Goal: Task Accomplishment & Management: Manage account settings

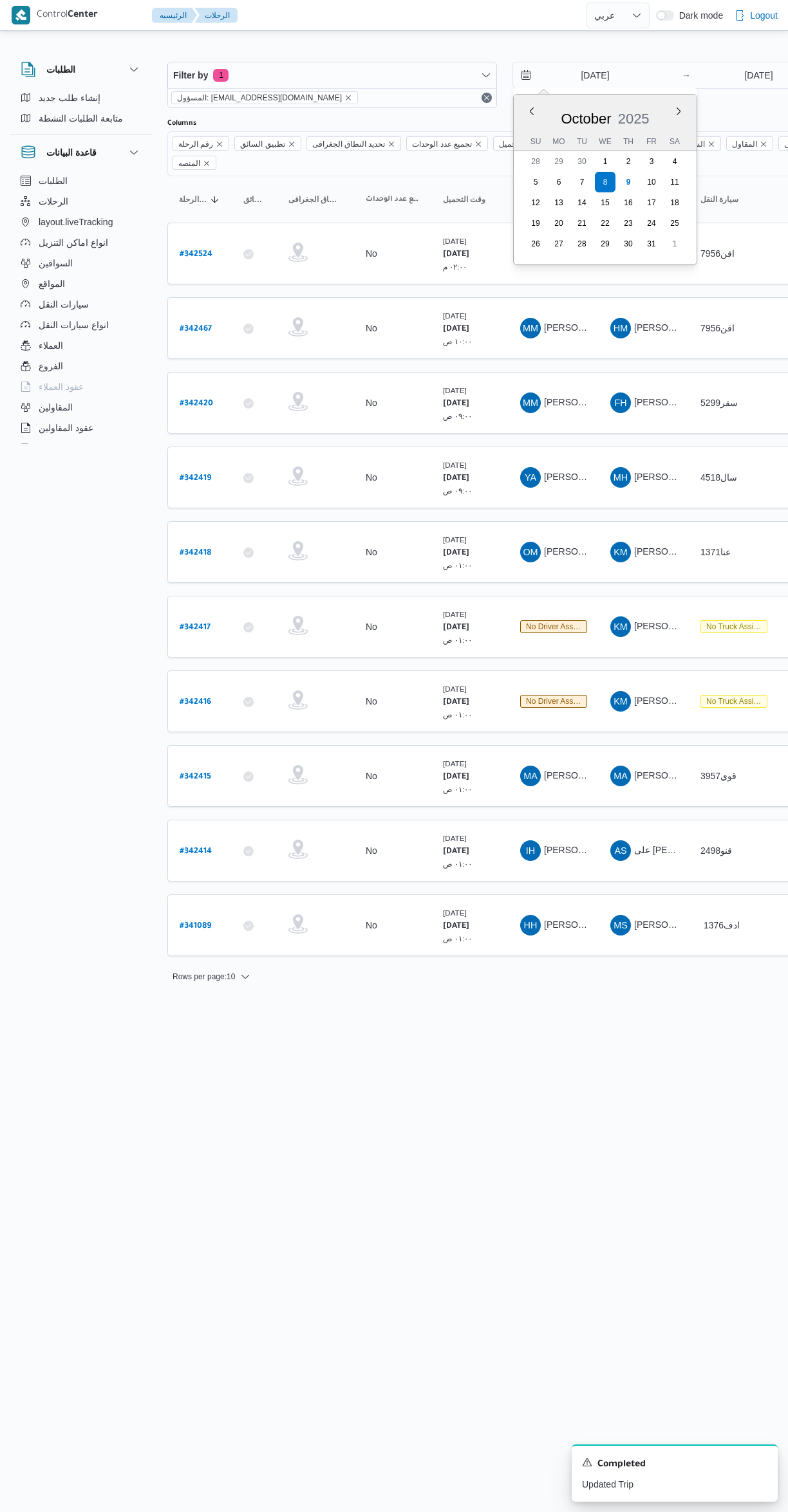
select select "ar"
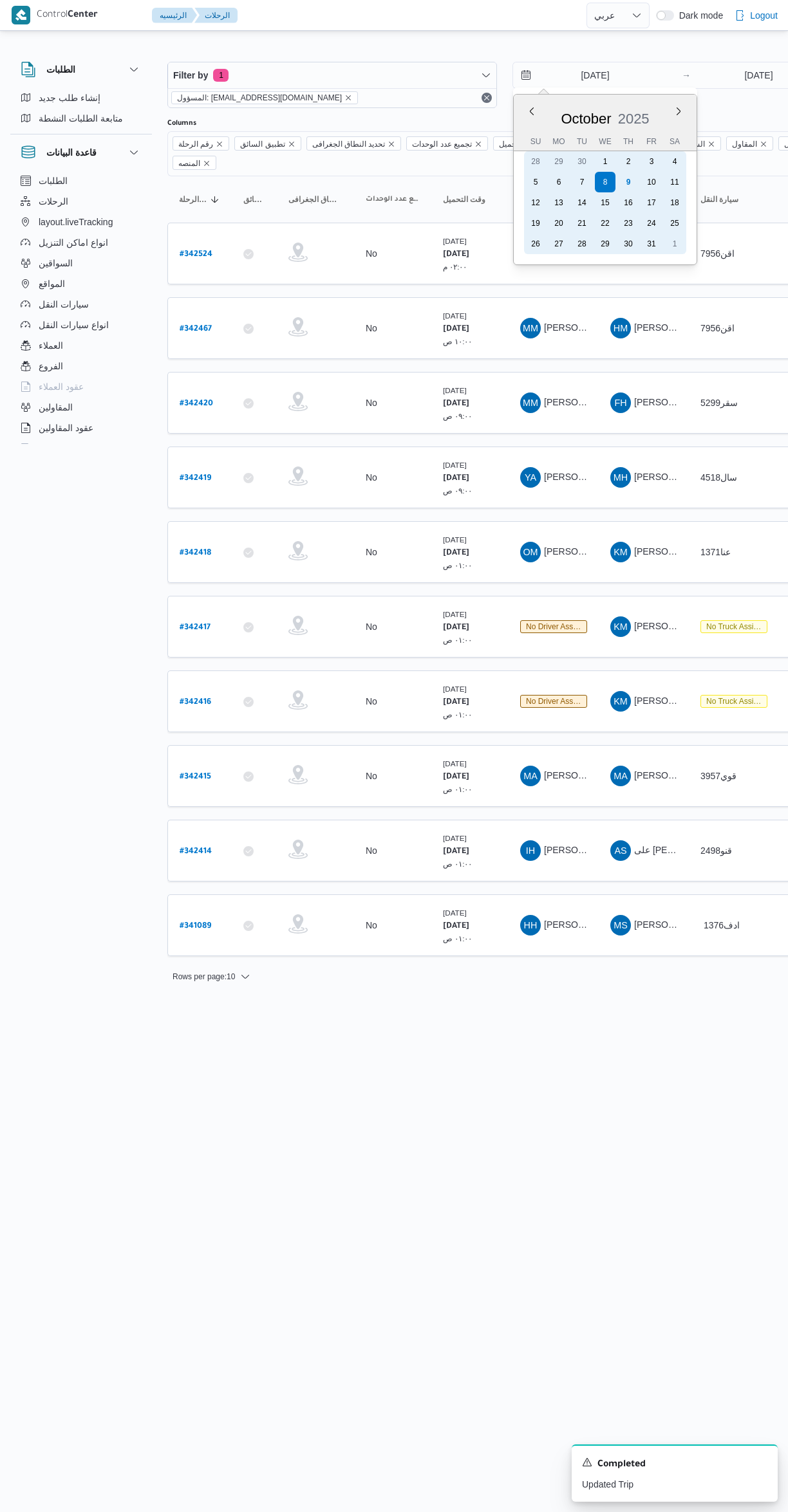
click at [628, 172] on div "9" at bounding box center [628, 182] width 20 height 20
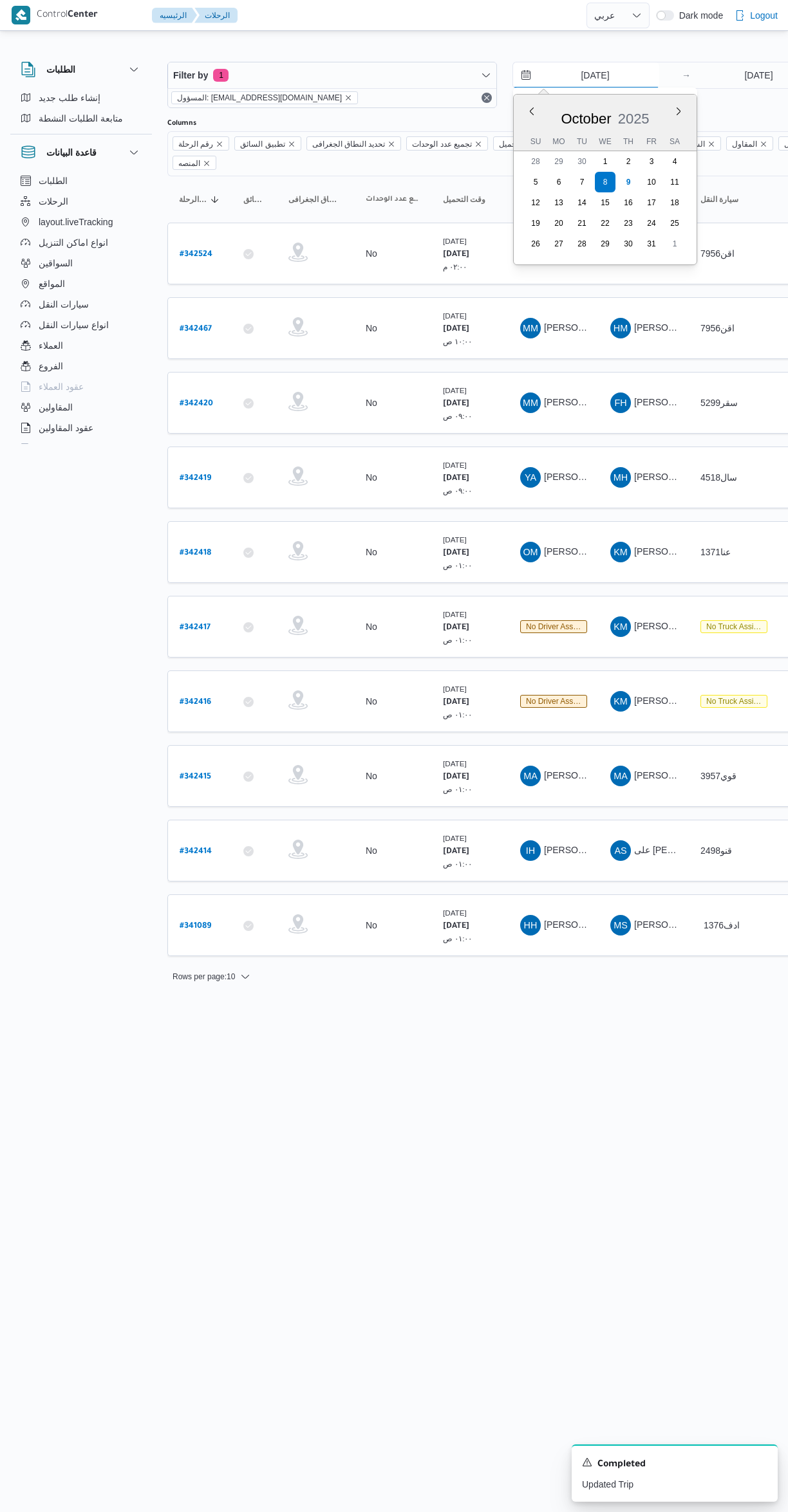
type input "9/10/2025"
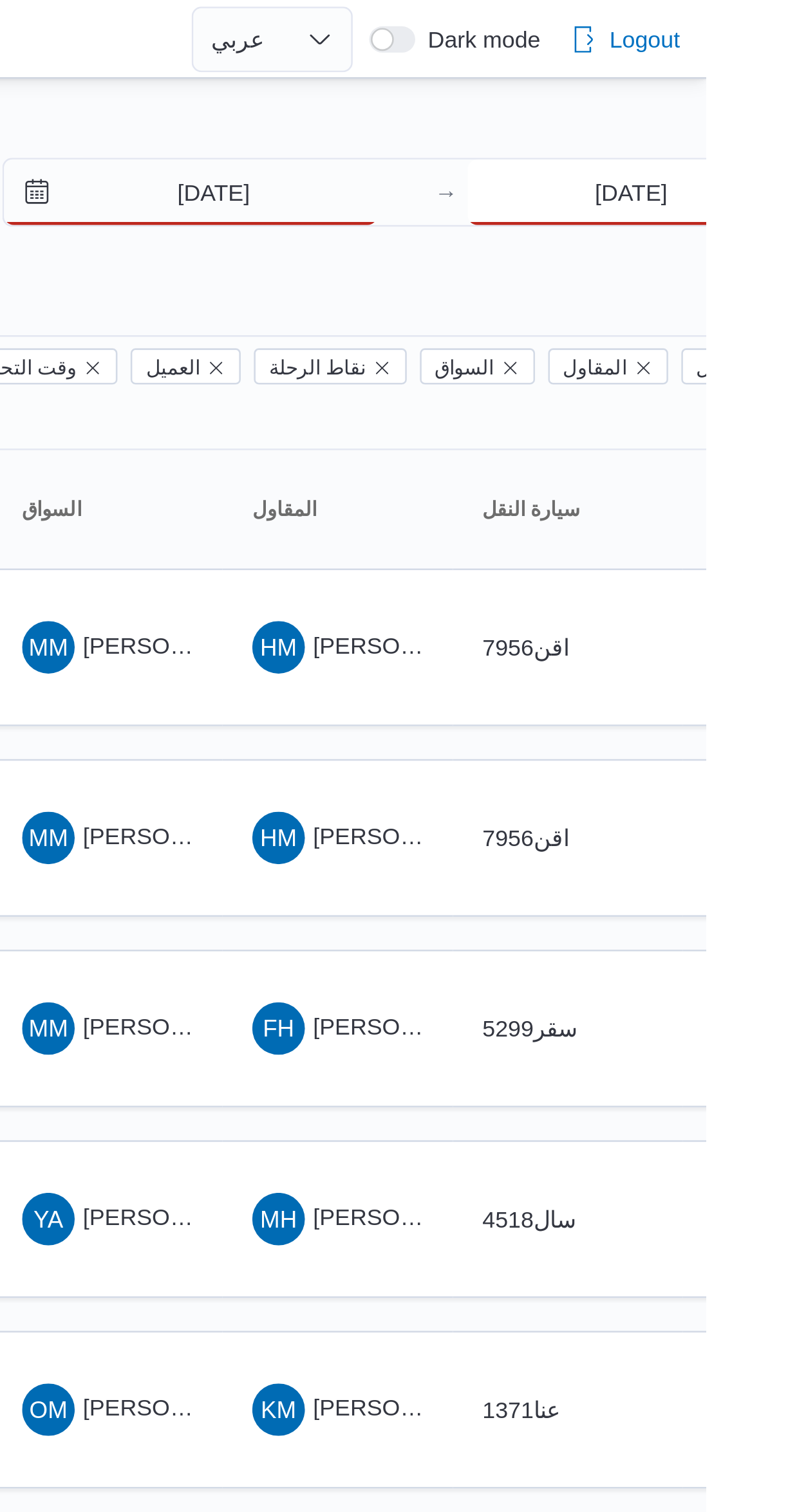
click at [721, 78] on input "8/10/2025" at bounding box center [759, 76] width 128 height 26
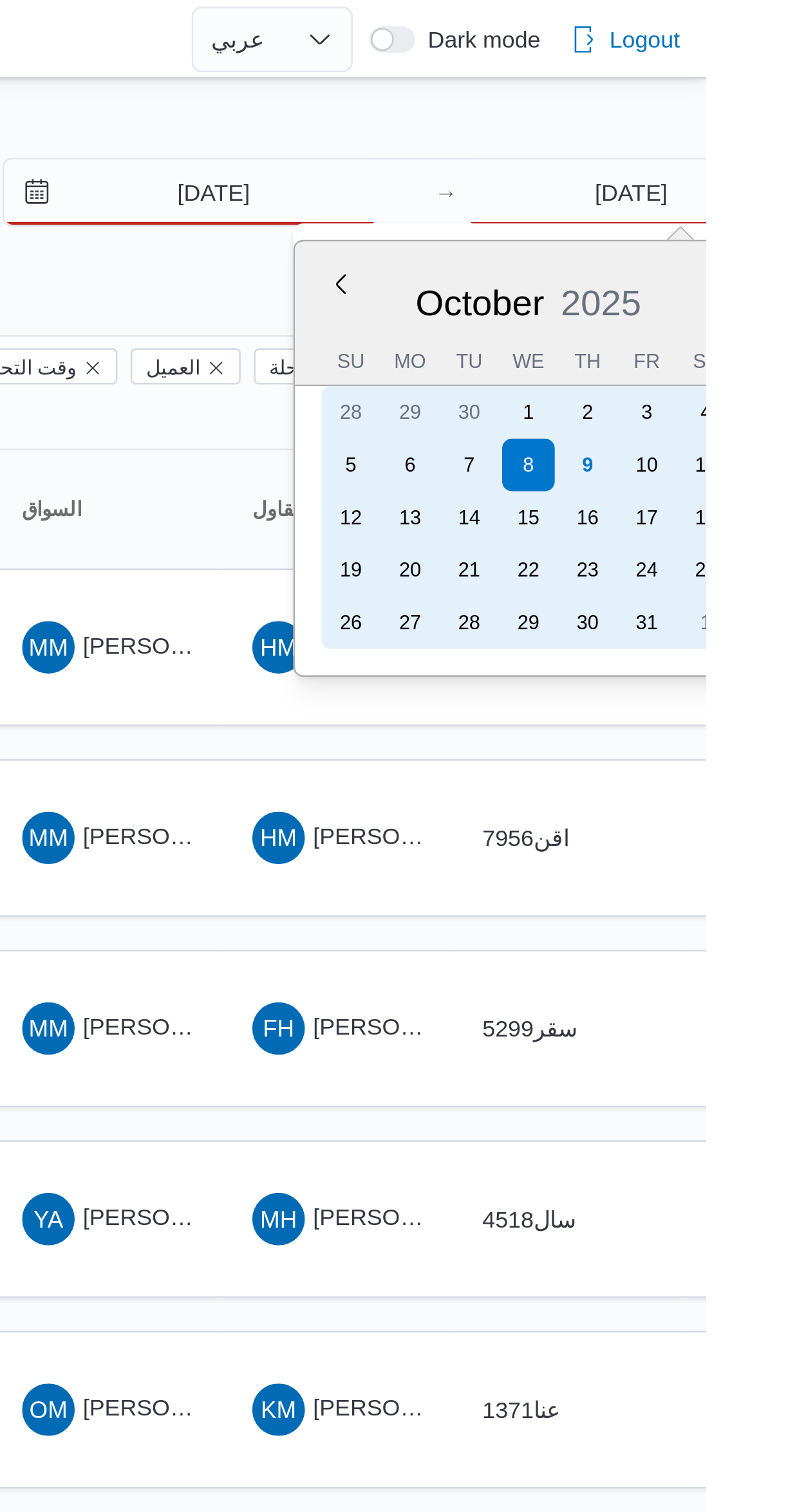
click at [741, 180] on div "9" at bounding box center [742, 182] width 20 height 20
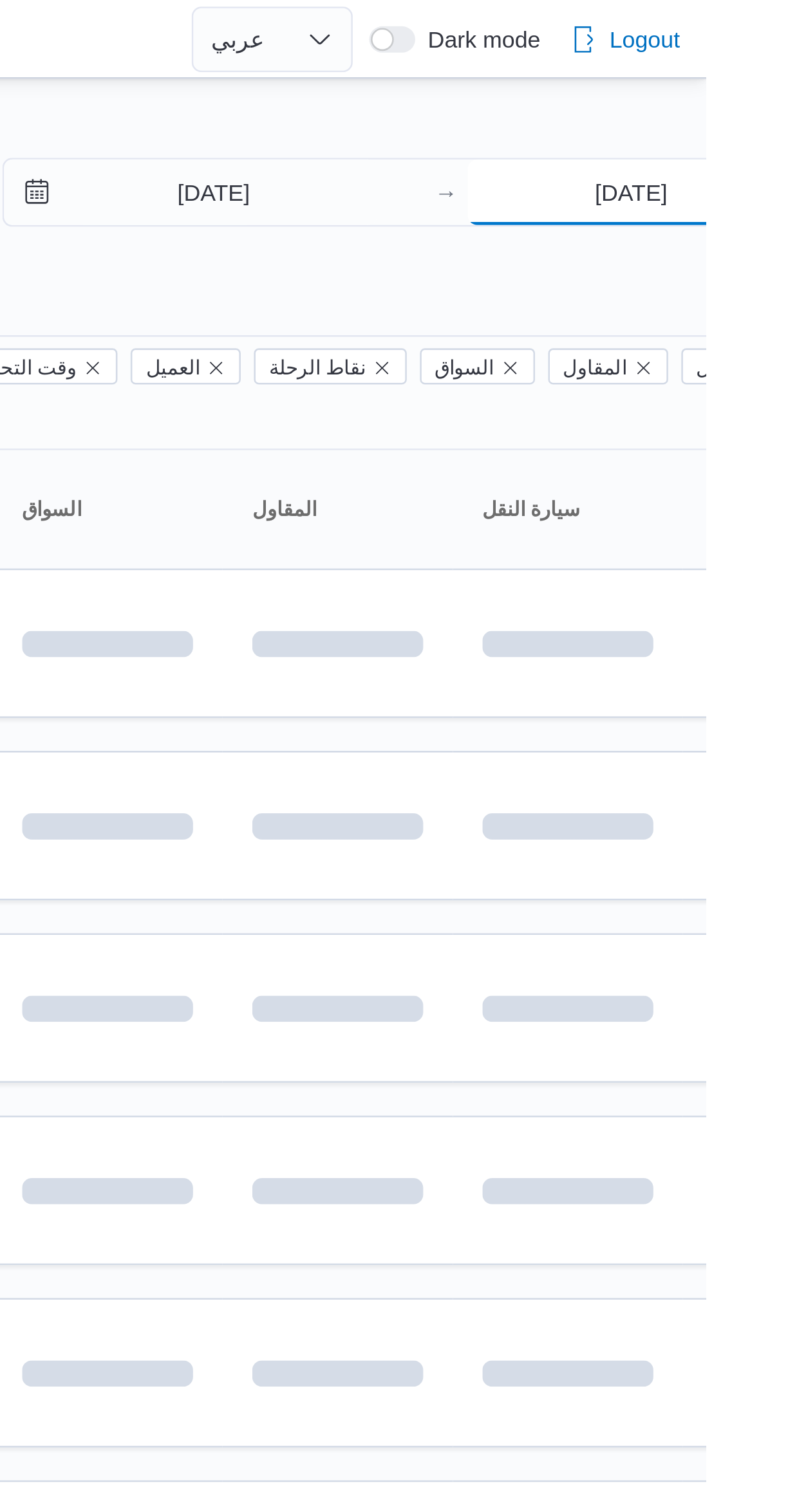
type input "9/10/2025"
click at [577, 33] on div at bounding box center [394, 31] width 788 height 20
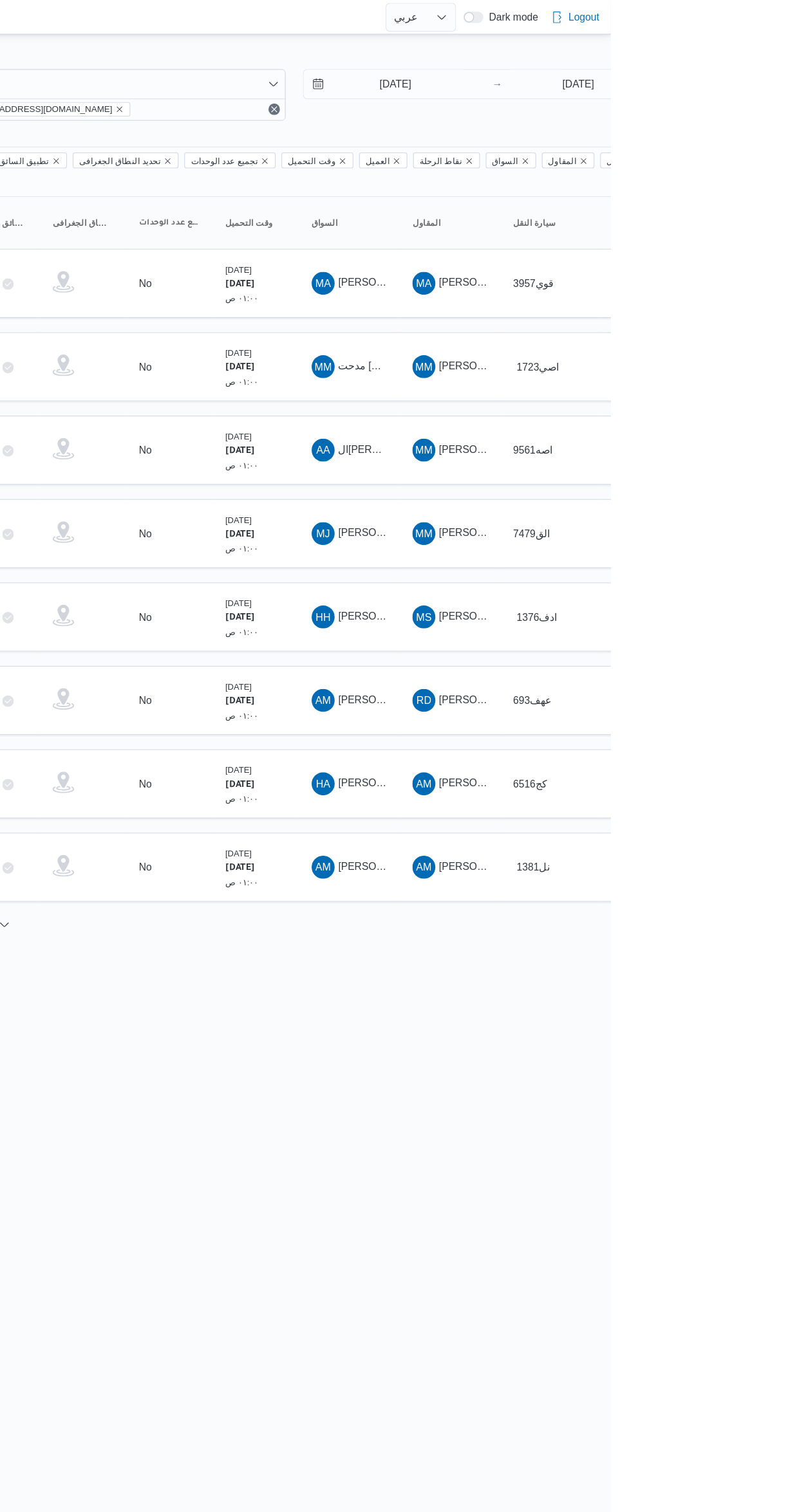
click at [656, 467] on span "MM محمد ممدوح محمود عبدالهادي" at bounding box center [643, 477] width 67 height 20
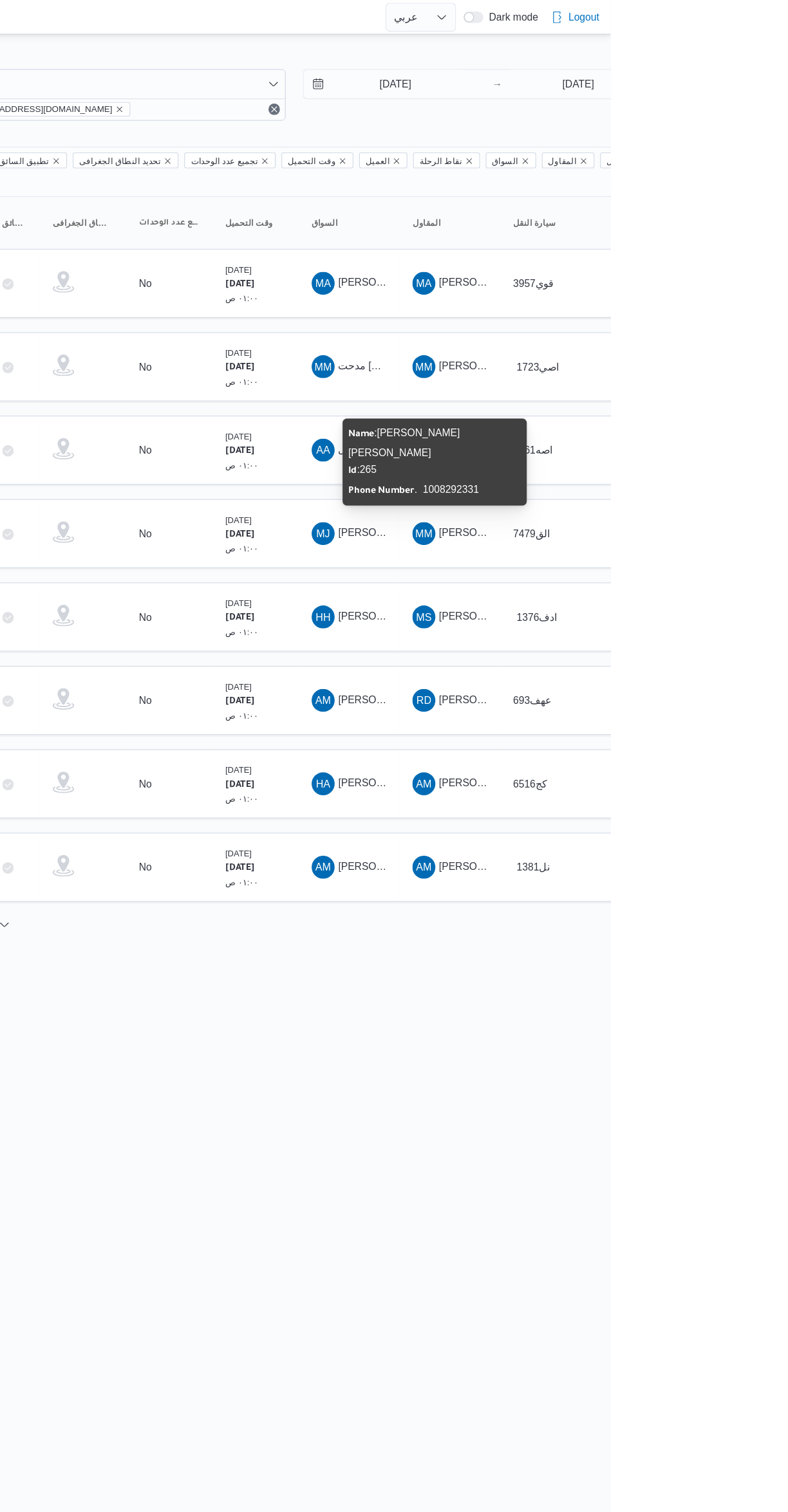
click at [668, 976] on html "Control Center الرئيسيه الرحلات English عربي Dark mode Logout الطلبات إنشاء طلب…" at bounding box center [394, 756] width 788 height 1512
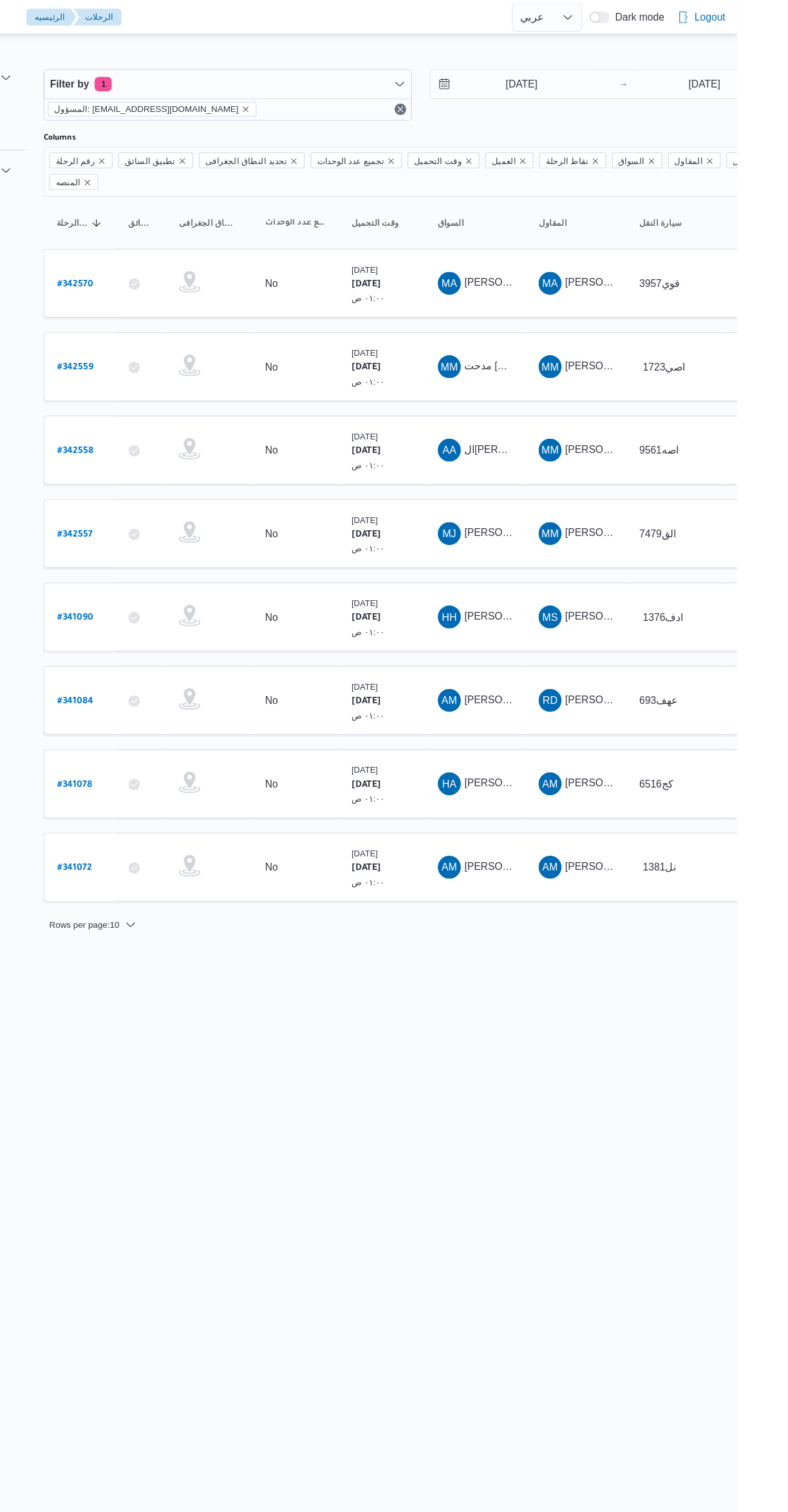
click at [200, 474] on b "# 342557" at bounding box center [195, 478] width 31 height 9
select select "ar"
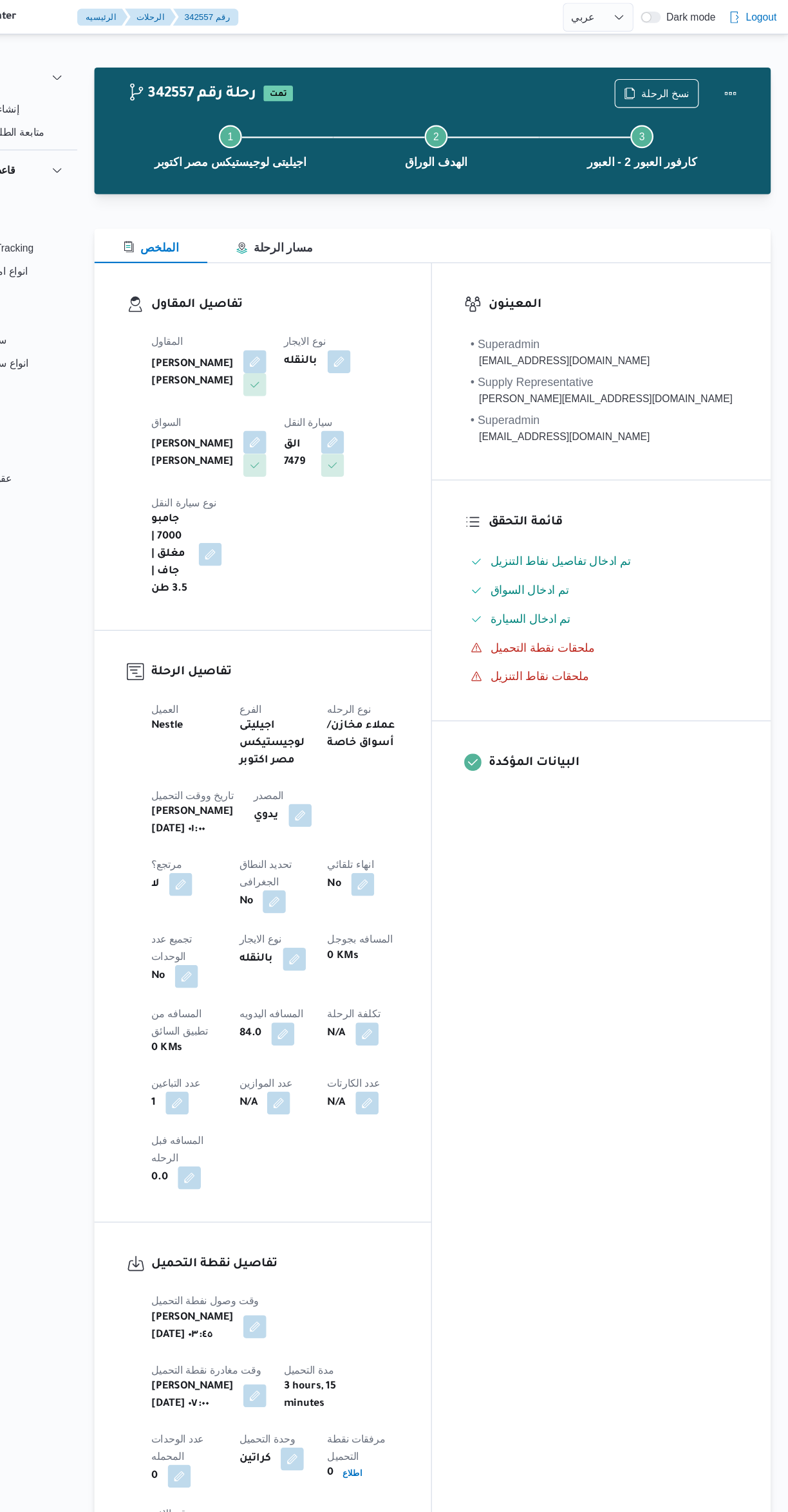
click at [306, 323] on button "button" at bounding box center [311, 324] width 20 height 20
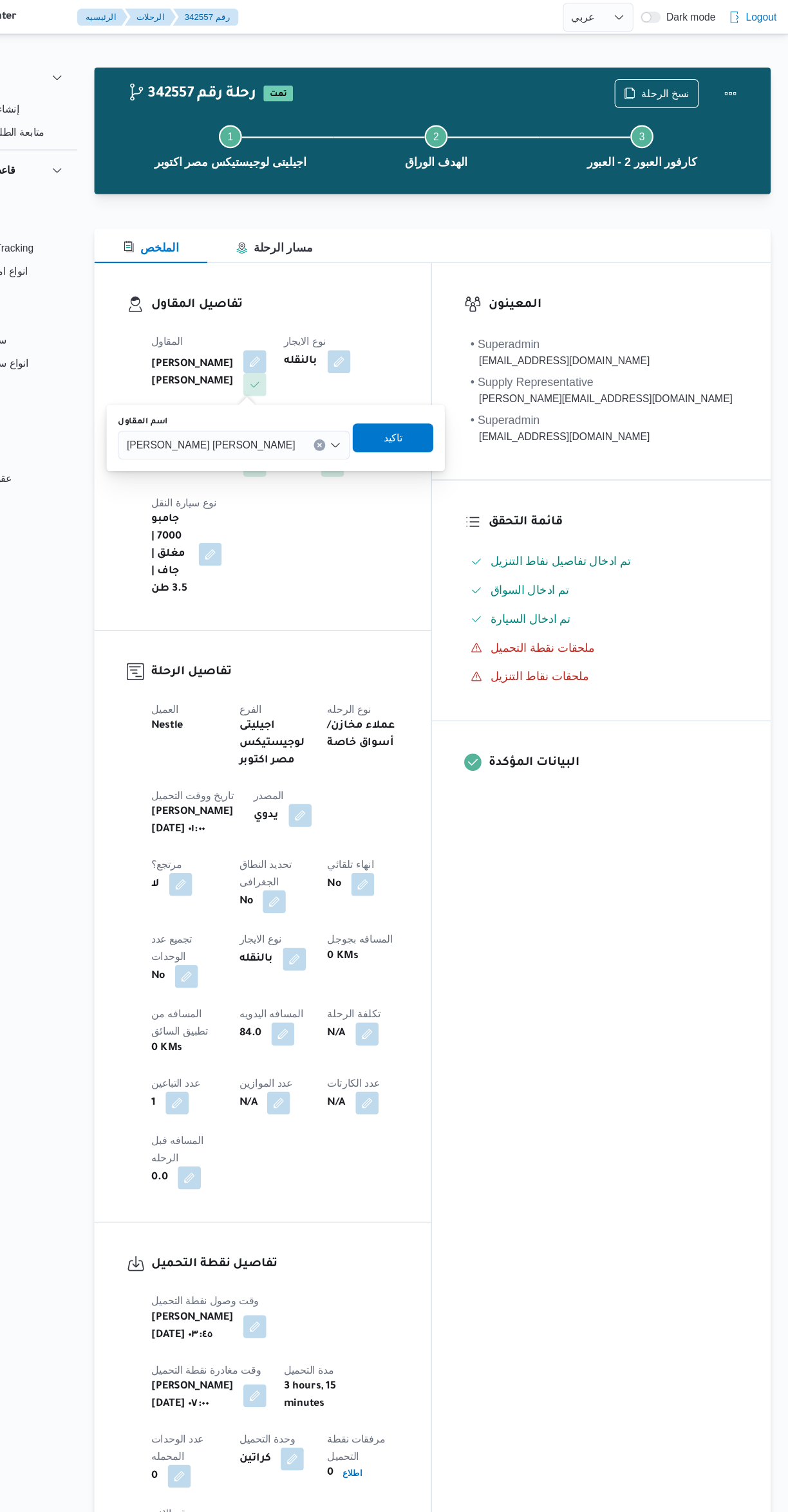
click at [245, 397] on span "[PERSON_NAME] [PERSON_NAME]" at bounding box center [271, 397] width 151 height 14
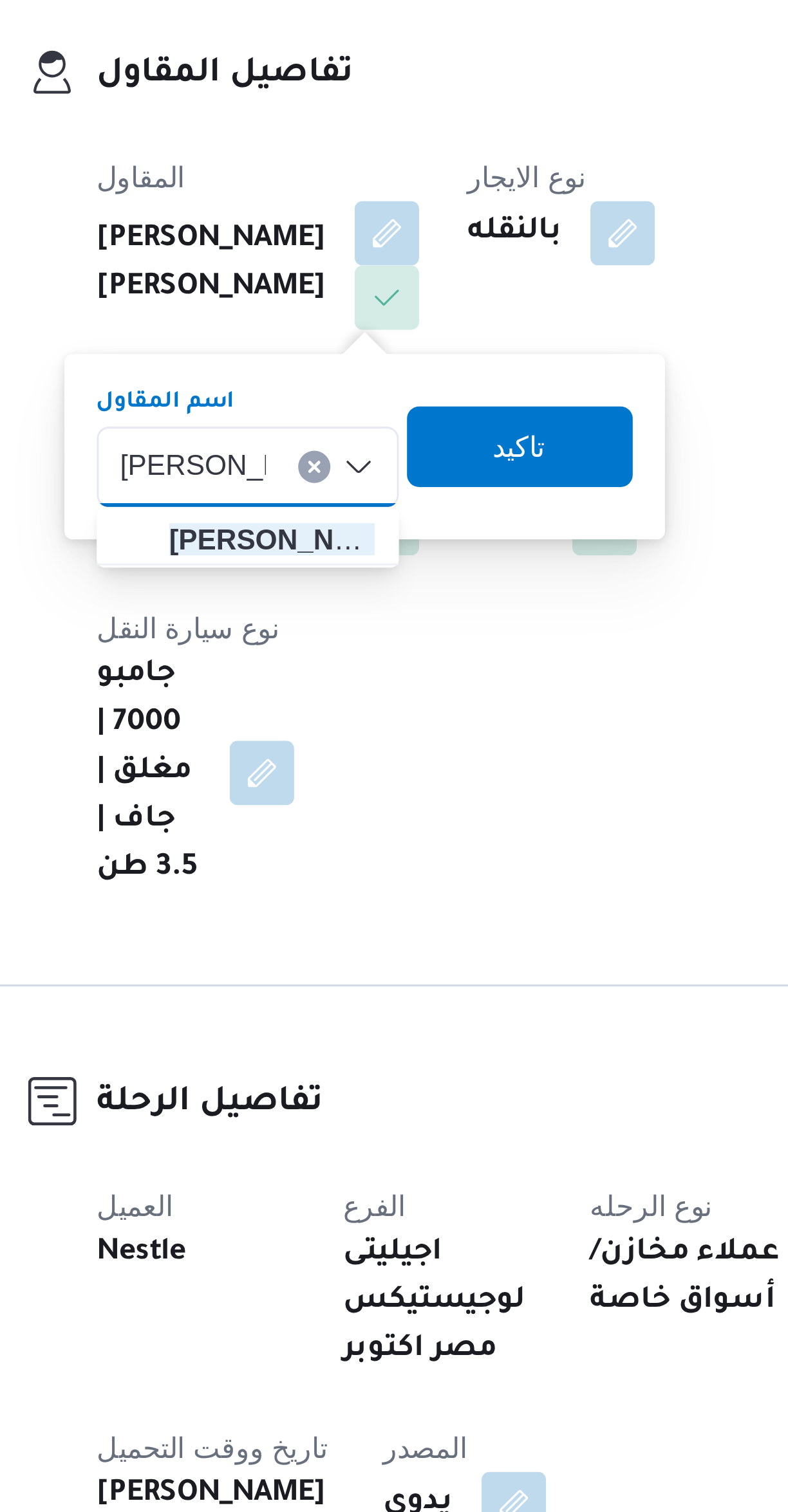
type input "[PERSON_NAME]"
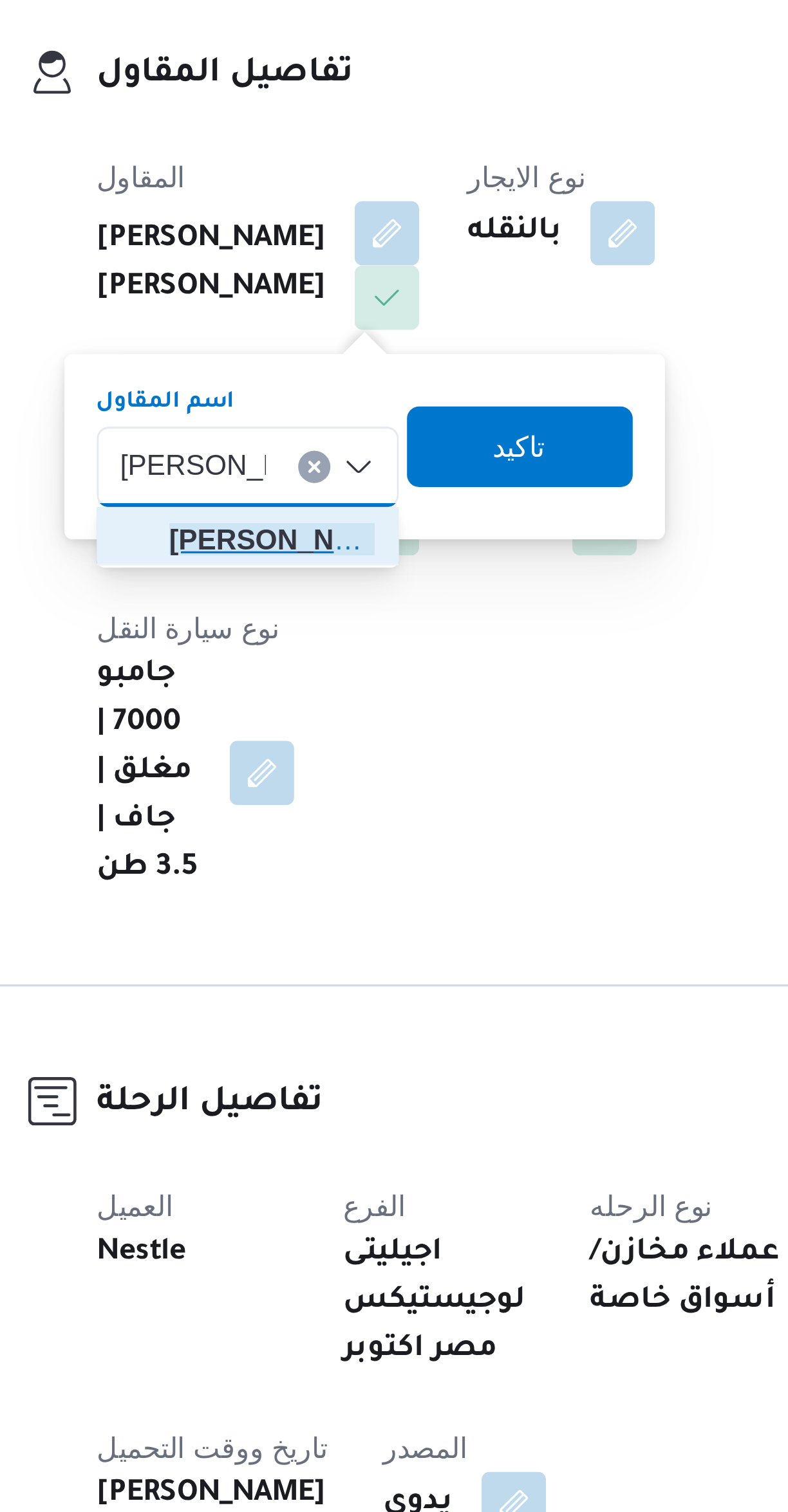
click at [238, 425] on span "مصطفى ممدو ح محمود عبدالهادى" at bounding box center [267, 421] width 87 height 20
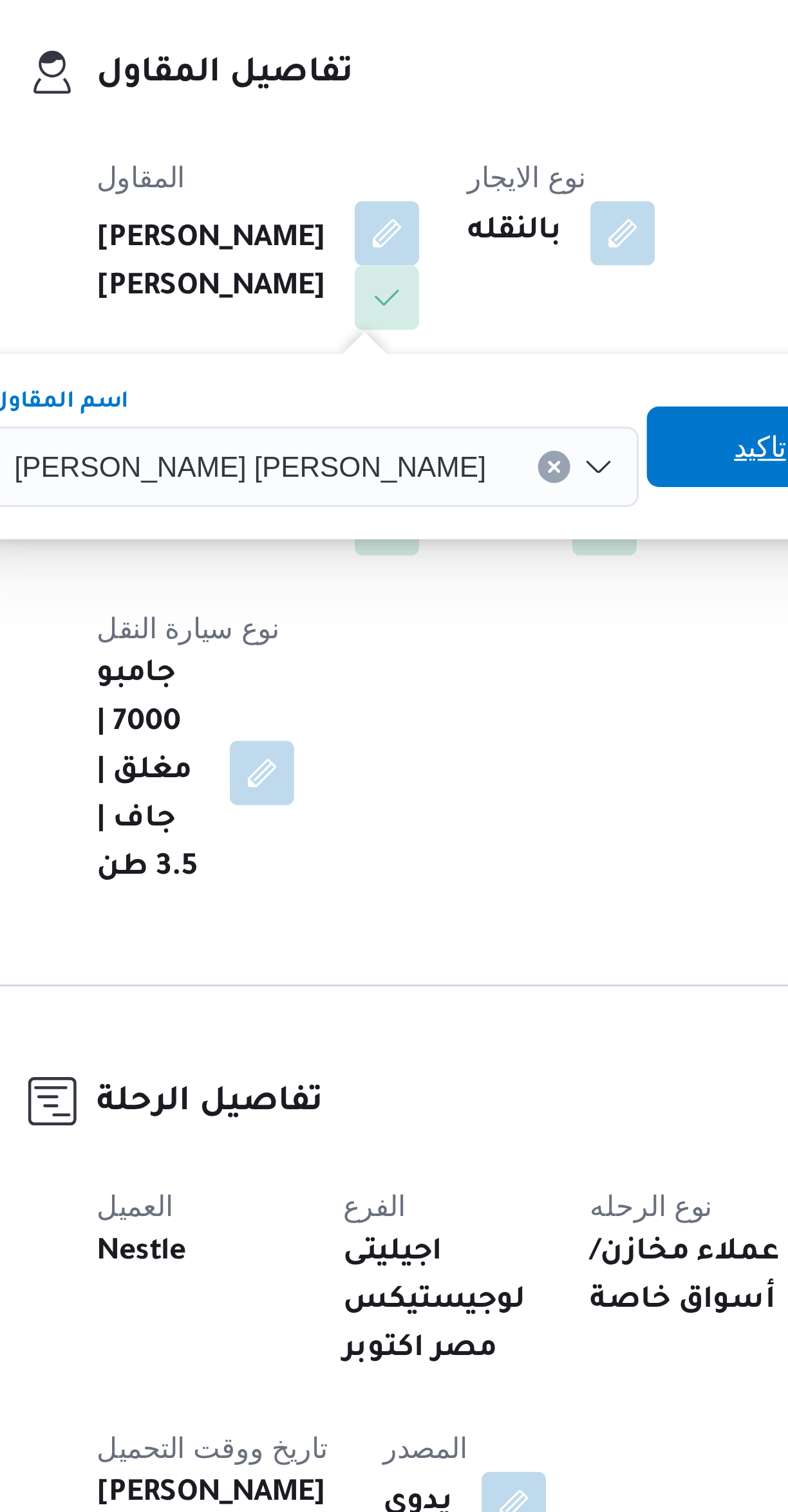
click at [421, 396] on span "تاكيد" at bounding box center [429, 392] width 17 height 16
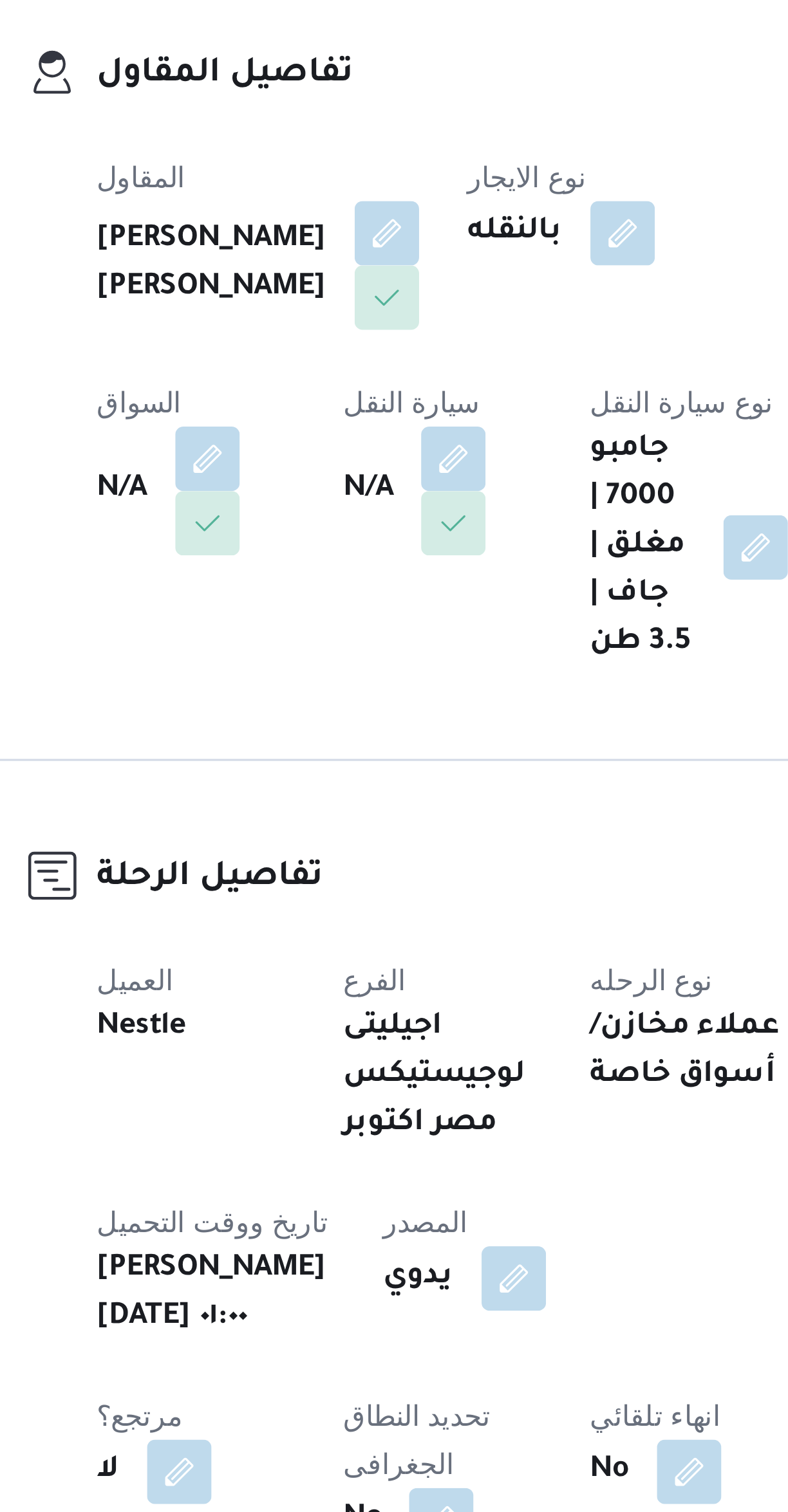
click at [316, 406] on span at bounding box center [329, 416] width 27 height 20
click at [322, 405] on button "button" at bounding box center [332, 396] width 20 height 20
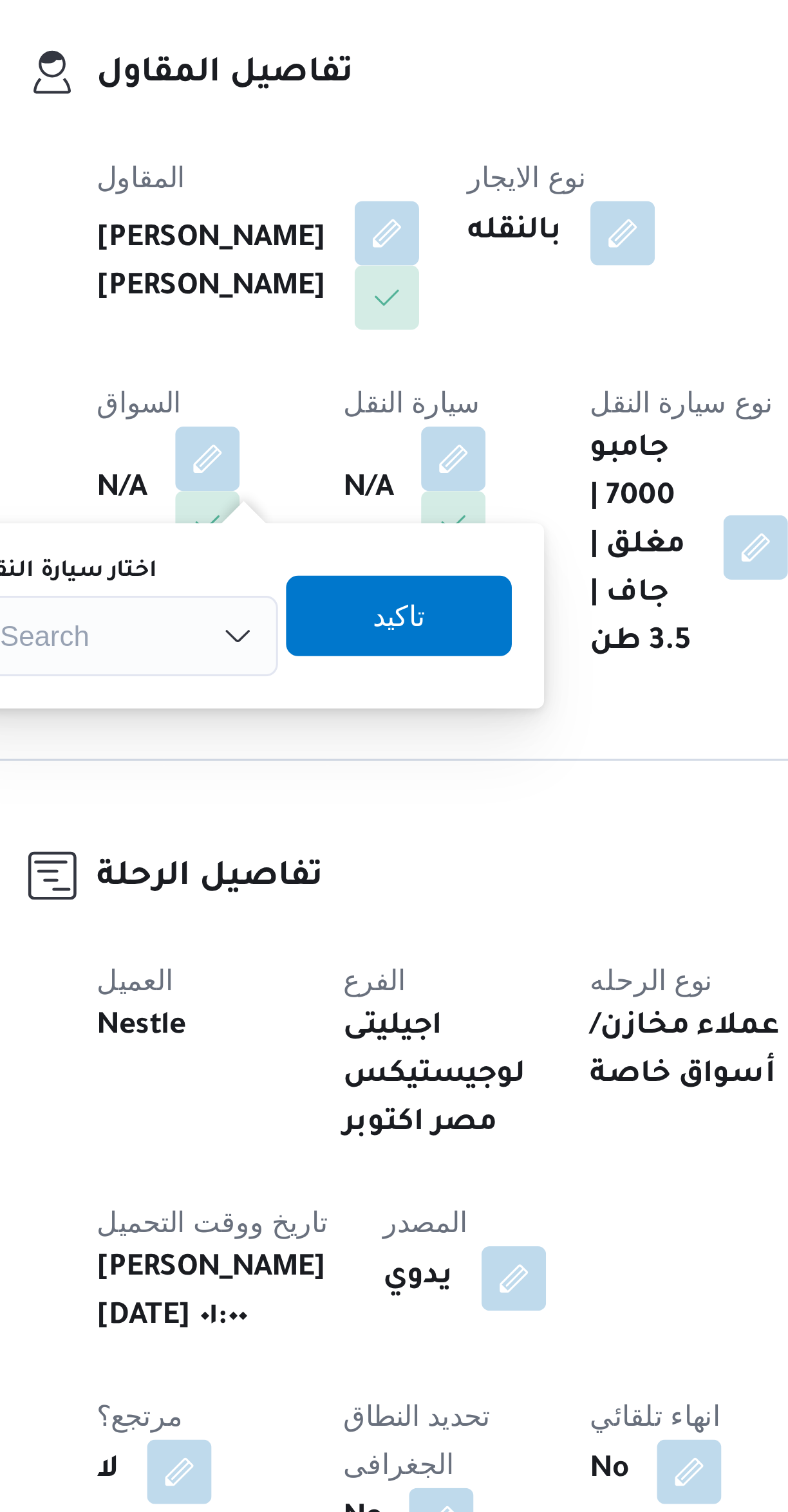
click at [232, 450] on div "Search" at bounding box center [228, 452] width 97 height 26
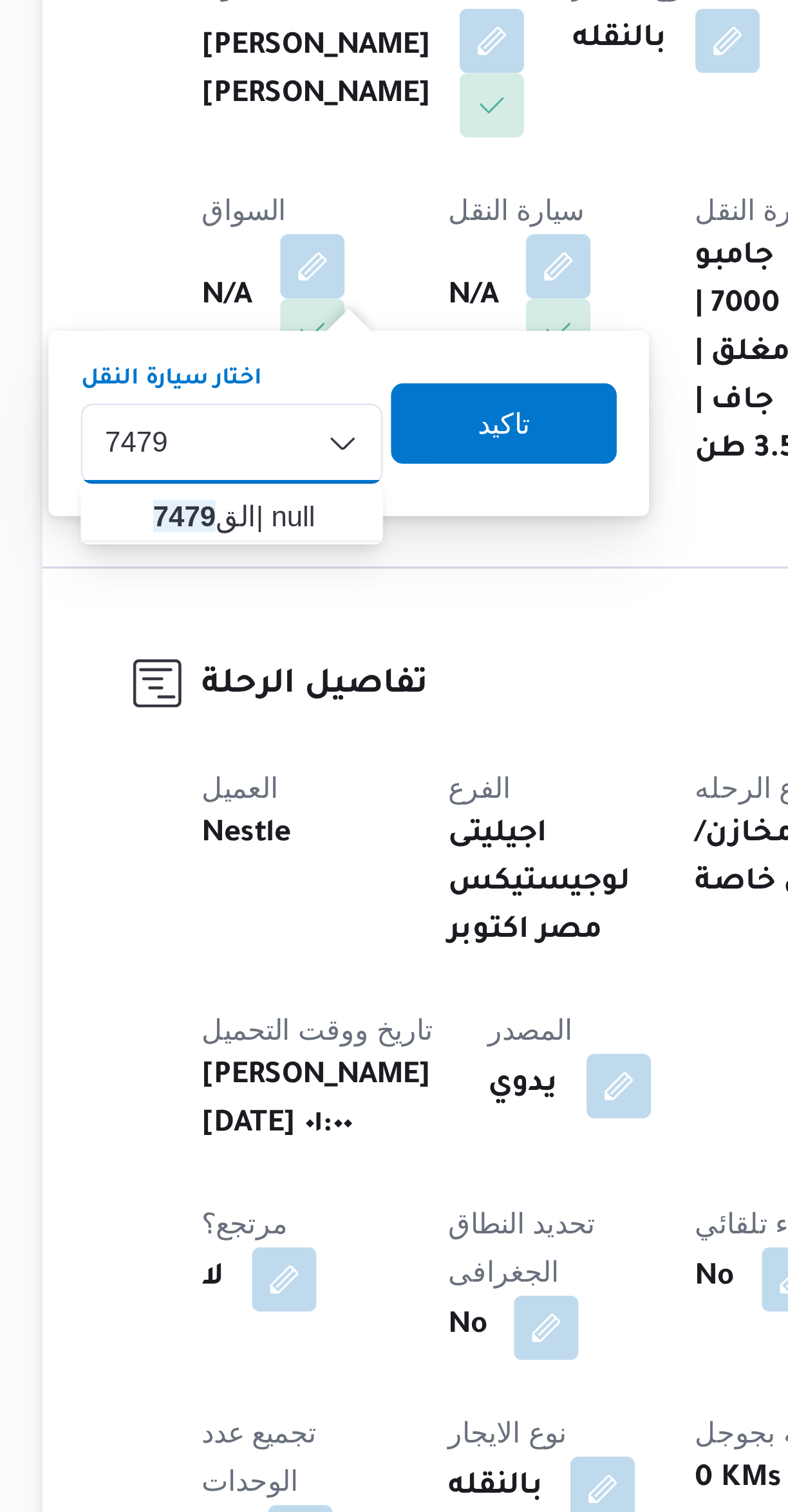
type input "7479"
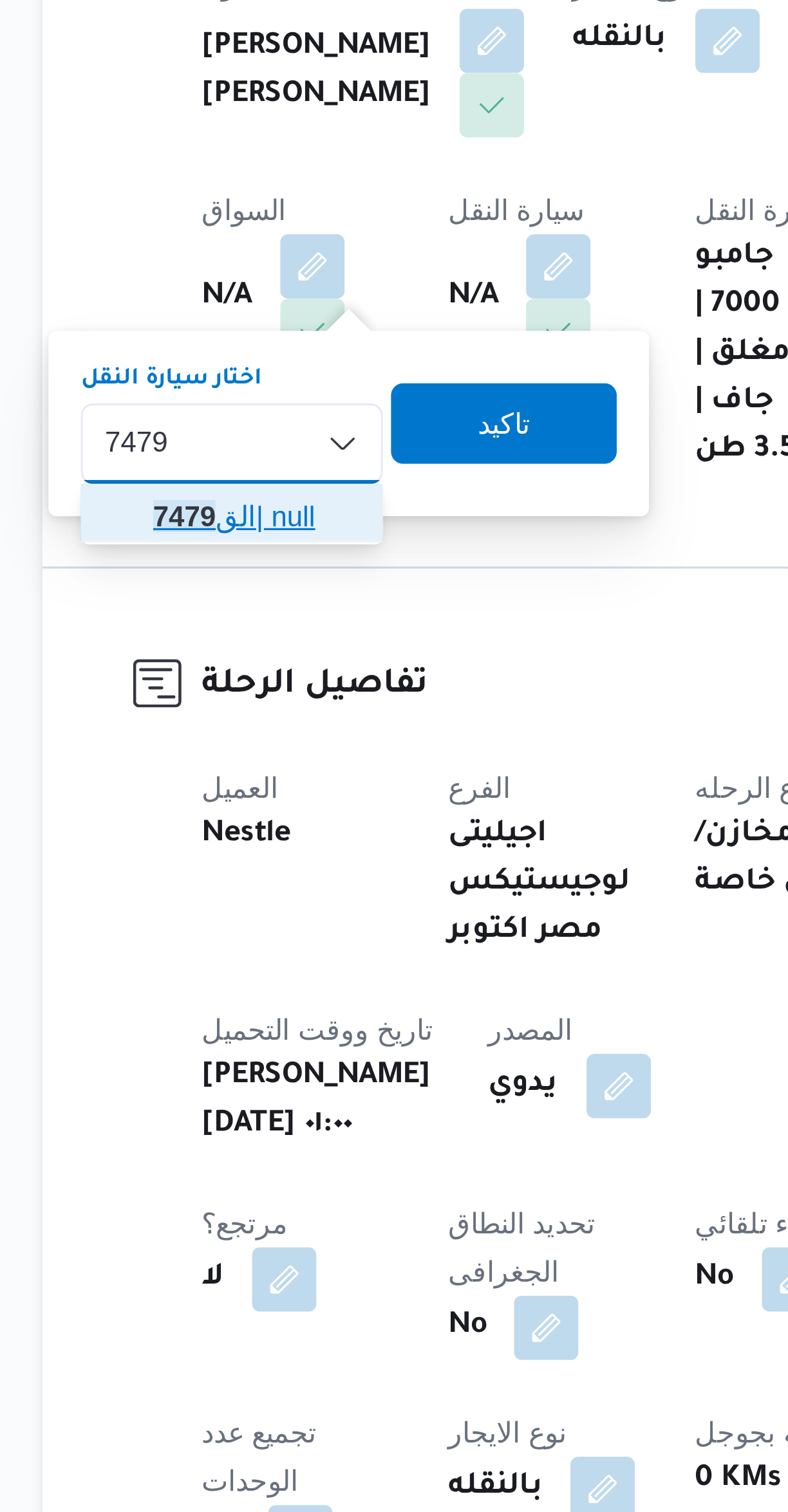
click at [220, 480] on span "الق 7479 | null" at bounding box center [235, 475] width 65 height 16
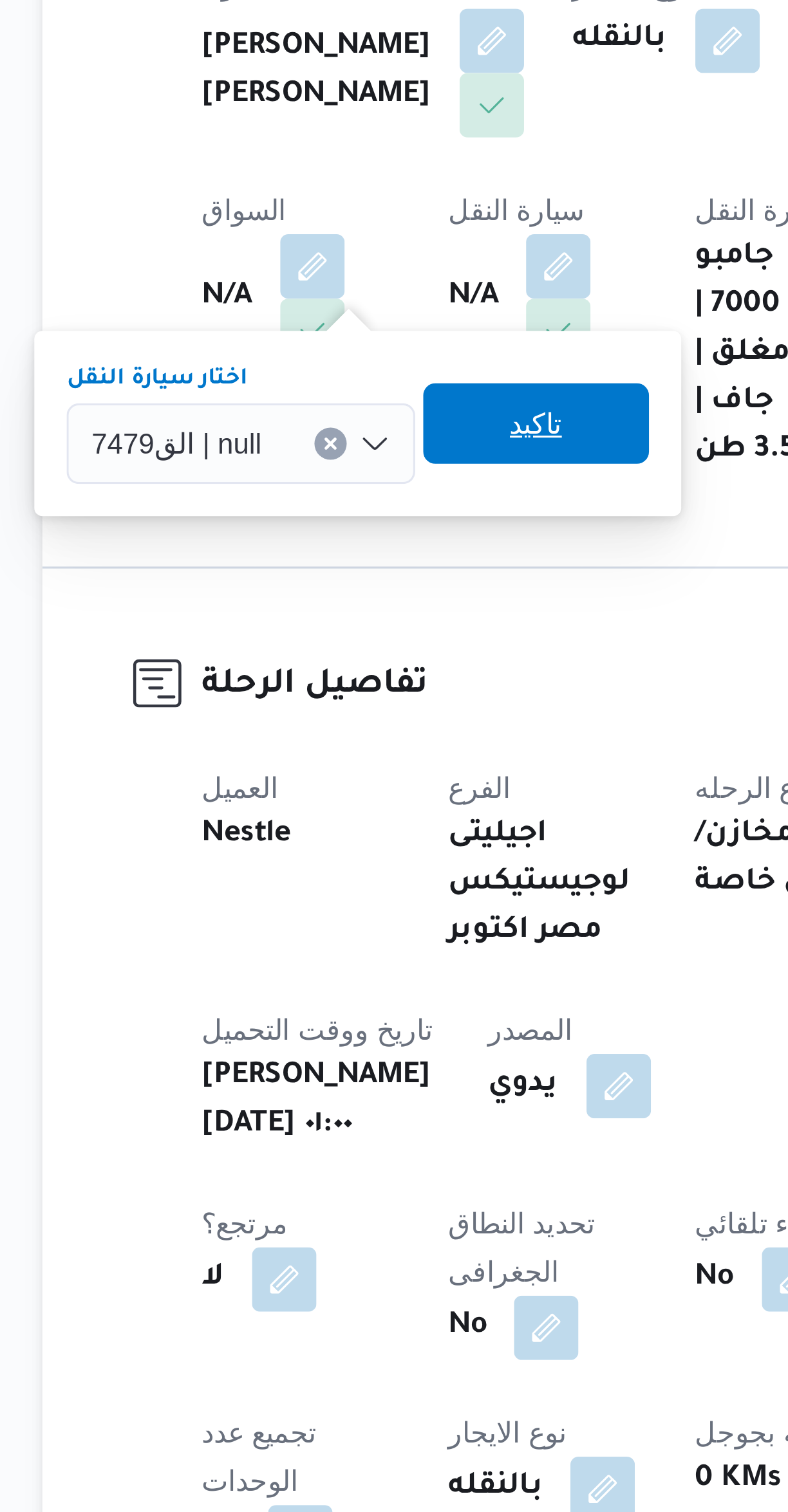
click at [317, 450] on span "تاكيد" at bounding box center [325, 446] width 17 height 16
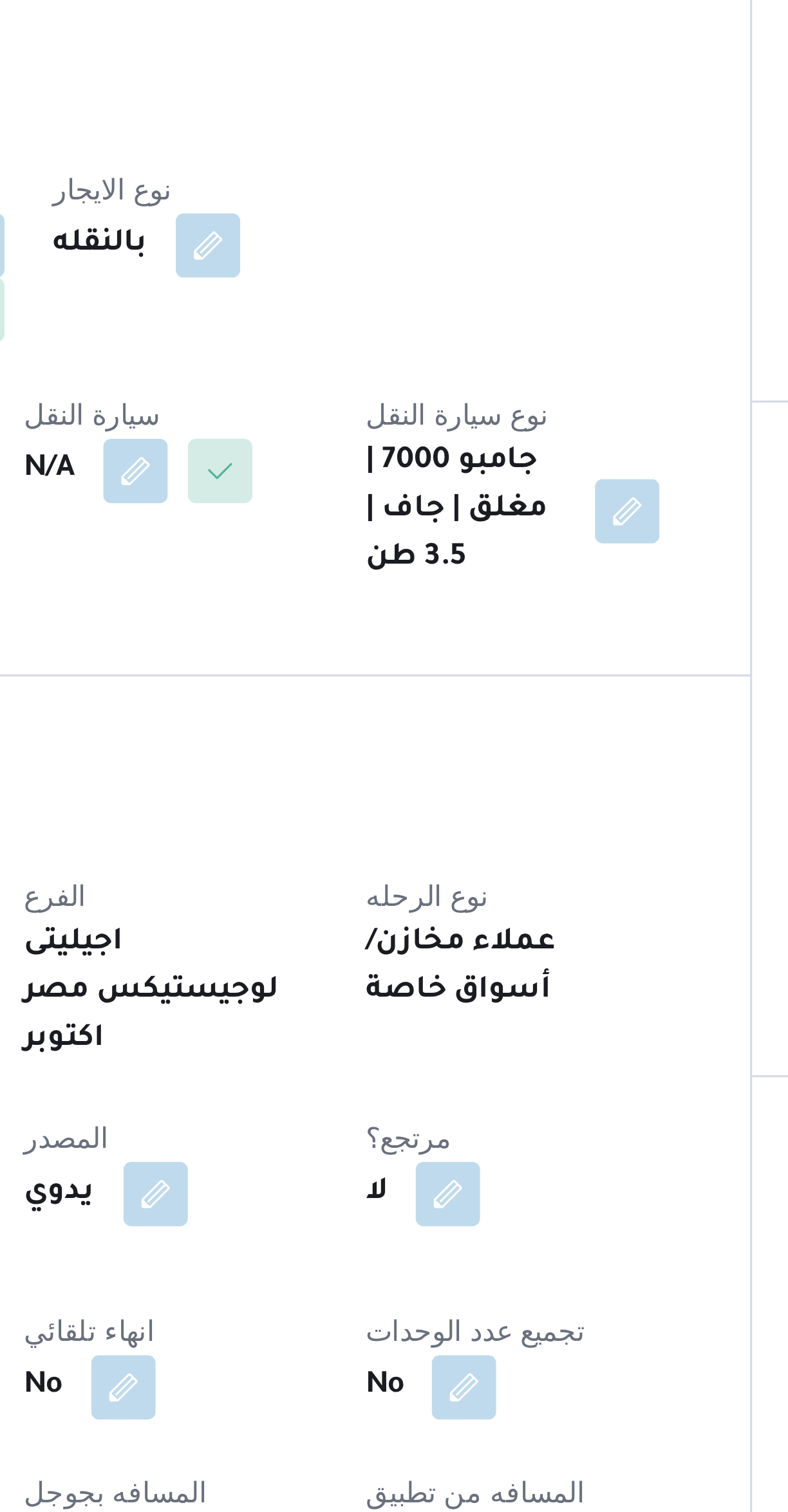
click at [264, 386] on button "button" at bounding box center [254, 396] width 20 height 20
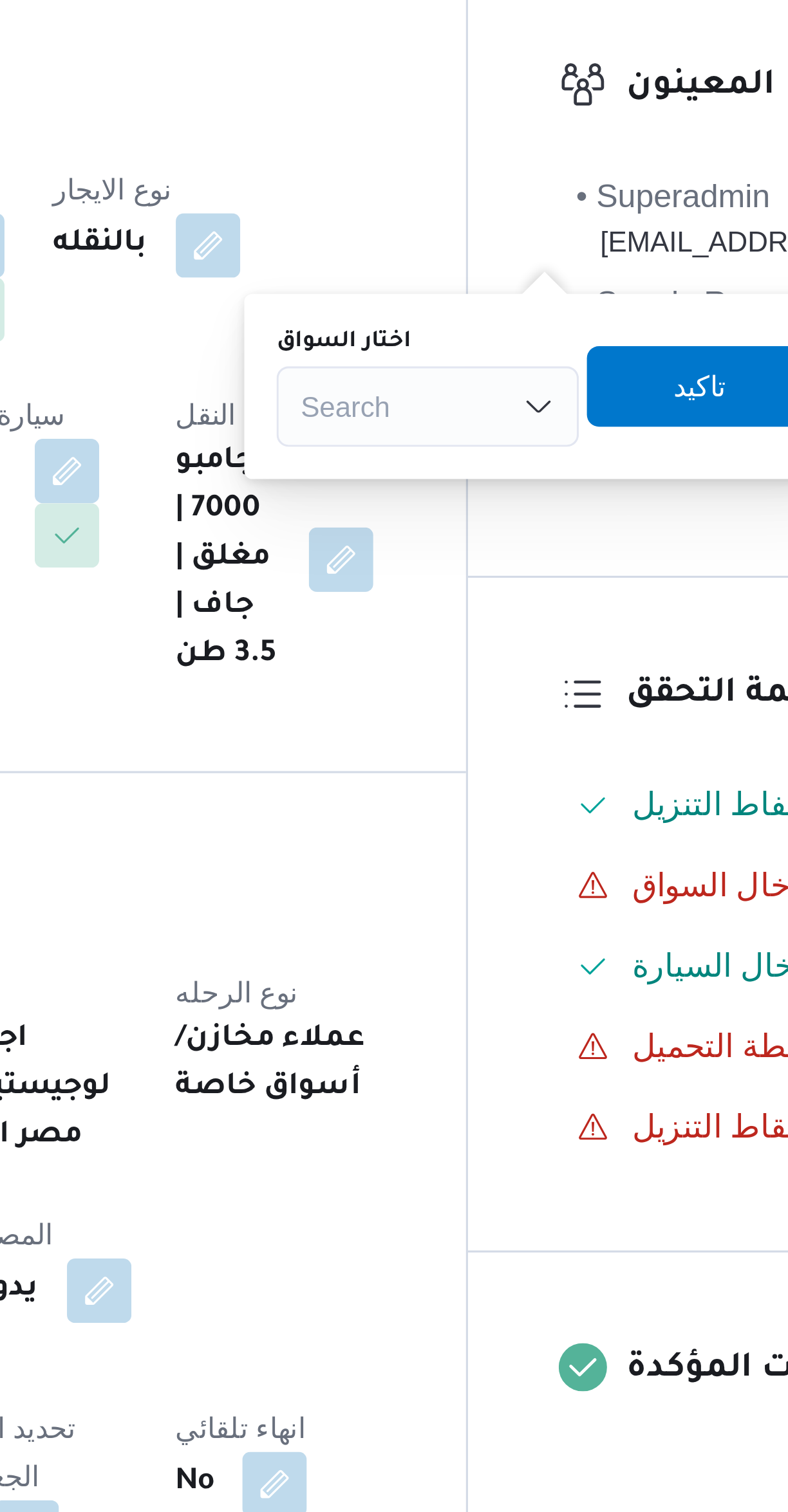
click at [457, 381] on div "Search" at bounding box center [457, 375] width 97 height 26
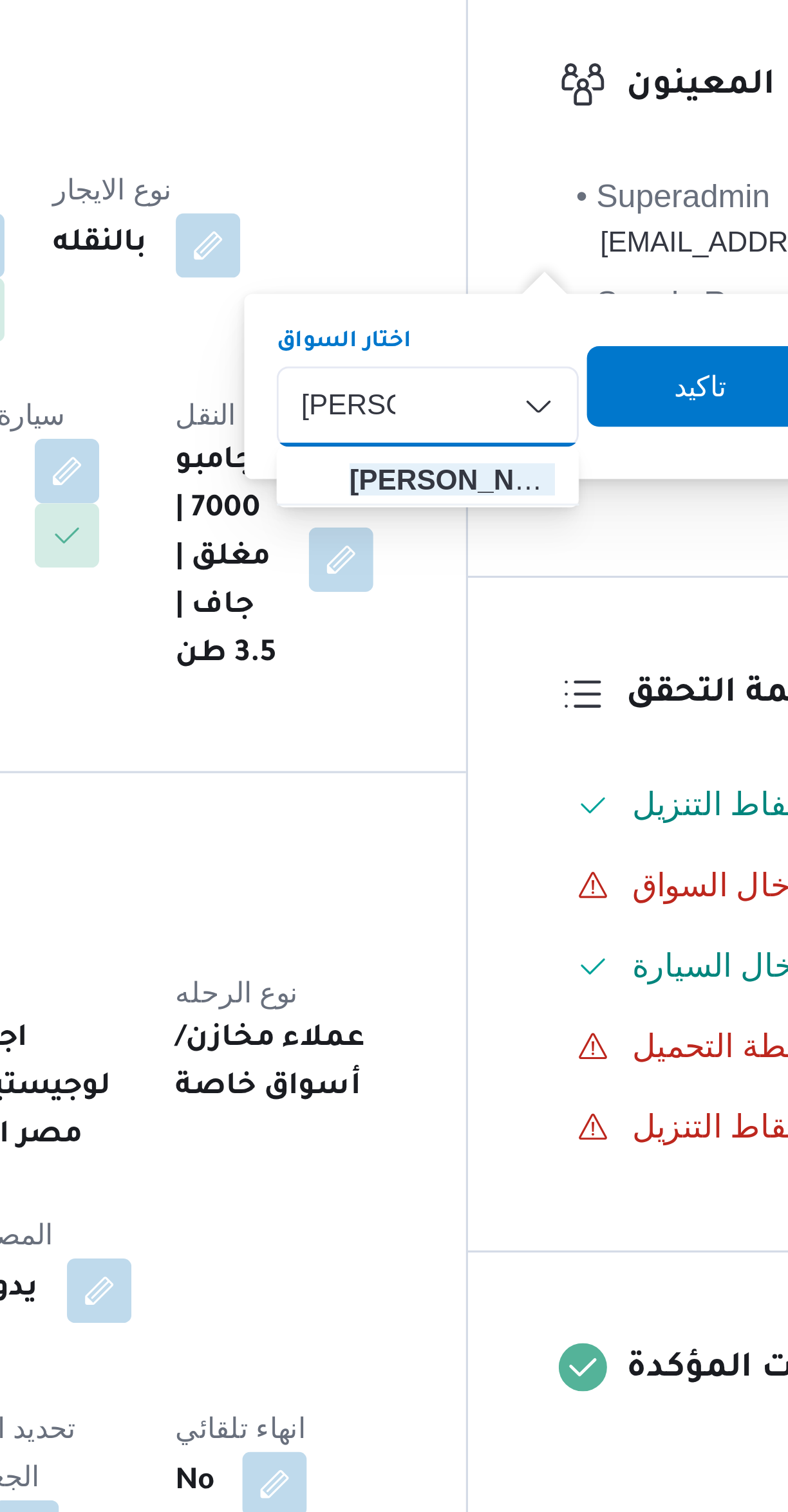
type input "مصطفى"
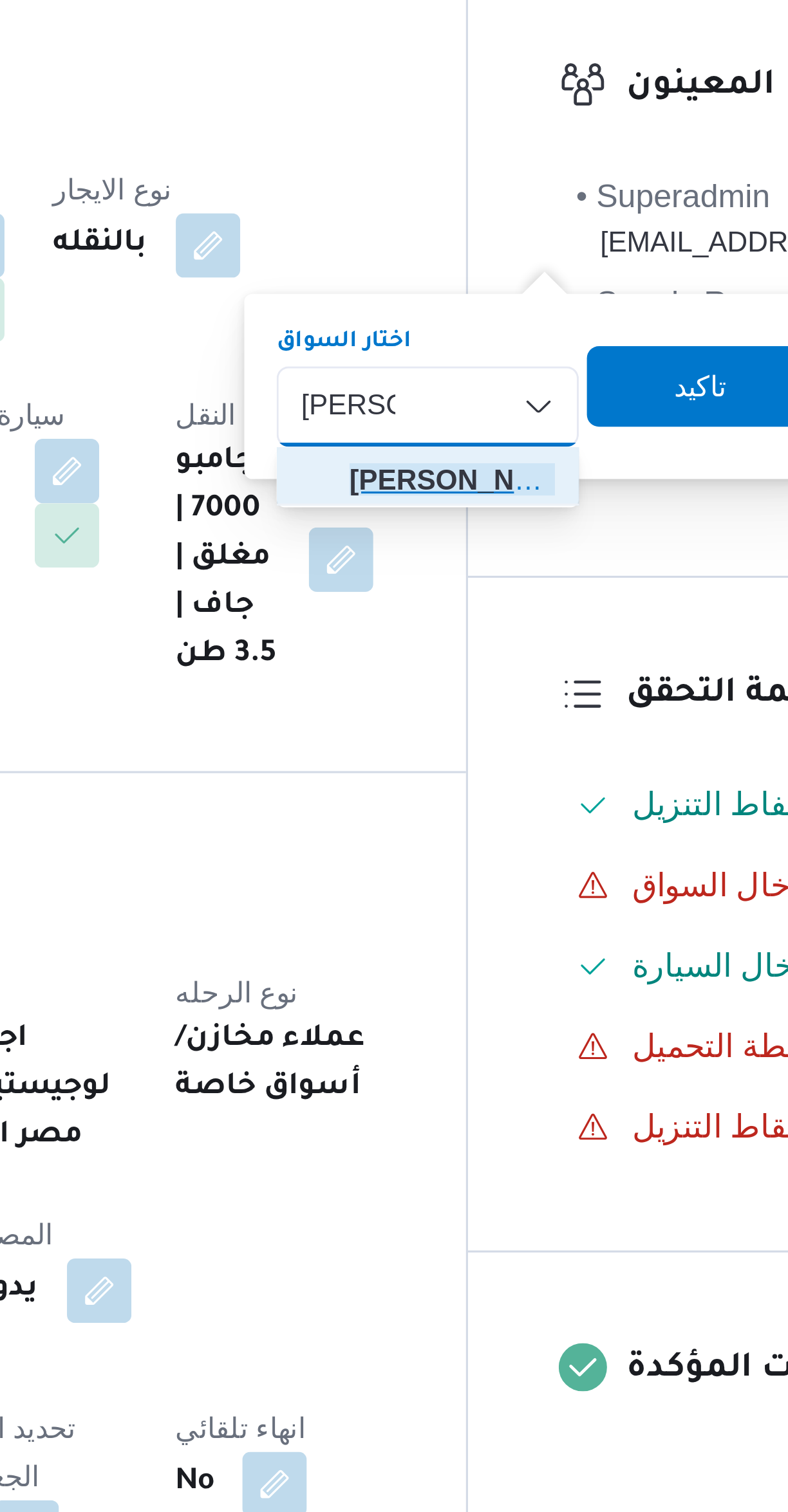
click at [442, 401] on span "مصطفى جمال عبداللطيف ابراهيم" at bounding box center [464, 398] width 65 height 16
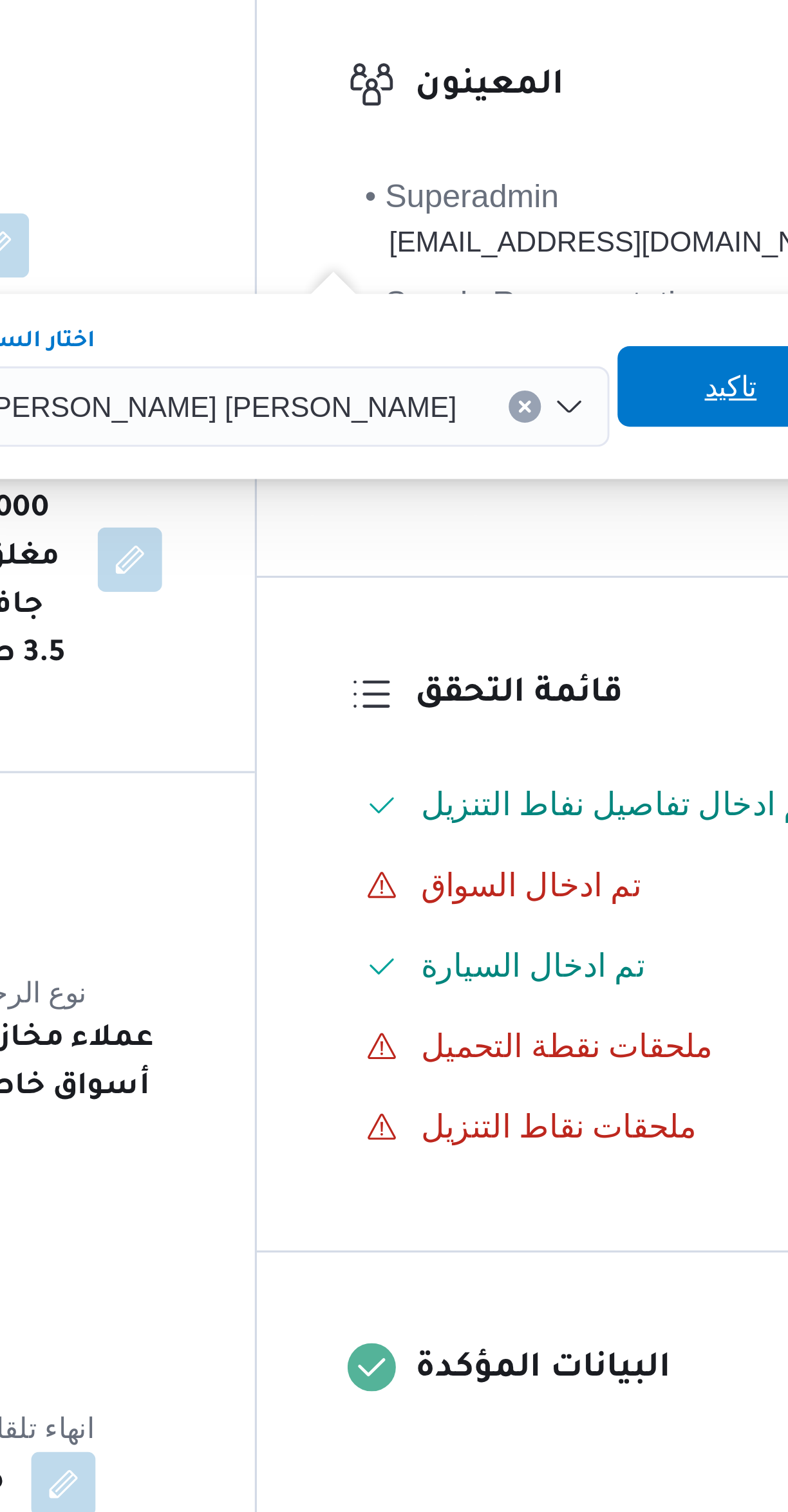
click at [584, 373] on span "تاكيد" at bounding box center [620, 369] width 72 height 26
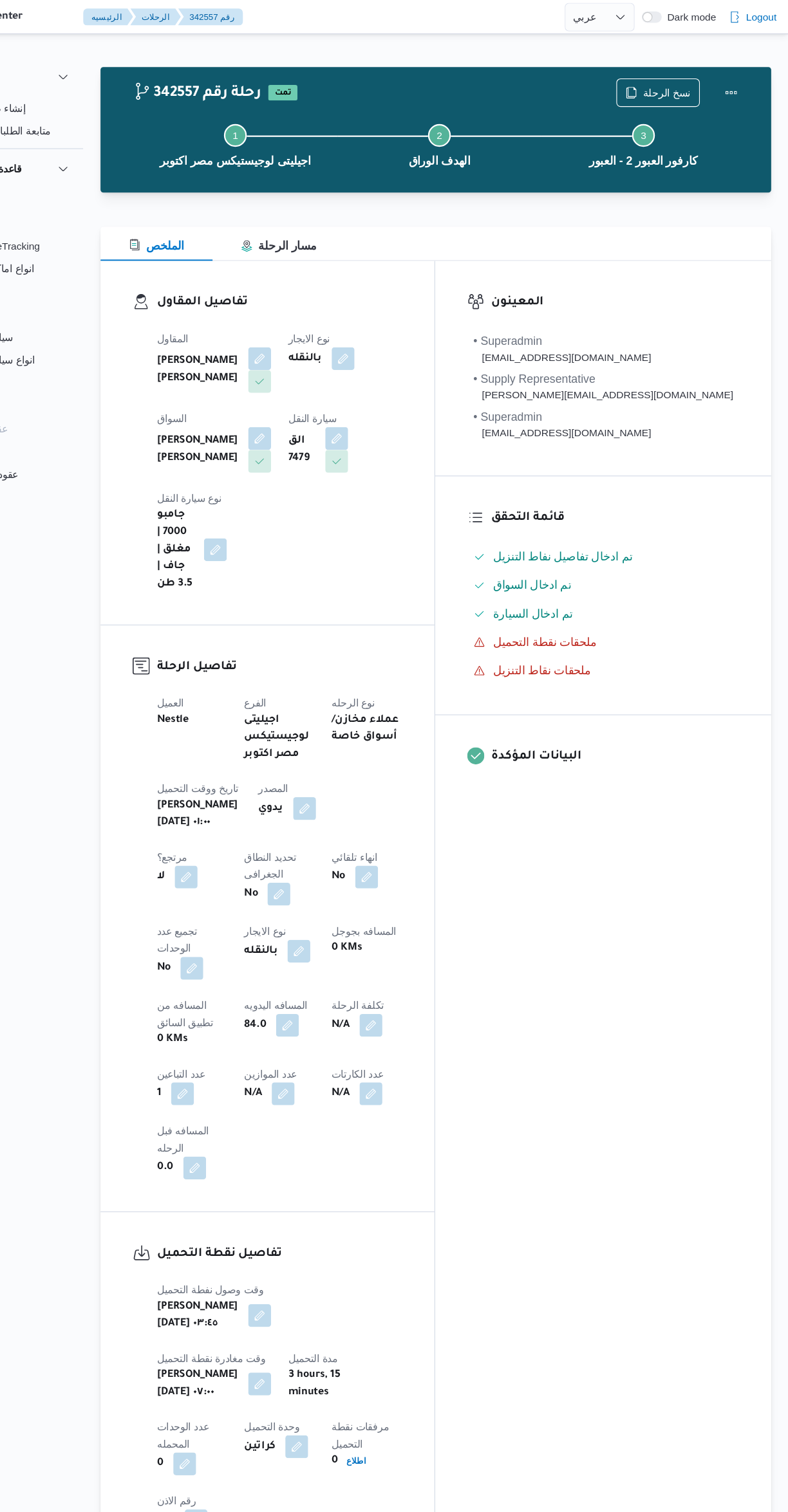
select select "ar"
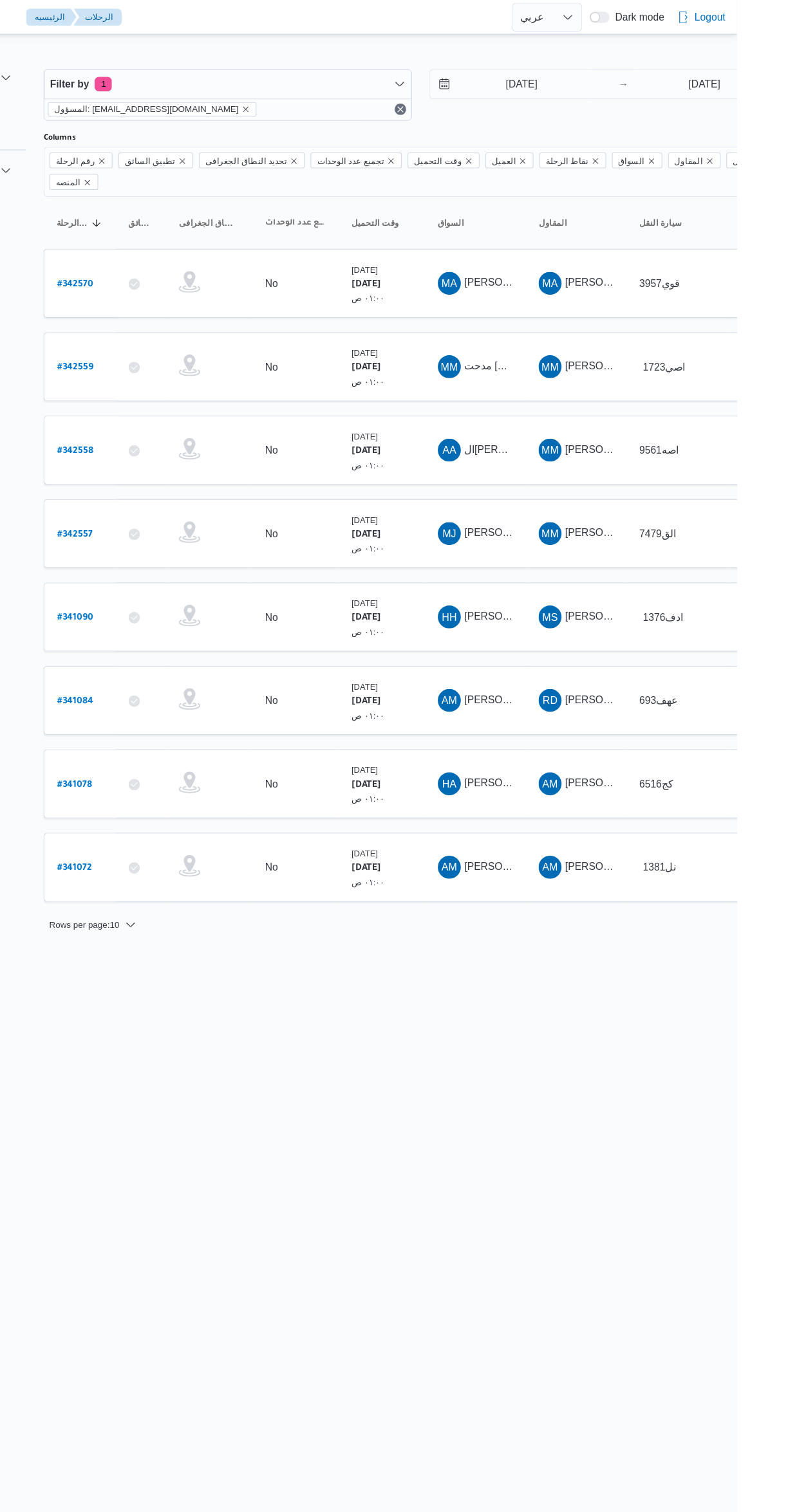
click at [198, 399] on b "# 342558" at bounding box center [195, 403] width 32 height 9
select select "ar"
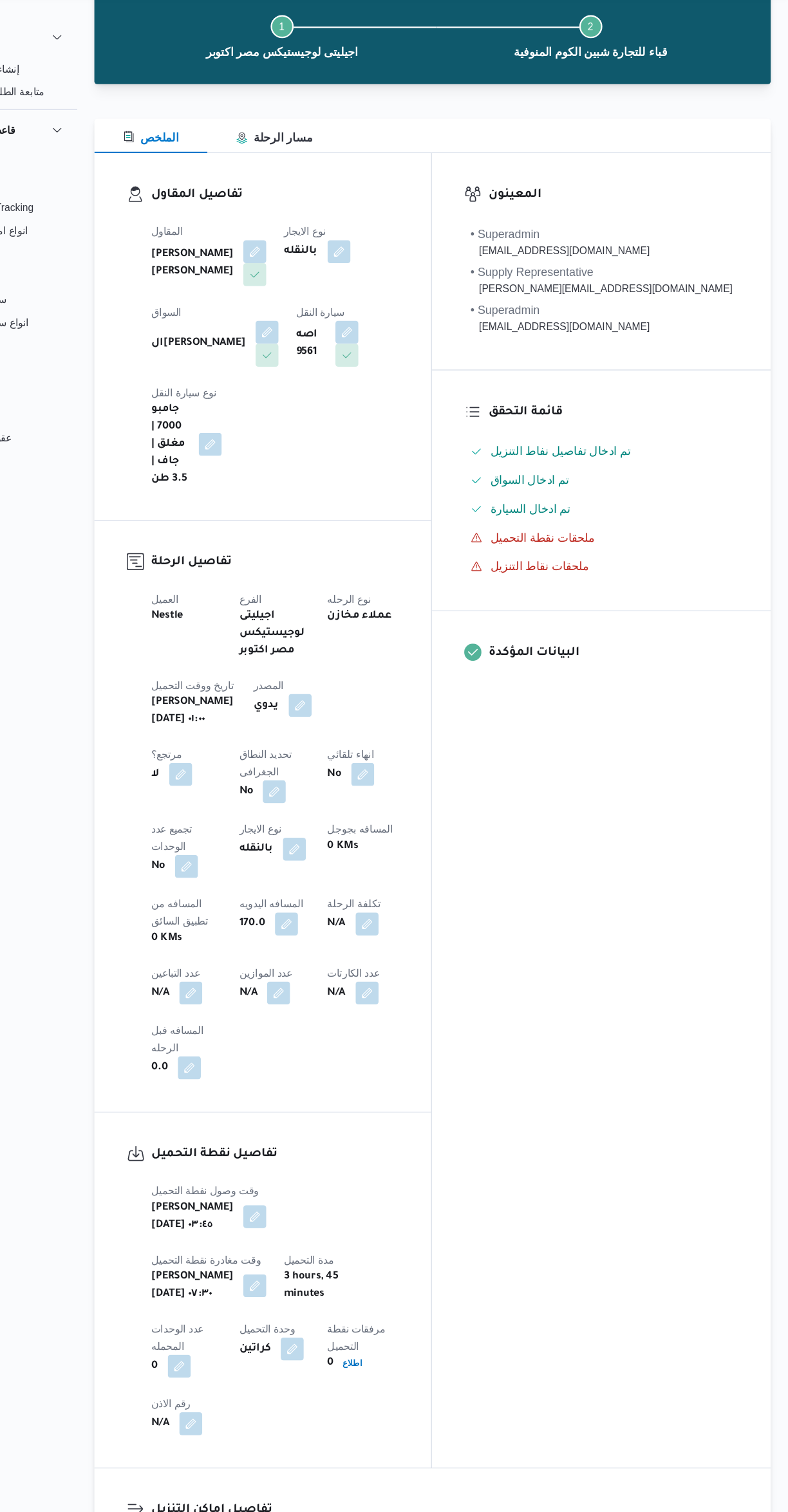
scroll to position [63, 0]
click at [306, 258] on button "button" at bounding box center [311, 261] width 20 height 20
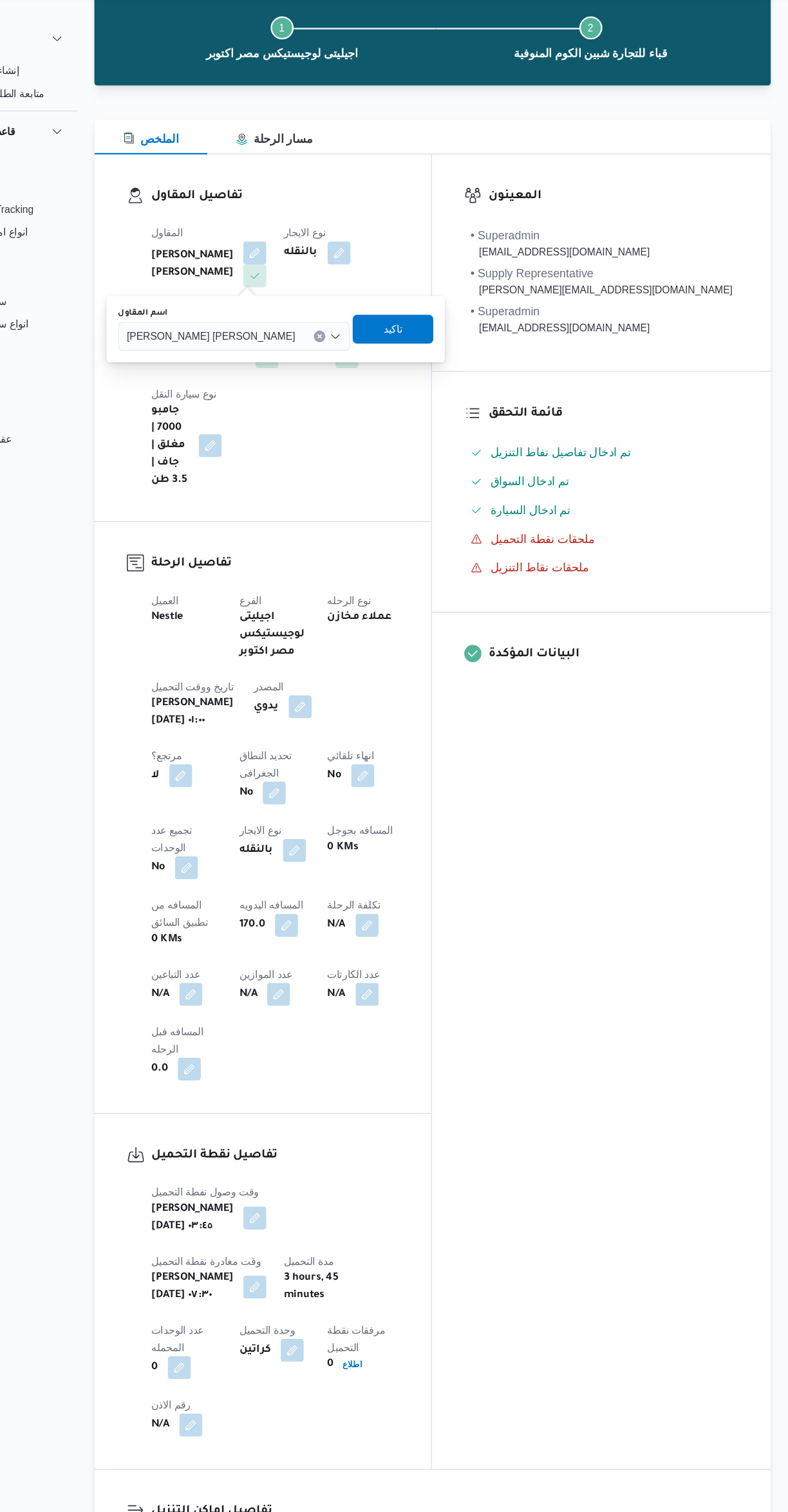
click at [249, 334] on span "محمد ممدوح محمود عبدالهادي" at bounding box center [271, 335] width 151 height 14
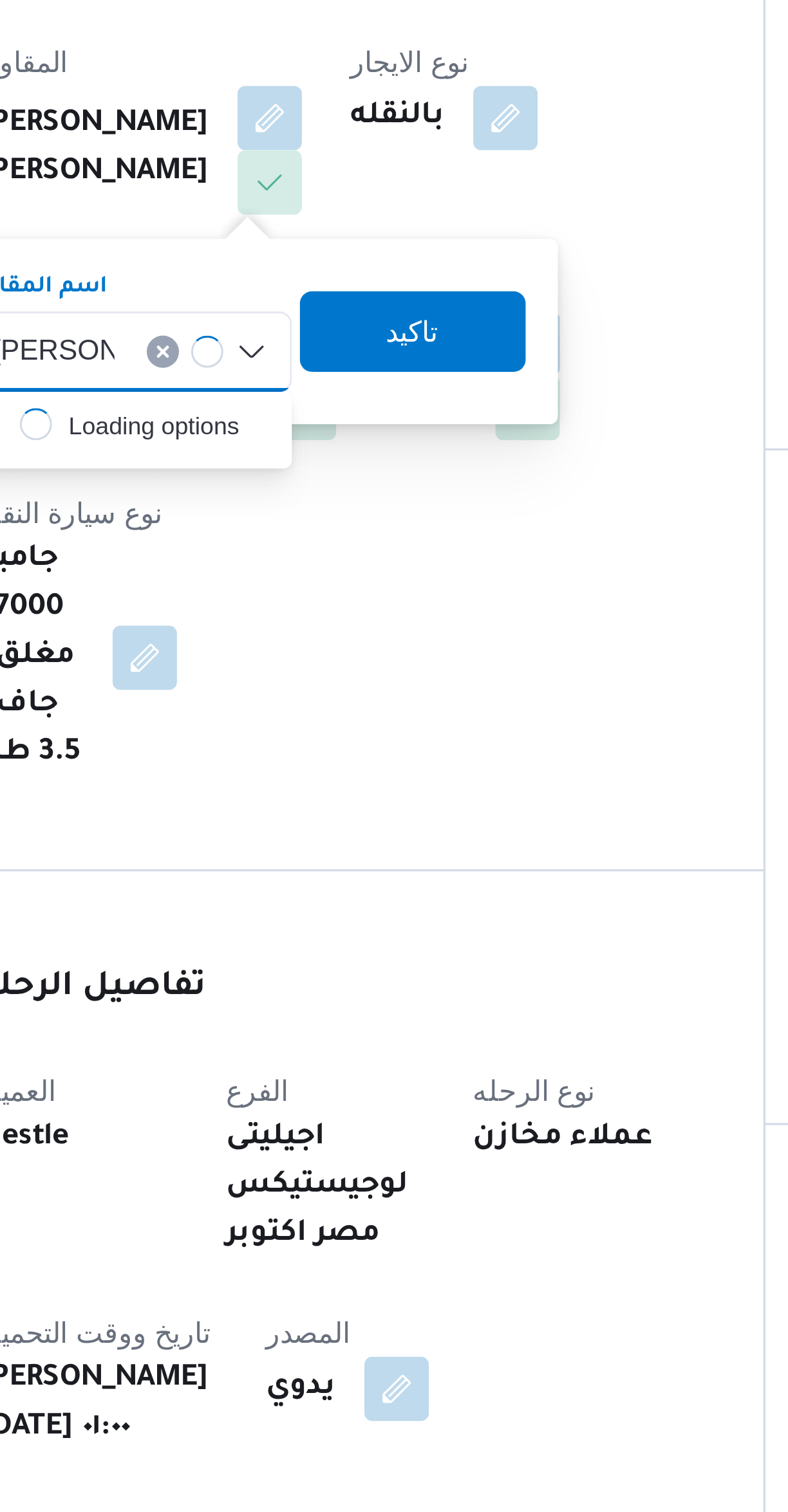
scroll to position [0, 0]
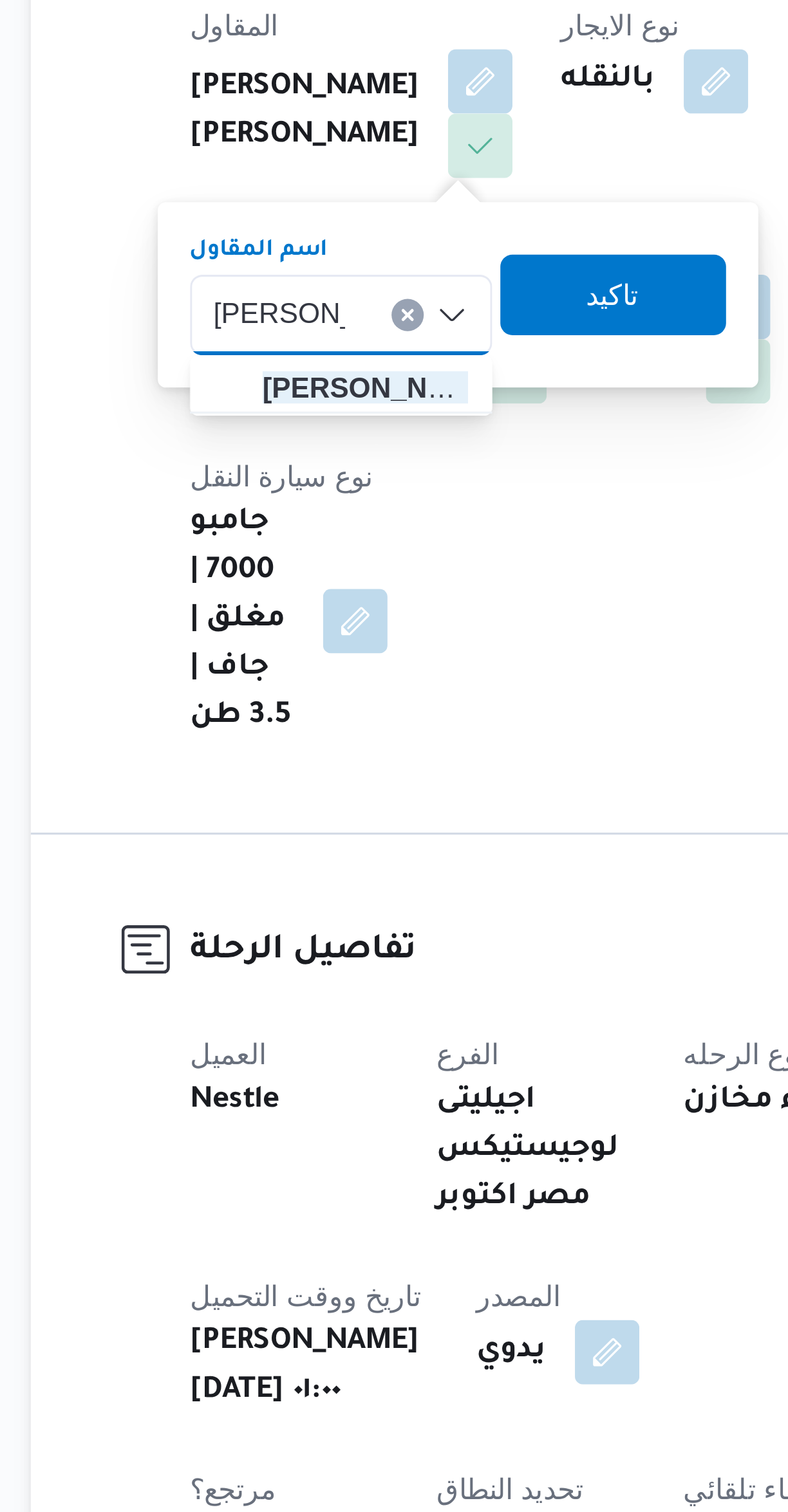
type input "مصطفى ممد"
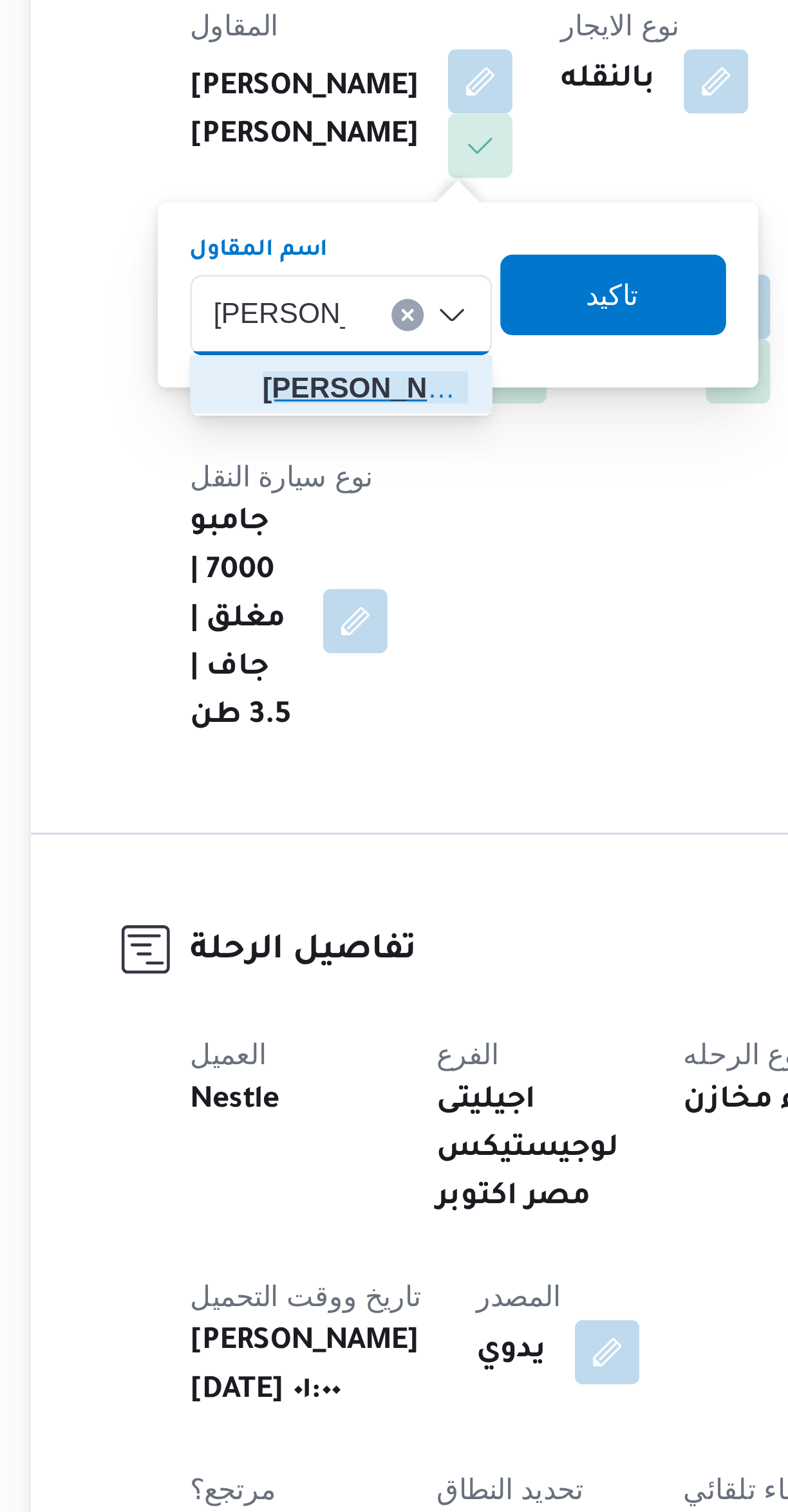
click at [249, 358] on span "مصطفى ممد وح محمود عبدالهادى" at bounding box center [274, 359] width 65 height 16
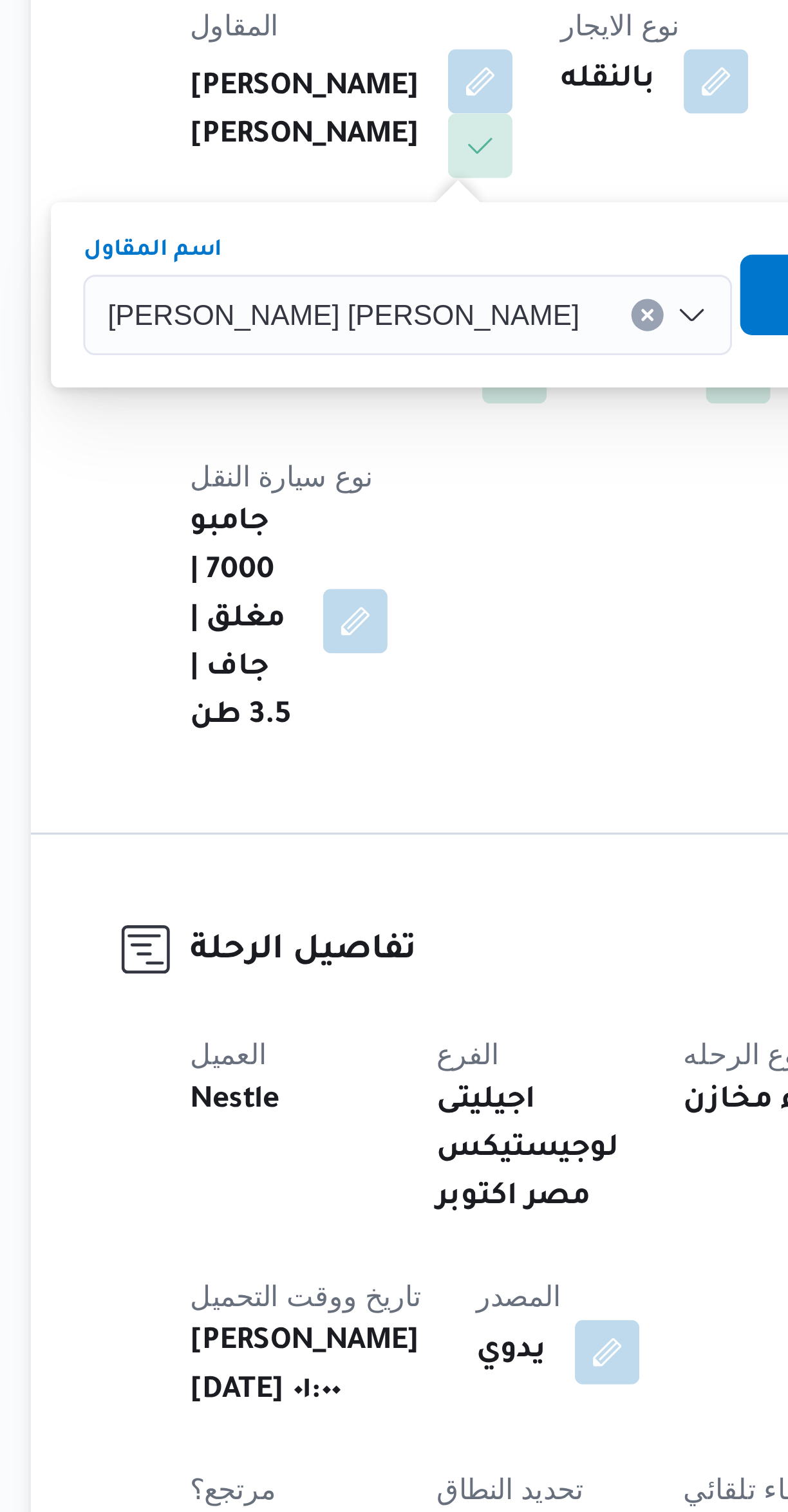
click at [394, 330] on span "تاكيد" at bounding box center [430, 330] width 72 height 26
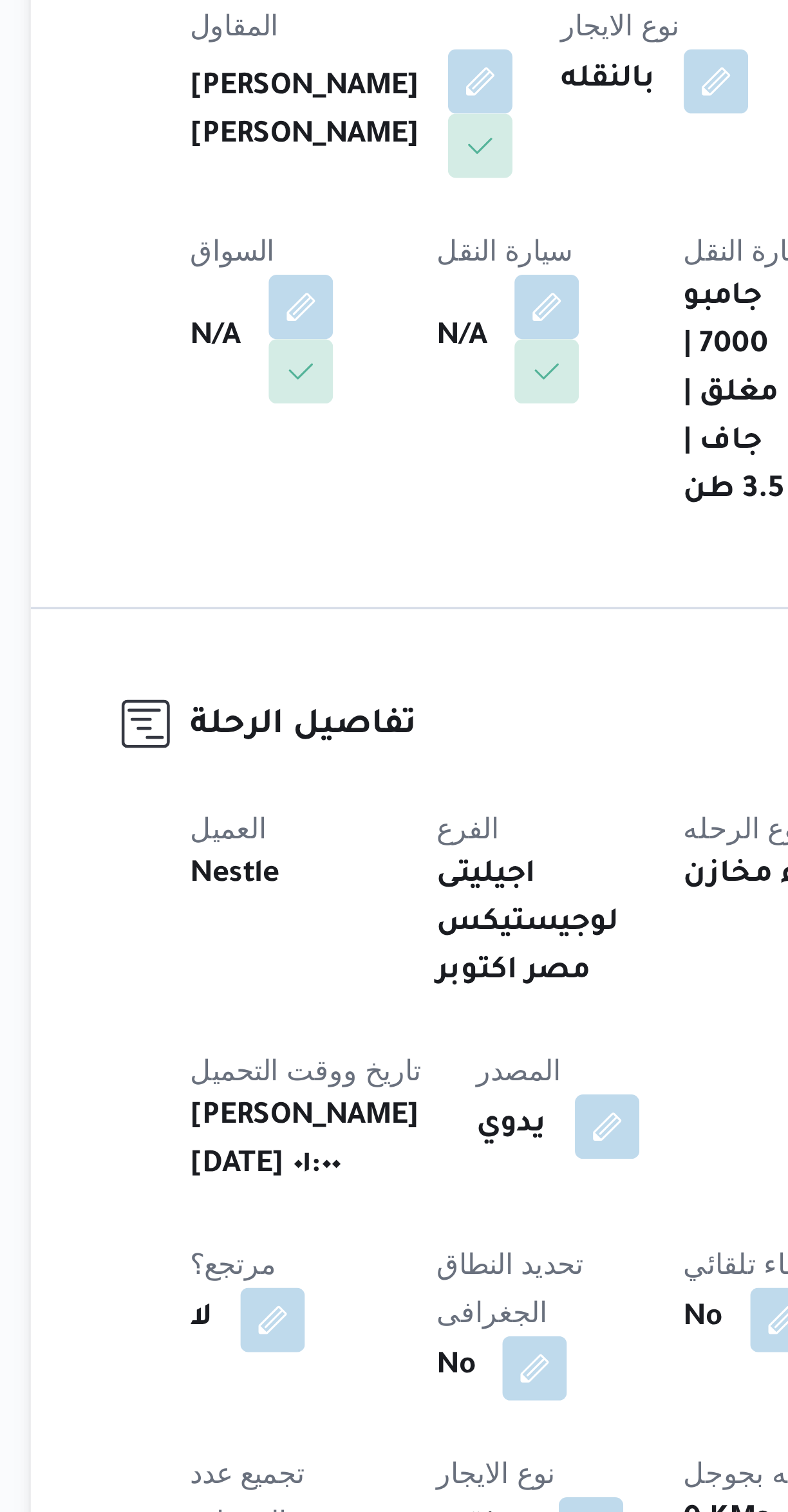
click at [322, 339] on button "button" at bounding box center [332, 333] width 20 height 20
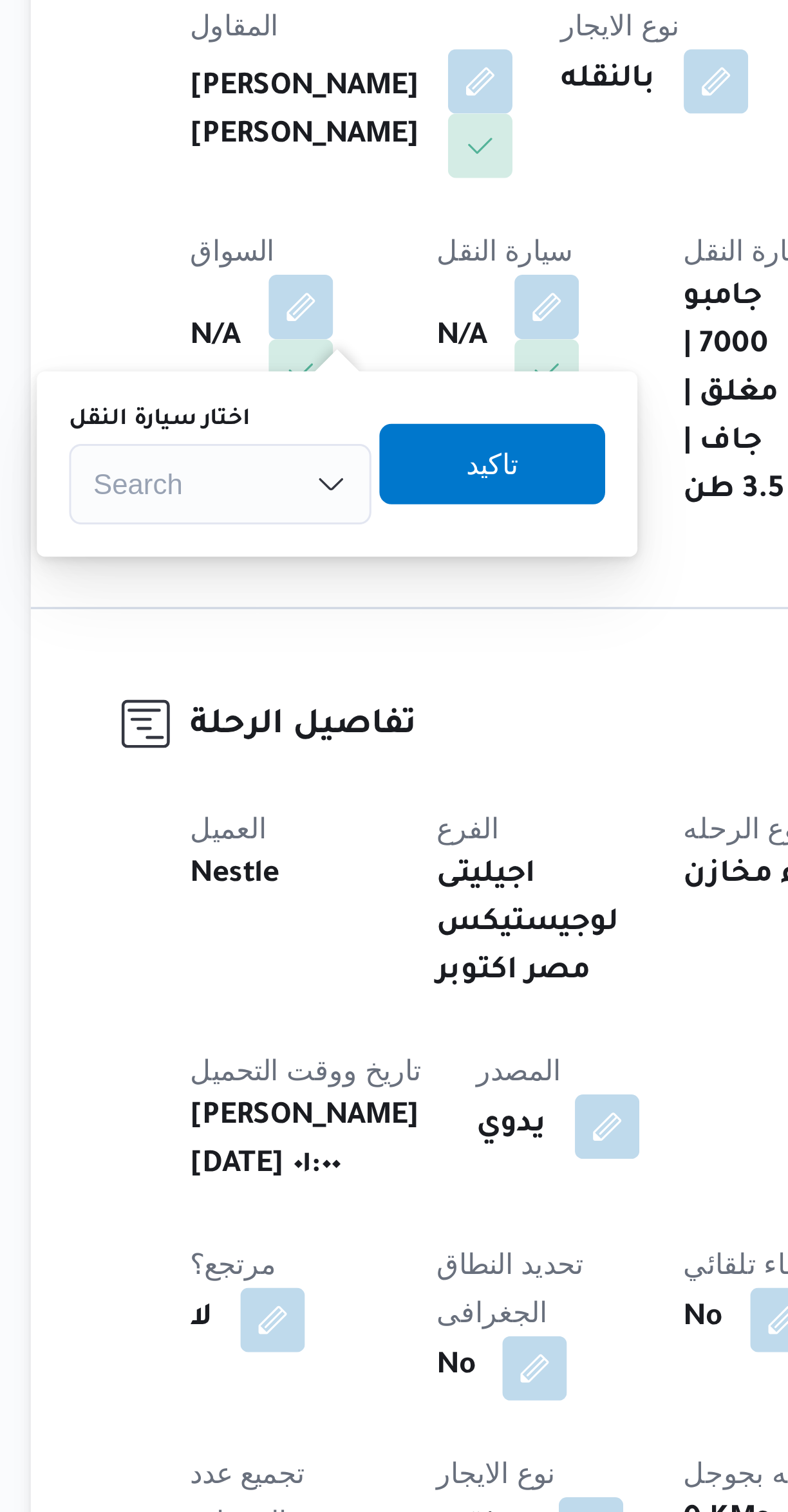
click at [226, 392] on div "Search" at bounding box center [228, 390] width 97 height 26
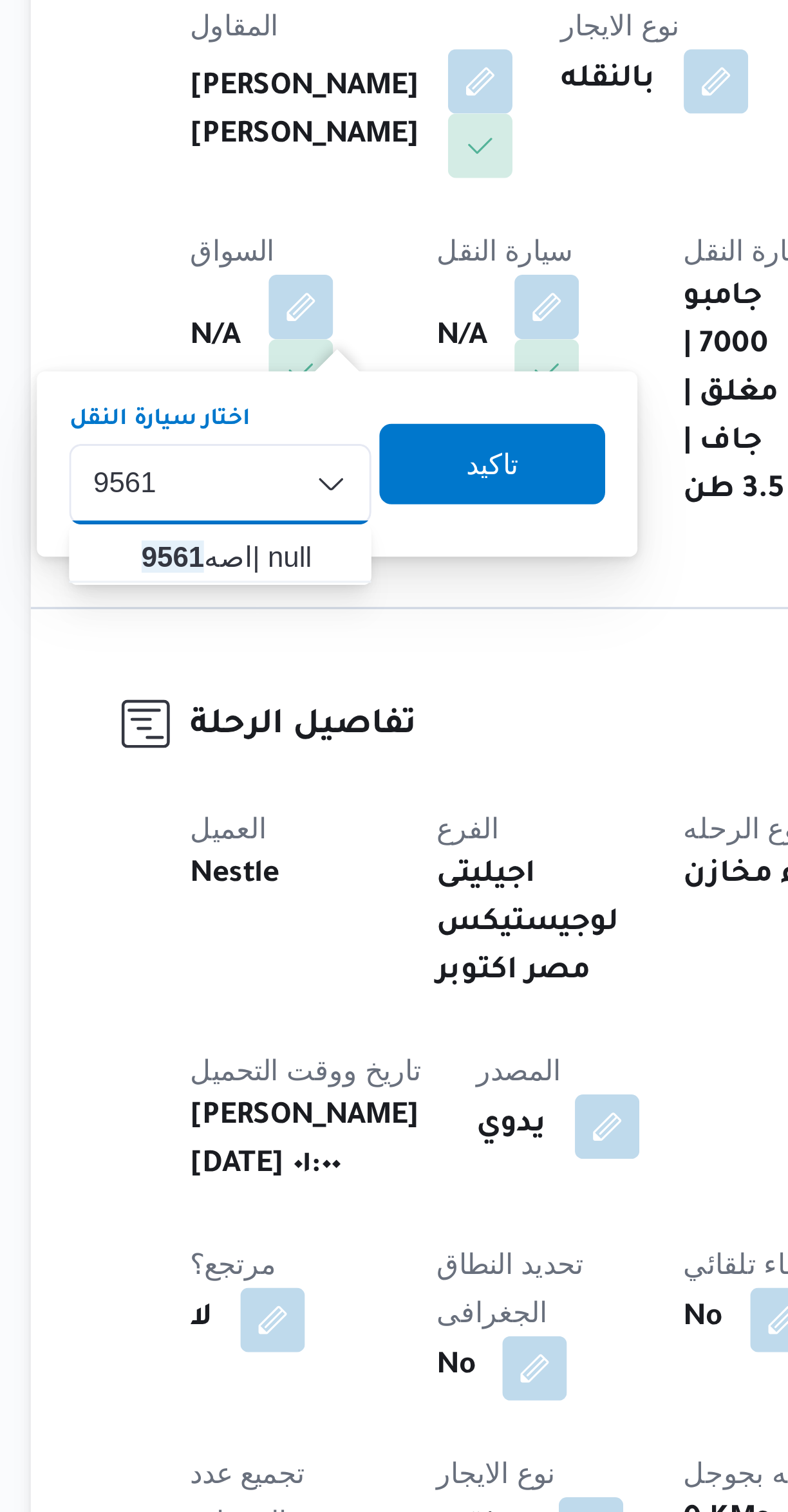
type input "9561"
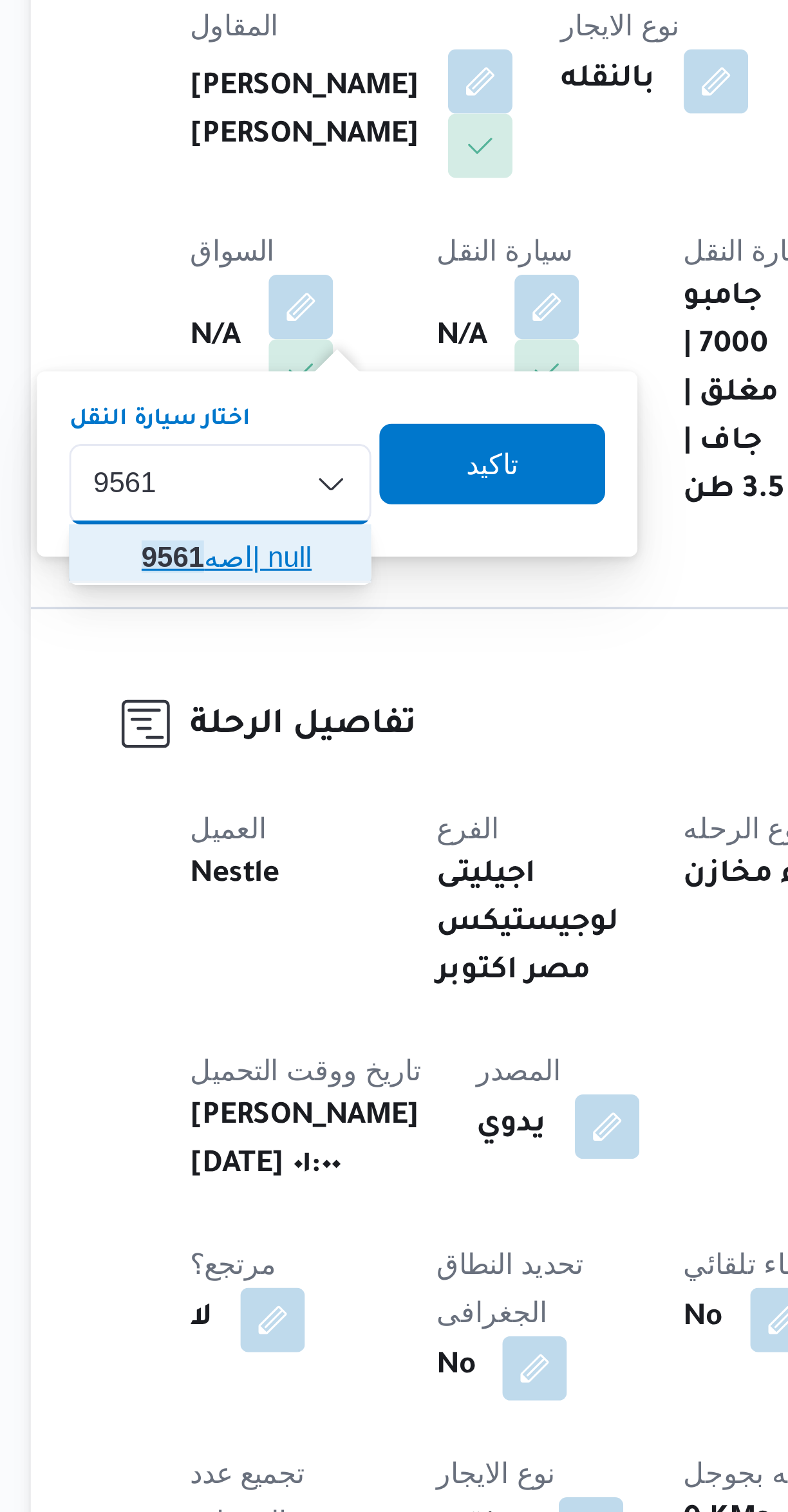
click at [214, 411] on mark "9561" at bounding box center [212, 413] width 20 height 10
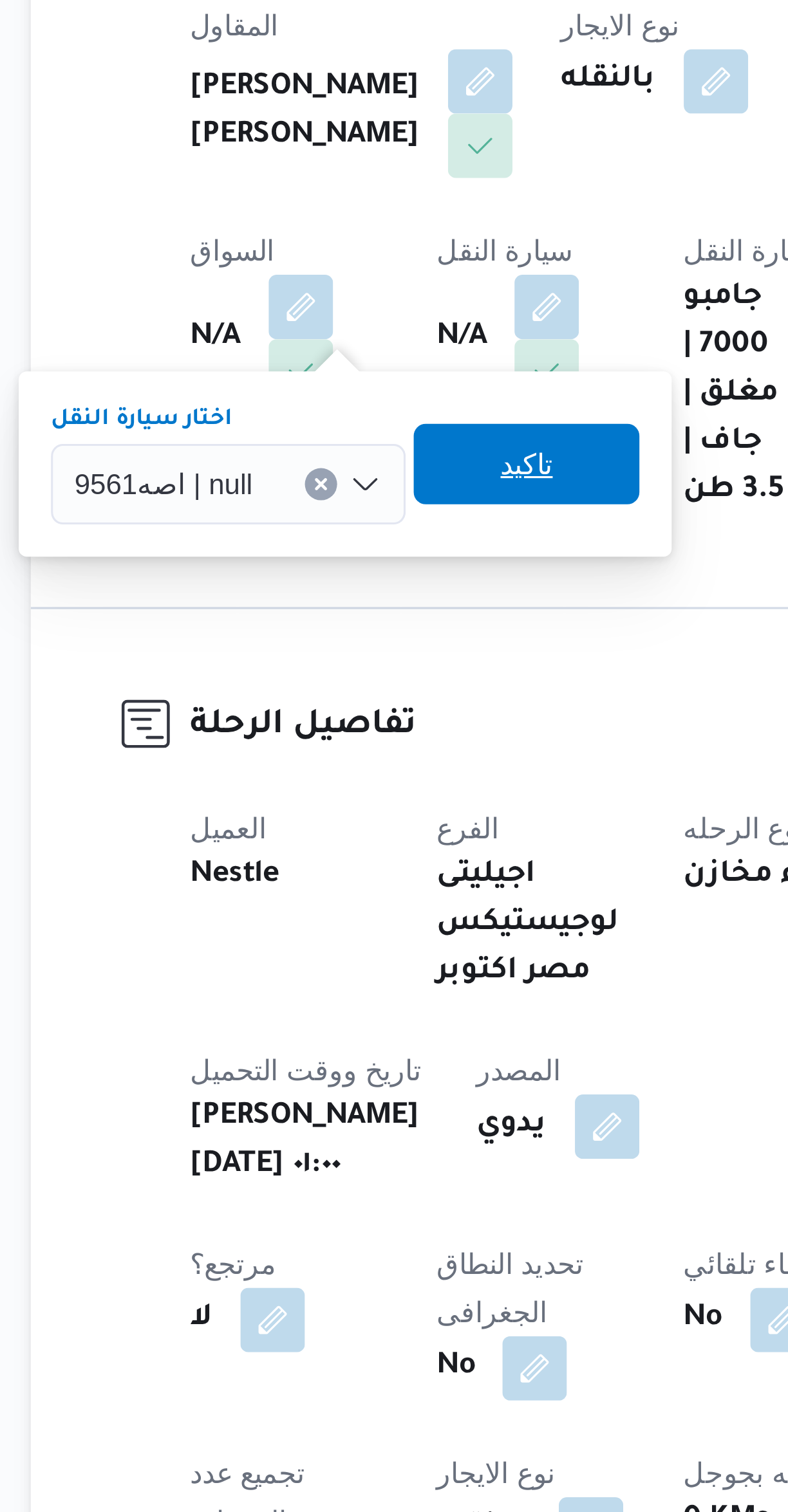
click at [318, 390] on span "تاكيد" at bounding box center [325, 383] width 17 height 16
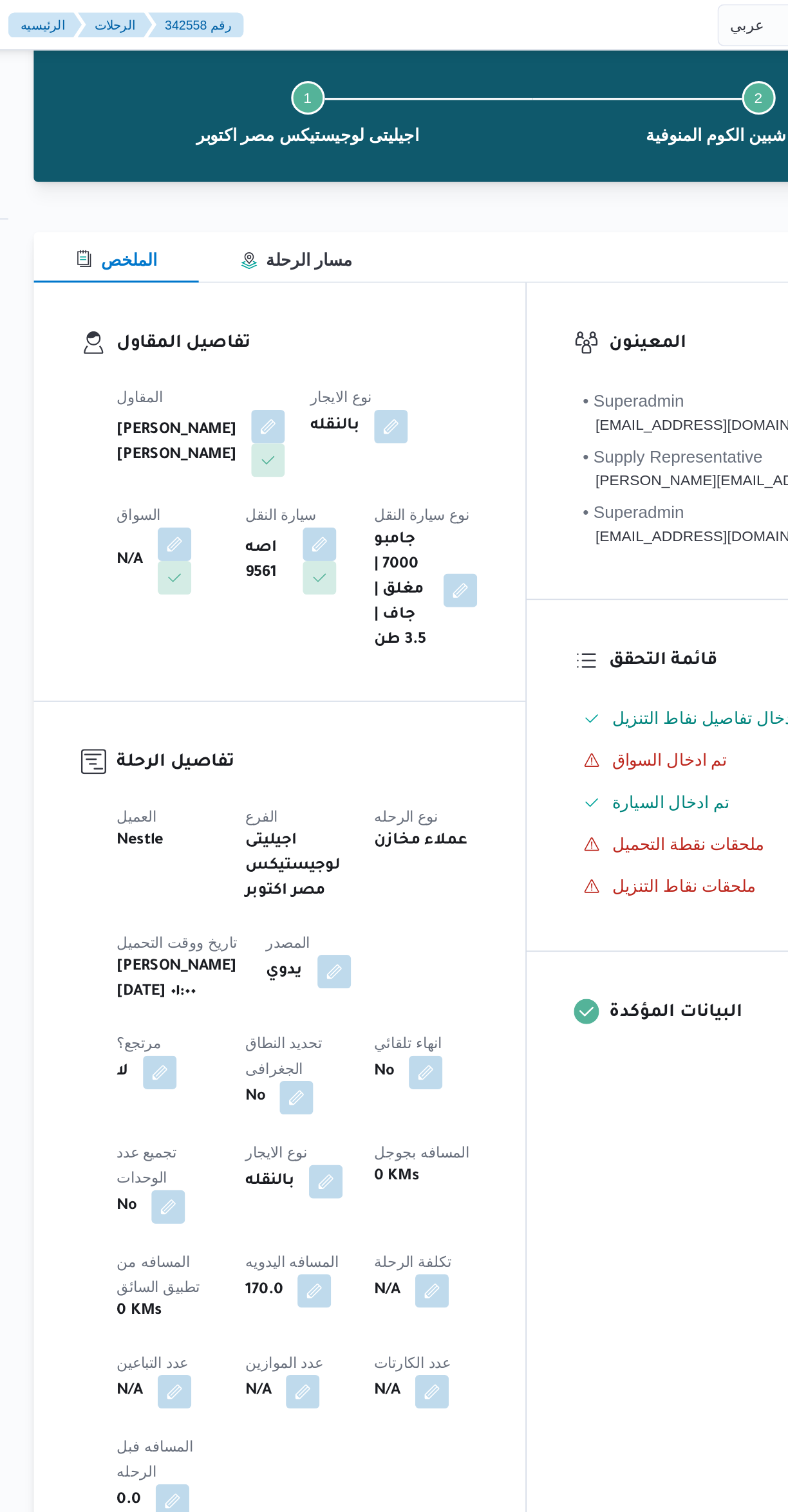
click at [264, 323] on button "button" at bounding box center [254, 333] width 20 height 20
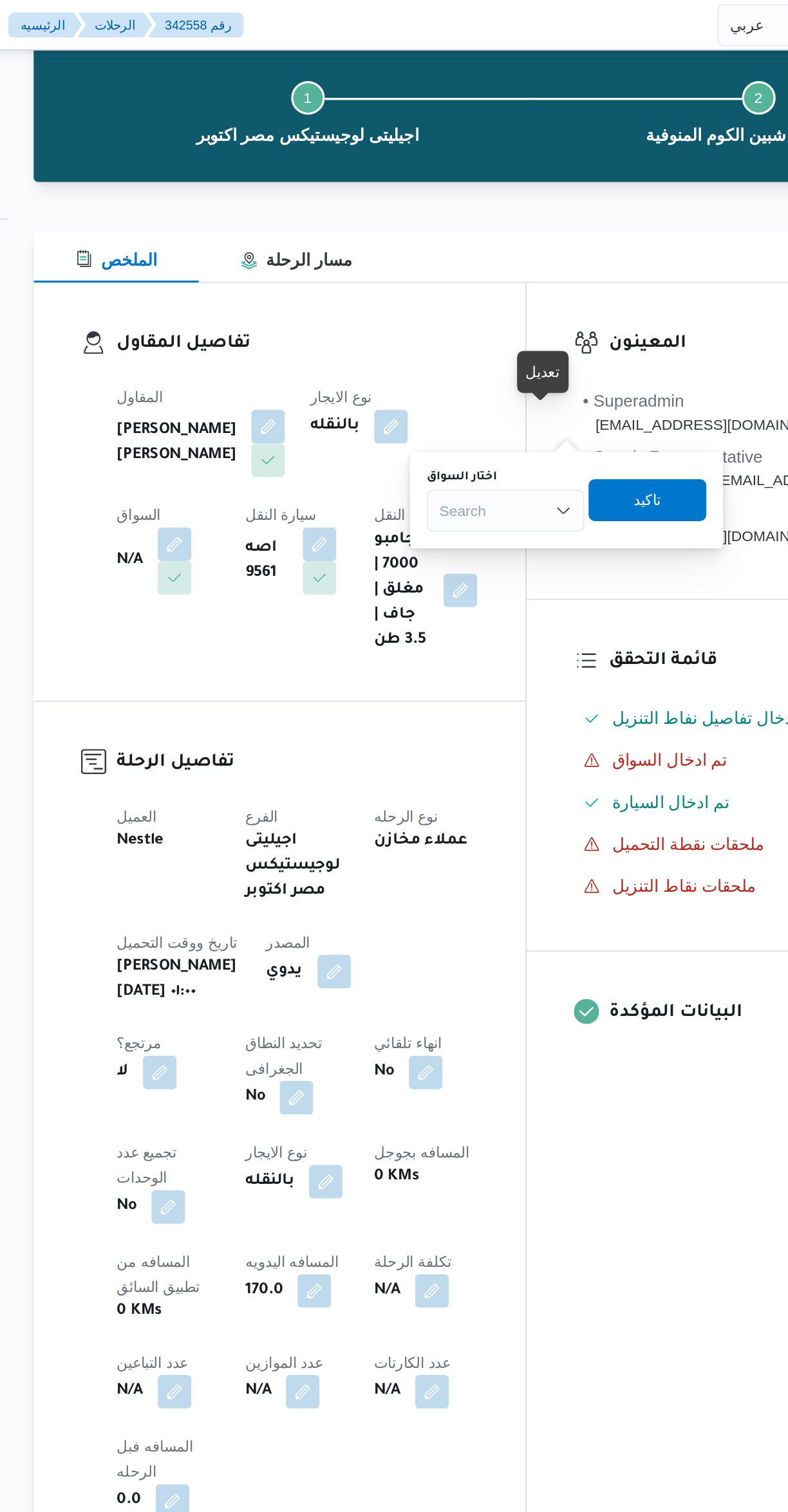
click at [416, 313] on input "اختار السواق" at bounding box center [416, 313] width 1 height 16
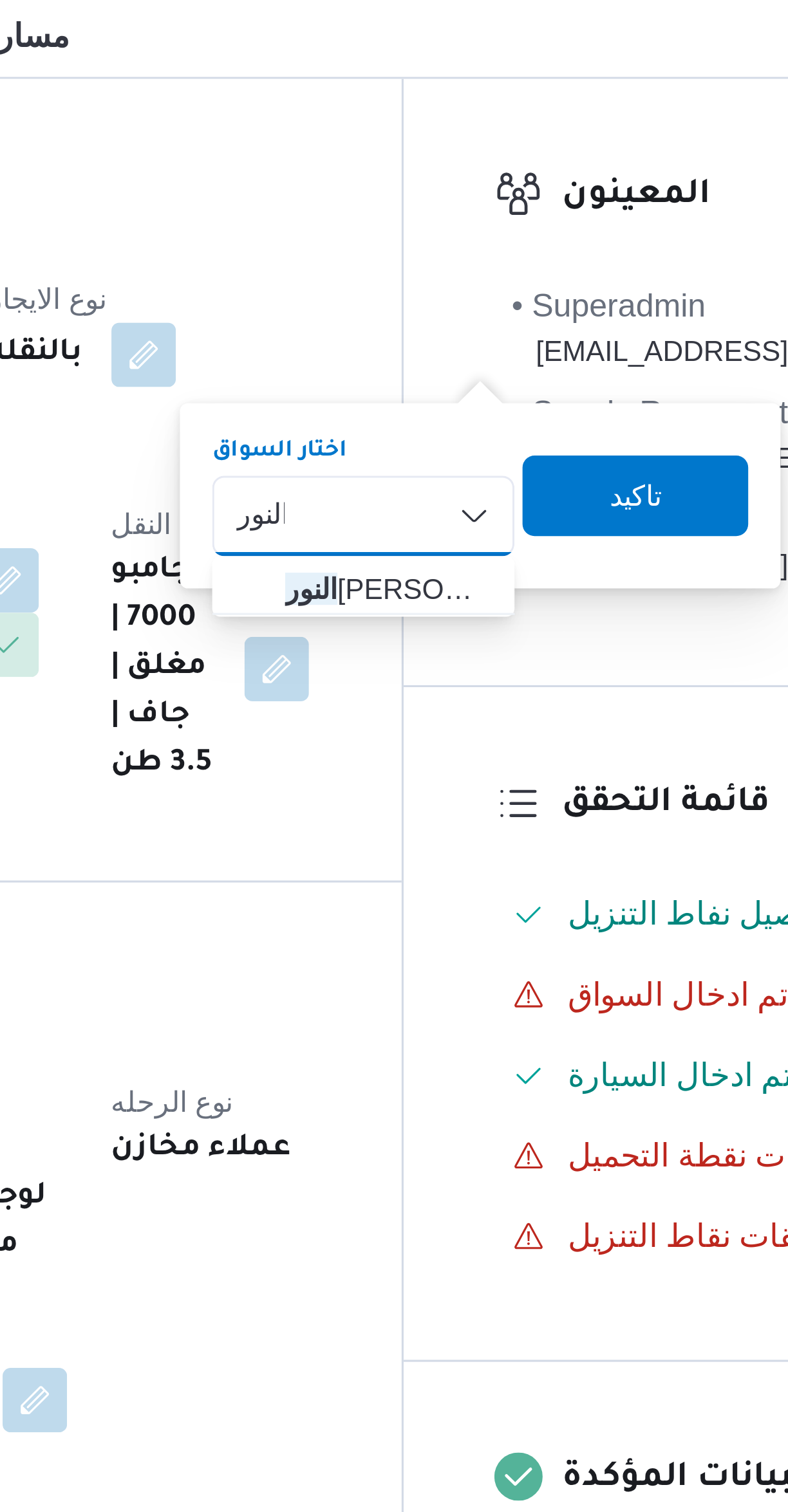
type input "النور"
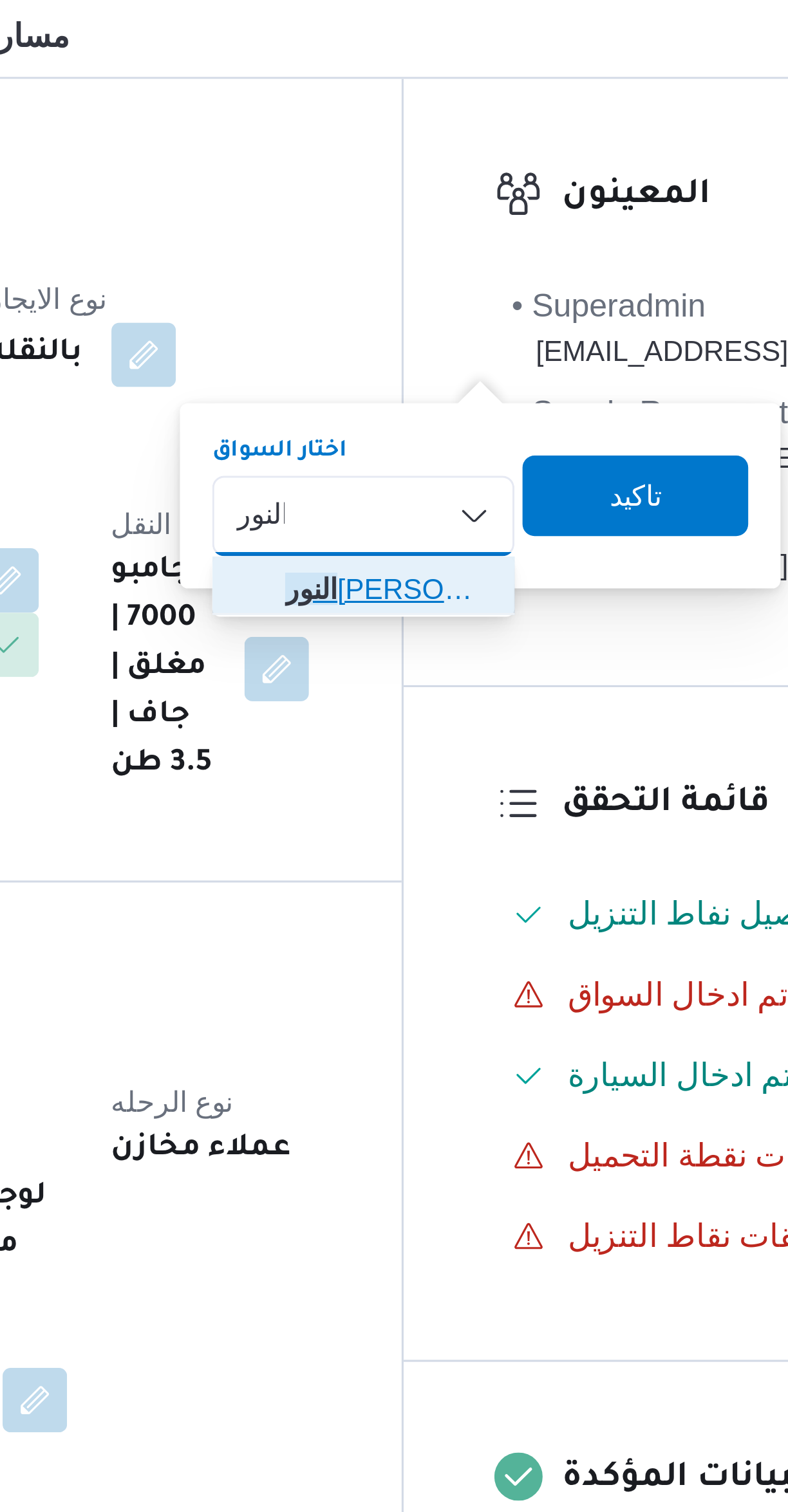
click at [431, 333] on span "النور عبدو محمد عبدالله" at bounding box center [456, 336] width 87 height 20
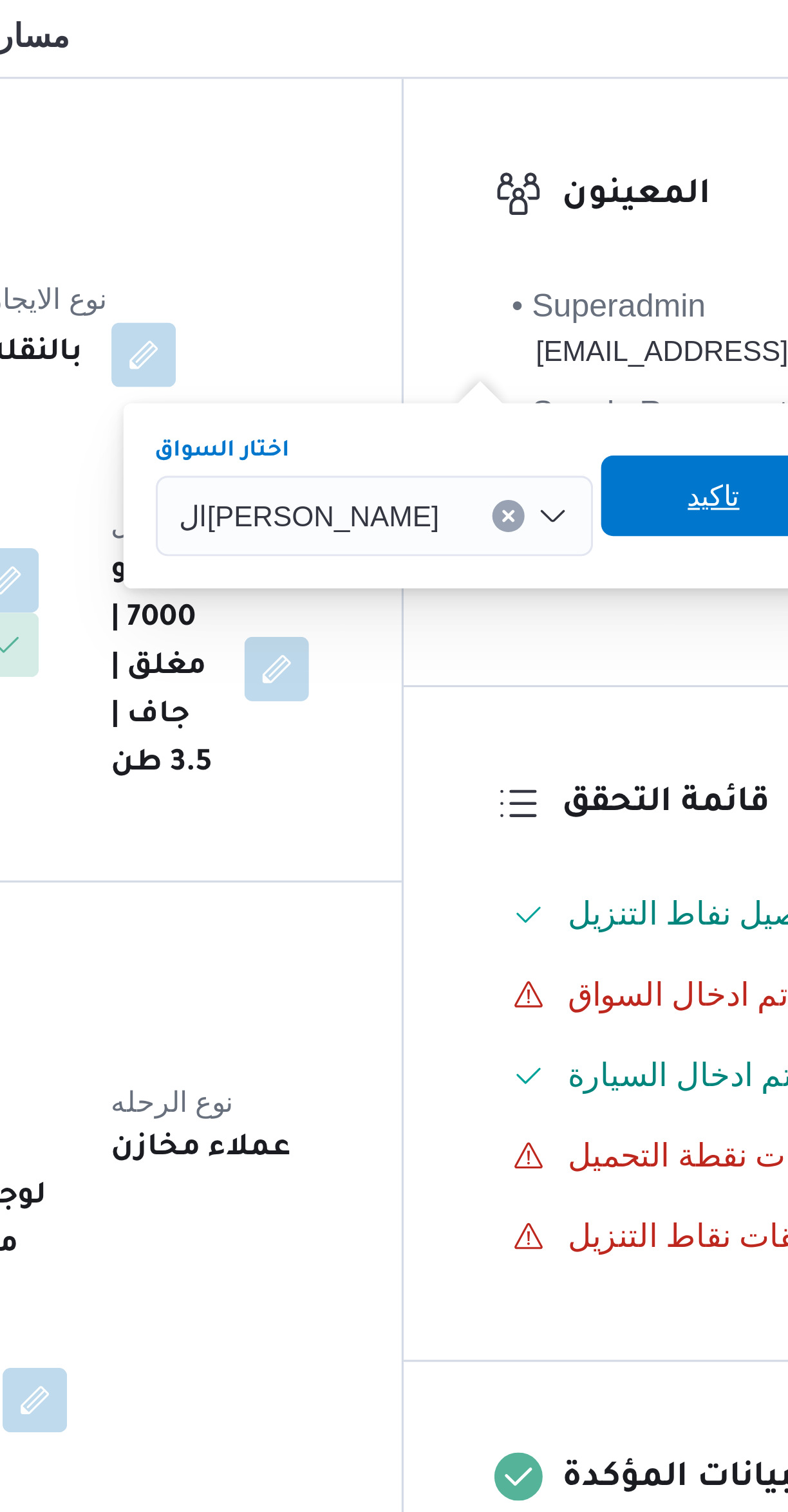
click at [546, 305] on span "تاكيد" at bounding box center [569, 307] width 72 height 26
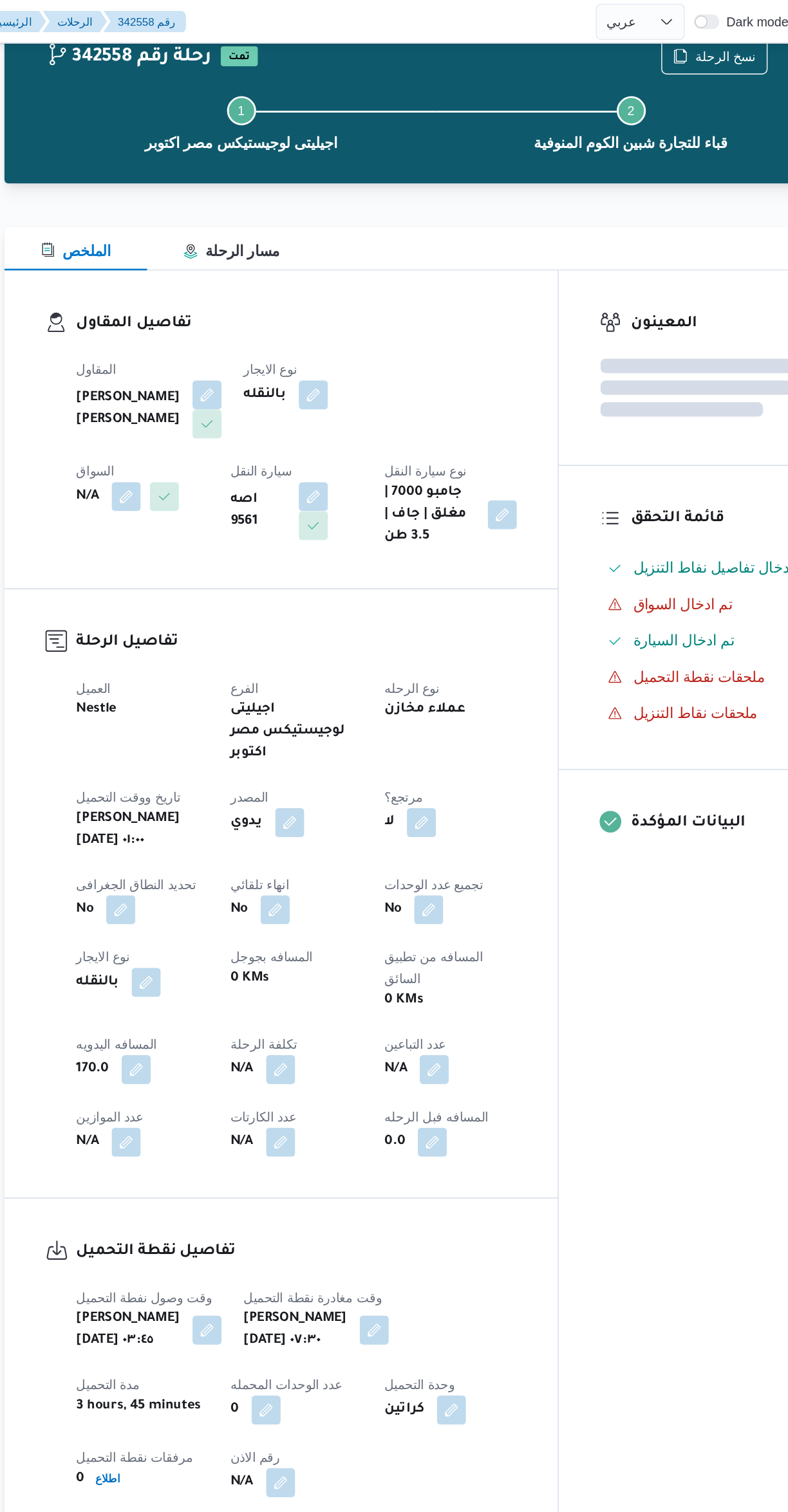
scroll to position [27, 0]
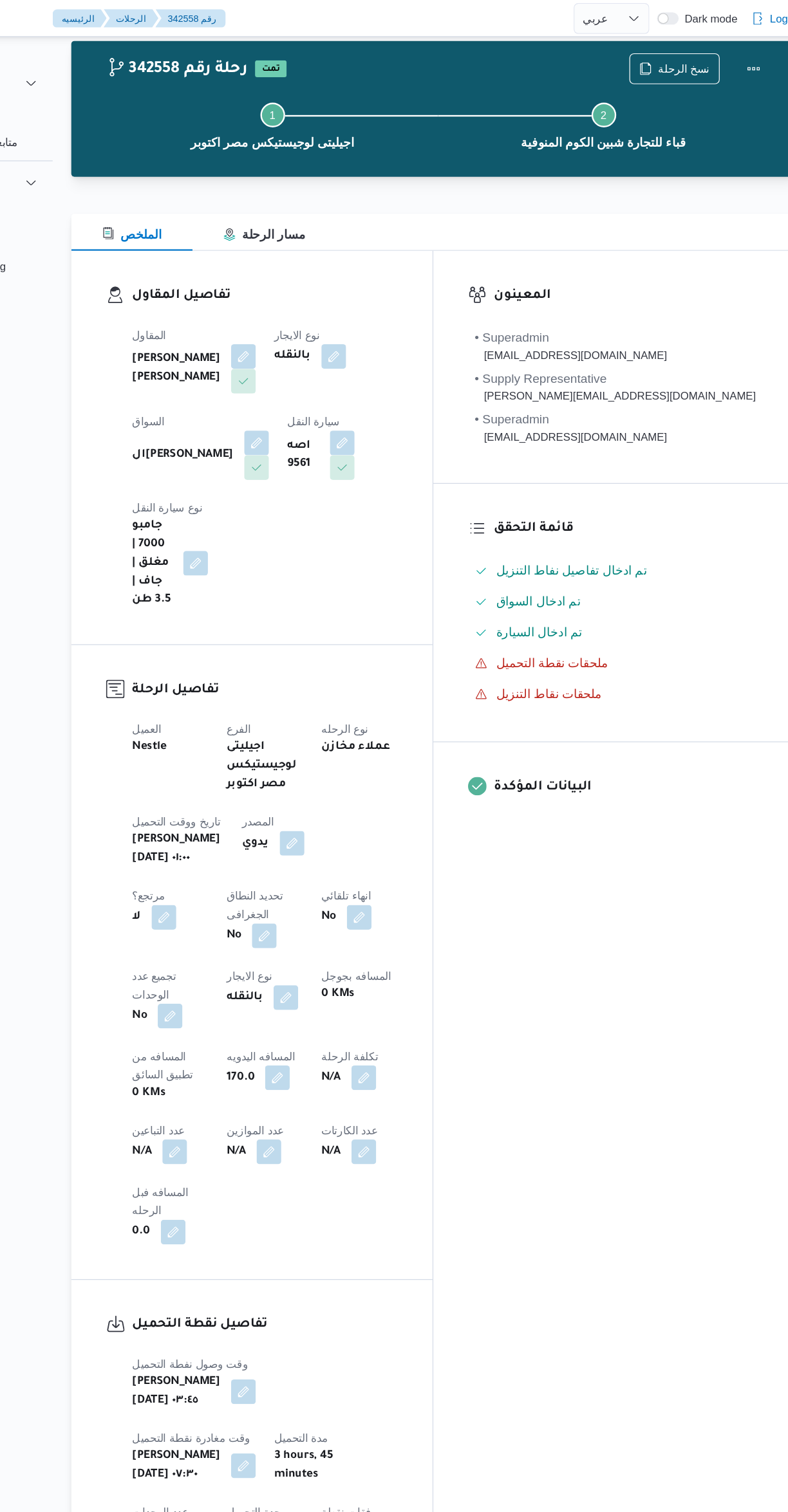
select select "ar"
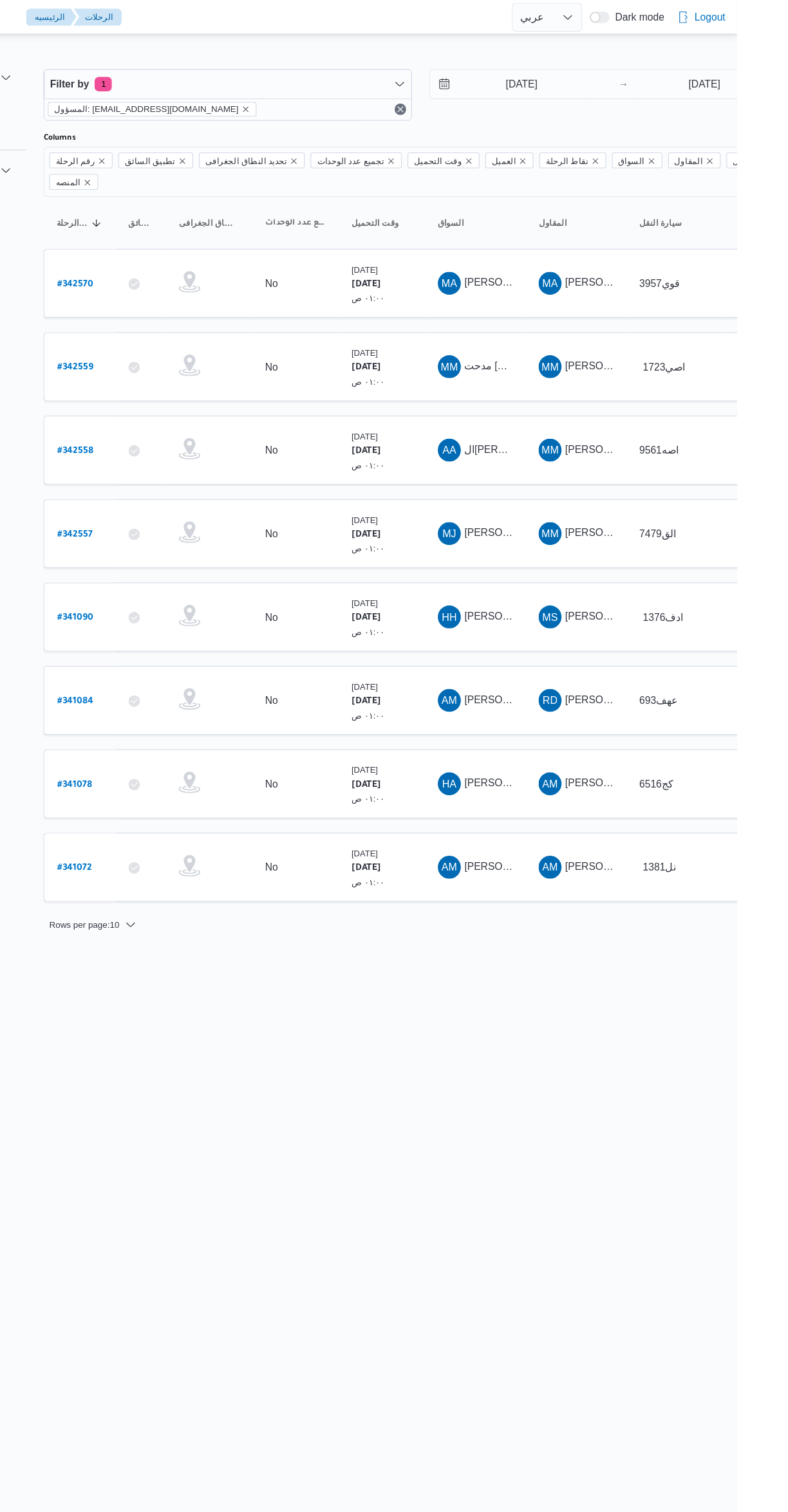
click at [197, 325] on b "# 342559" at bounding box center [195, 329] width 32 height 9
select select "ar"
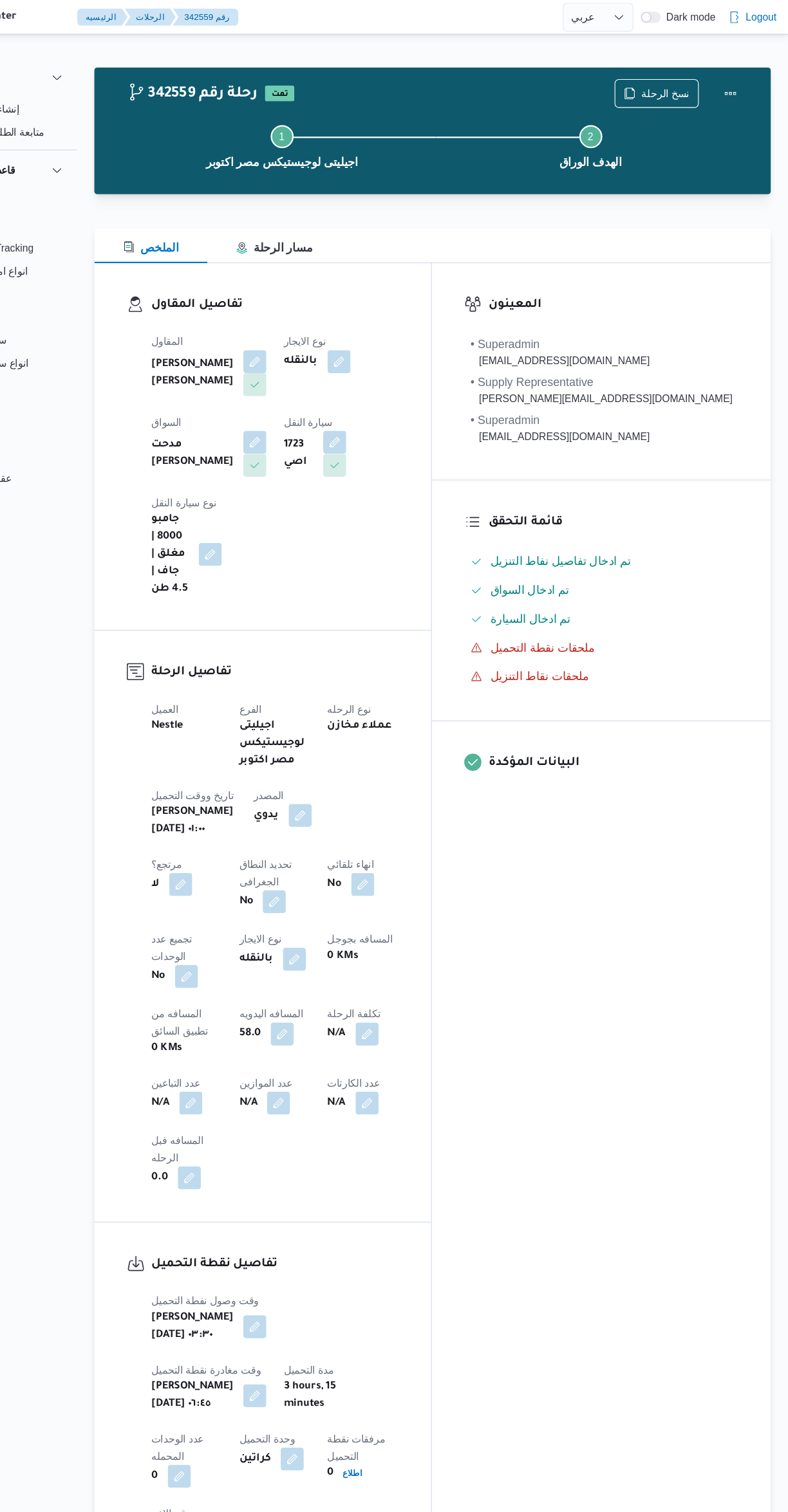
click at [306, 325] on button "button" at bounding box center [311, 324] width 20 height 20
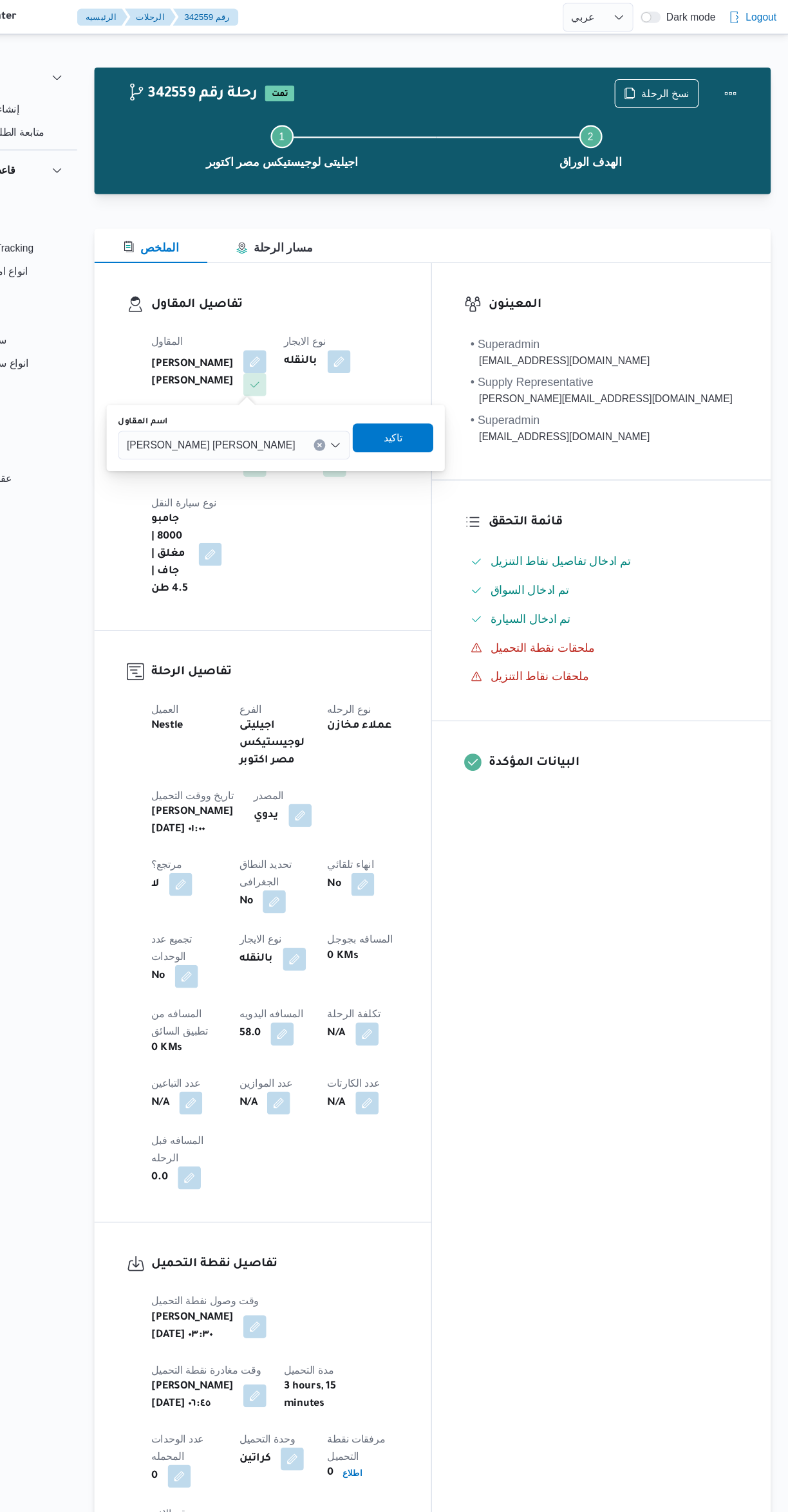
click at [235, 401] on span "محمد ممدوح محمود عبدالهادي" at bounding box center [271, 397] width 151 height 14
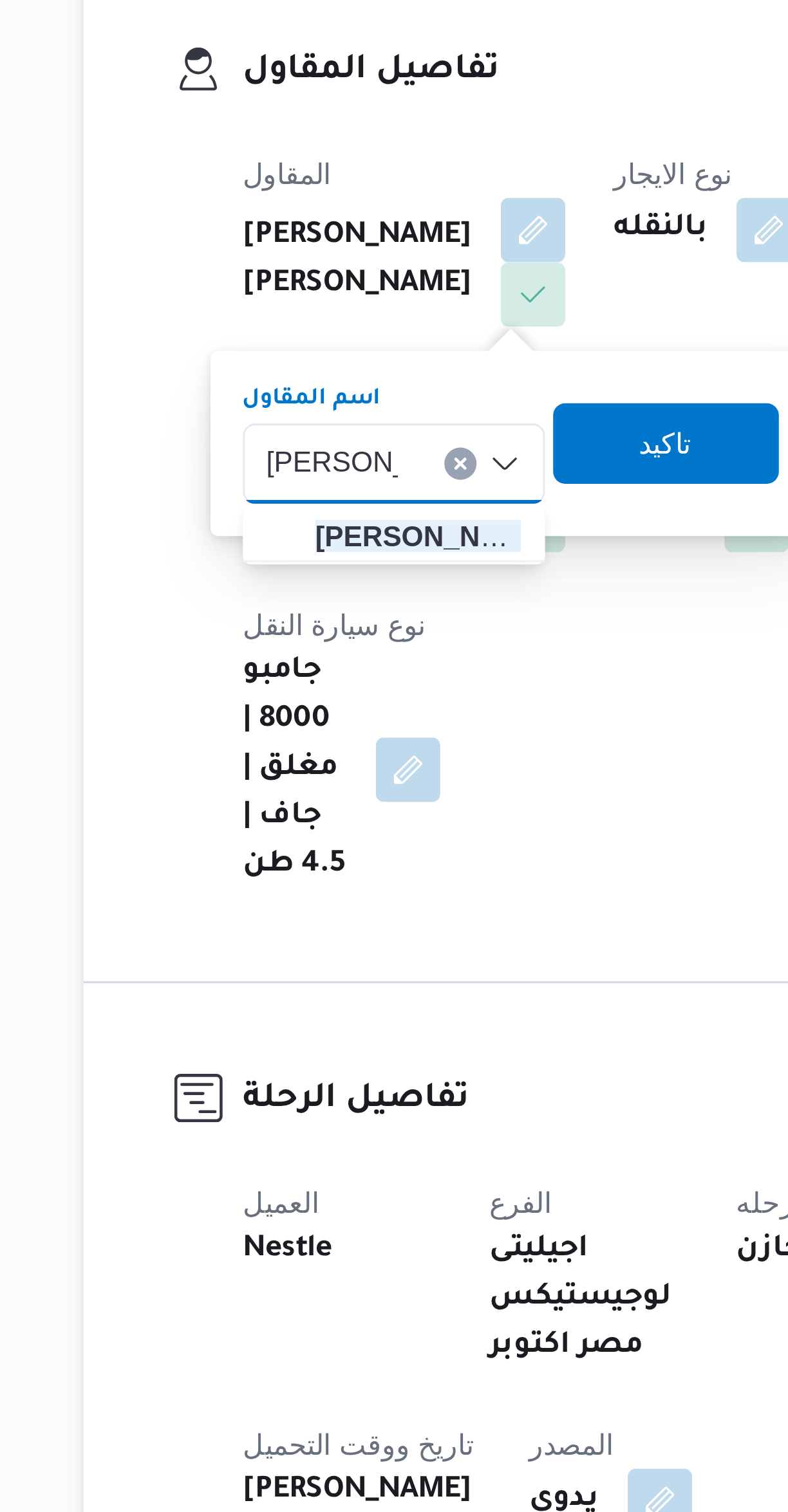
type input "مصطفى ممد"
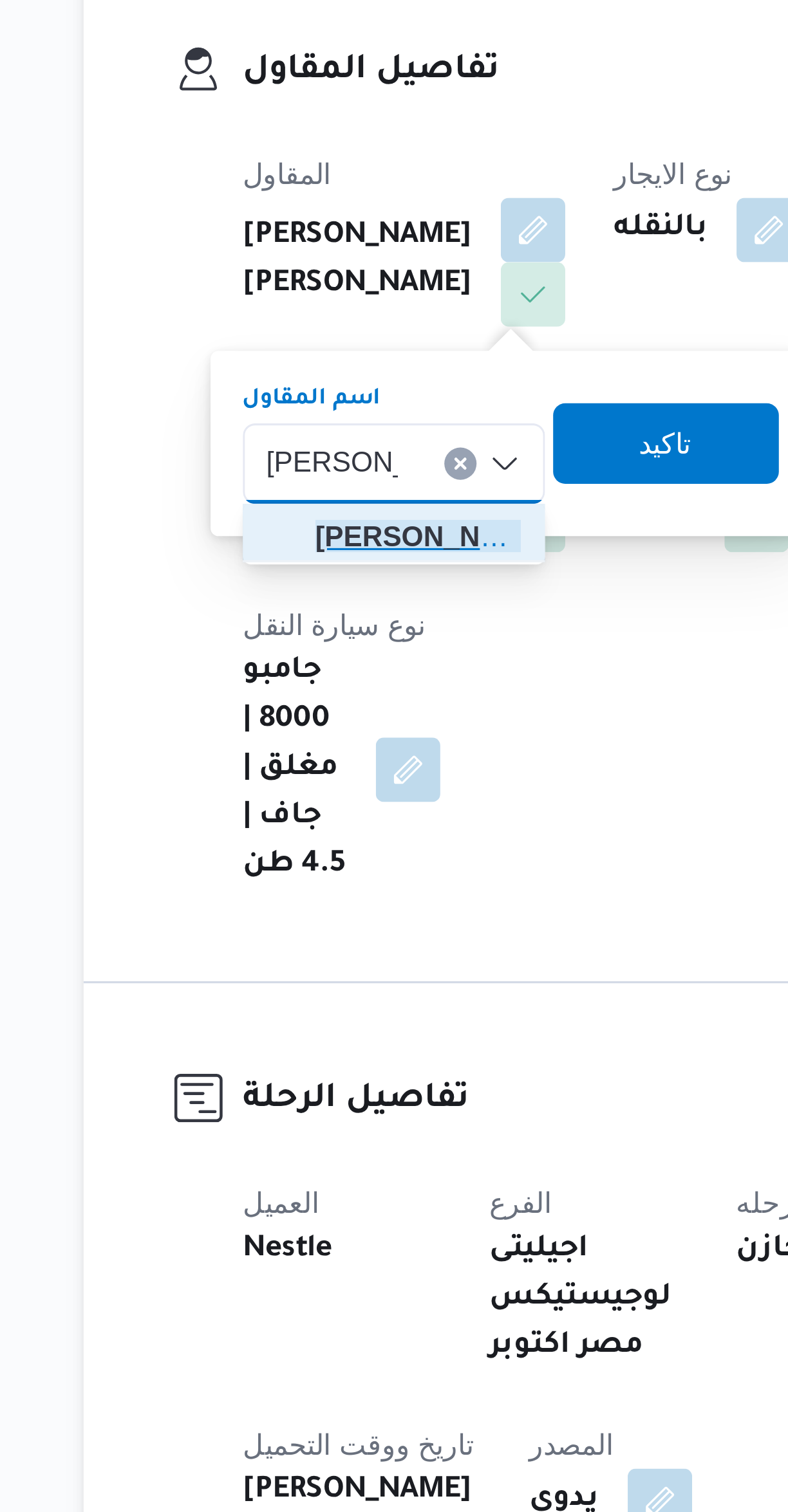
click at [237, 427] on span "مصطفى ممد وح محمود عبدالهادى" at bounding box center [267, 421] width 87 height 20
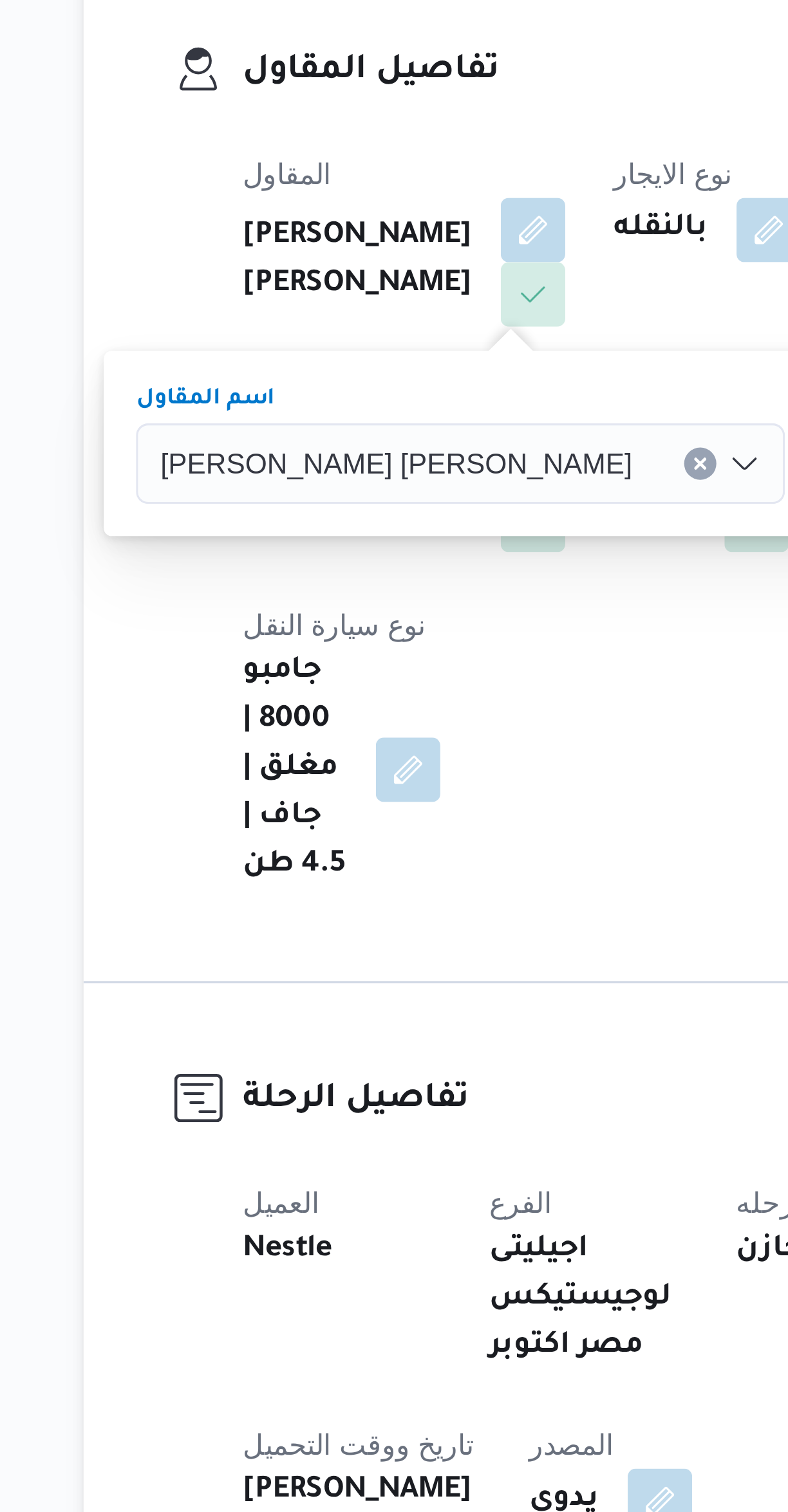
click at [394, 392] on span "تاكيد" at bounding box center [430, 392] width 72 height 26
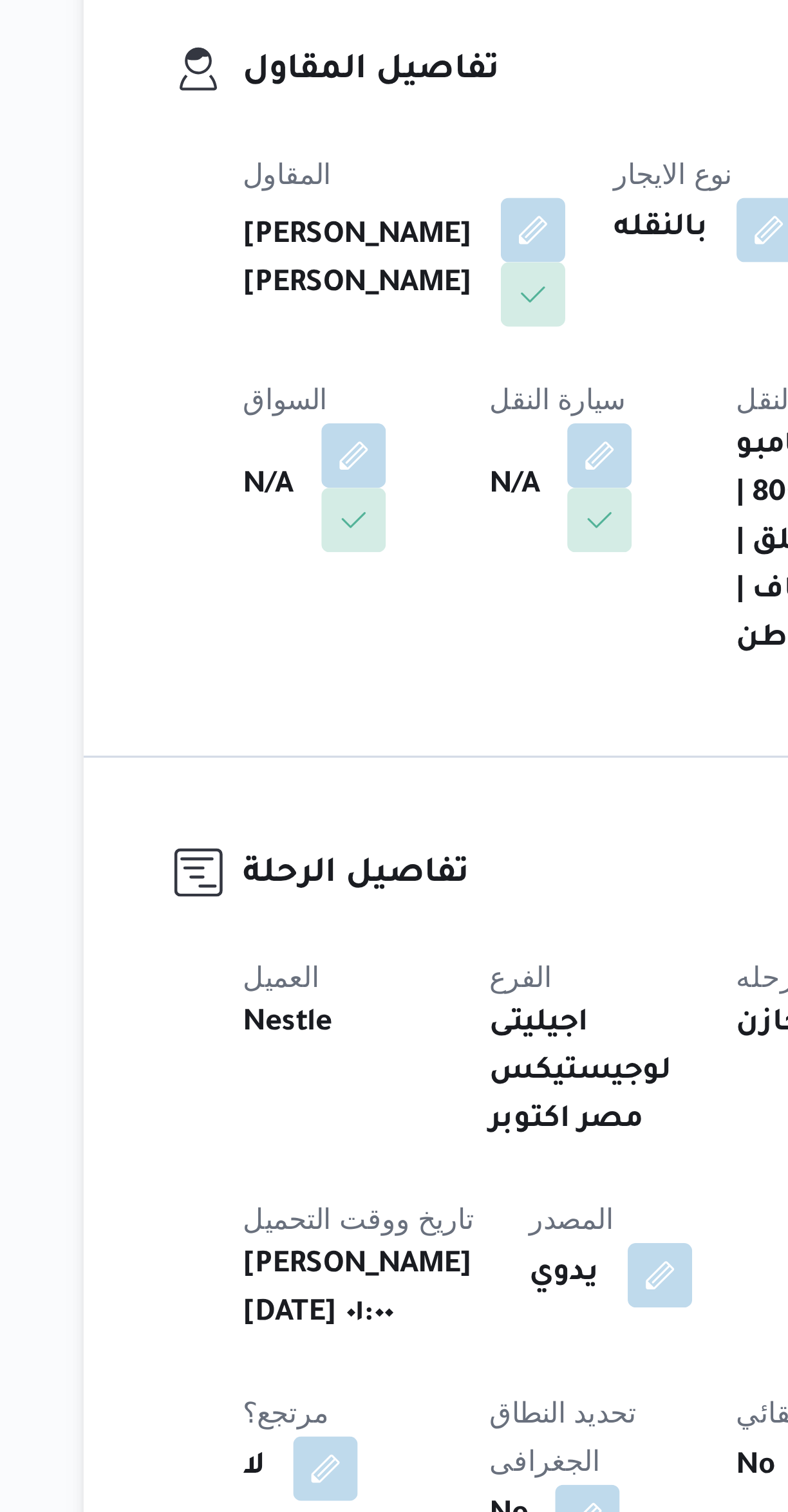
click at [322, 406] on button "button" at bounding box center [332, 416] width 20 height 20
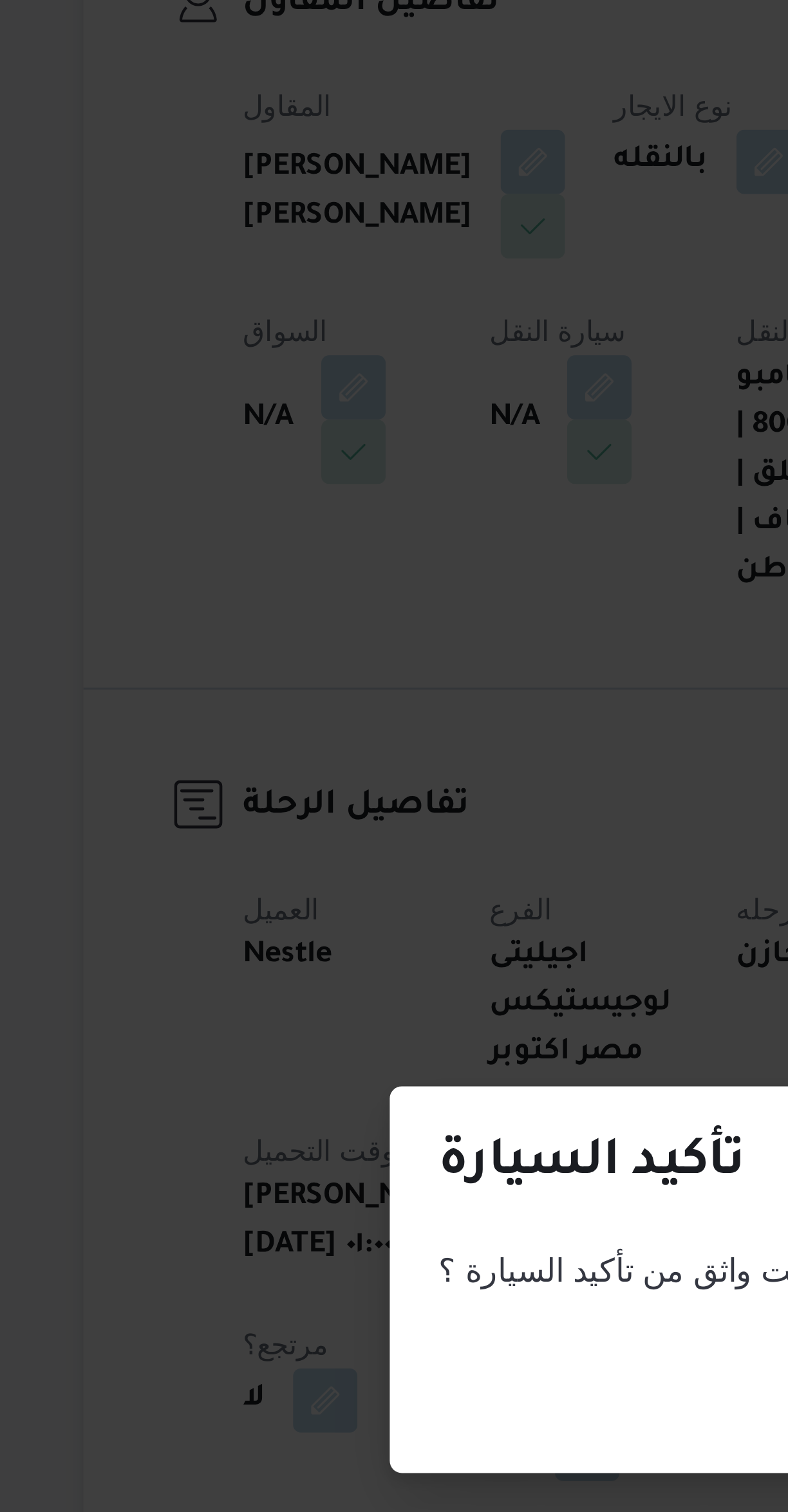
click at [226, 450] on div "تأكيد السيارة هل انت واثق من تأكيد السيارة ؟ إلغاء تأكيد" at bounding box center [394, 756] width 788 height 1512
click at [239, 452] on div "تأكيد السيارة هل انت واثق من تأكيد السيارة ؟ إلغاء تأكيد" at bounding box center [394, 756] width 788 height 1512
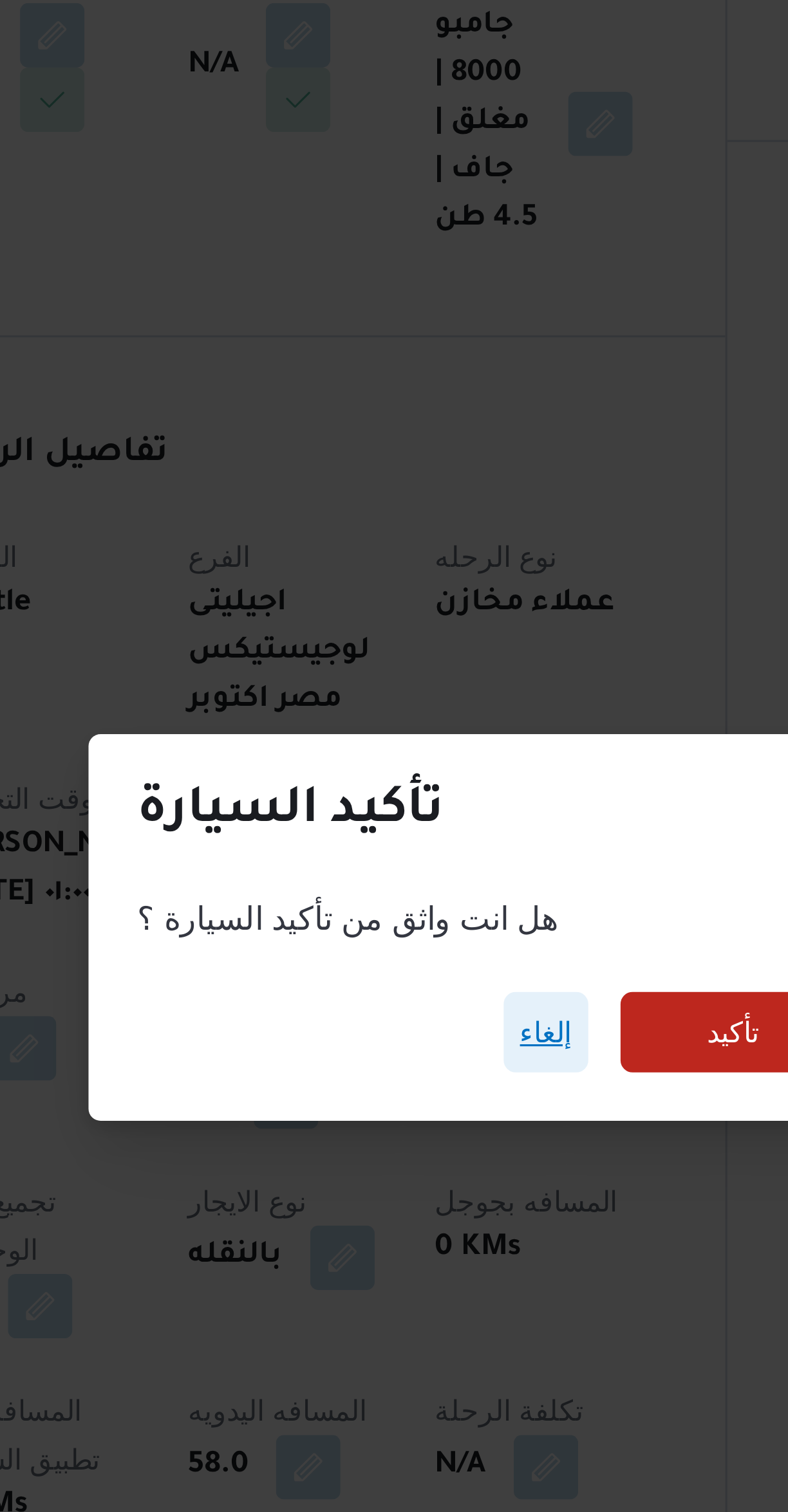
click at [403, 727] on span "إلغاء" at bounding box center [411, 714] width 27 height 26
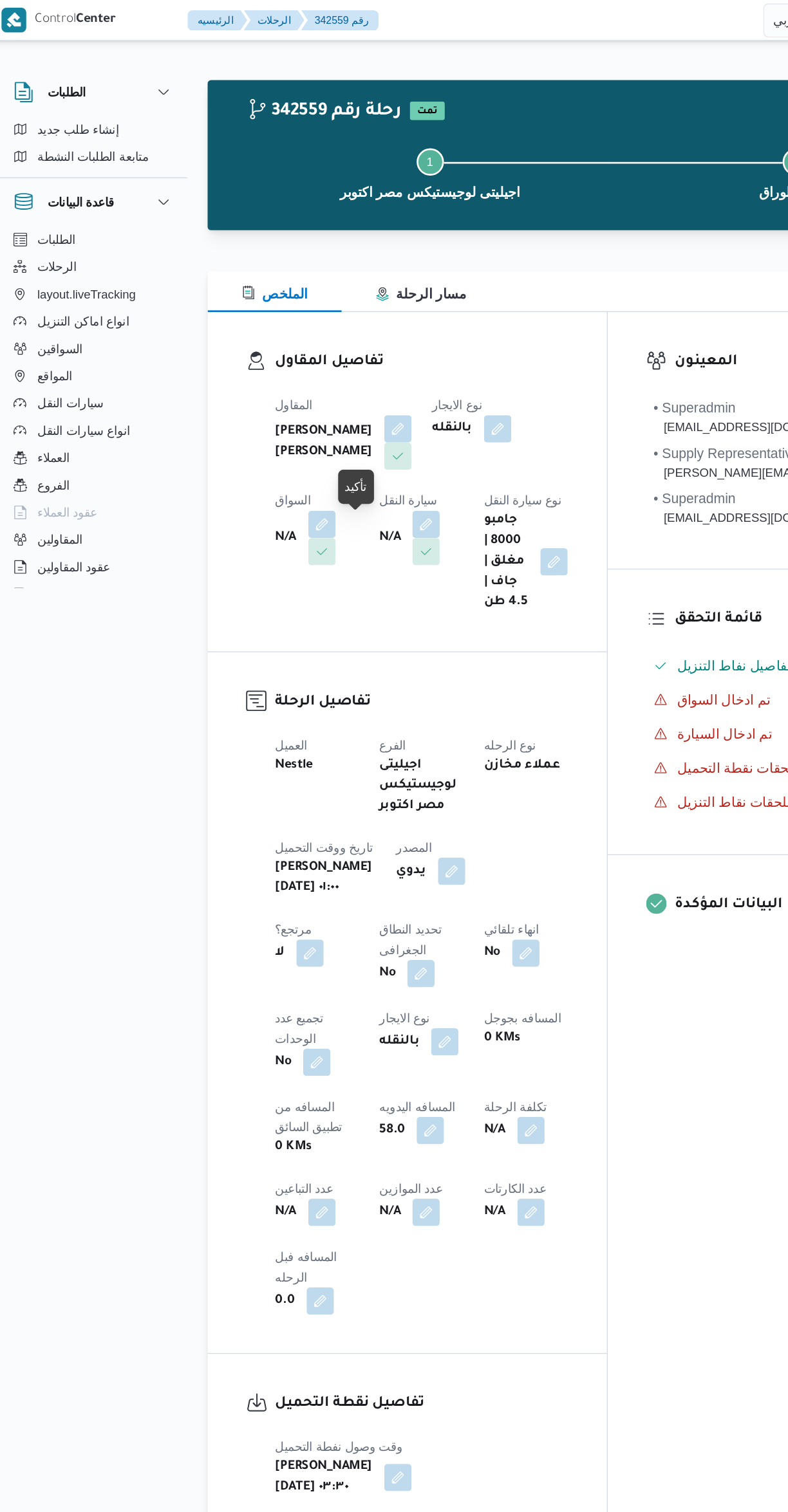
click at [322, 405] on button "button" at bounding box center [332, 396] width 20 height 20
click at [223, 457] on div "Search" at bounding box center [228, 452] width 97 height 26
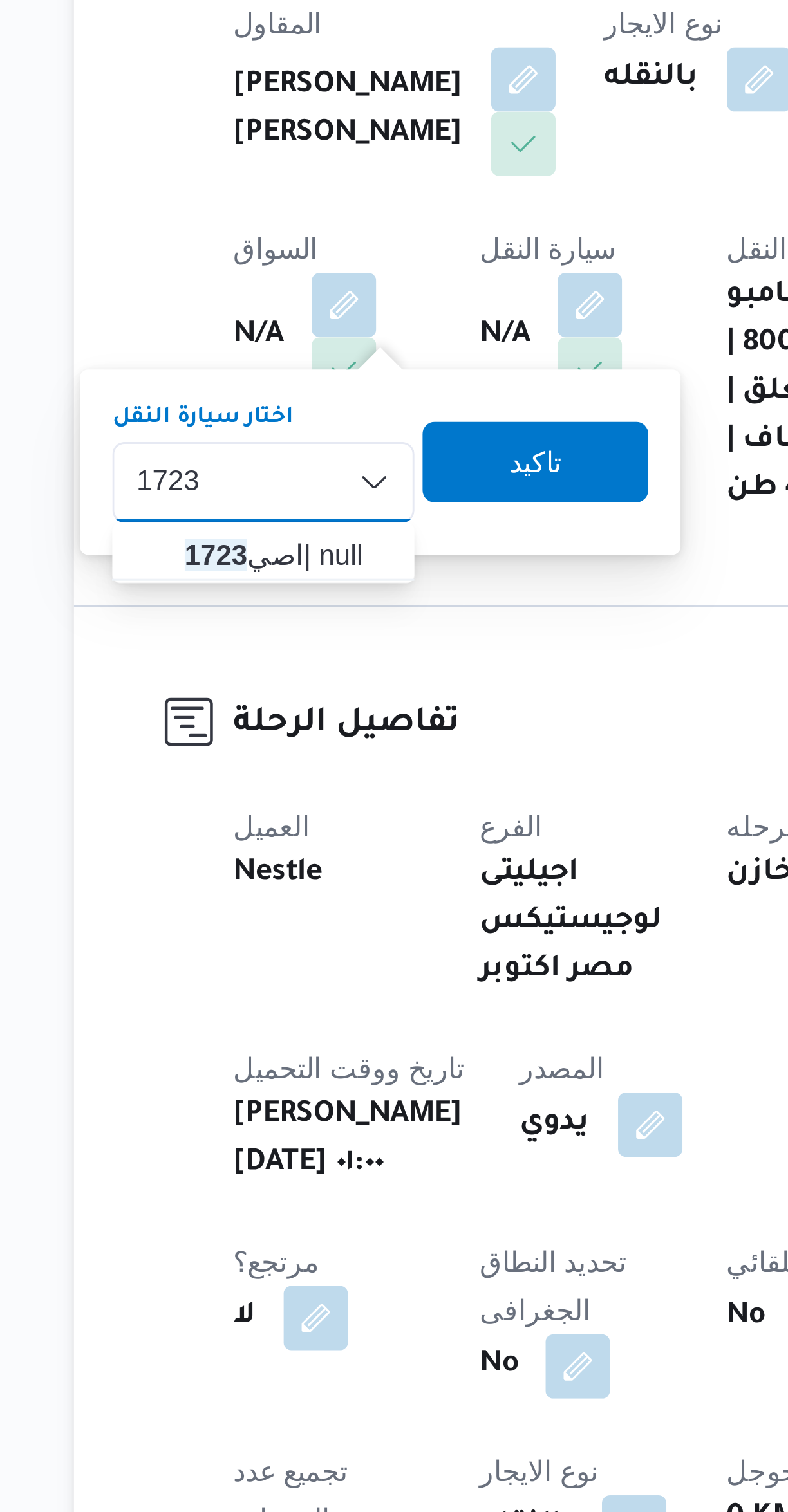
type input "1723"
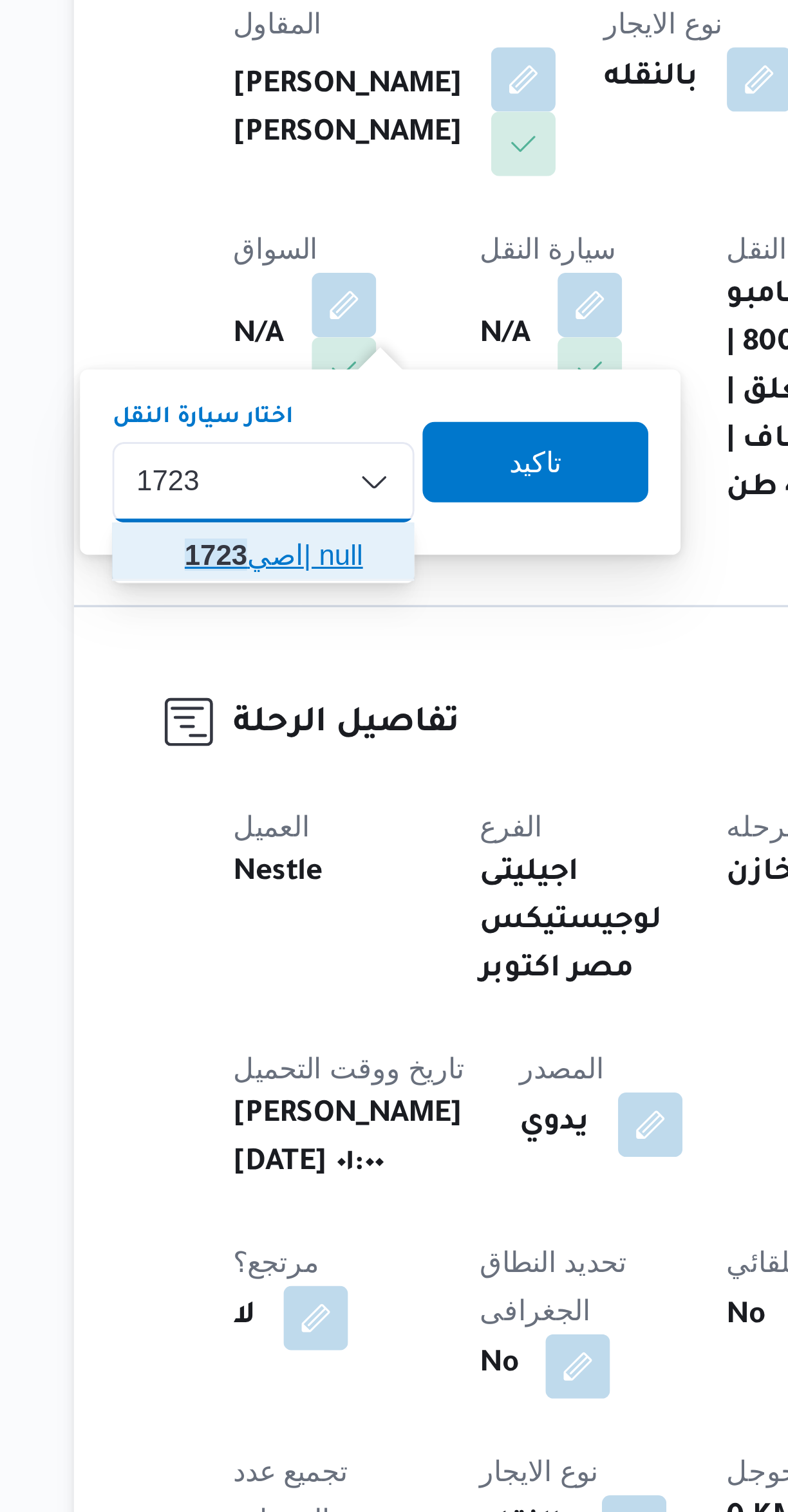
click at [212, 476] on mark "1723" at bounding box center [212, 475] width 20 height 10
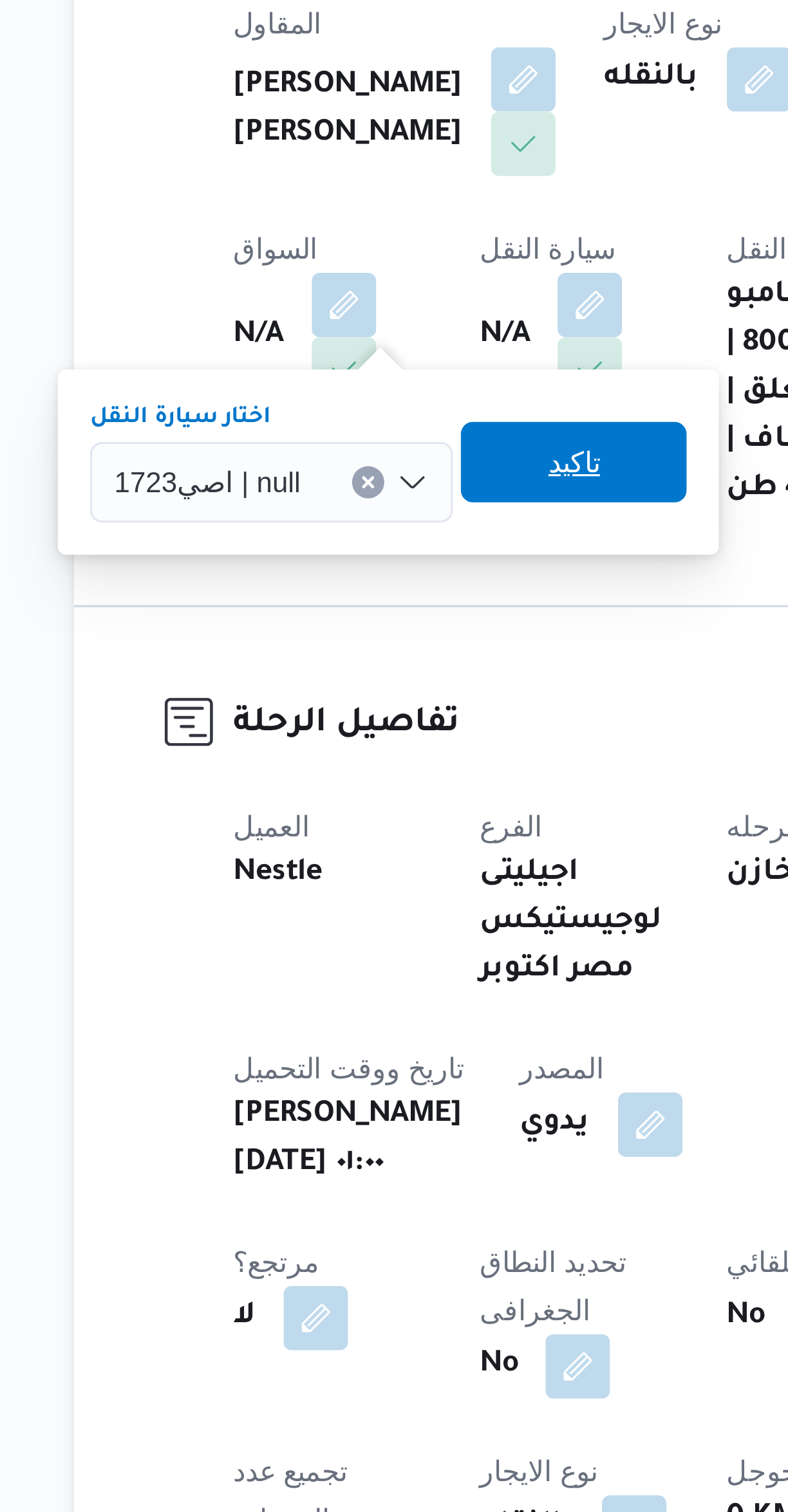
click at [320, 450] on span "تاكيد" at bounding box center [327, 446] width 17 height 16
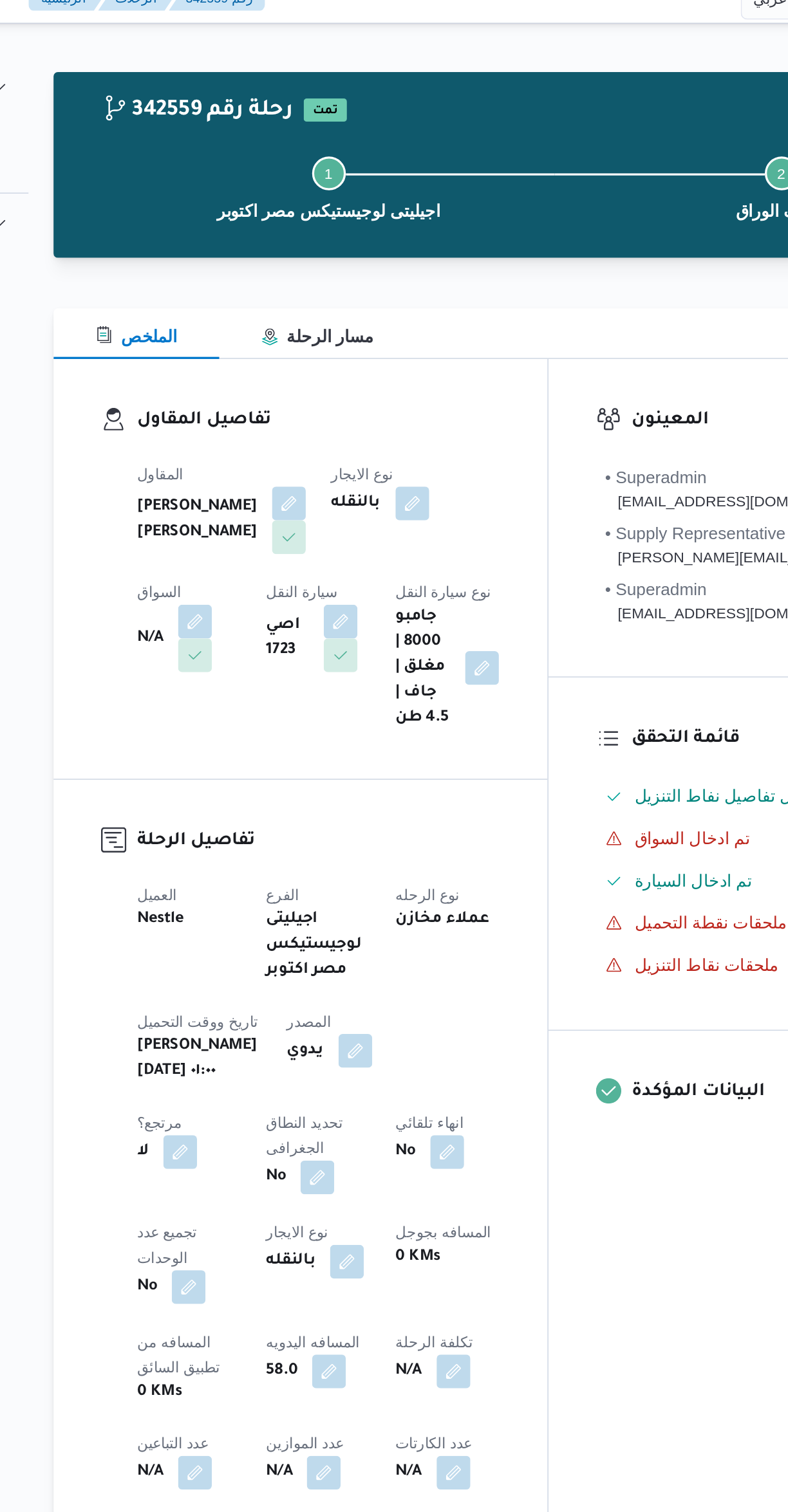
click at [264, 386] on button "button" at bounding box center [254, 396] width 20 height 20
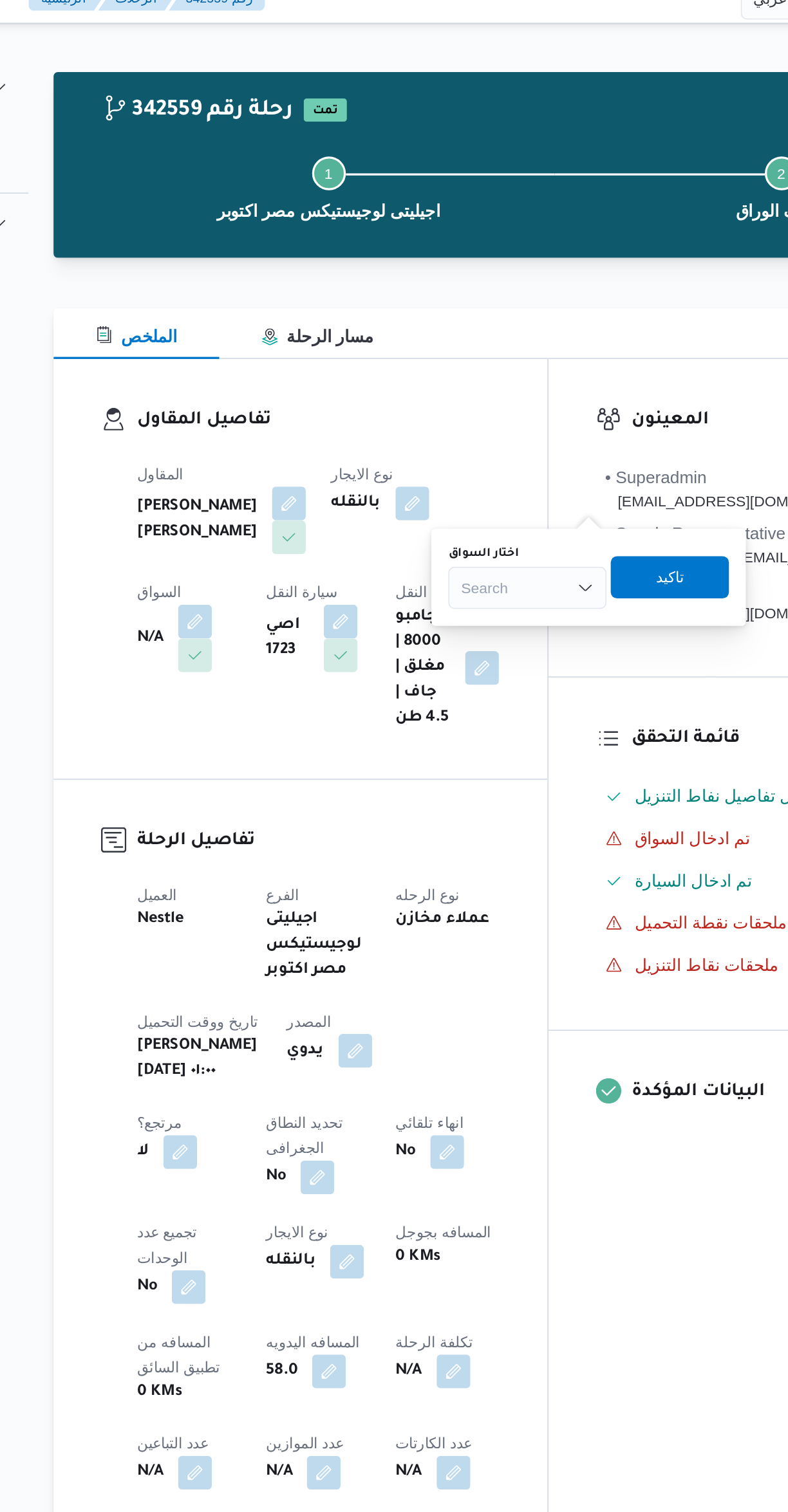
click at [449, 372] on div "Search" at bounding box center [457, 375] width 97 height 26
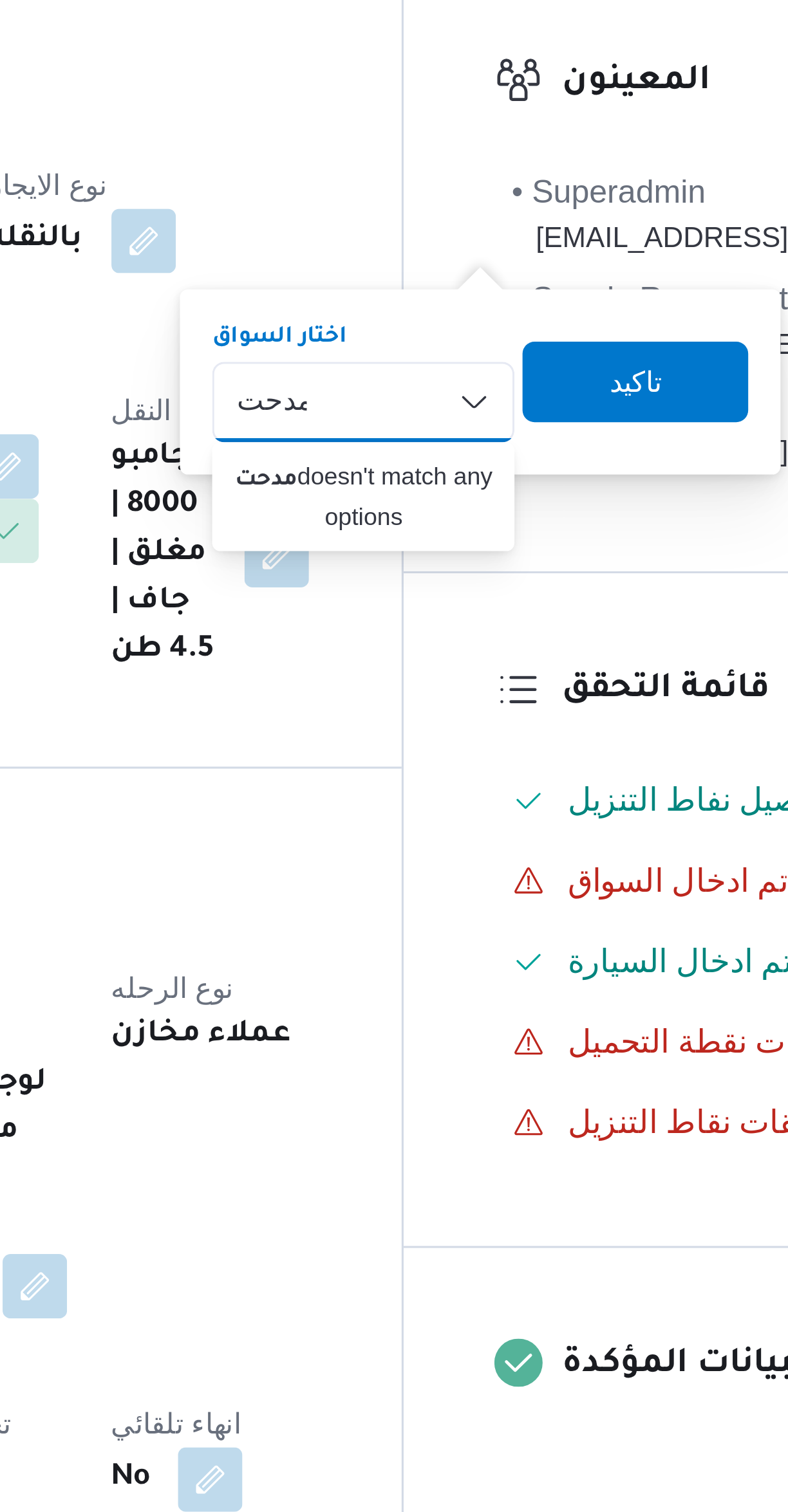
type input "مدحت"
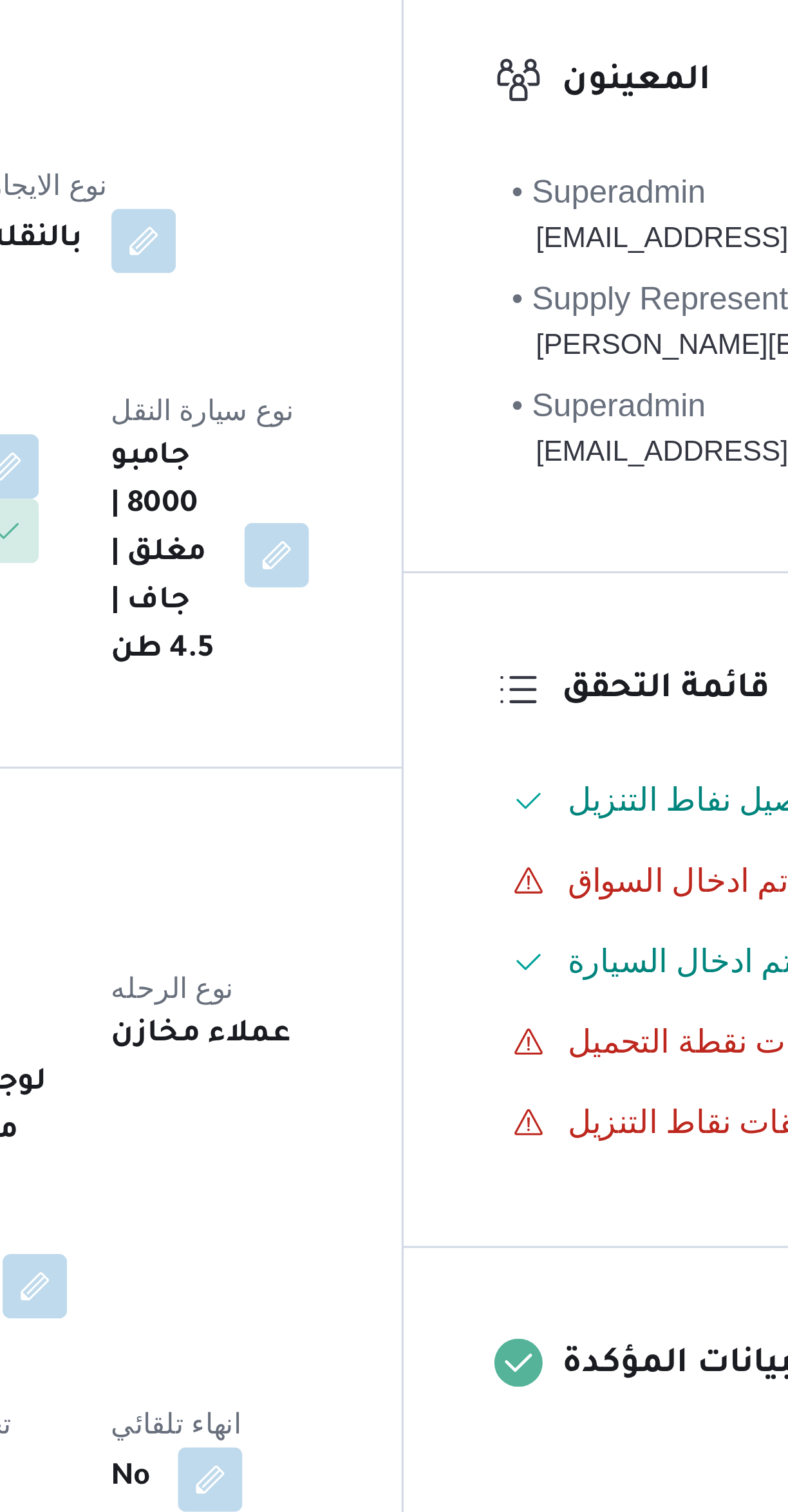
click at [417, 290] on dl "تفاصيل المقاول المقاول مصطفى ممدوح محمود عبدالهادى نوع الايجار بالنقله السواق N…" at bounding box center [329, 363] width 222 height 198
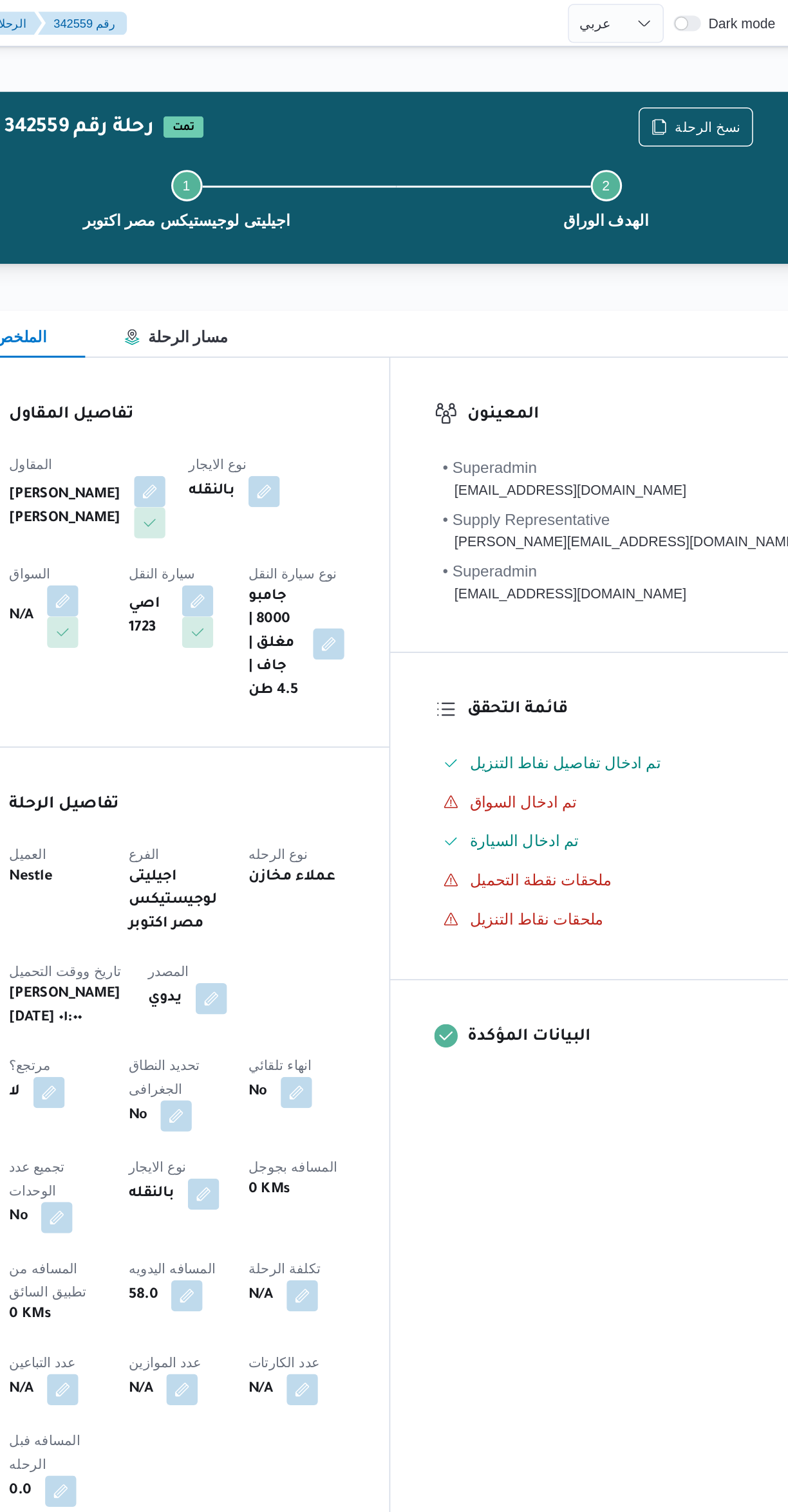
click at [264, 386] on button "button" at bounding box center [254, 396] width 20 height 20
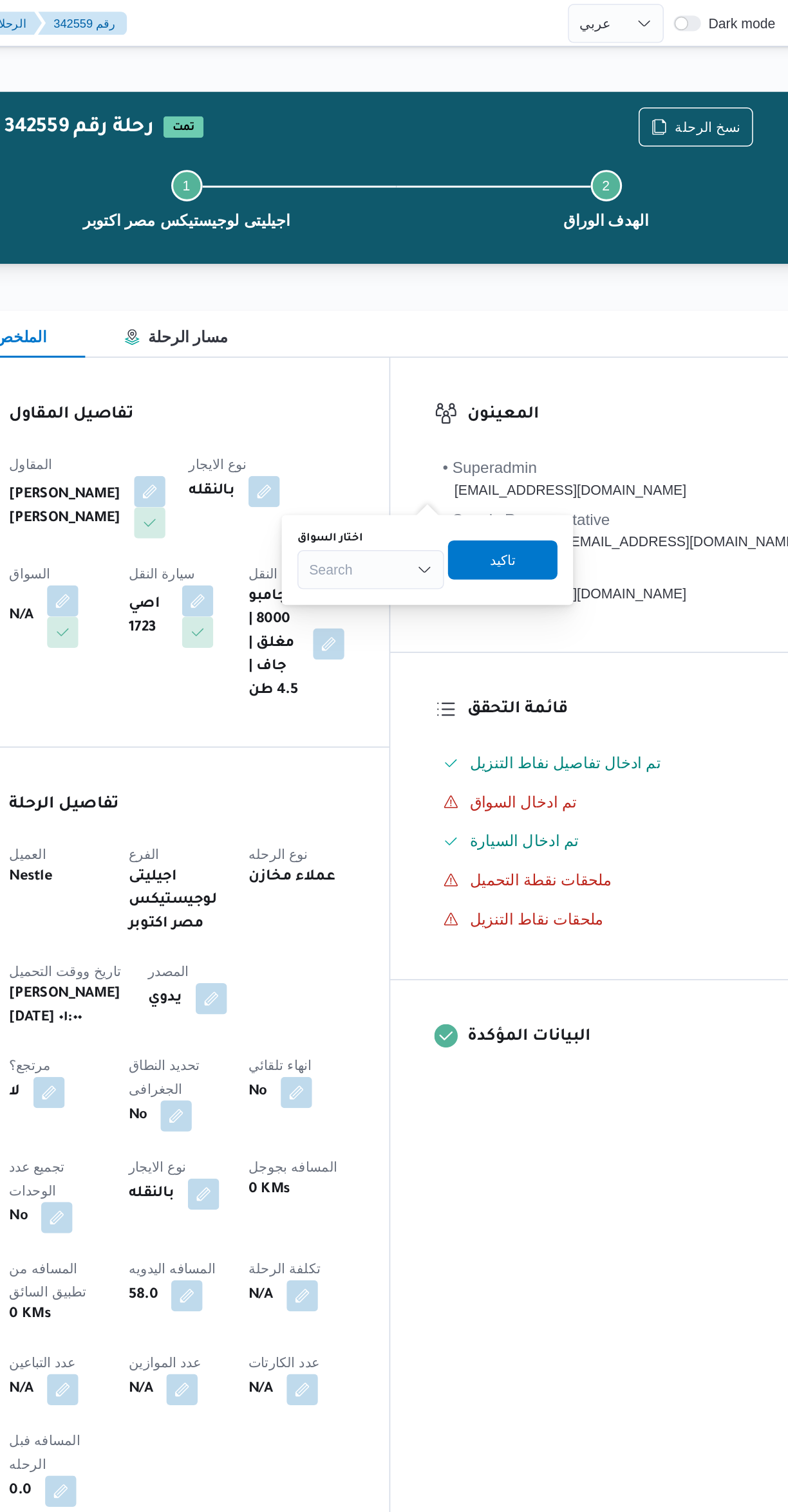
click at [445, 382] on div "Search" at bounding box center [457, 375] width 97 height 26
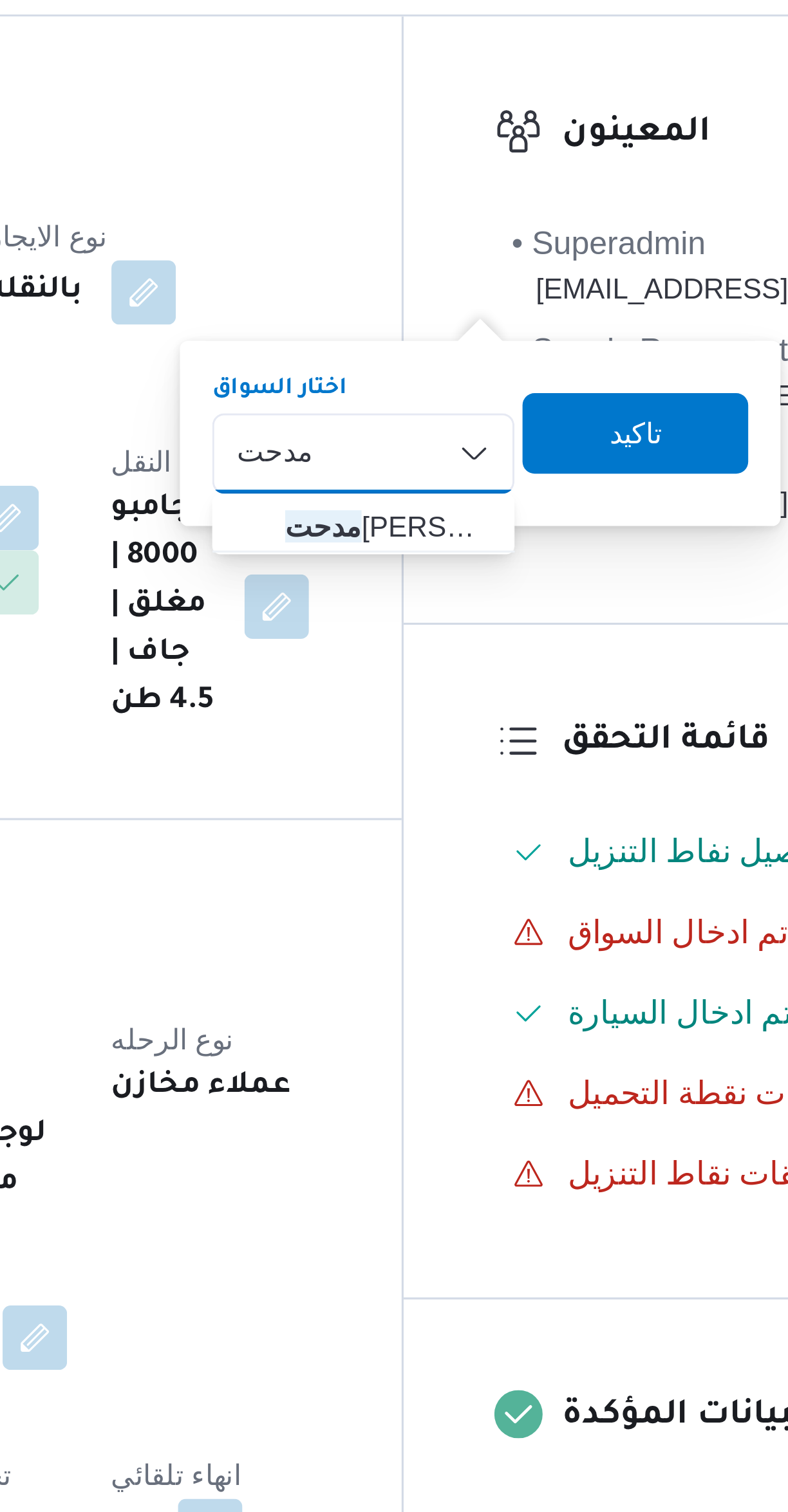
type input "مدحت"
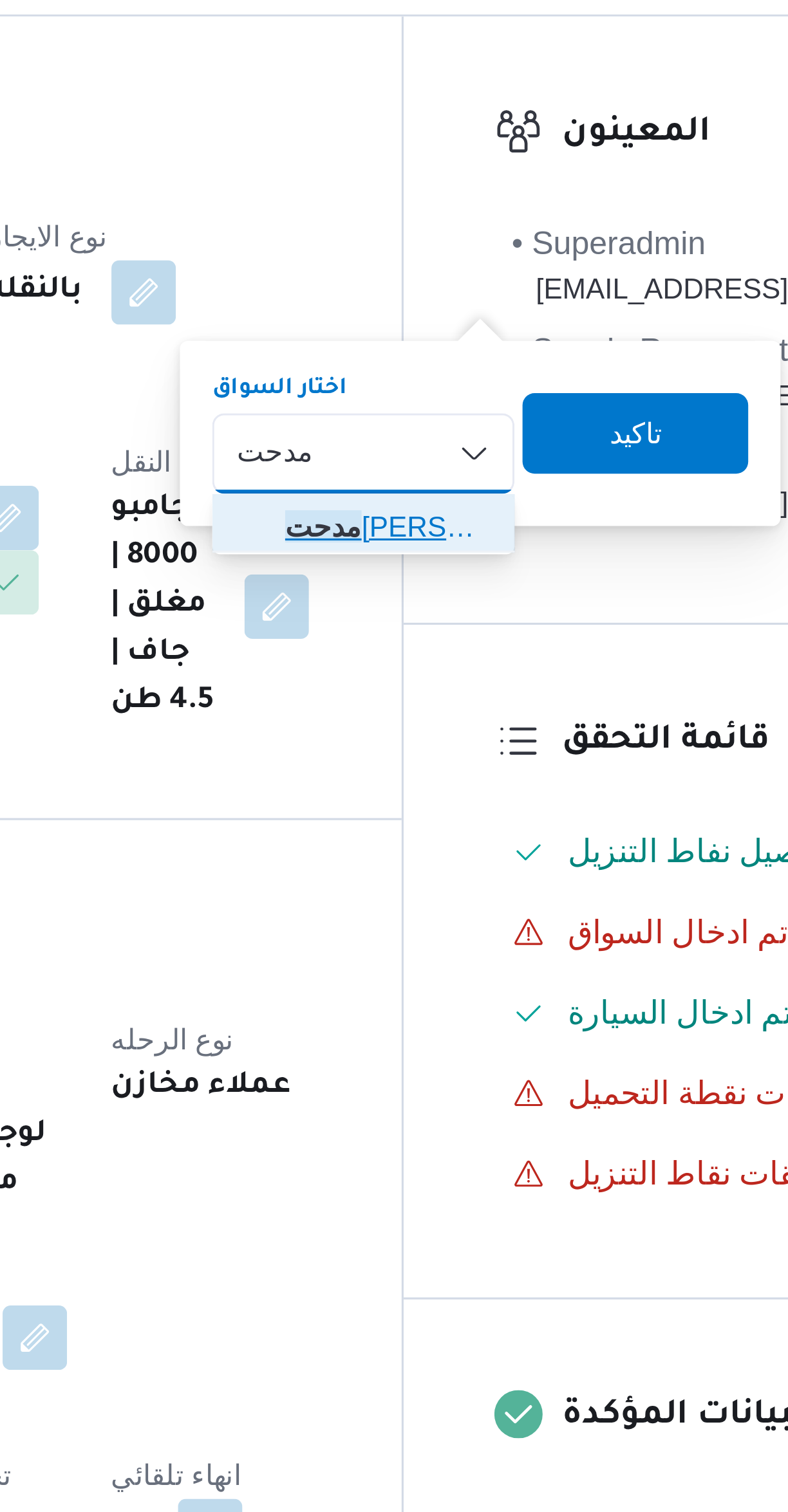
click at [442, 401] on span "مدحت محمد خليل عيد اروس" at bounding box center [464, 398] width 65 height 16
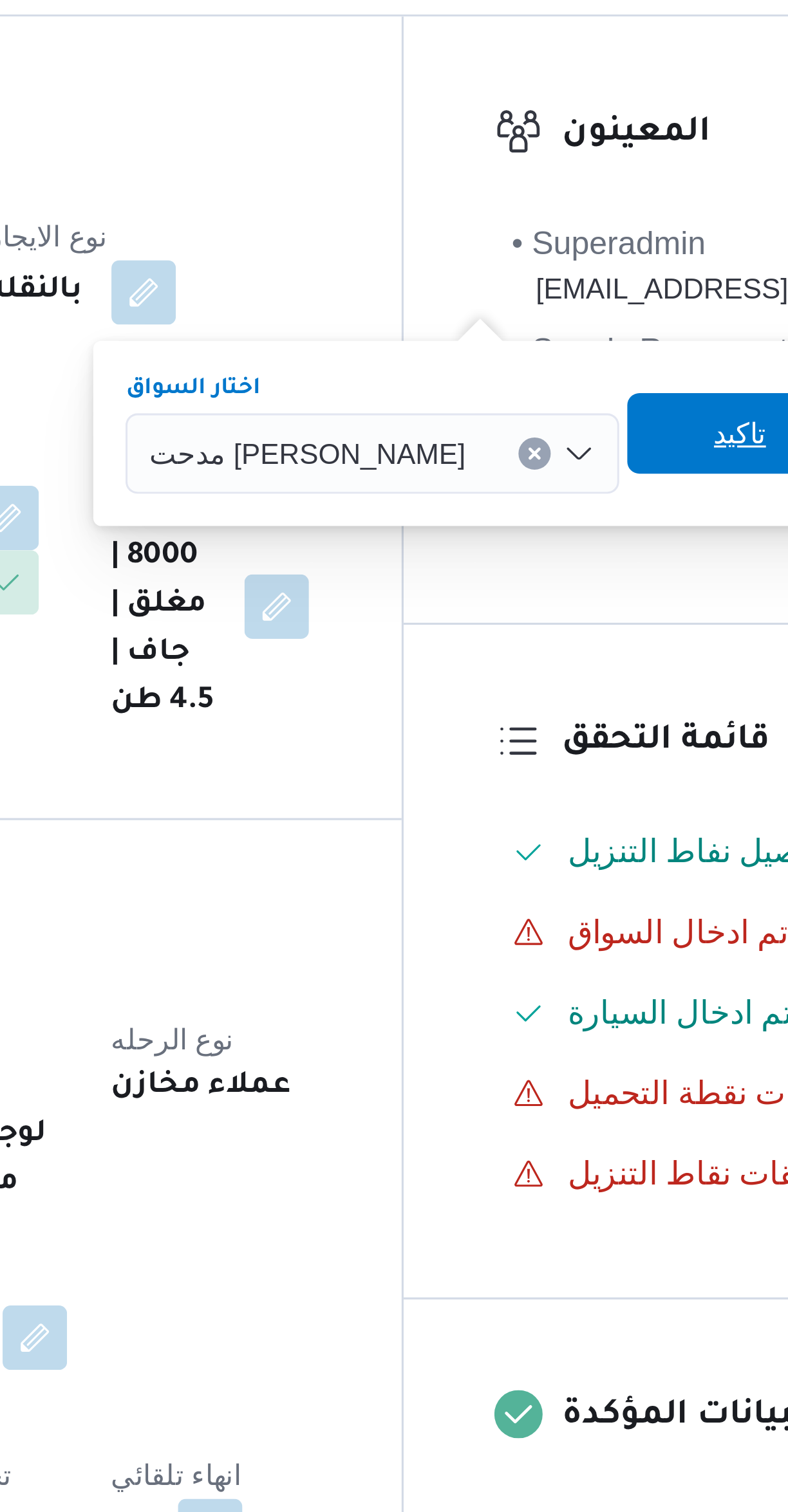
click at [551, 372] on span "تاكيد" at bounding box center [577, 369] width 72 height 26
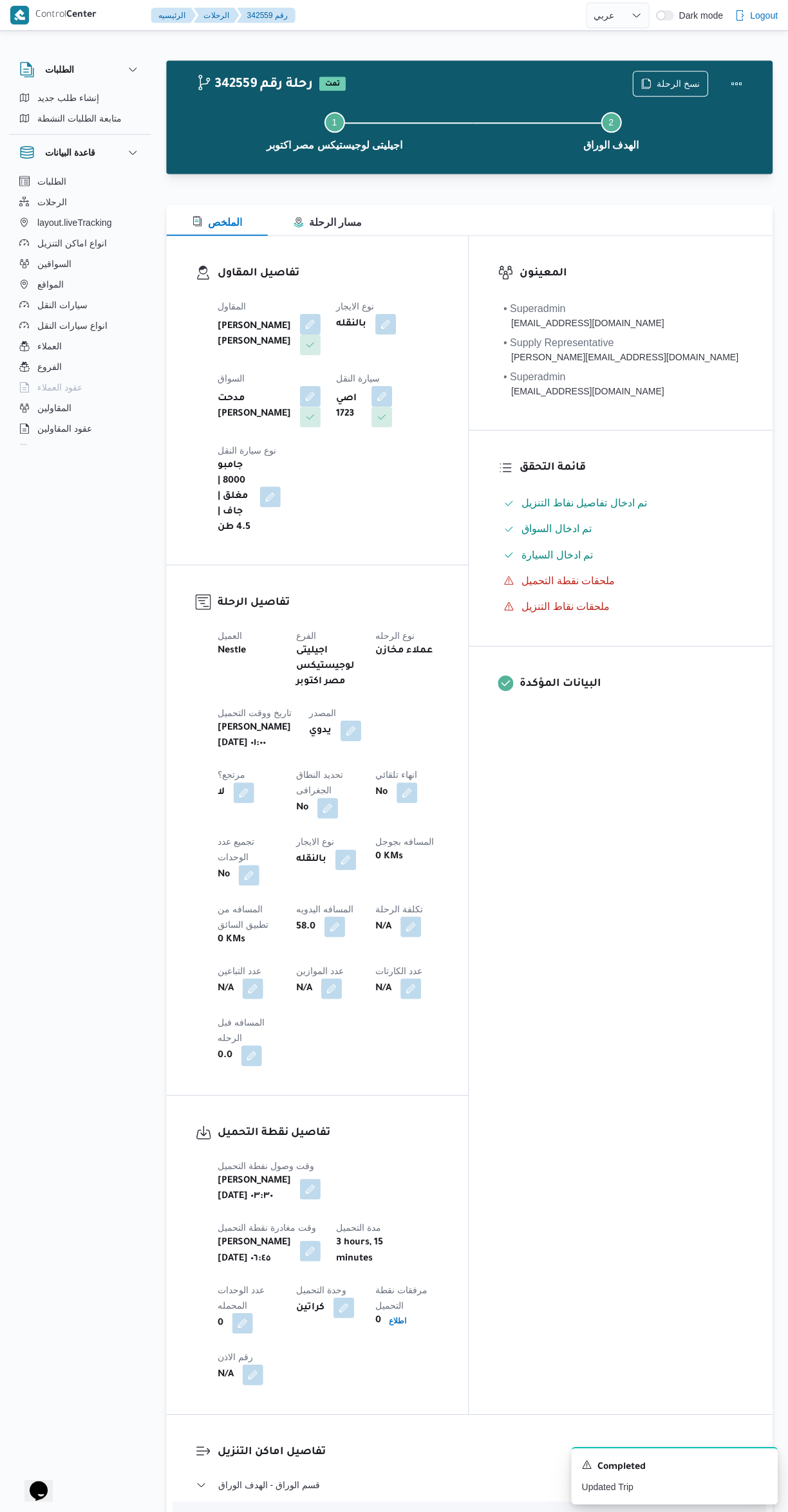
select select "ar"
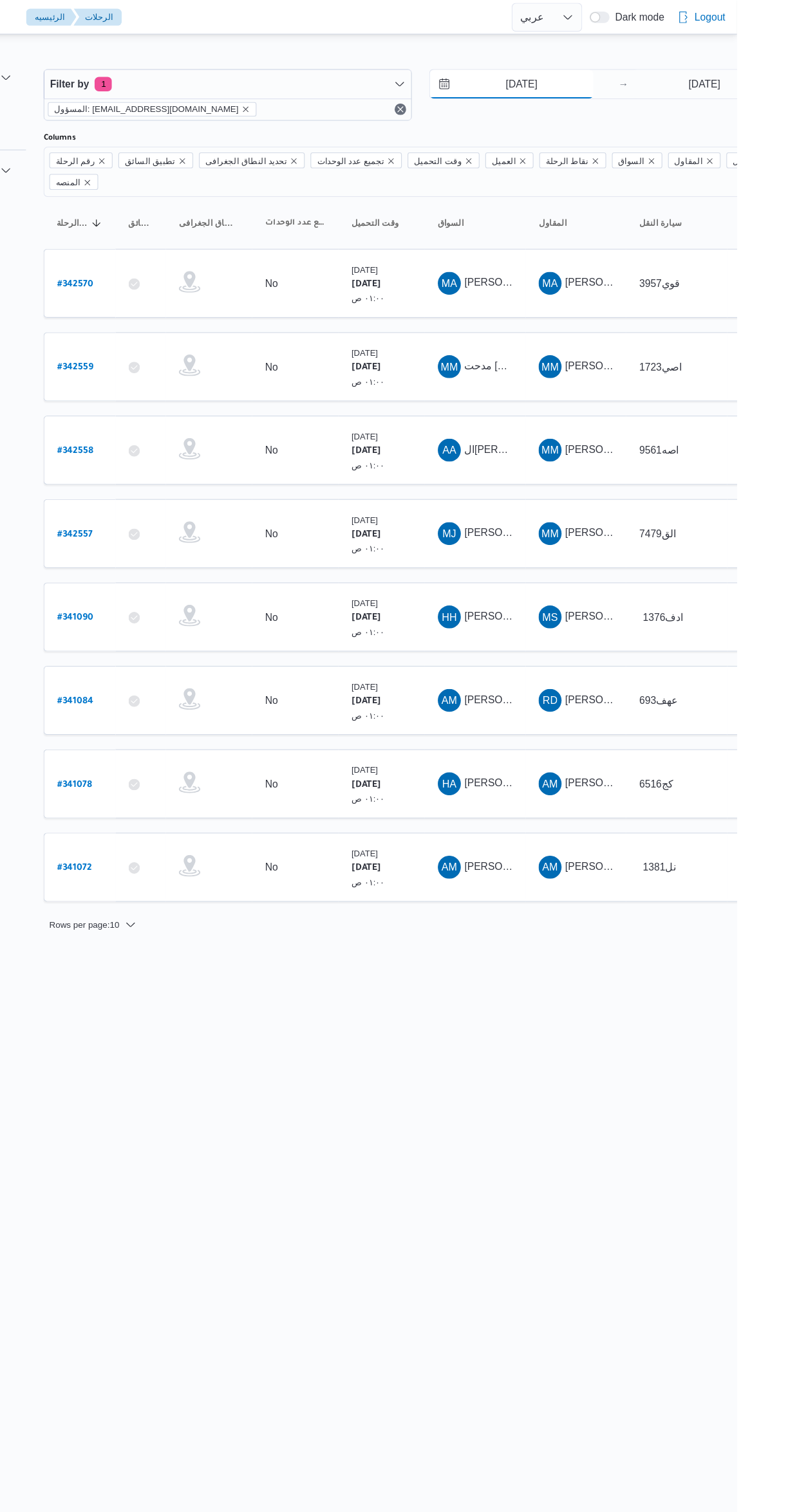
click at [594, 75] on input "9/10/2025" at bounding box center [586, 76] width 146 height 26
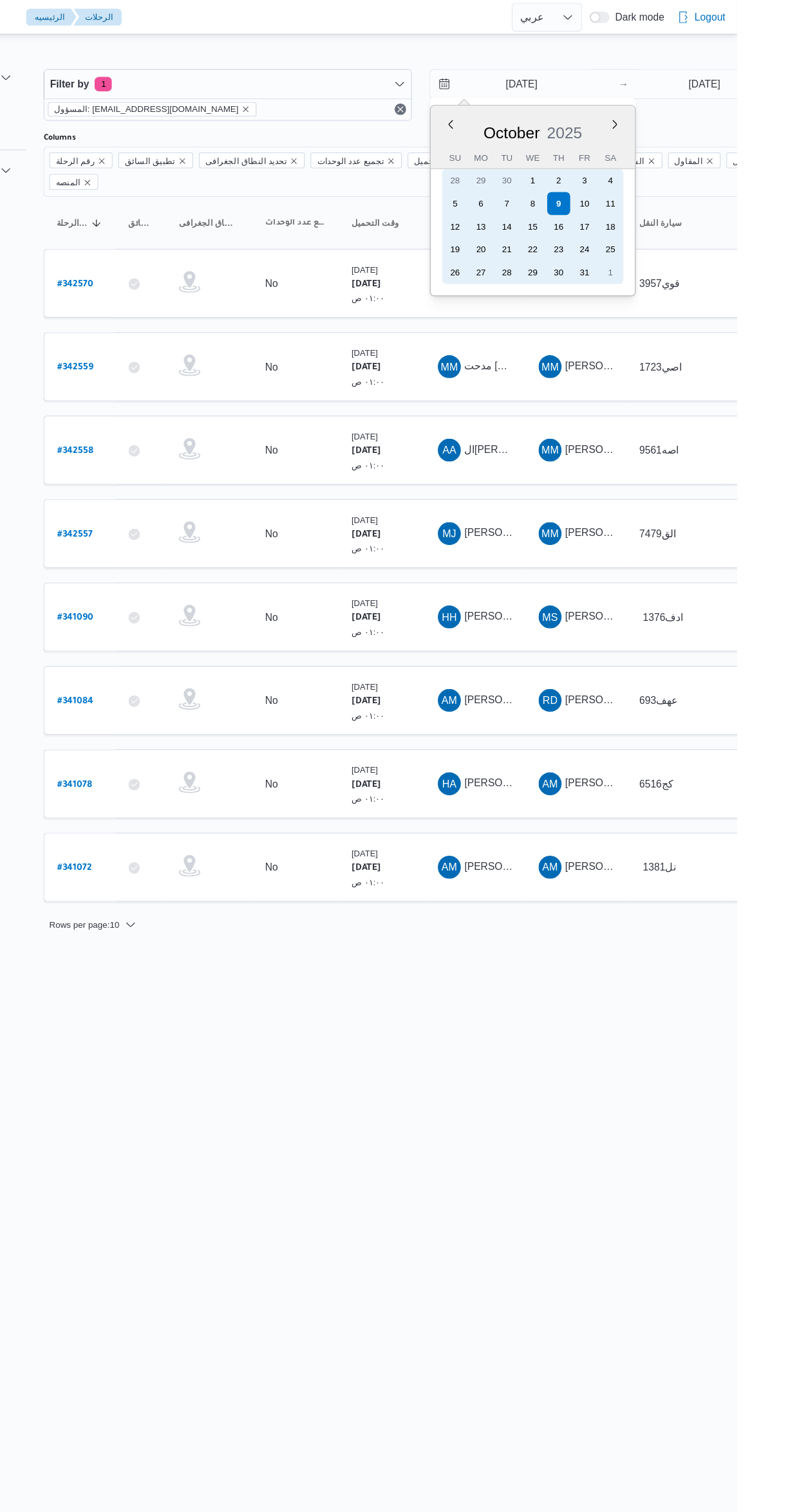
click at [599, 180] on div "8" at bounding box center [605, 182] width 20 height 20
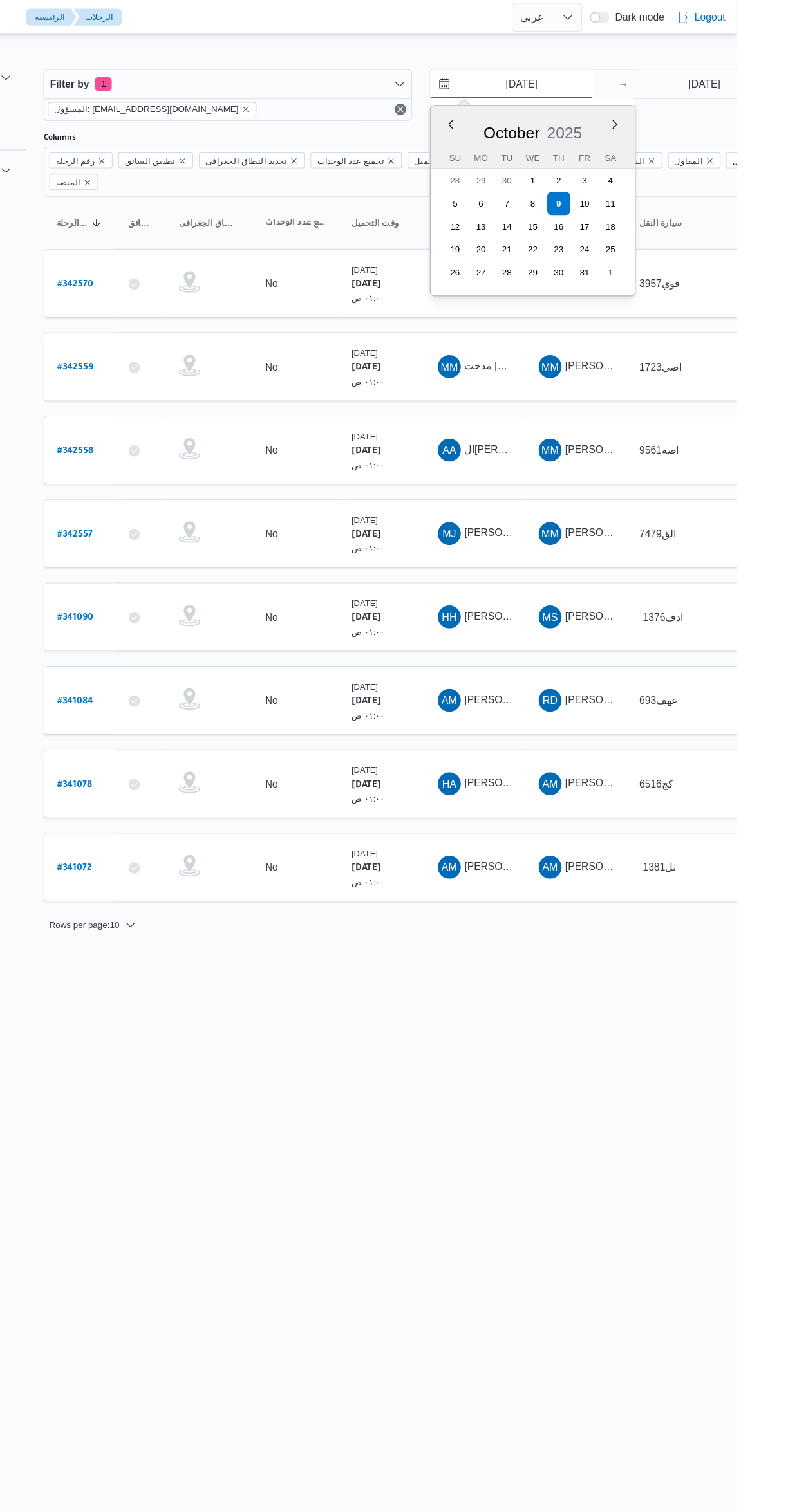
type input "8/10/2025"
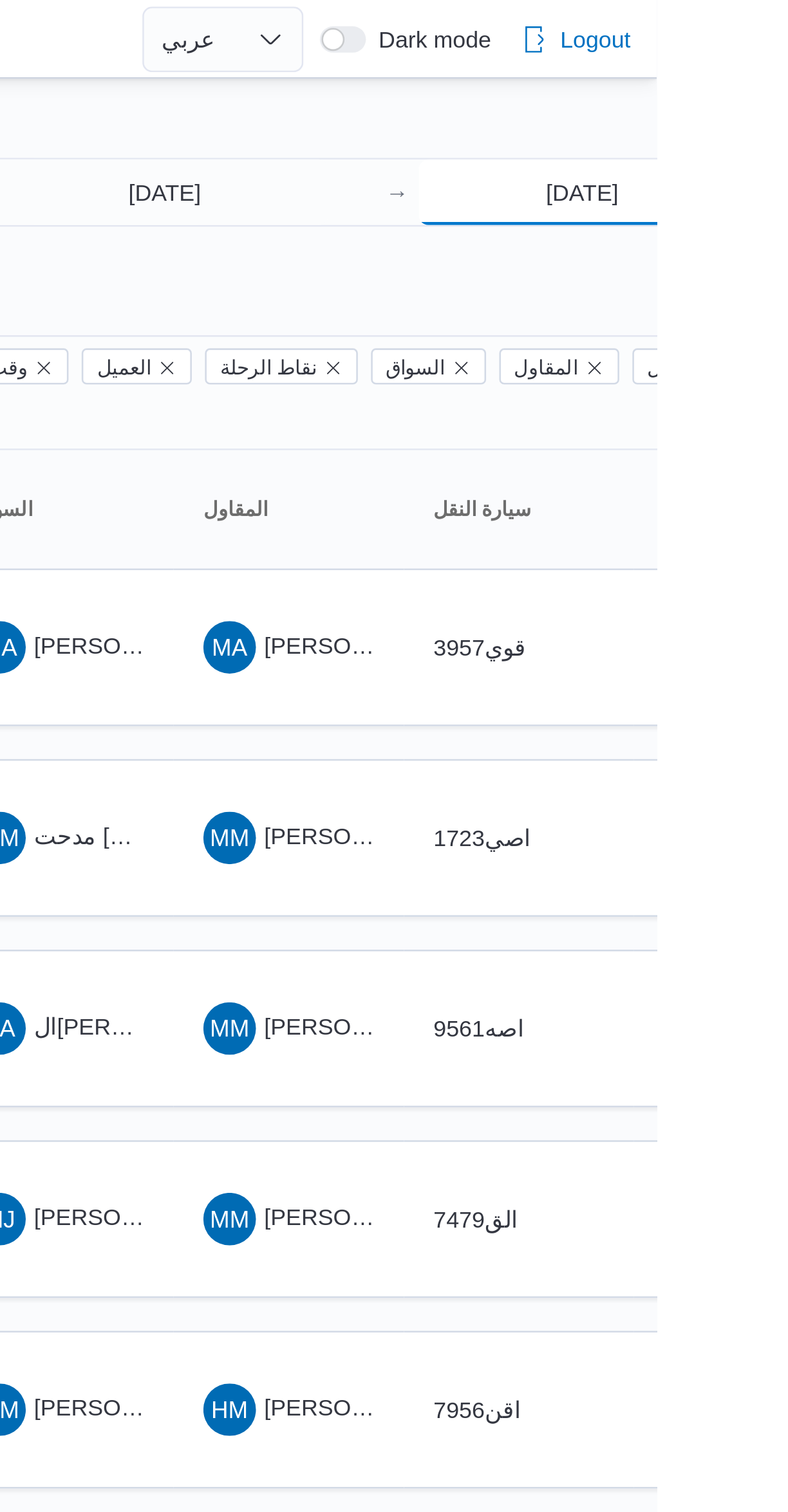
click at [722, 71] on input "9/10/2025" at bounding box center [759, 76] width 128 height 26
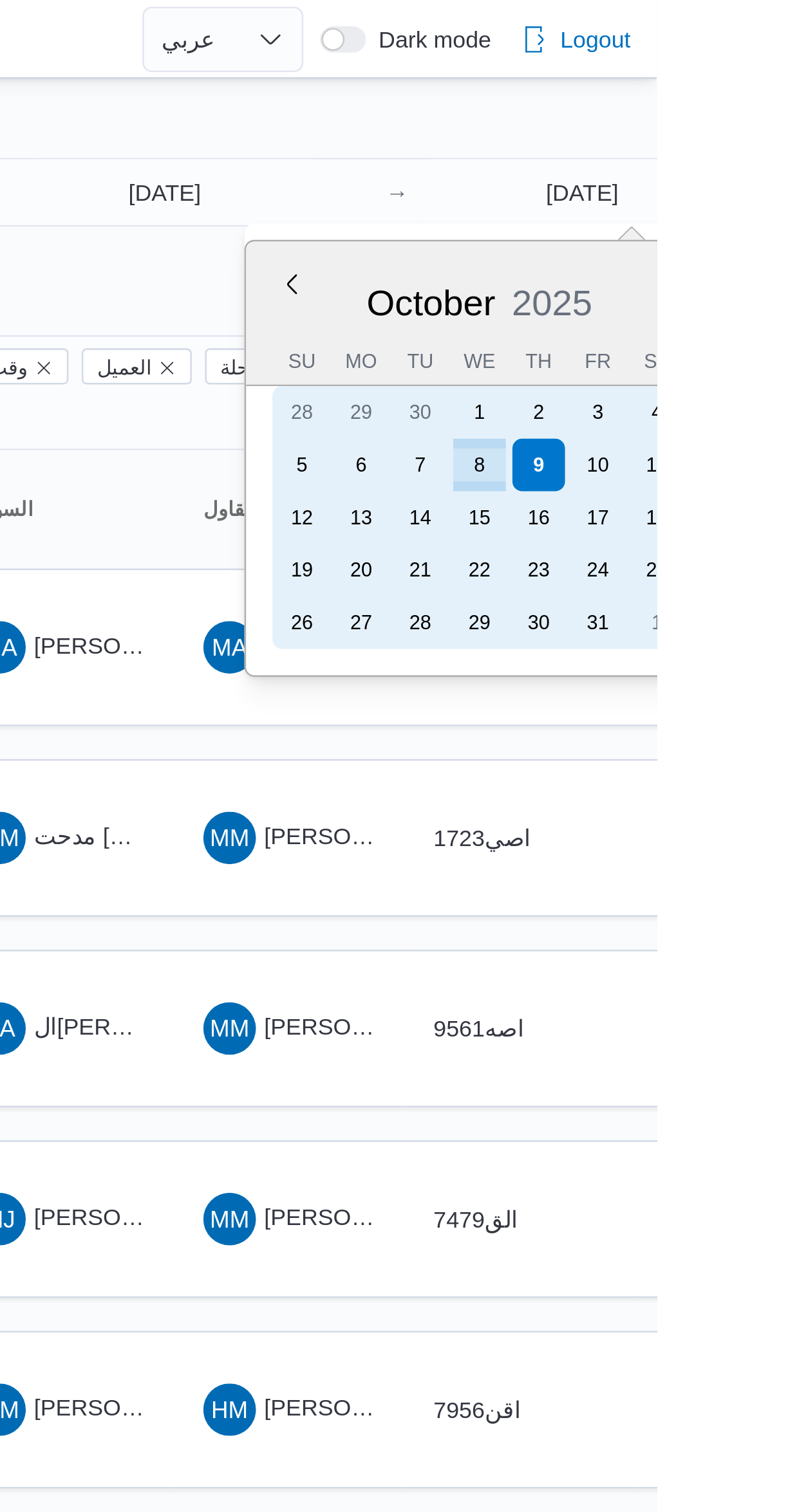
click at [718, 181] on div "8" at bounding box center [718, 182] width 20 height 20
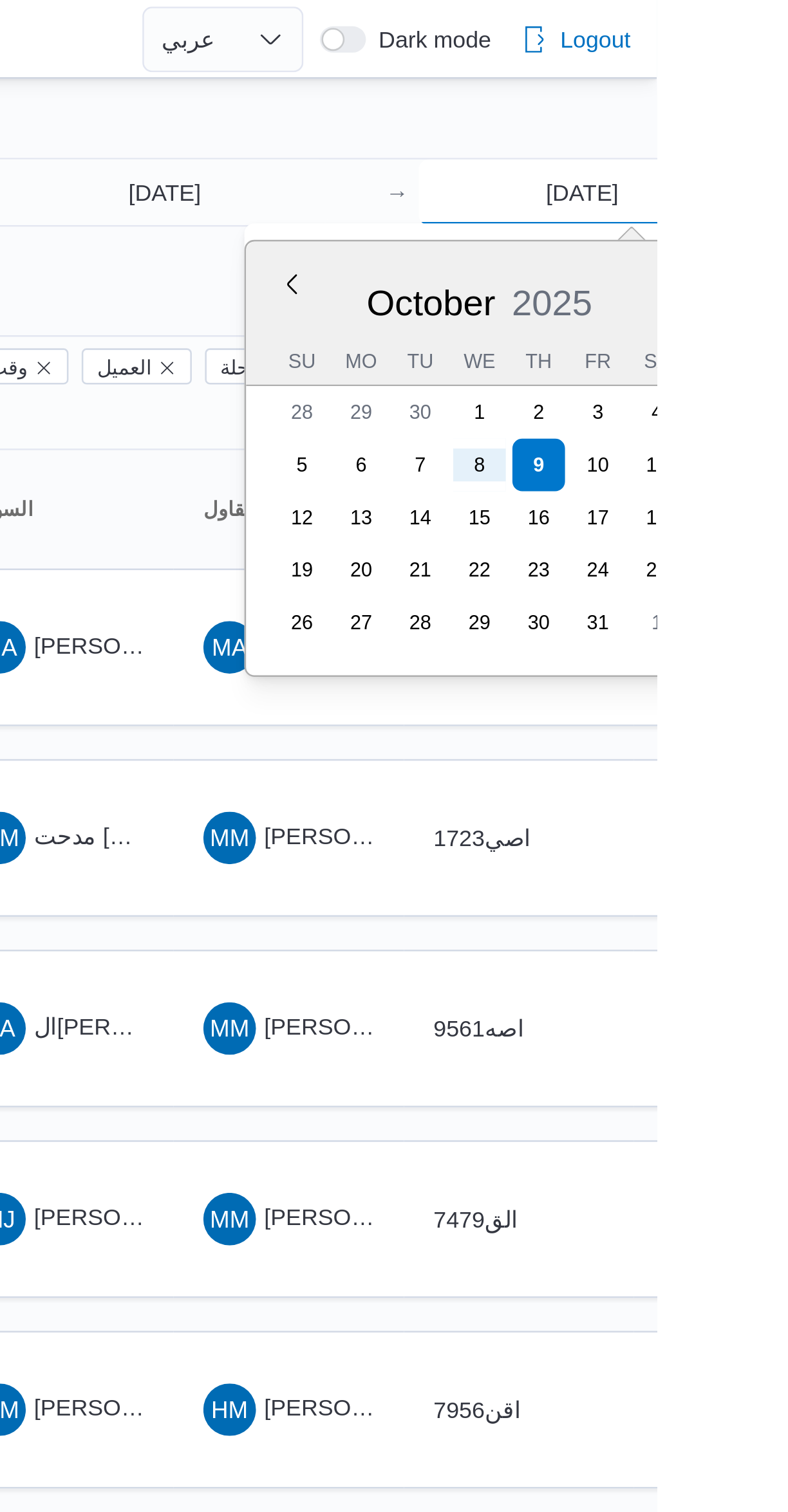
type input "8/10/2025"
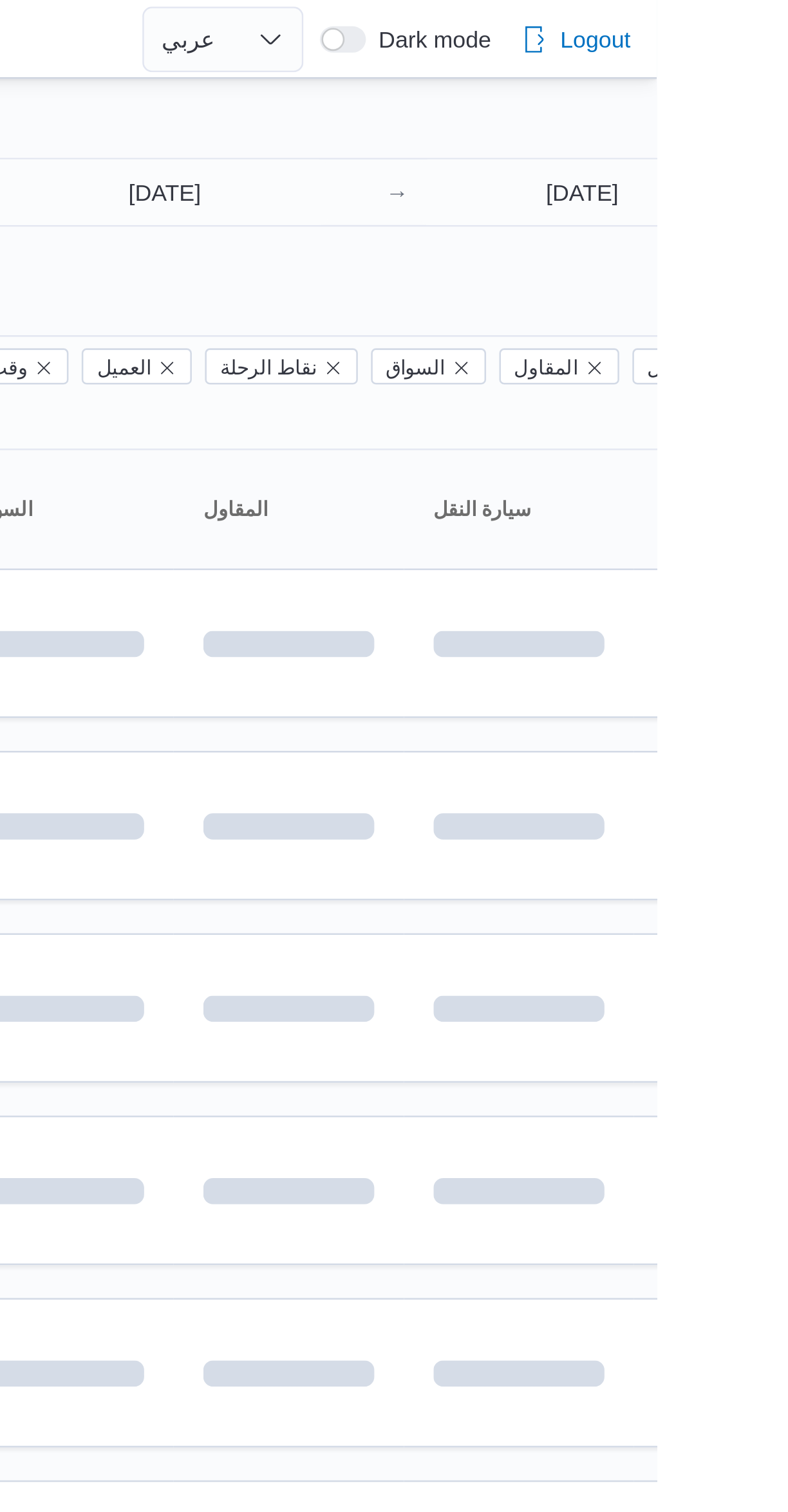
click at [607, 31] on div at bounding box center [394, 31] width 788 height 20
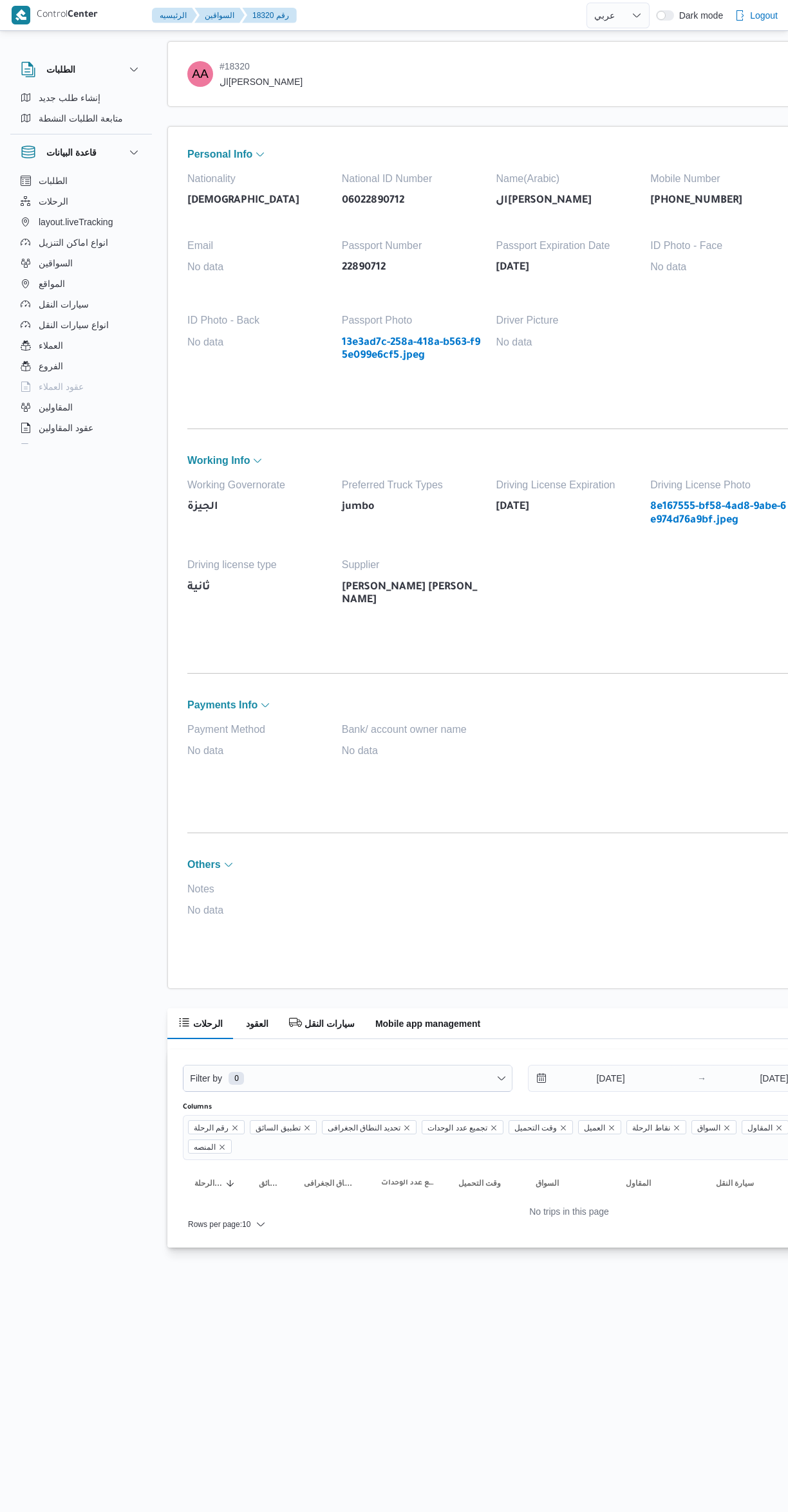
select select "ar"
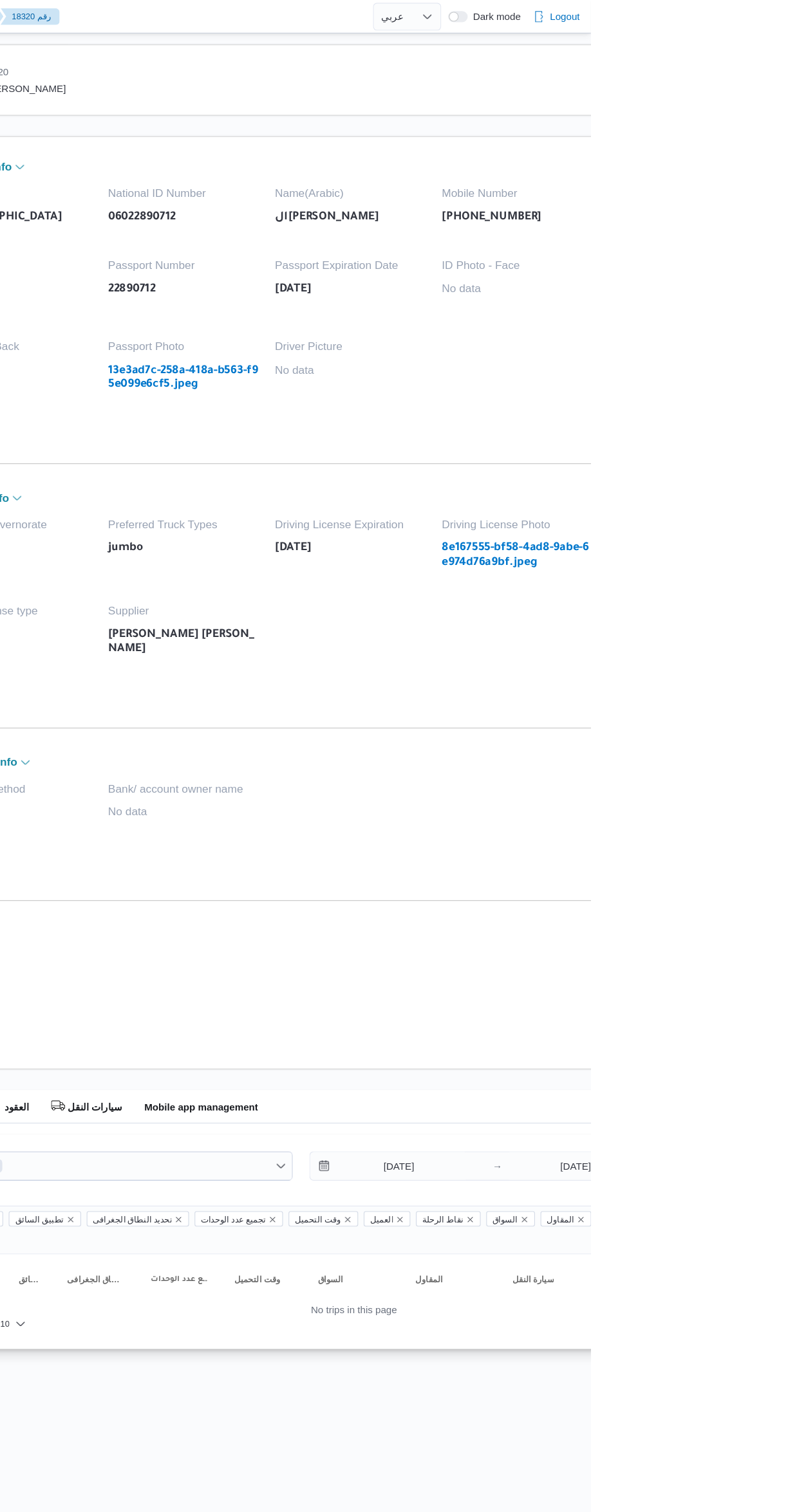
click at [787, 824] on div "AA # 18320 النور عبدو محمد عبدالله Personal Info Nationality sudanian National …" at bounding box center [569, 644] width 803 height 1206
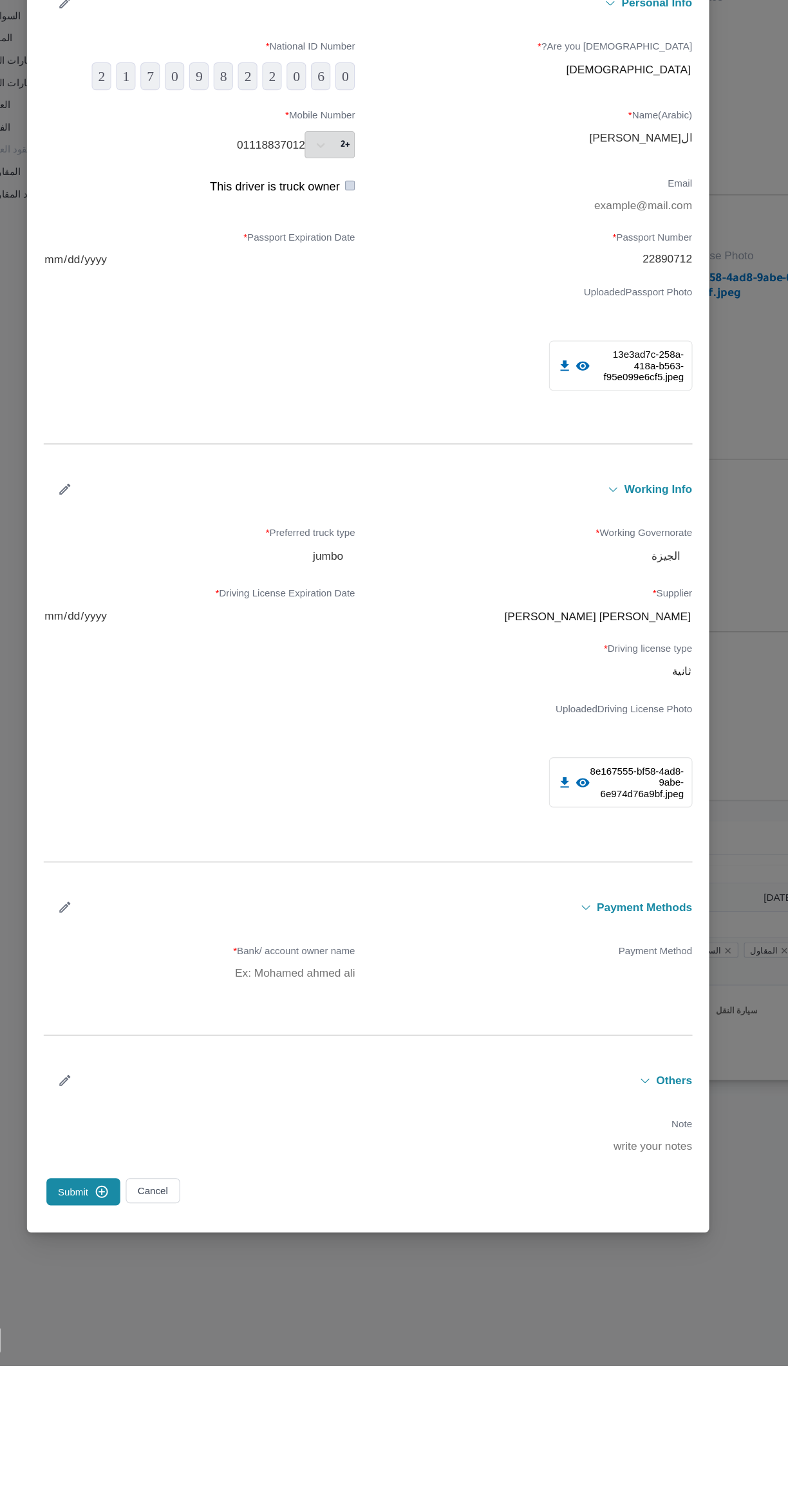
click at [121, 708] on icon "button" at bounding box center [114, 701] width 14 height 14
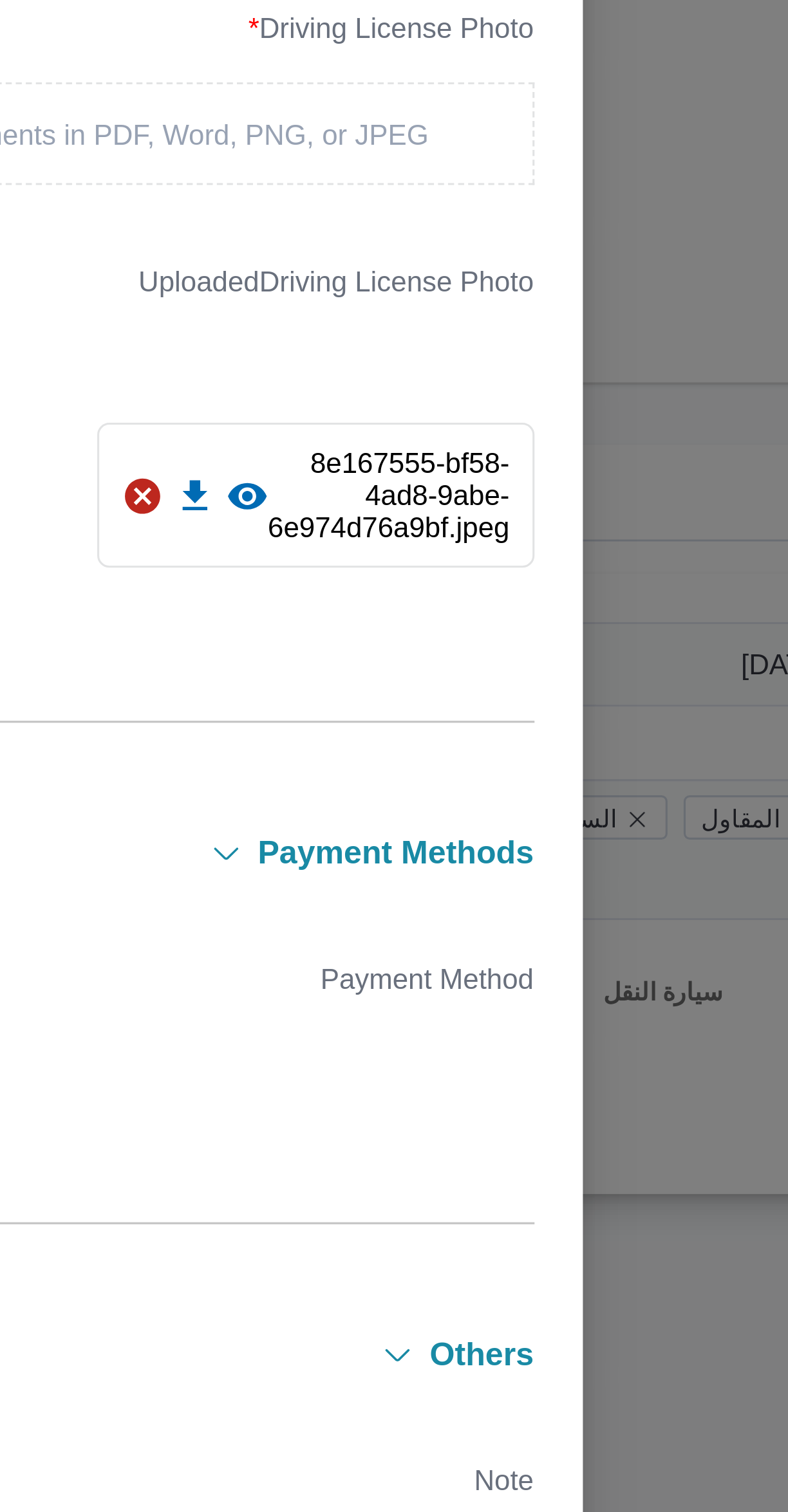
click at [571, 826] on div "[PERSON_NAME] [PERSON_NAME]" at bounding box center [550, 814] width 286 height 22
type input "مصطفى ممدو"
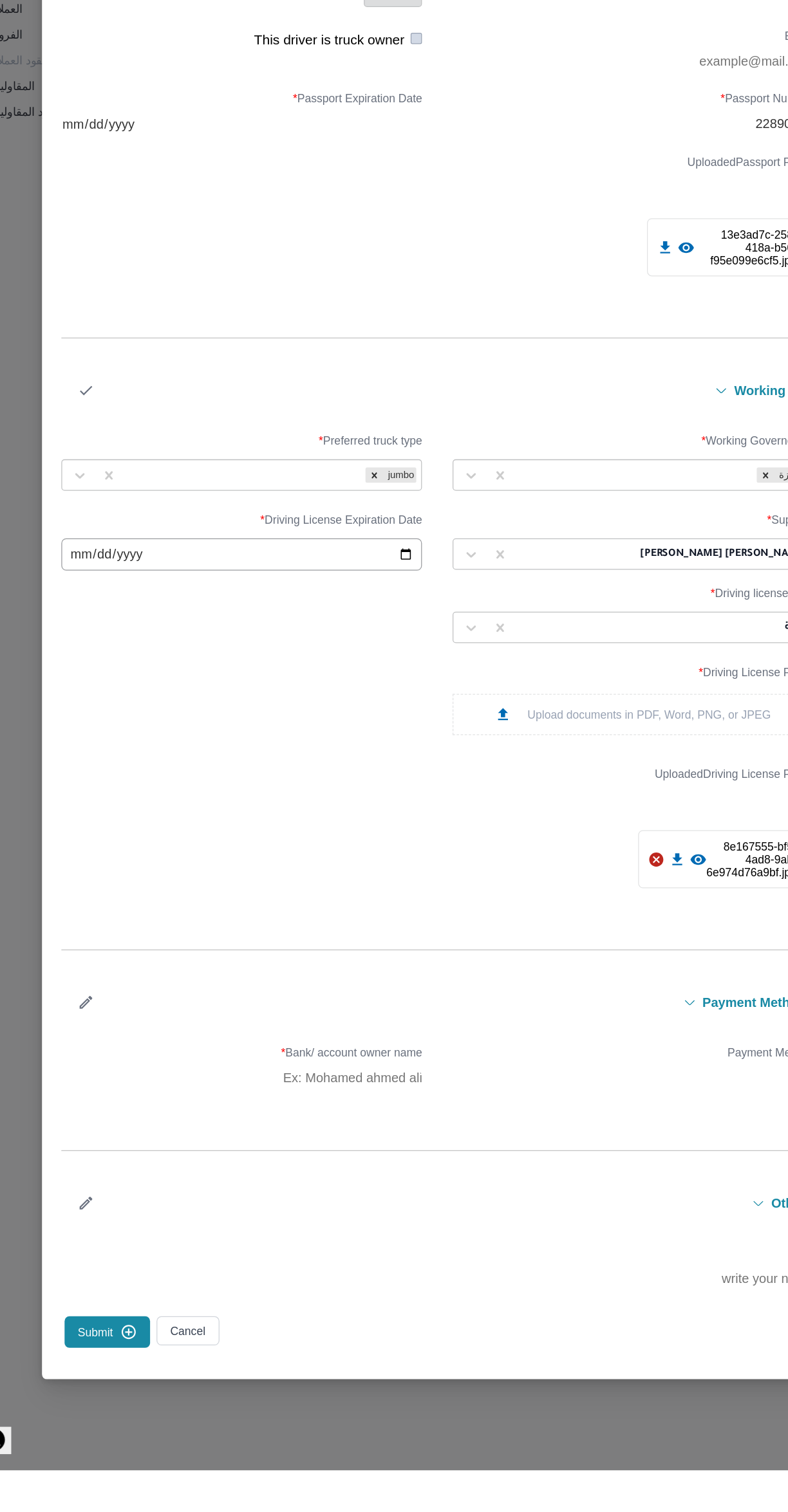
click at [121, 657] on icon "button" at bounding box center [114, 650] width 14 height 14
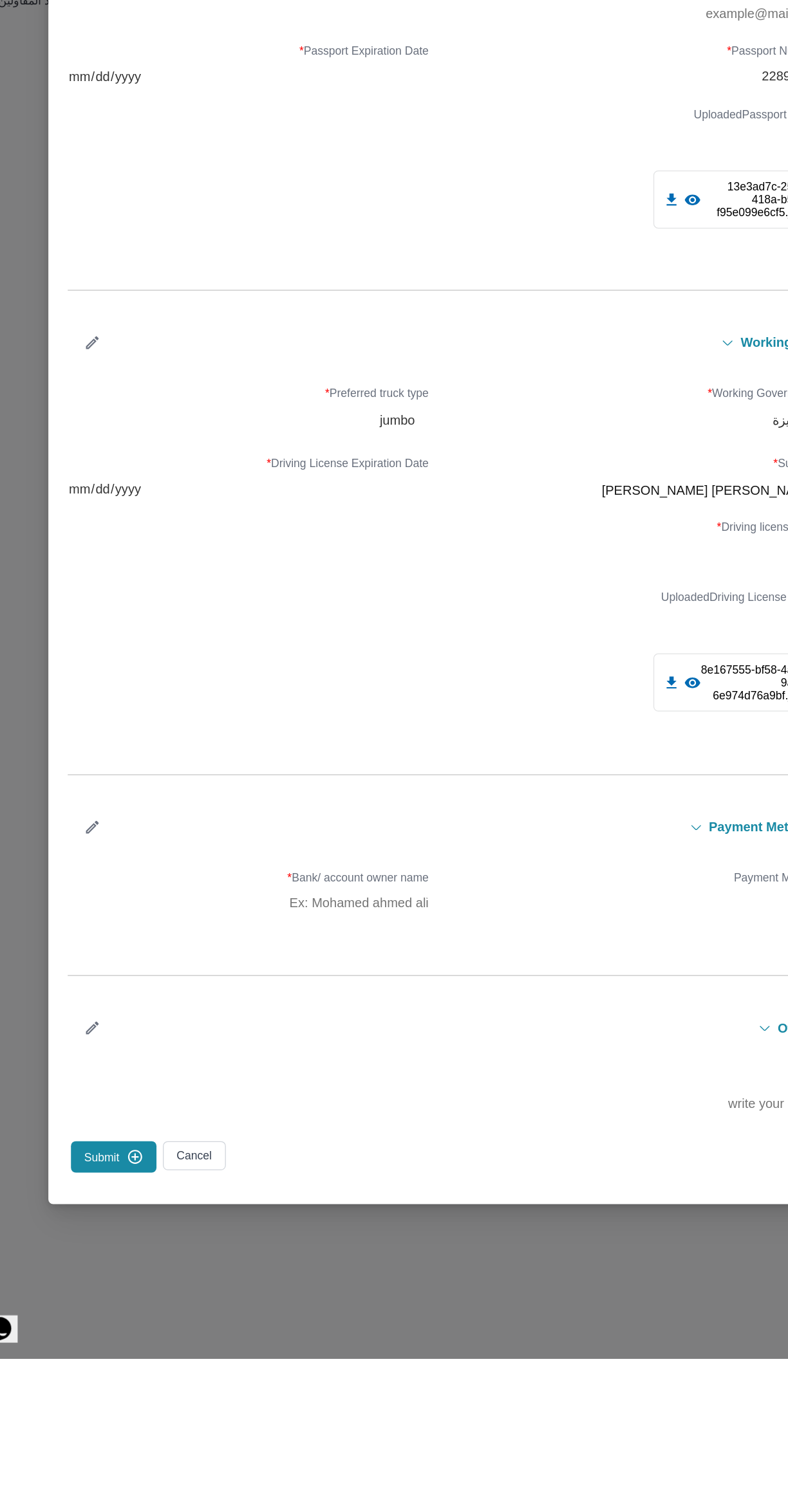
click at [165, 1363] on button "Submit" at bounding box center [131, 1351] width 68 height 25
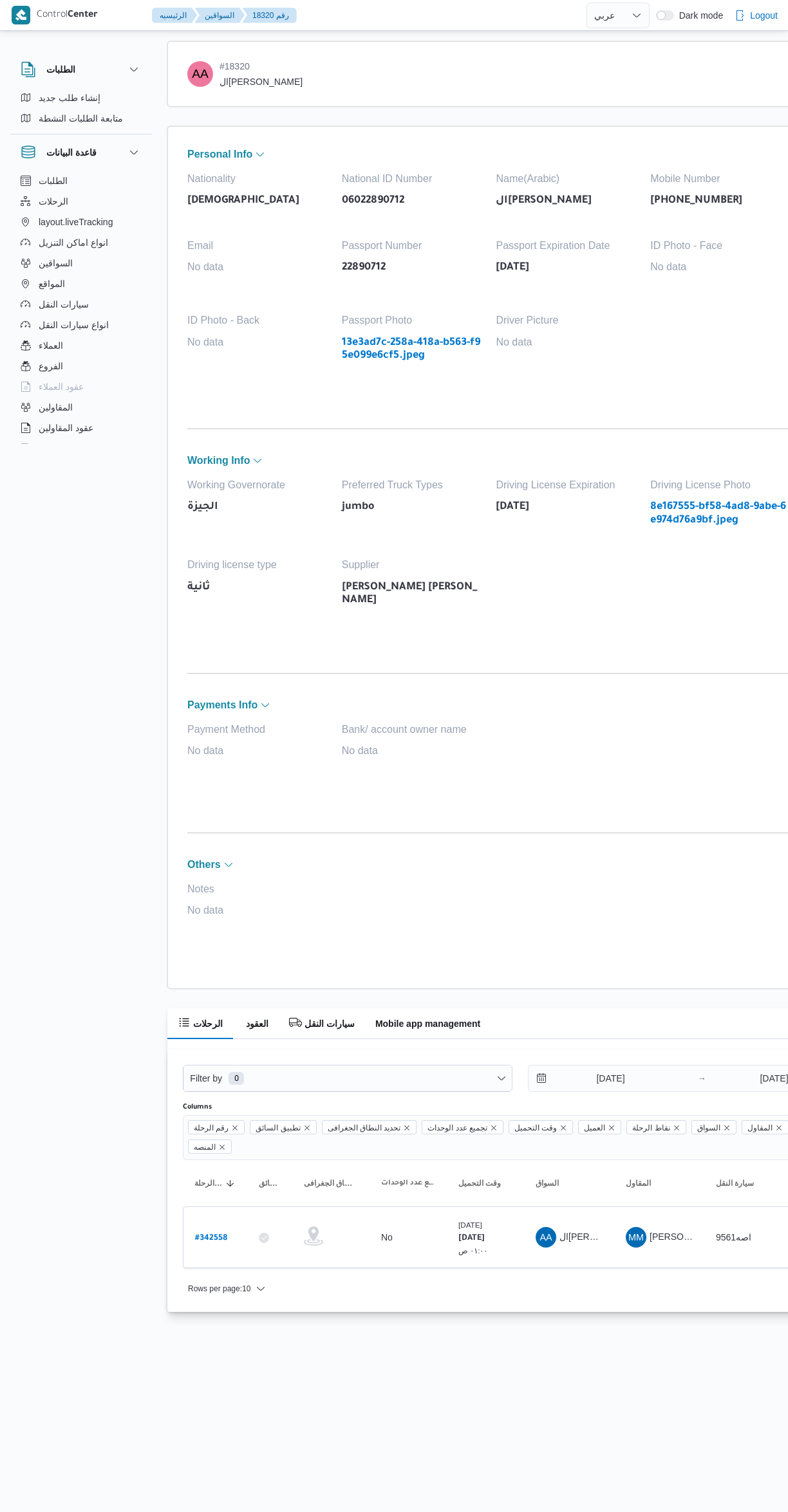
select select "ar"
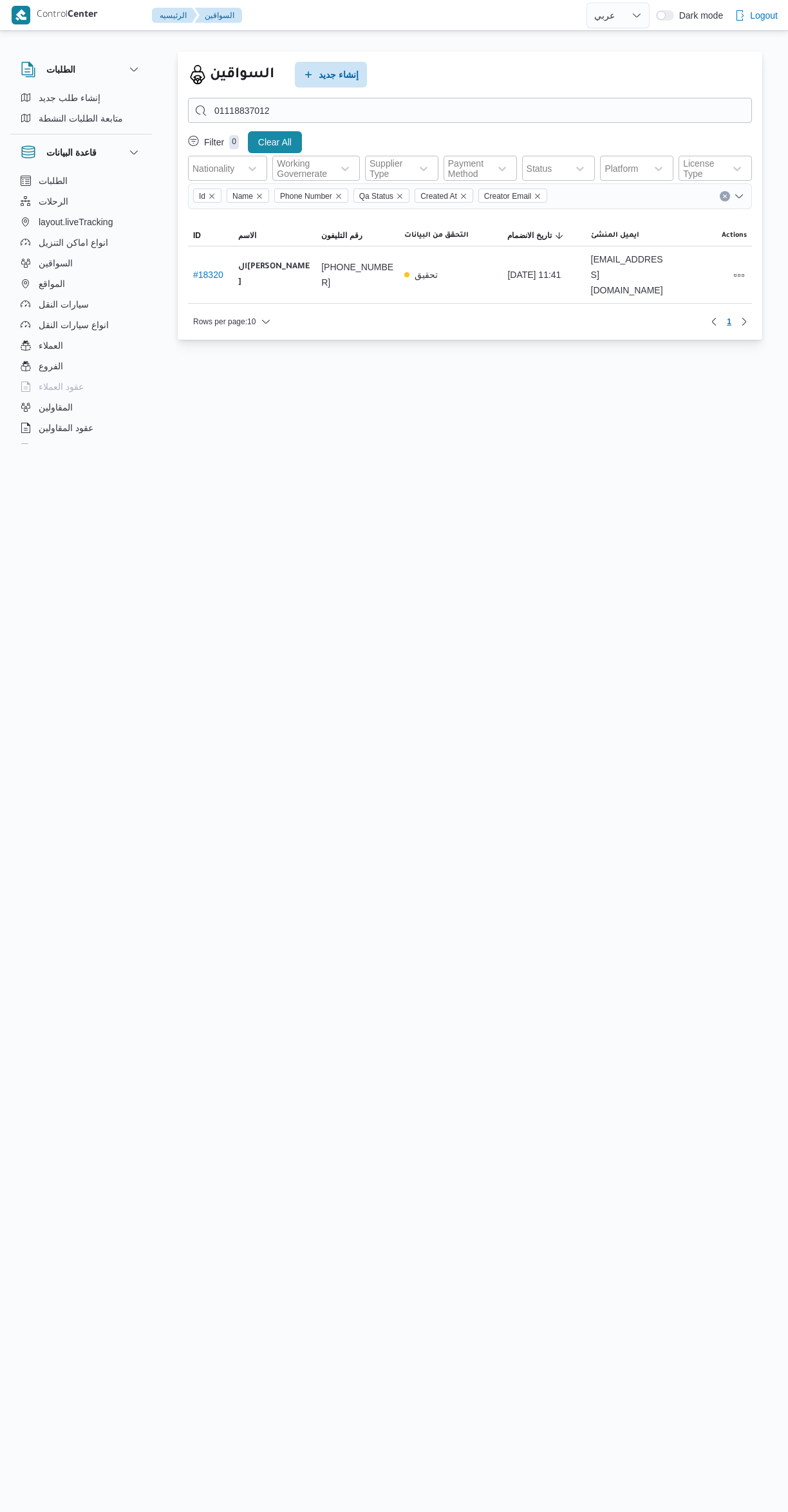
select select "ar"
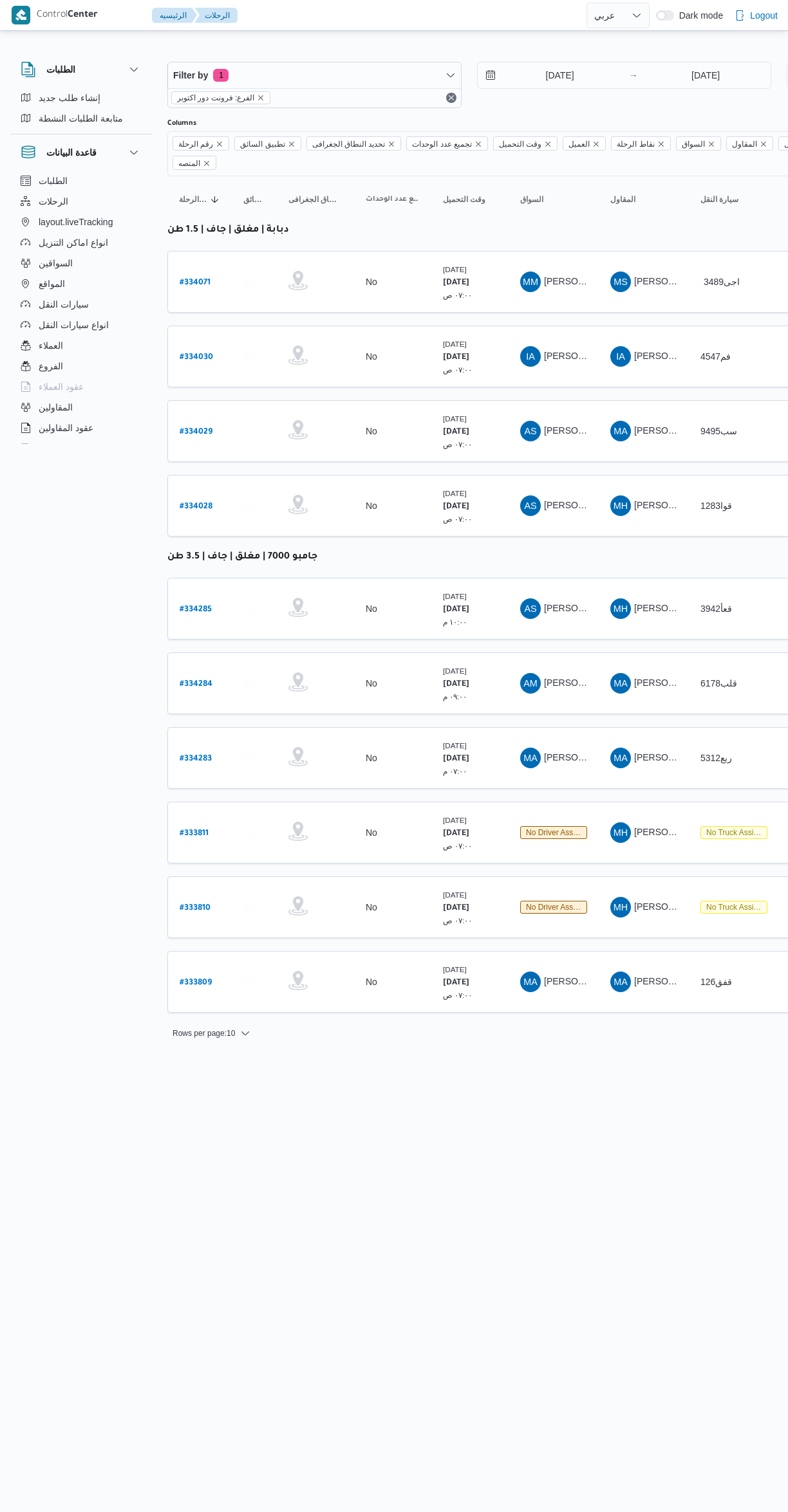
select select "ar"
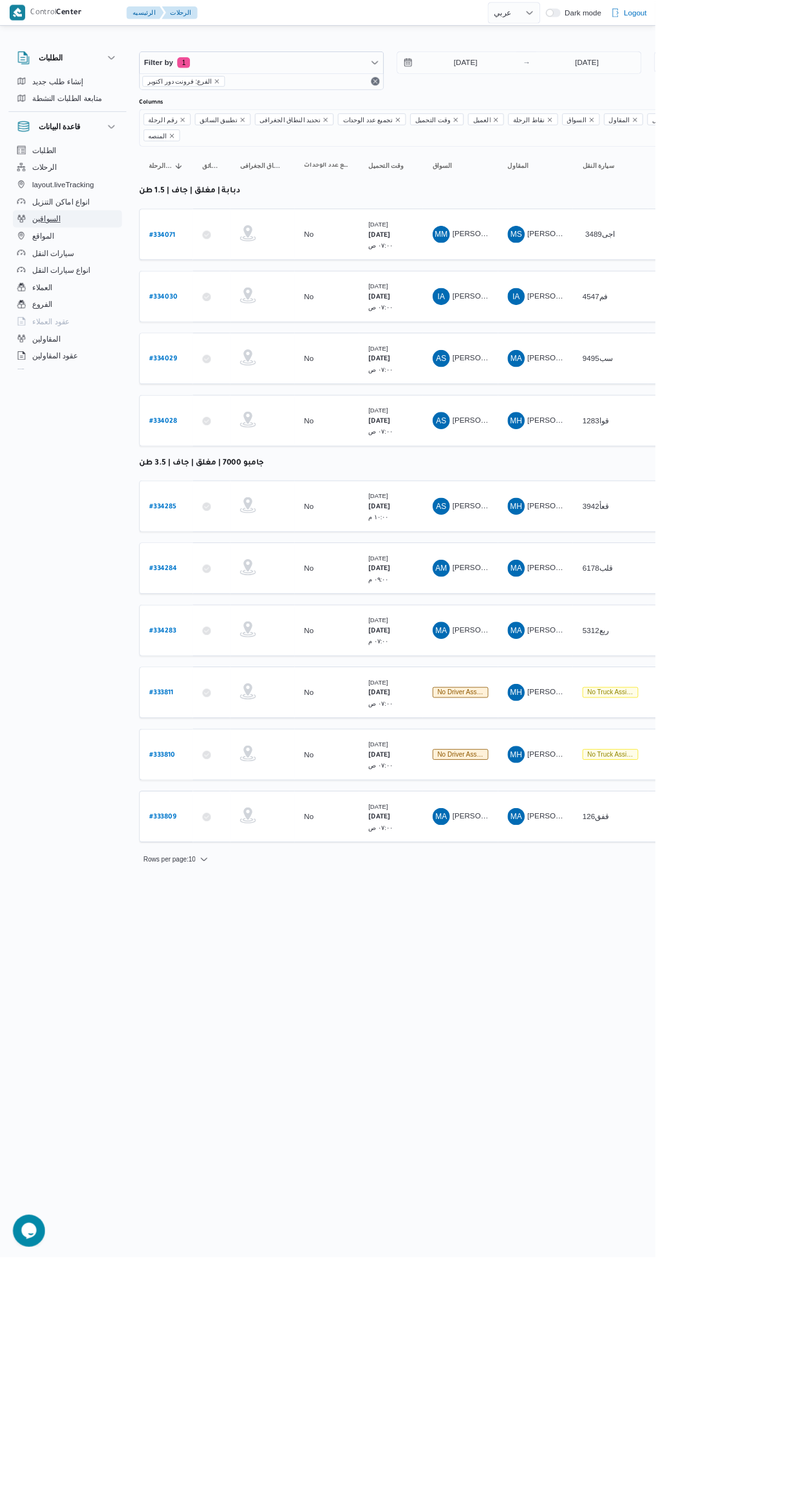
click at [44, 256] on span "السواقين" at bounding box center [56, 263] width 34 height 16
select select "ar"
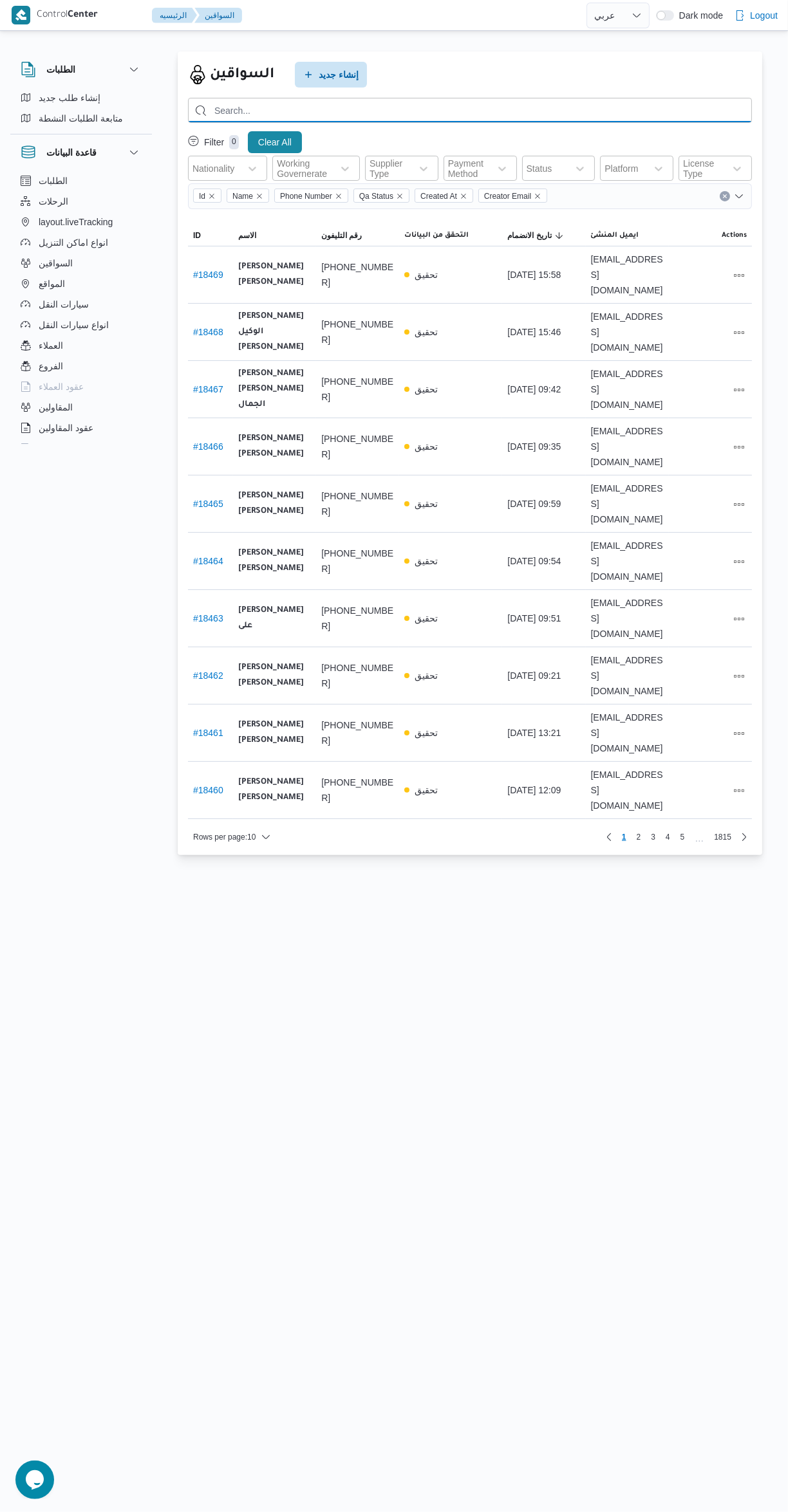
click at [376, 112] on input "search" at bounding box center [470, 110] width 564 height 25
type input "[PERSON_NAME]"
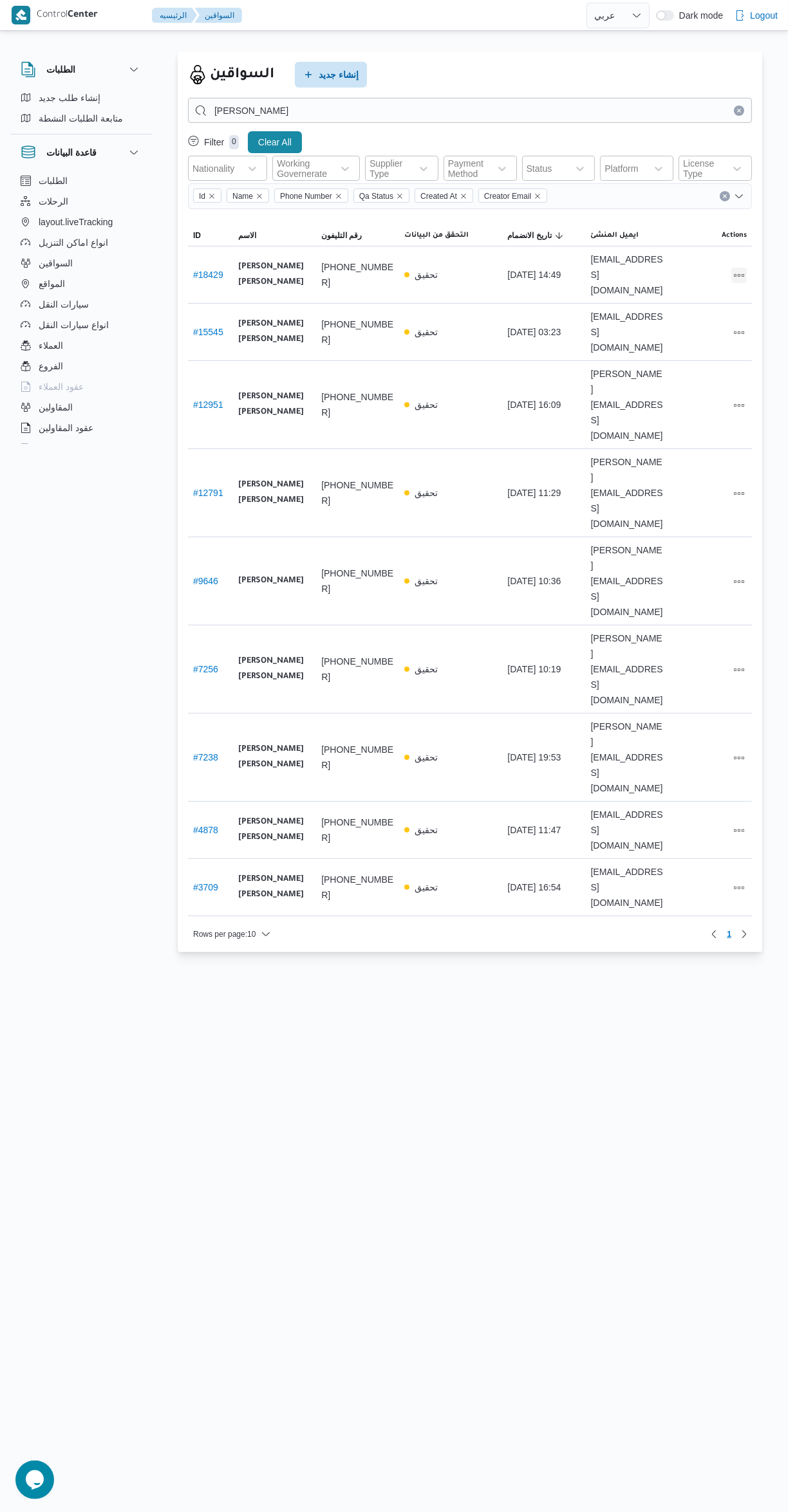
click at [738, 274] on button "All actions" at bounding box center [739, 275] width 16 height 16
click at [666, 273] on icon "button" at bounding box center [667, 274] width 10 height 10
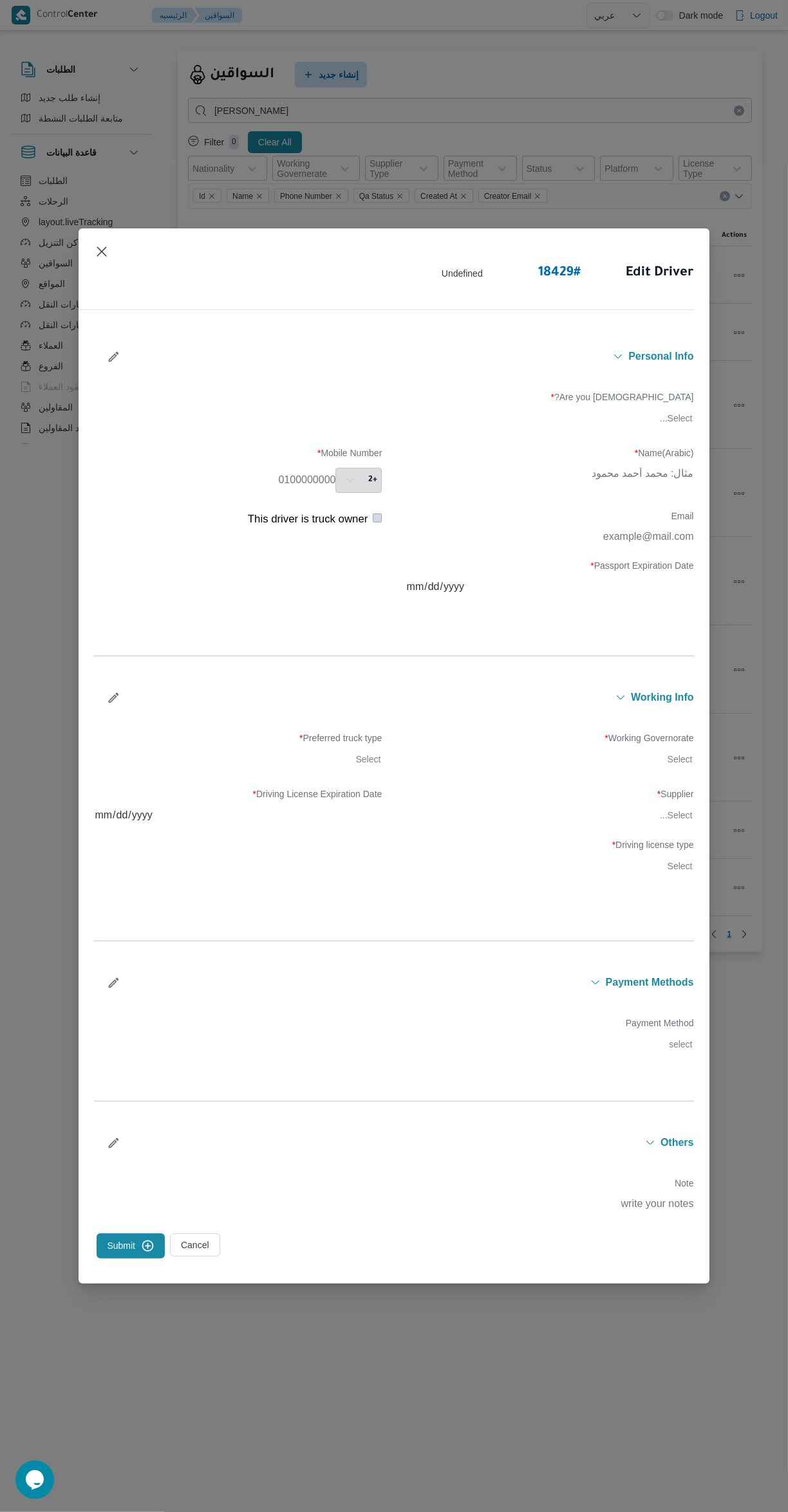
type input "[PERSON_NAME] [PERSON_NAME]"
type input "01031880455"
type input "2029-12-17"
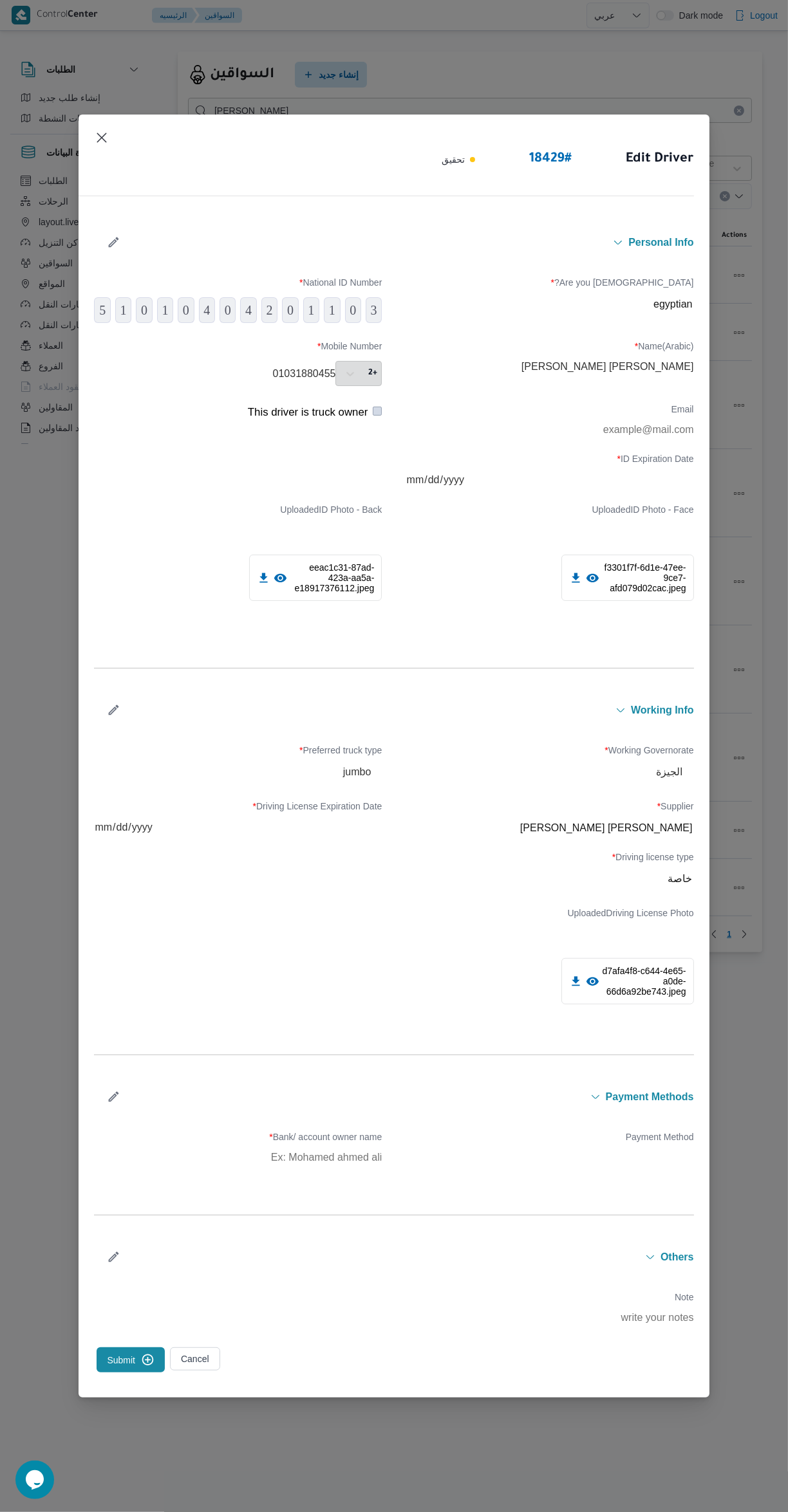
click at [113, 711] on icon "button" at bounding box center [114, 710] width 10 height 10
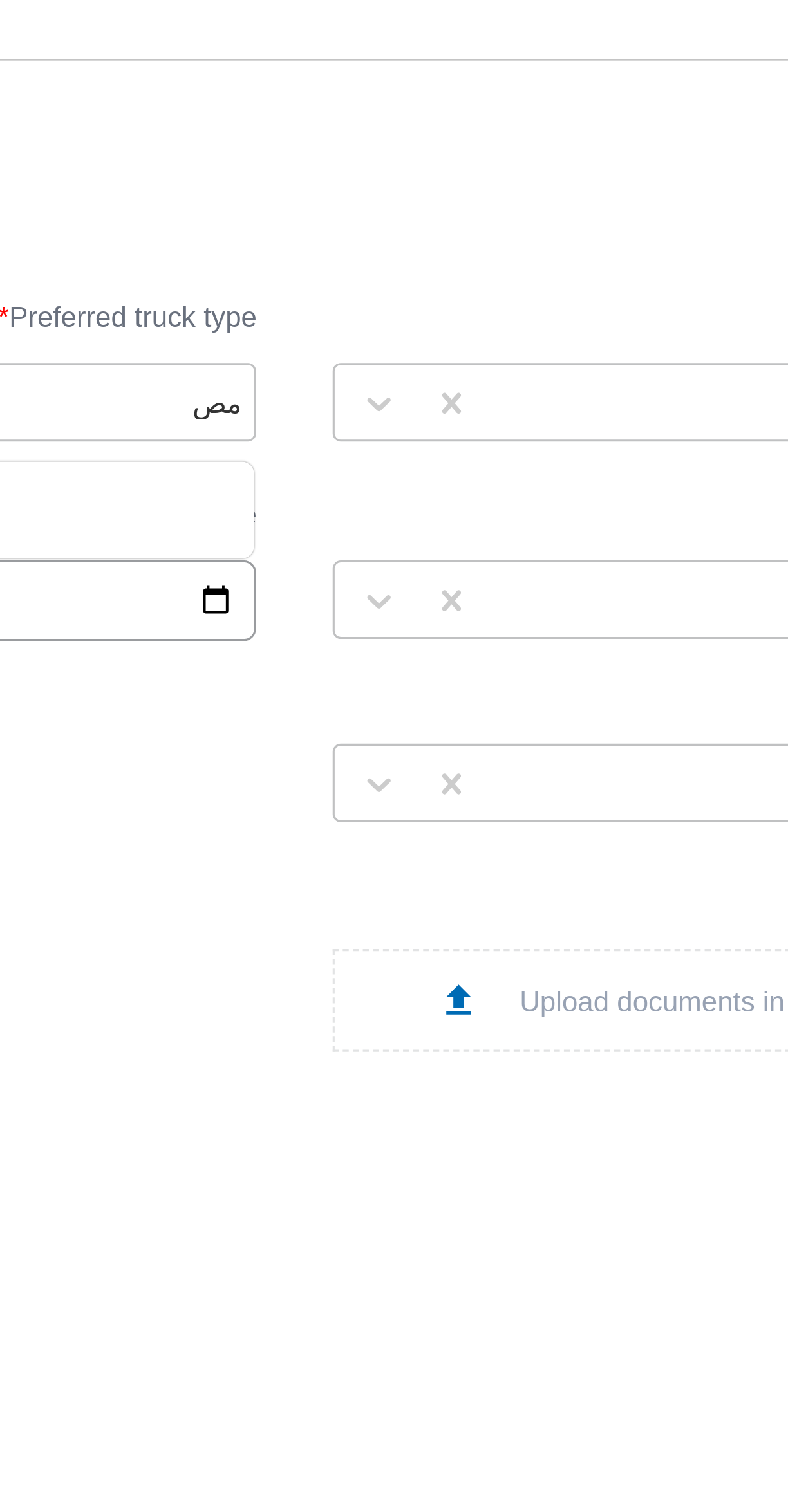
type input "م"
click at [414, 679] on div "Working Governorate * الجيزة Preferred truck type * Select Supplier * محمد ممدو…" at bounding box center [393, 880] width 599 height 406
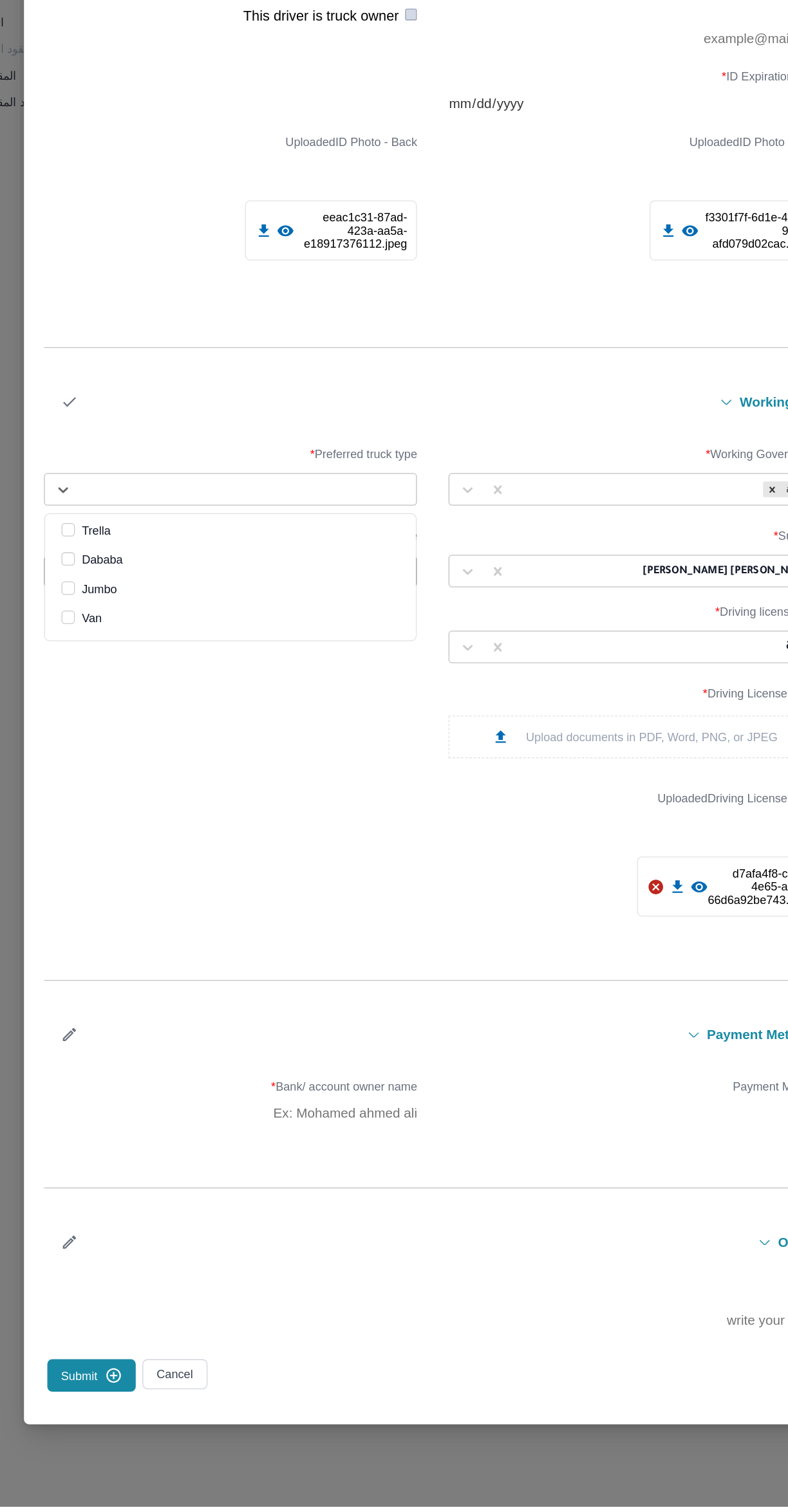
click at [145, 807] on label "Jumbo" at bounding box center [129, 803] width 42 height 16
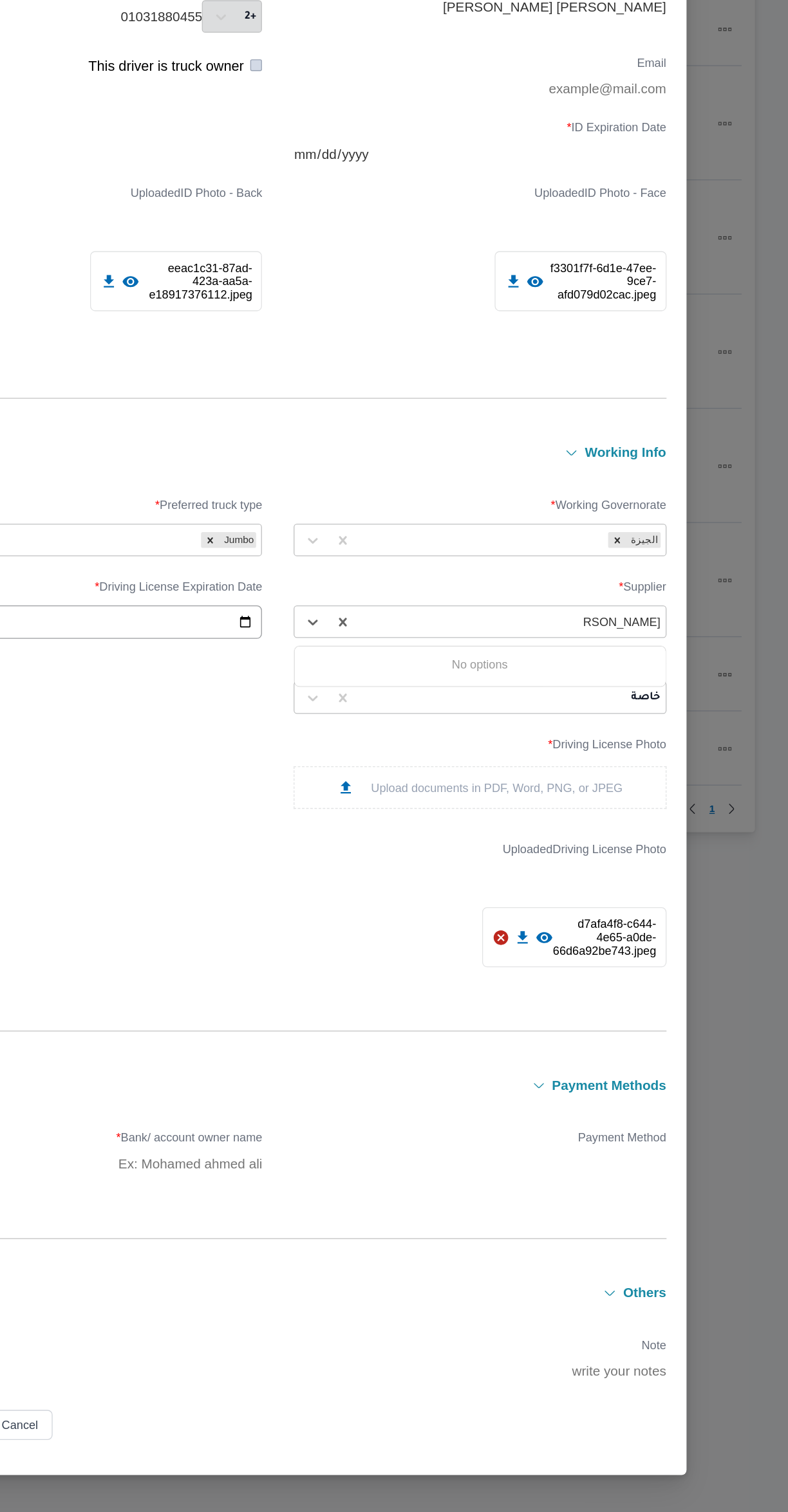
click at [659, 789] on input "نصطفى ممدوح" at bounding box center [659, 790] width 60 height 10
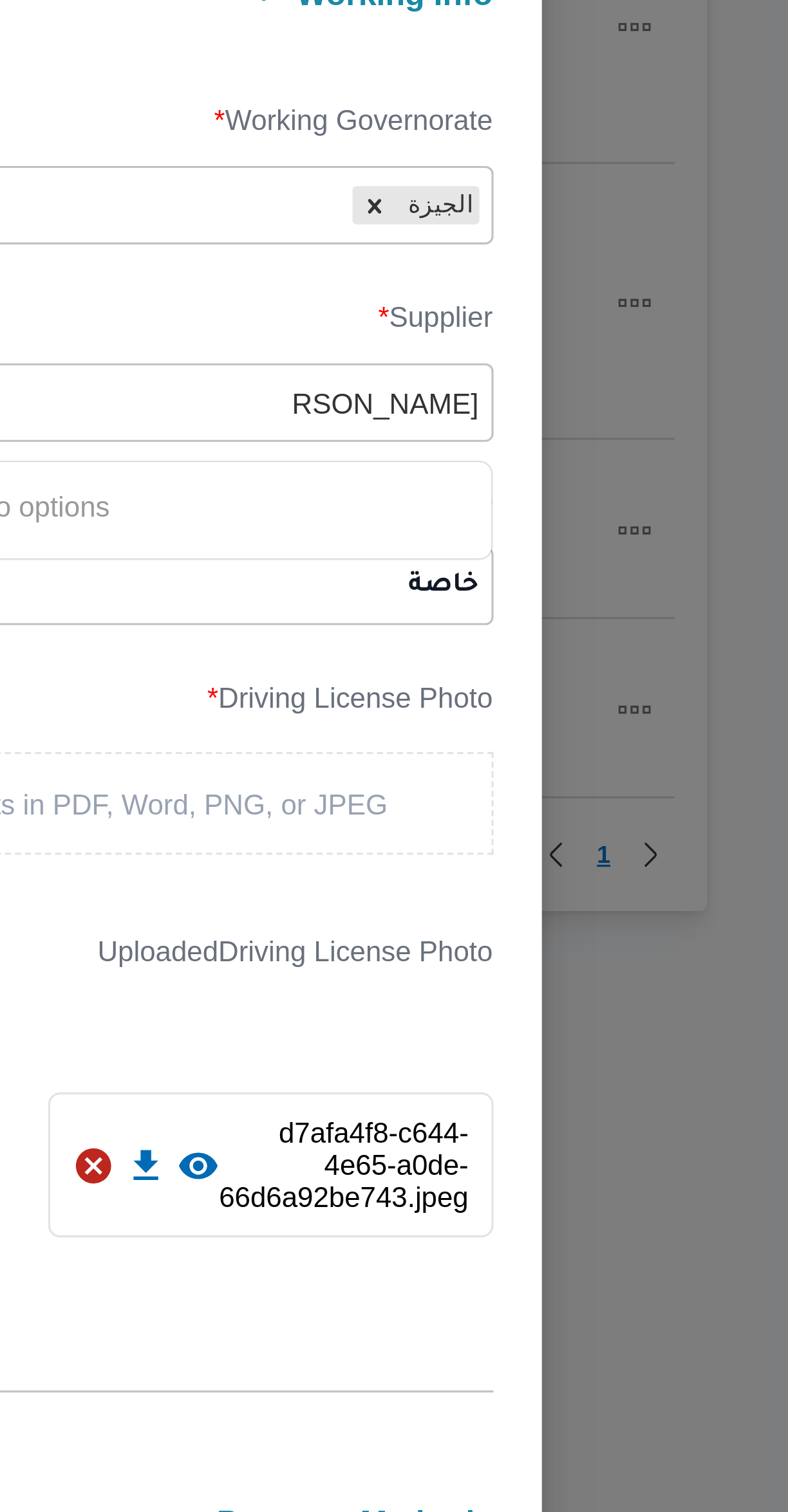
click at [683, 793] on input "نصطفى ممدوح" at bounding box center [659, 790] width 60 height 10
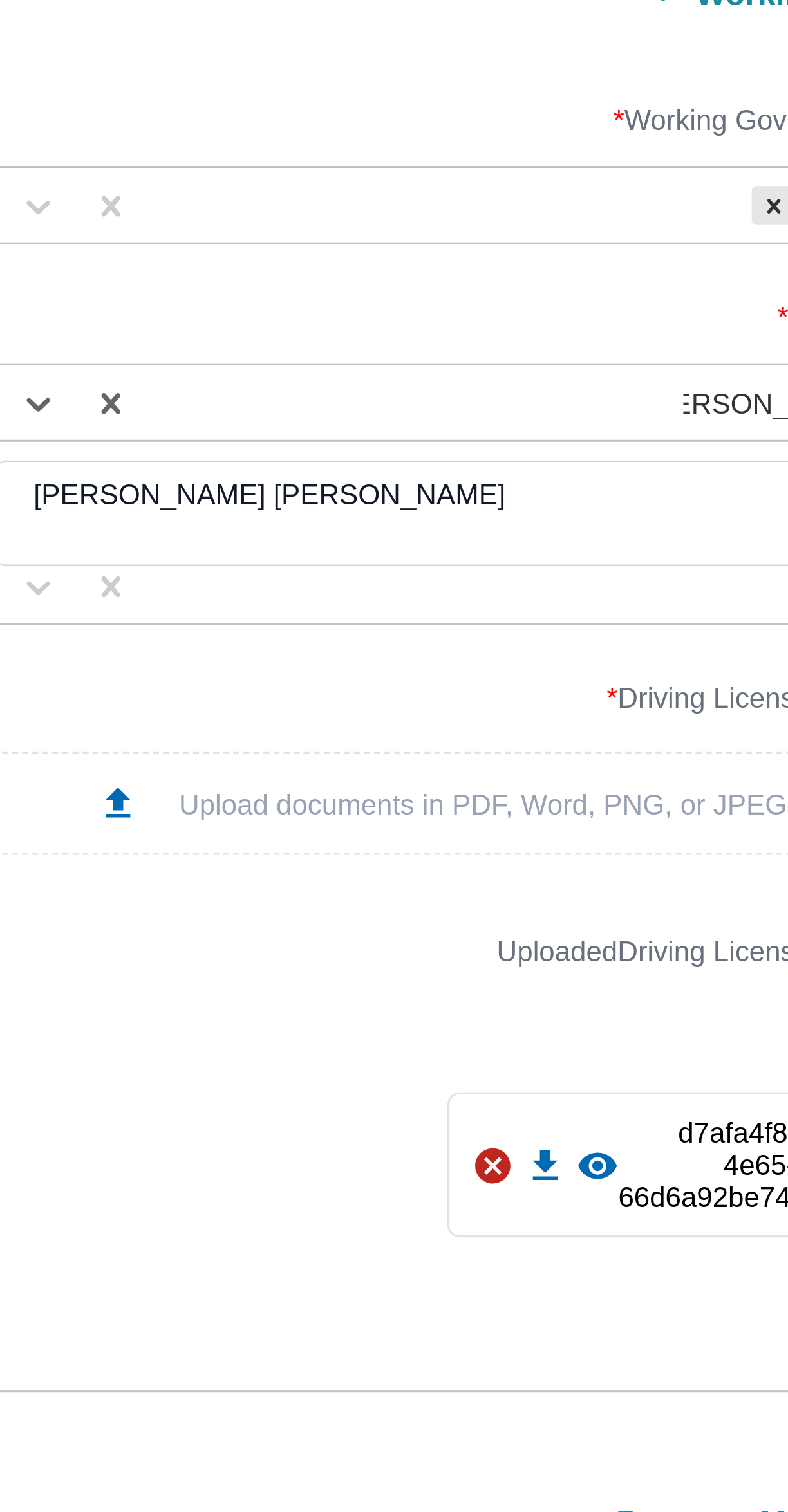
click at [453, 824] on div "[PERSON_NAME] [PERSON_NAME]" at bounding box center [550, 823] width 286 height 22
type input "مصطفى ممدوح"
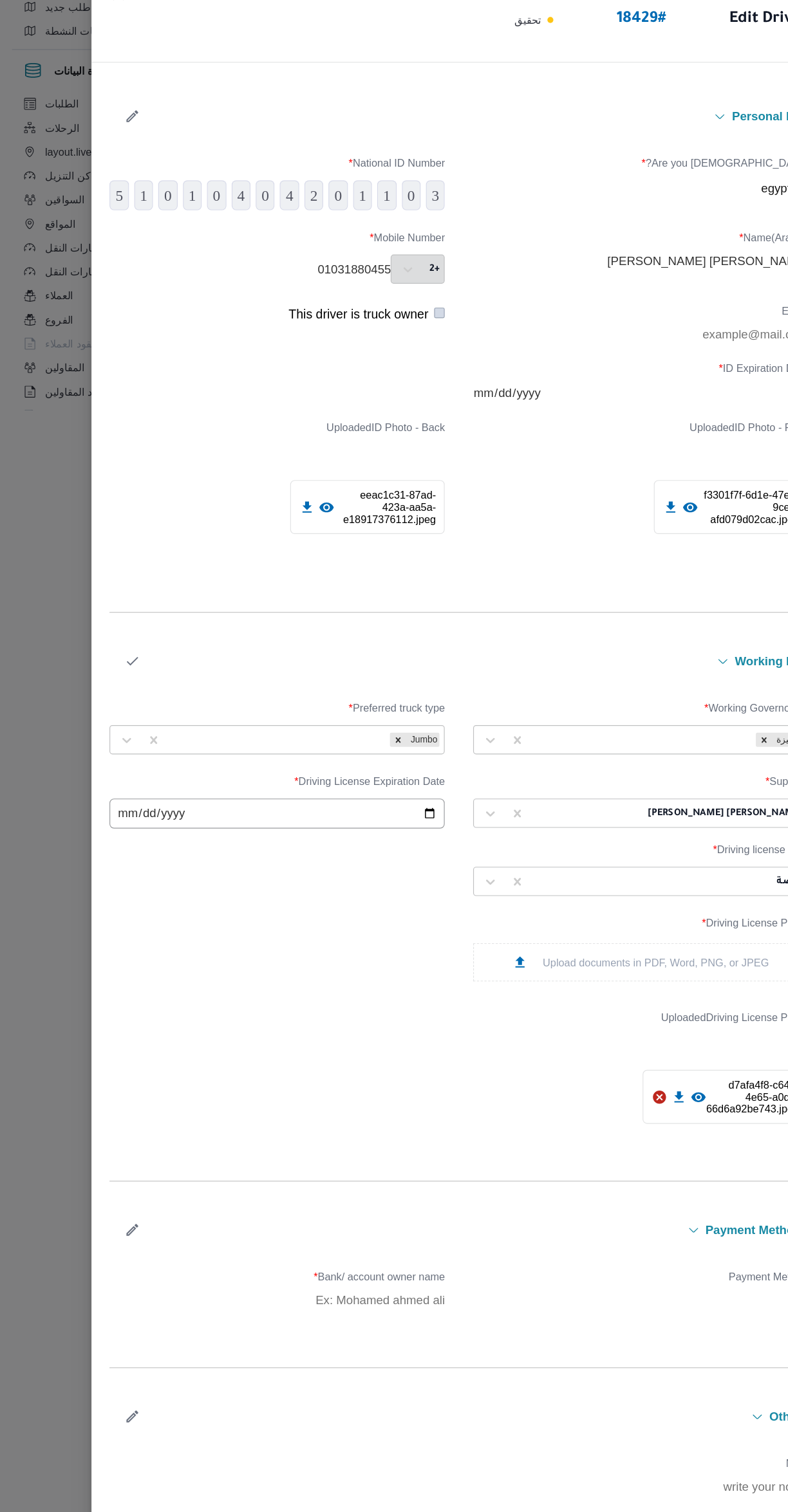
click at [113, 660] on icon "button" at bounding box center [114, 659] width 14 height 14
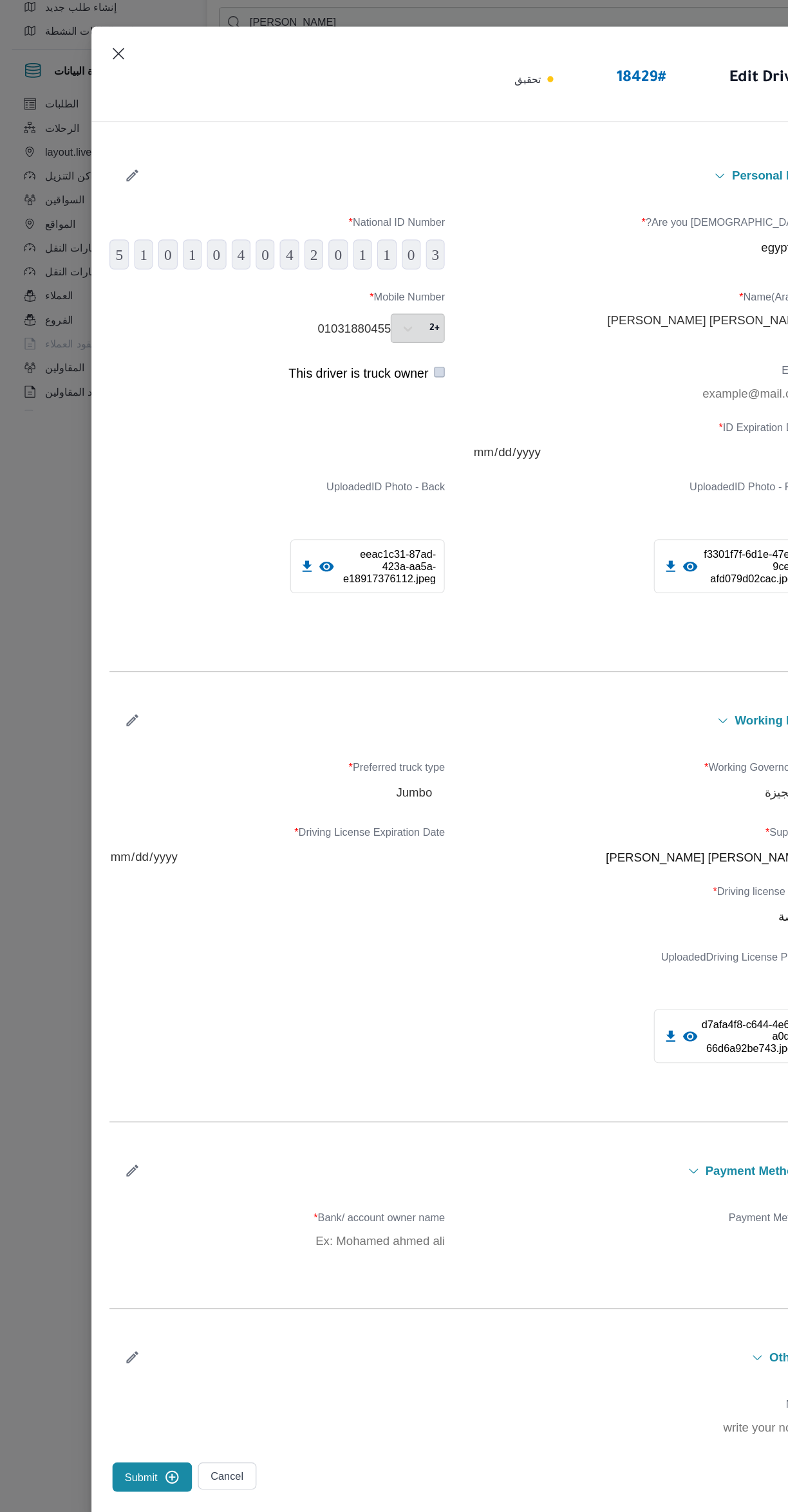
click at [116, 1361] on button "Submit" at bounding box center [131, 1359] width 68 height 25
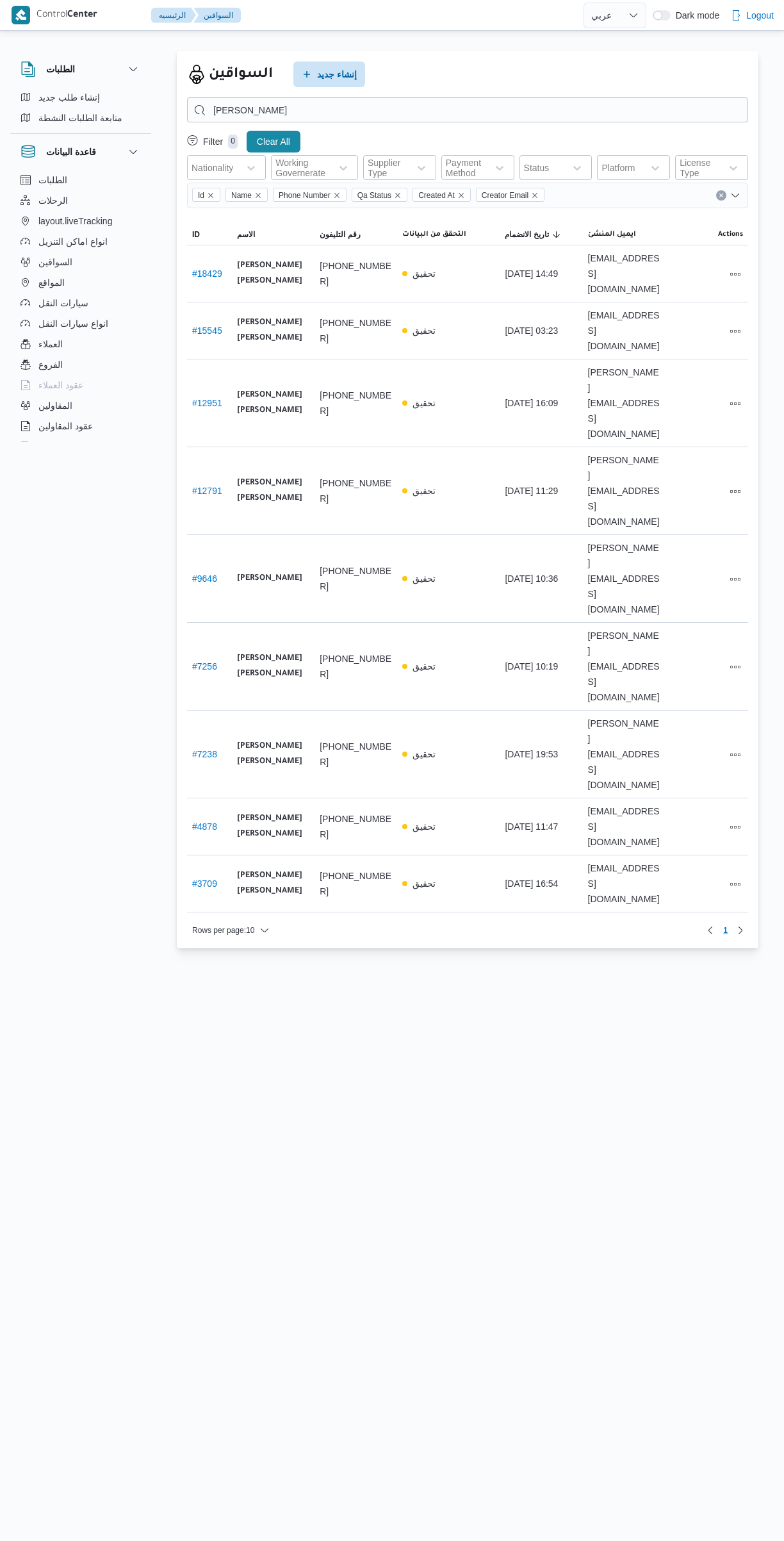
select select "ar"
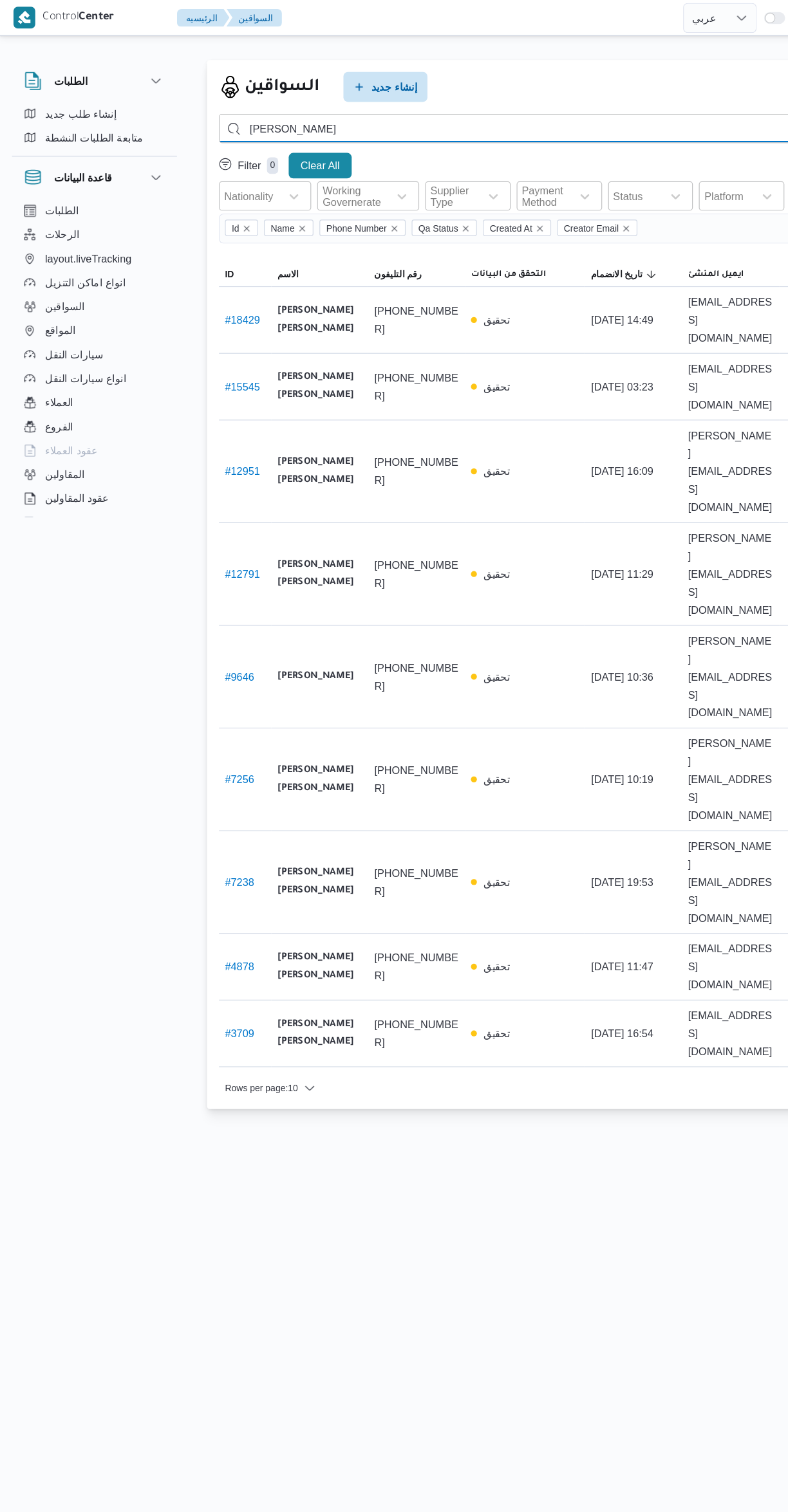
click at [356, 107] on input "[PERSON_NAME]" at bounding box center [470, 110] width 564 height 25
type input "م"
type input "[PERSON_NAME]"
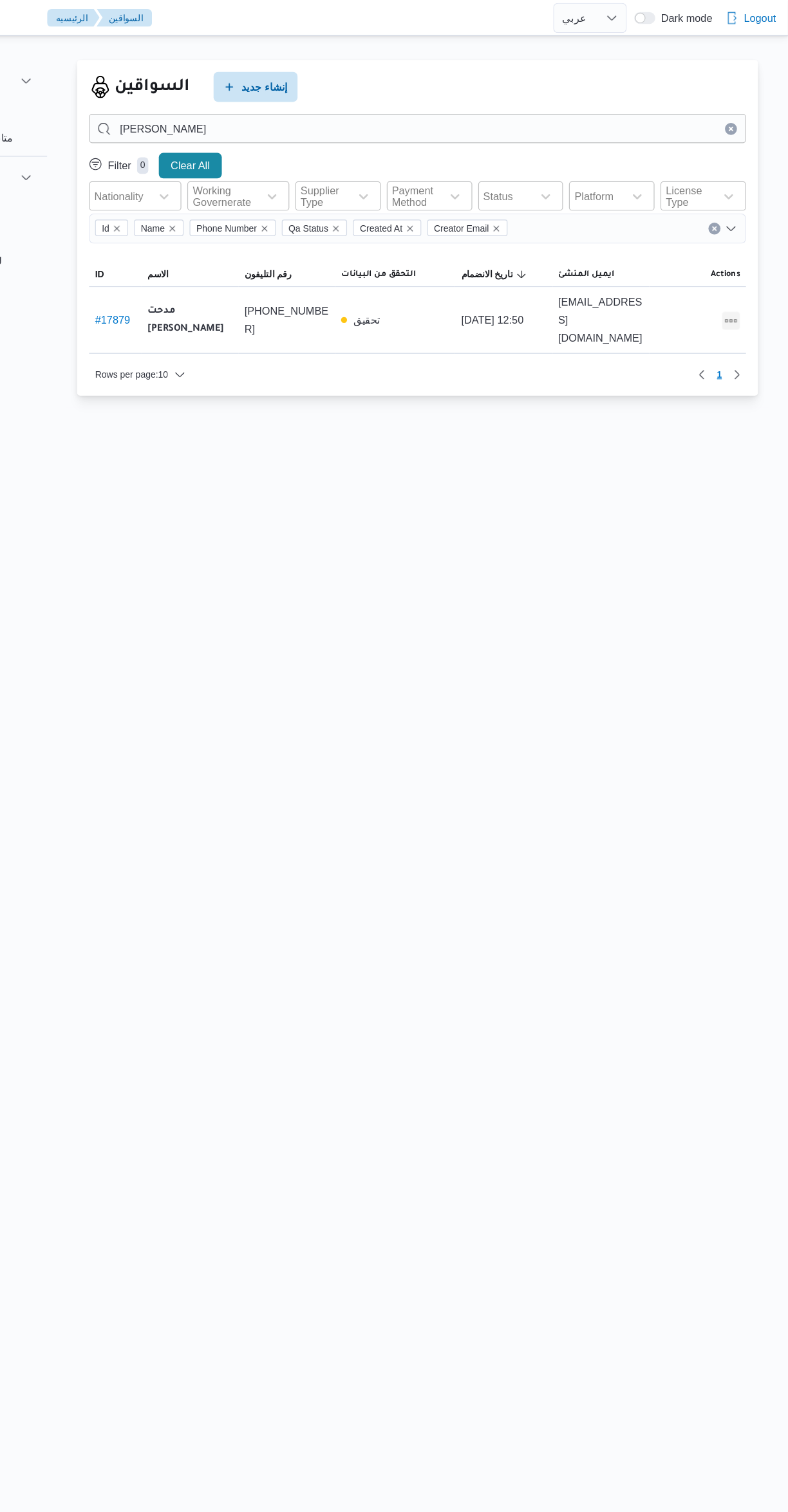
click at [733, 268] on button "All actions" at bounding box center [739, 275] width 16 height 16
click at [666, 266] on icon "button" at bounding box center [667, 266] width 10 height 10
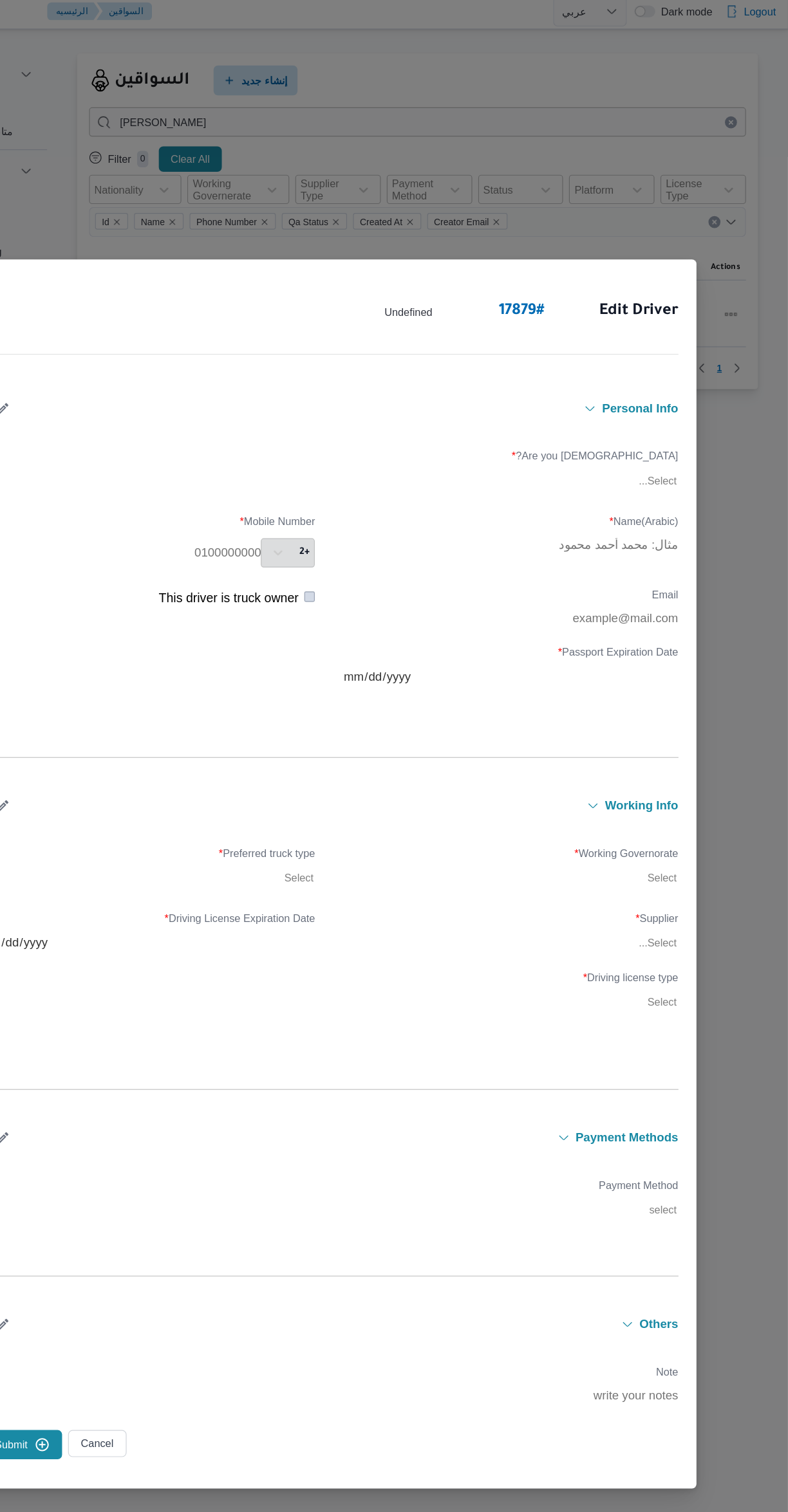
type input "مدحت محمد خليل عيد اروس"
type input "01064874623"
type input "2029-11-22"
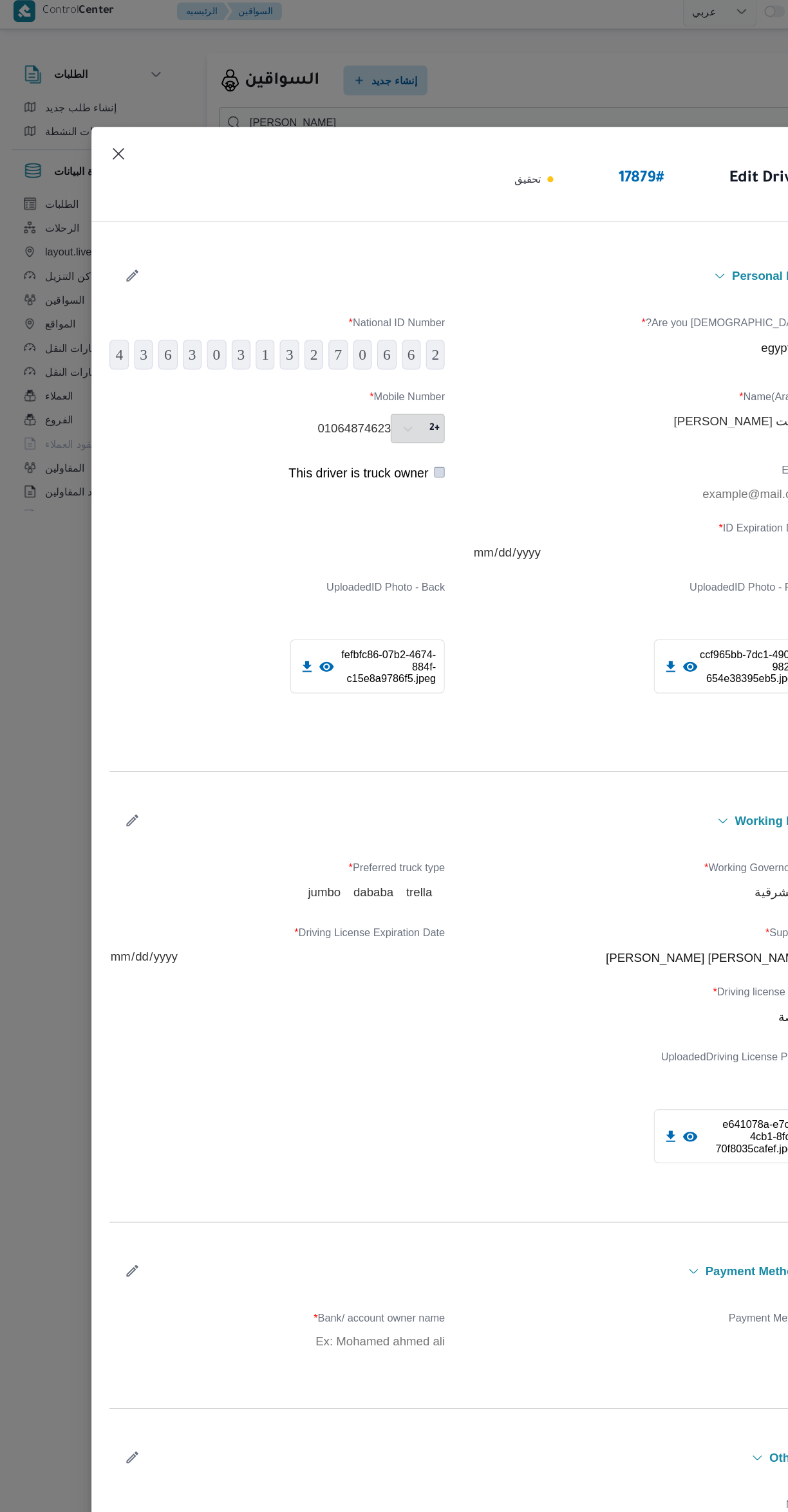
click at [113, 710] on icon "button" at bounding box center [114, 710] width 14 height 14
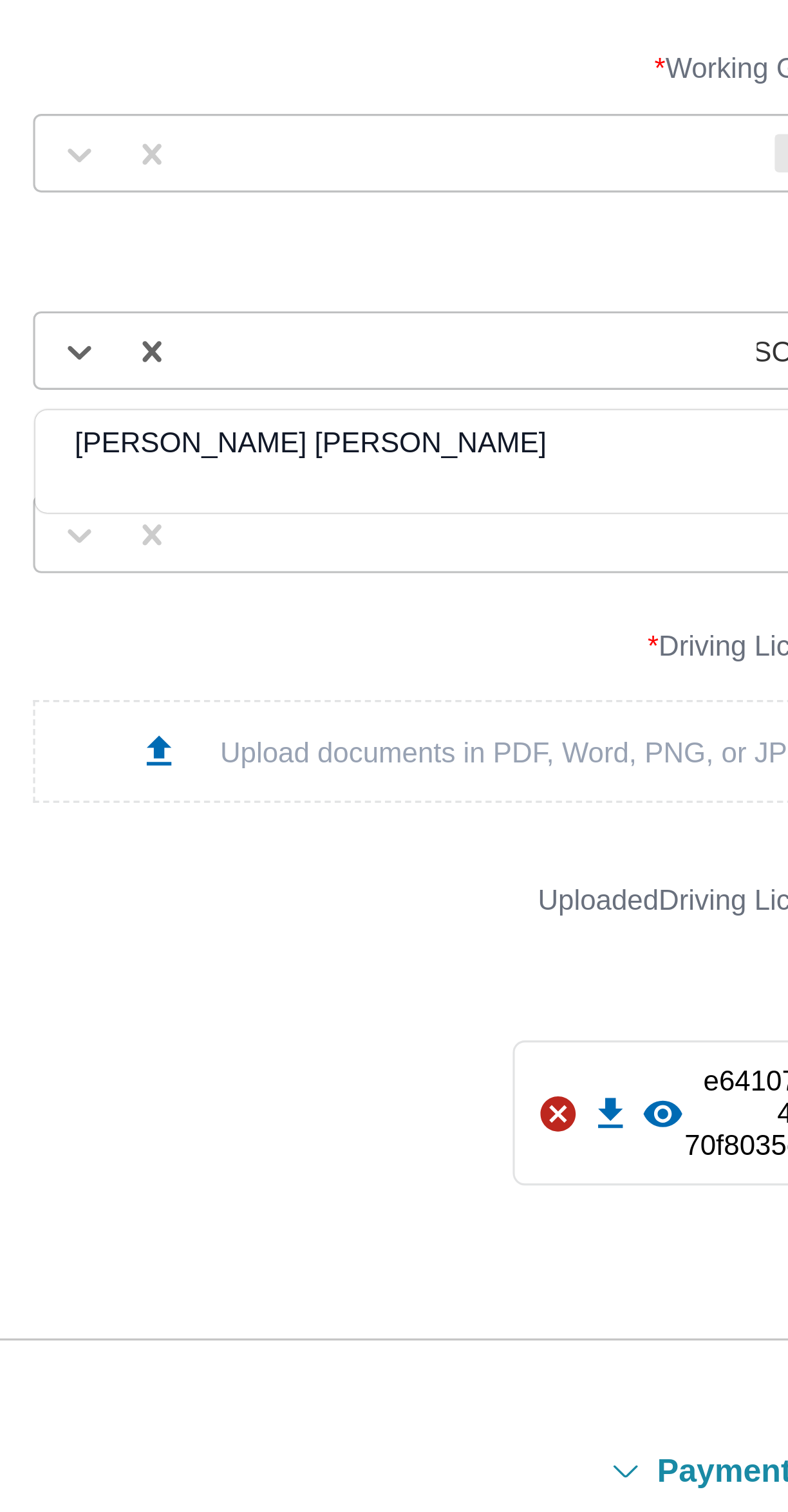
click at [483, 820] on div "[PERSON_NAME] [PERSON_NAME]" at bounding box center [550, 823] width 286 height 22
type input "مصطفى ممد"
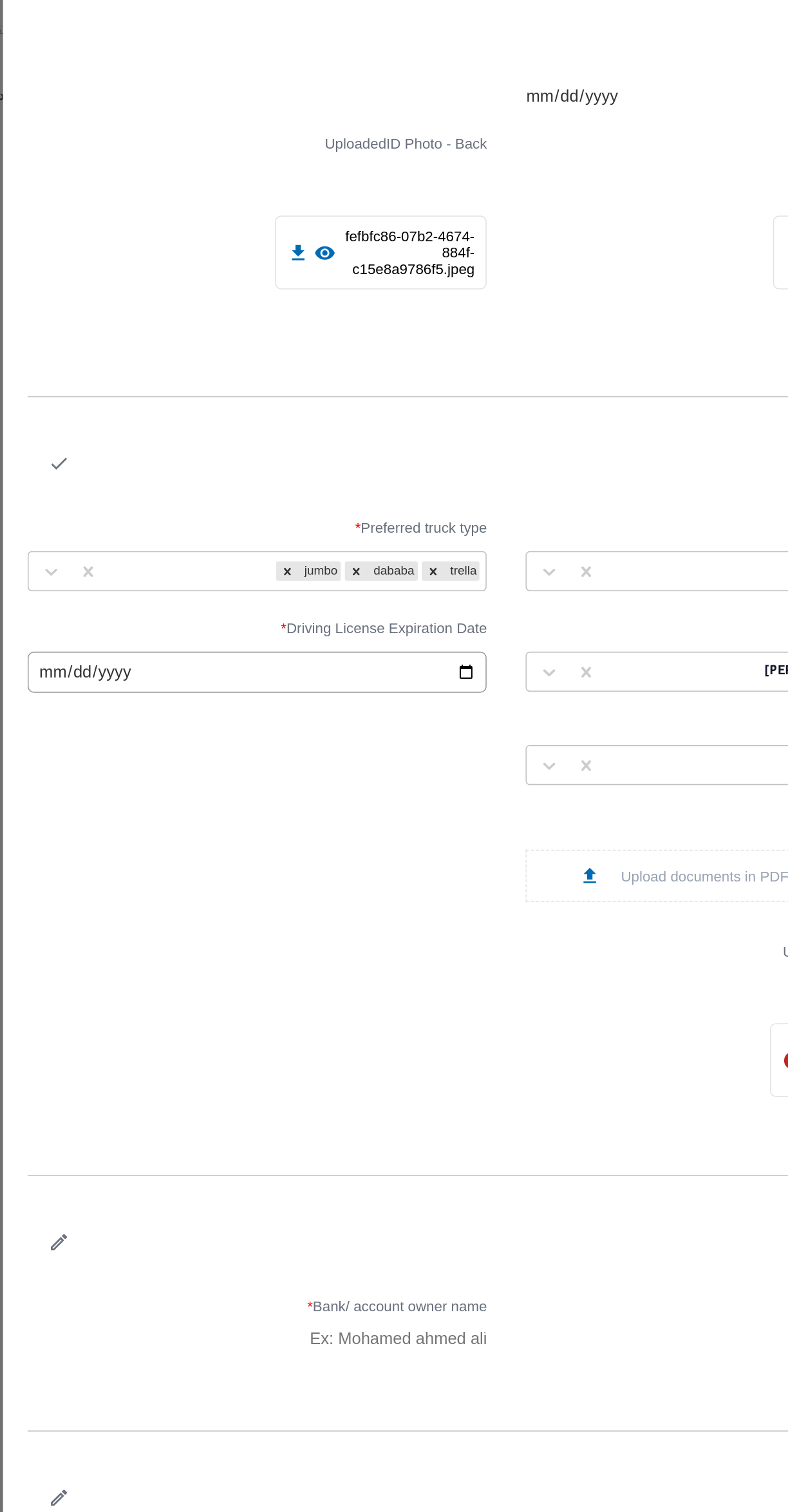
click at [115, 656] on icon "button" at bounding box center [114, 659] width 14 height 14
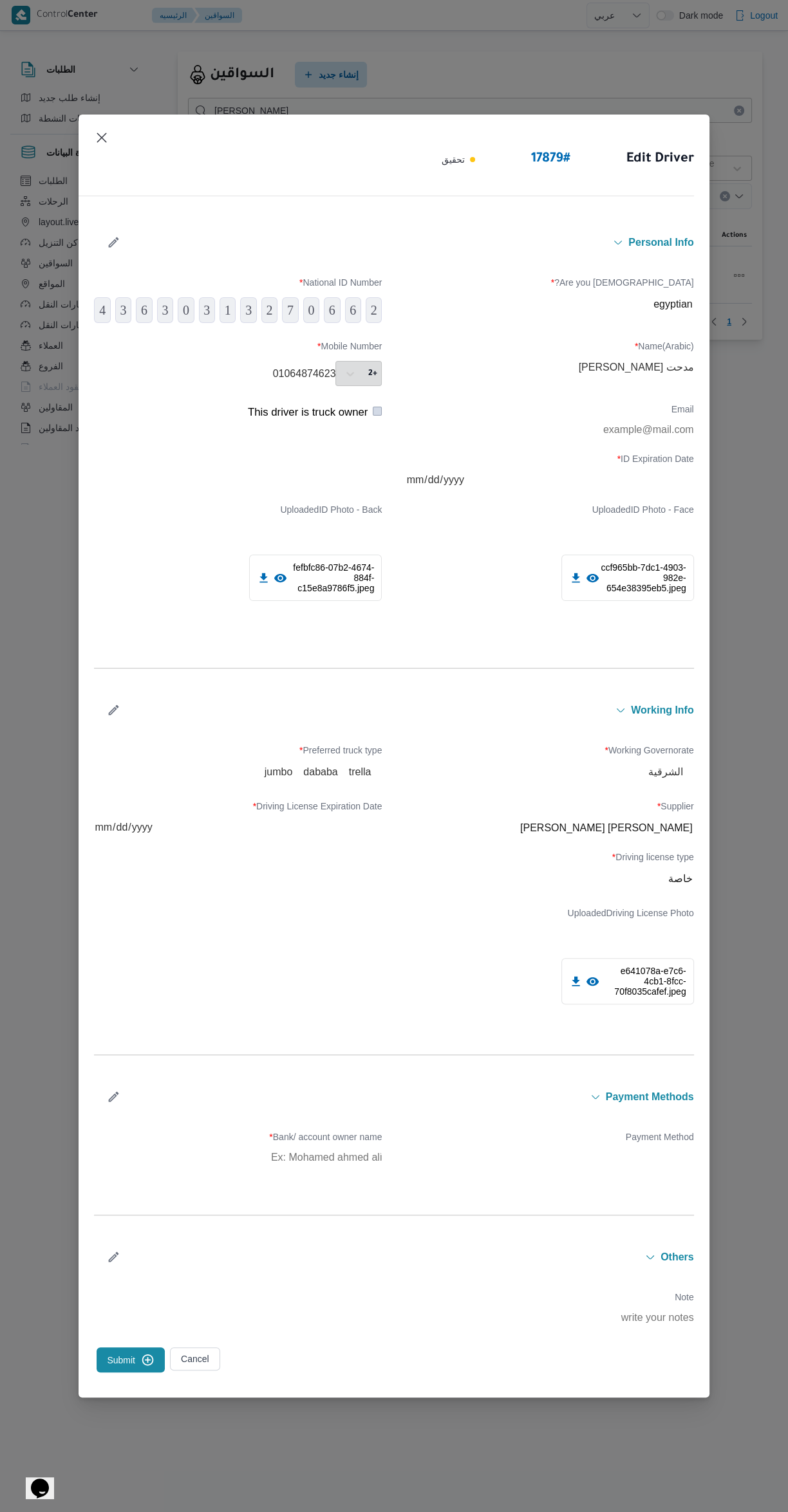
click at [121, 1359] on button "Submit" at bounding box center [131, 1359] width 68 height 25
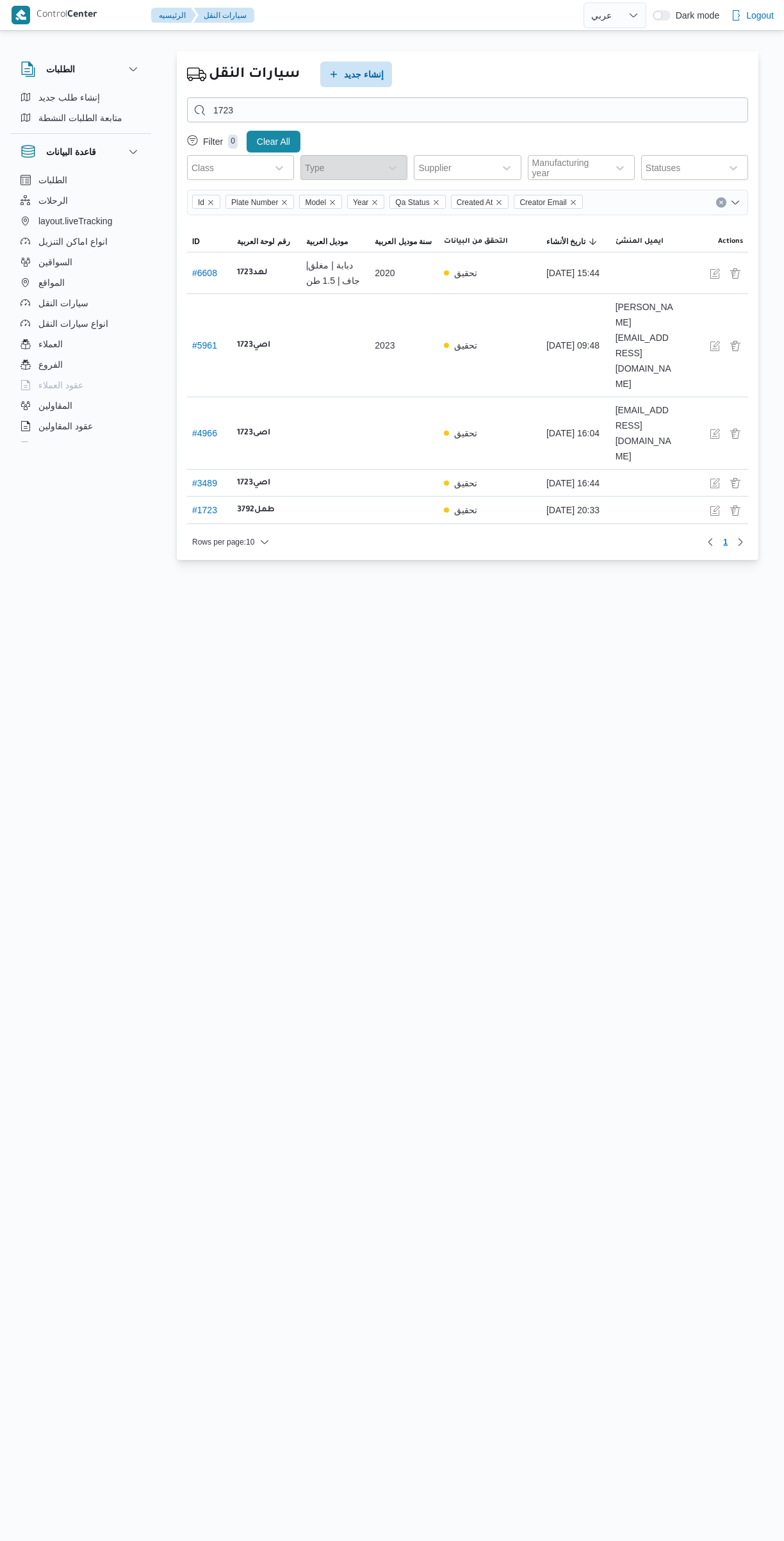
select select "ar"
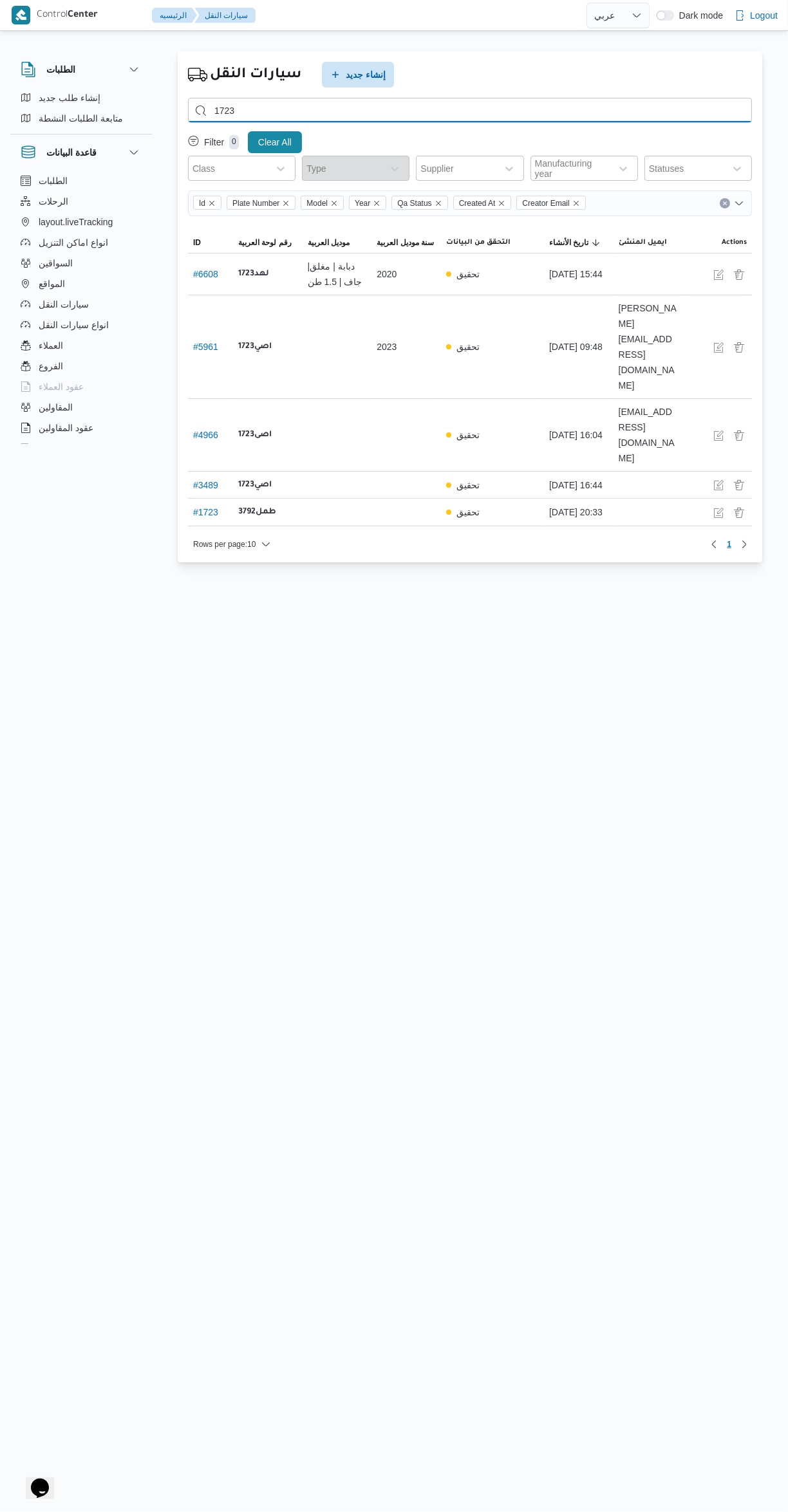
click at [442, 109] on input "1723" at bounding box center [470, 110] width 564 height 25
type input "1"
type input "7479"
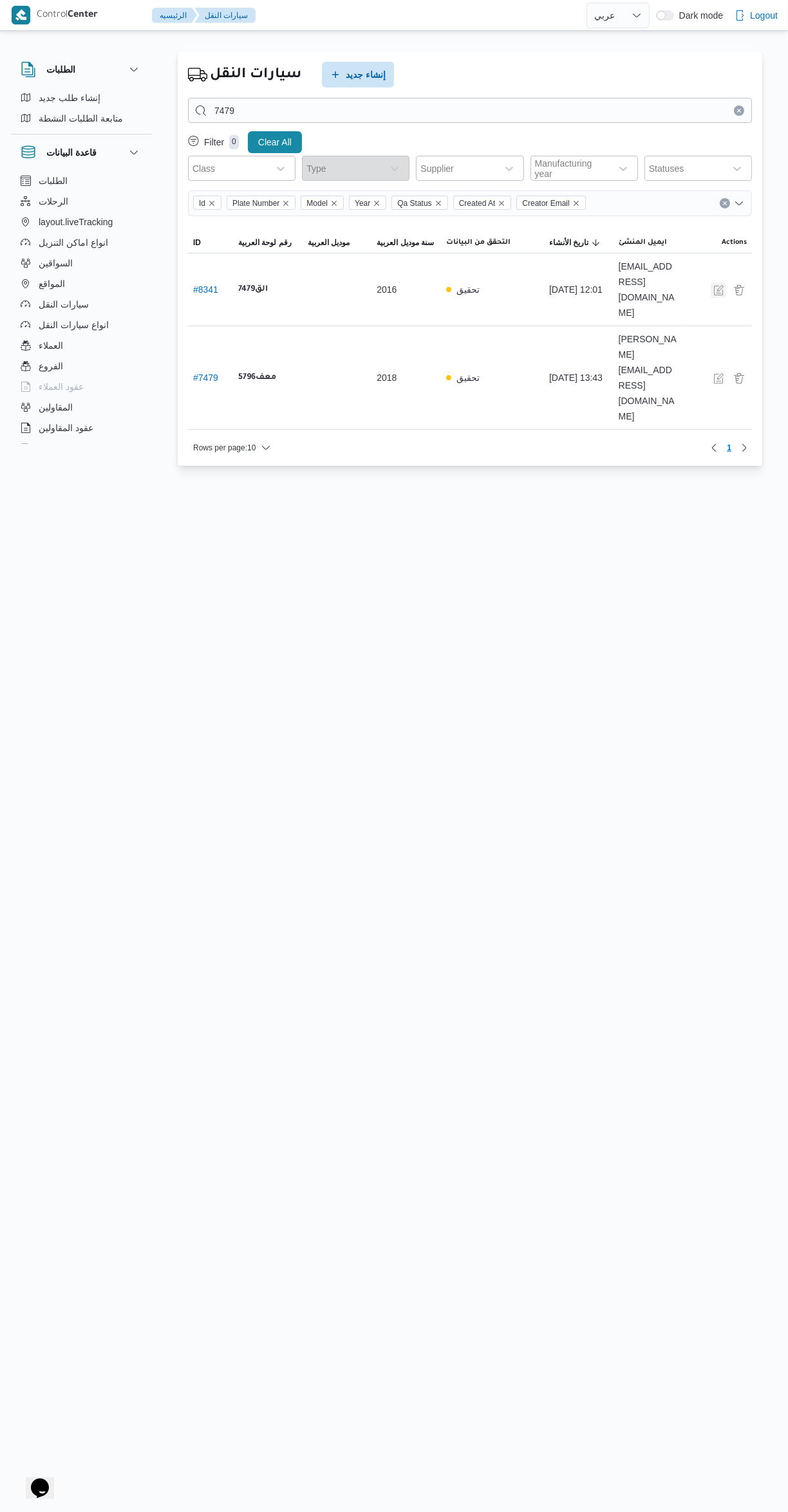
click at [718, 282] on button "button" at bounding box center [718, 290] width 16 height 16
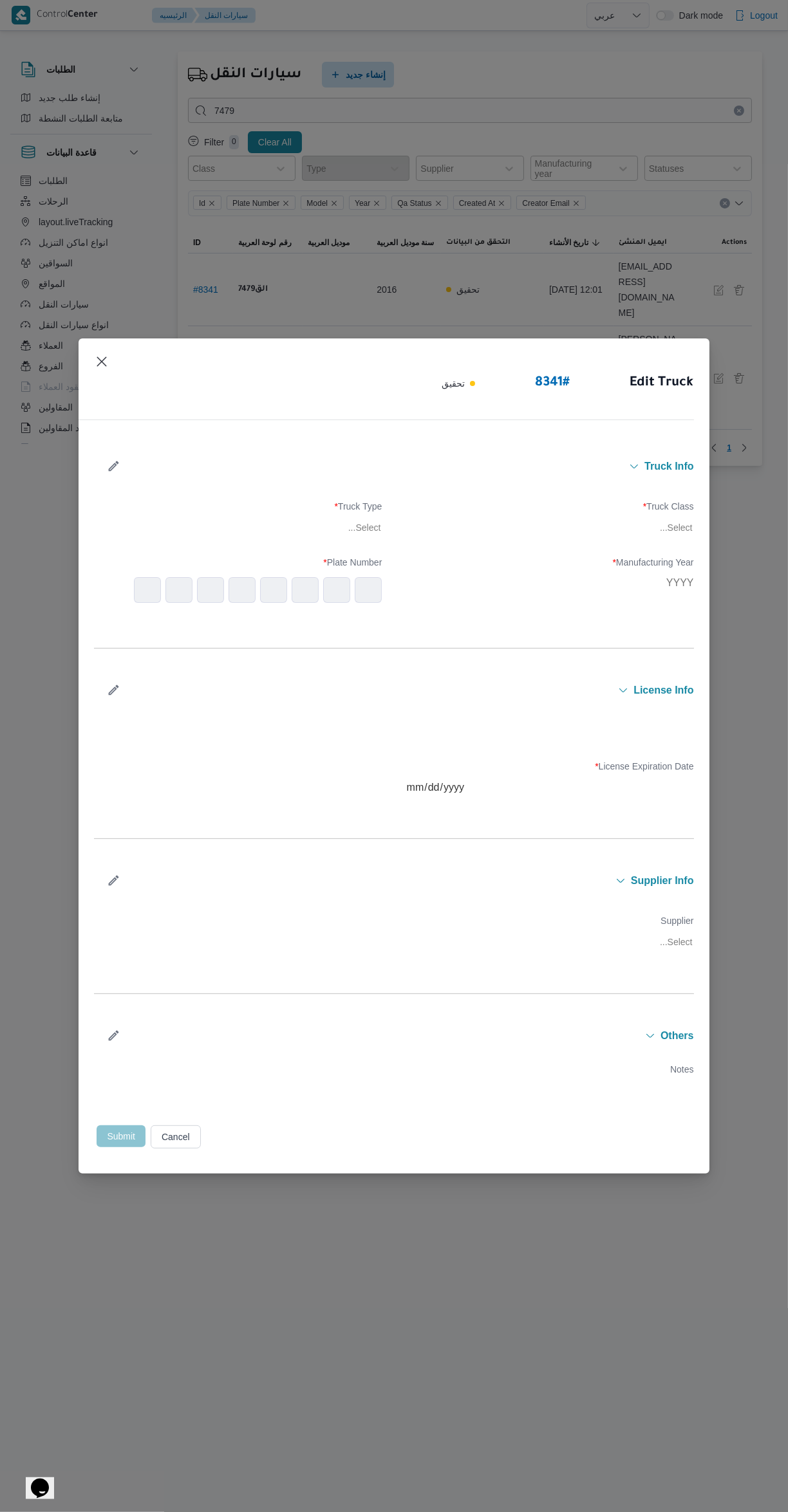
type input "2016"
type input "[DATE]"
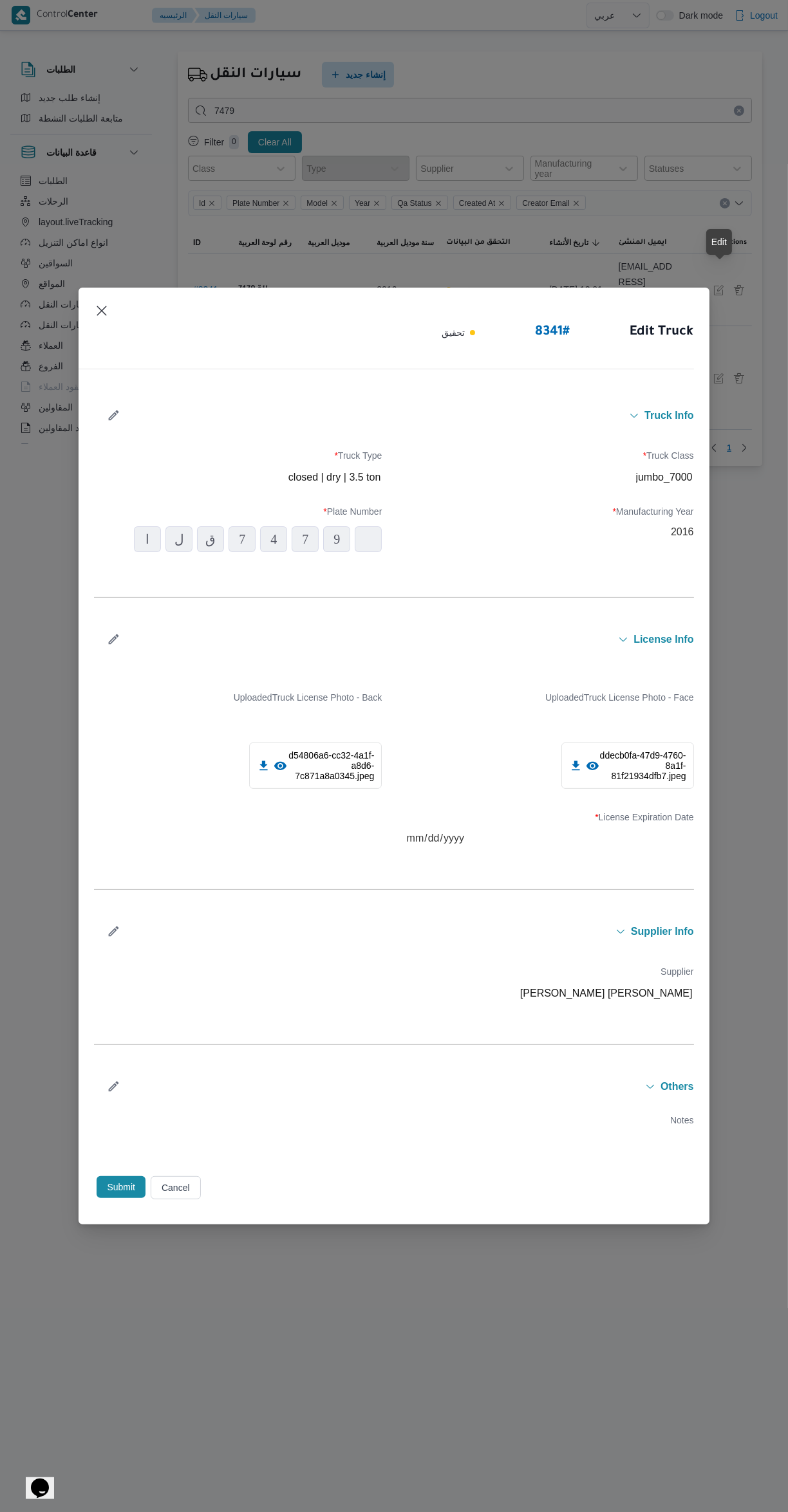
click at [113, 931] on icon "button" at bounding box center [114, 931] width 14 height 14
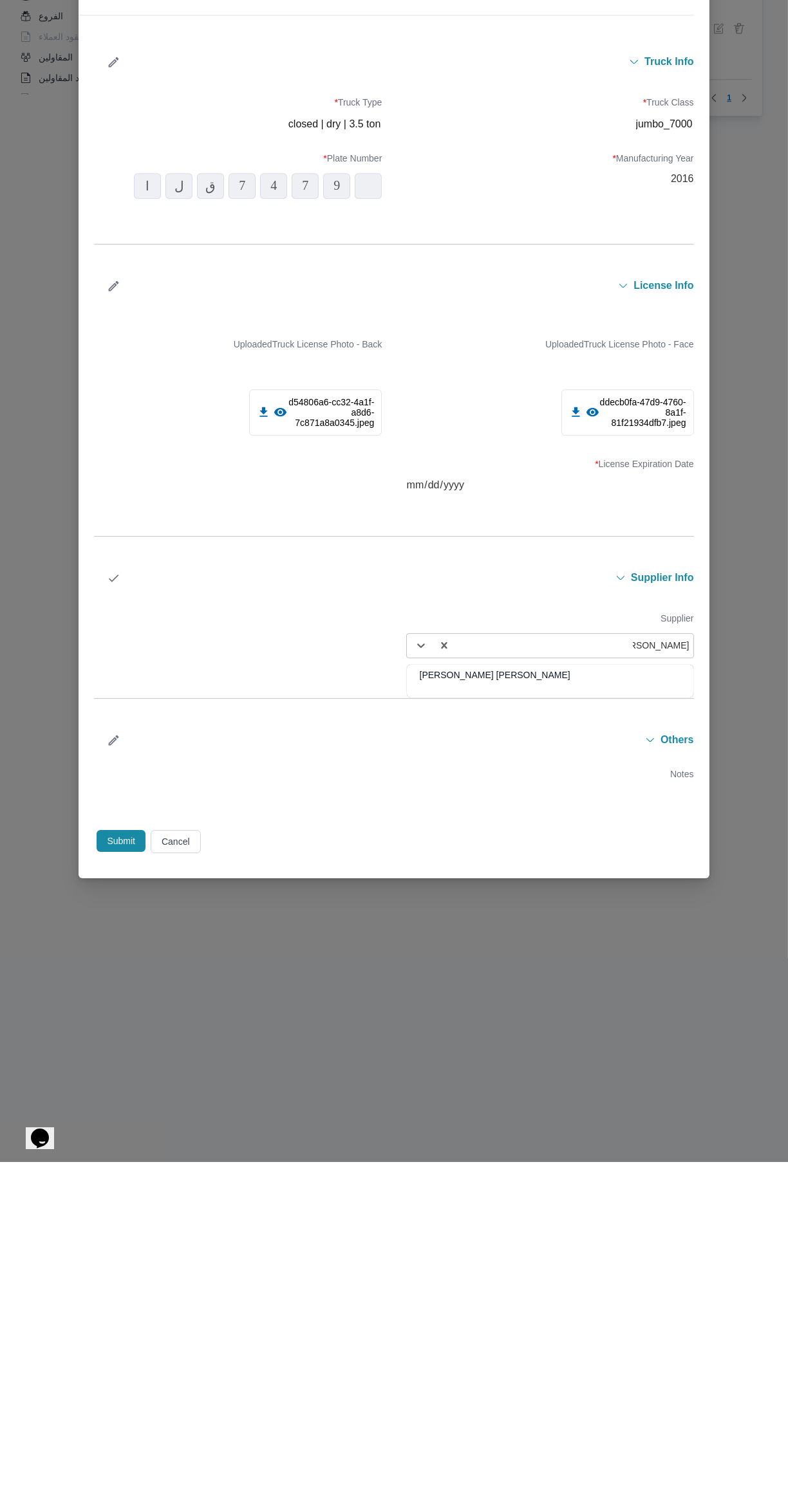
click at [436, 1040] on div "[PERSON_NAME] [PERSON_NAME]" at bounding box center [550, 1030] width 286 height 22
type input "[PERSON_NAME]"
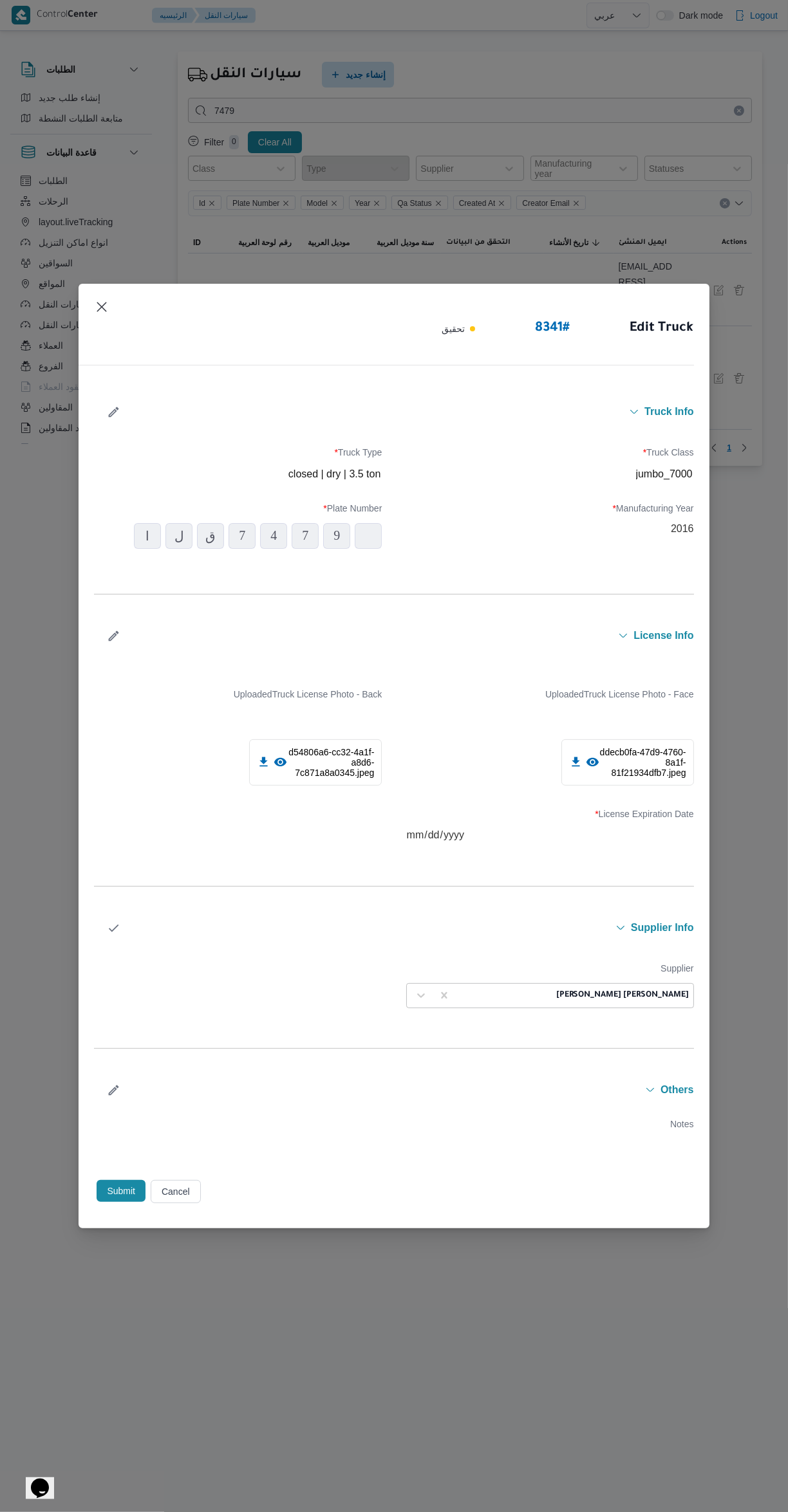
click at [113, 927] on icon "button" at bounding box center [114, 928] width 14 height 14
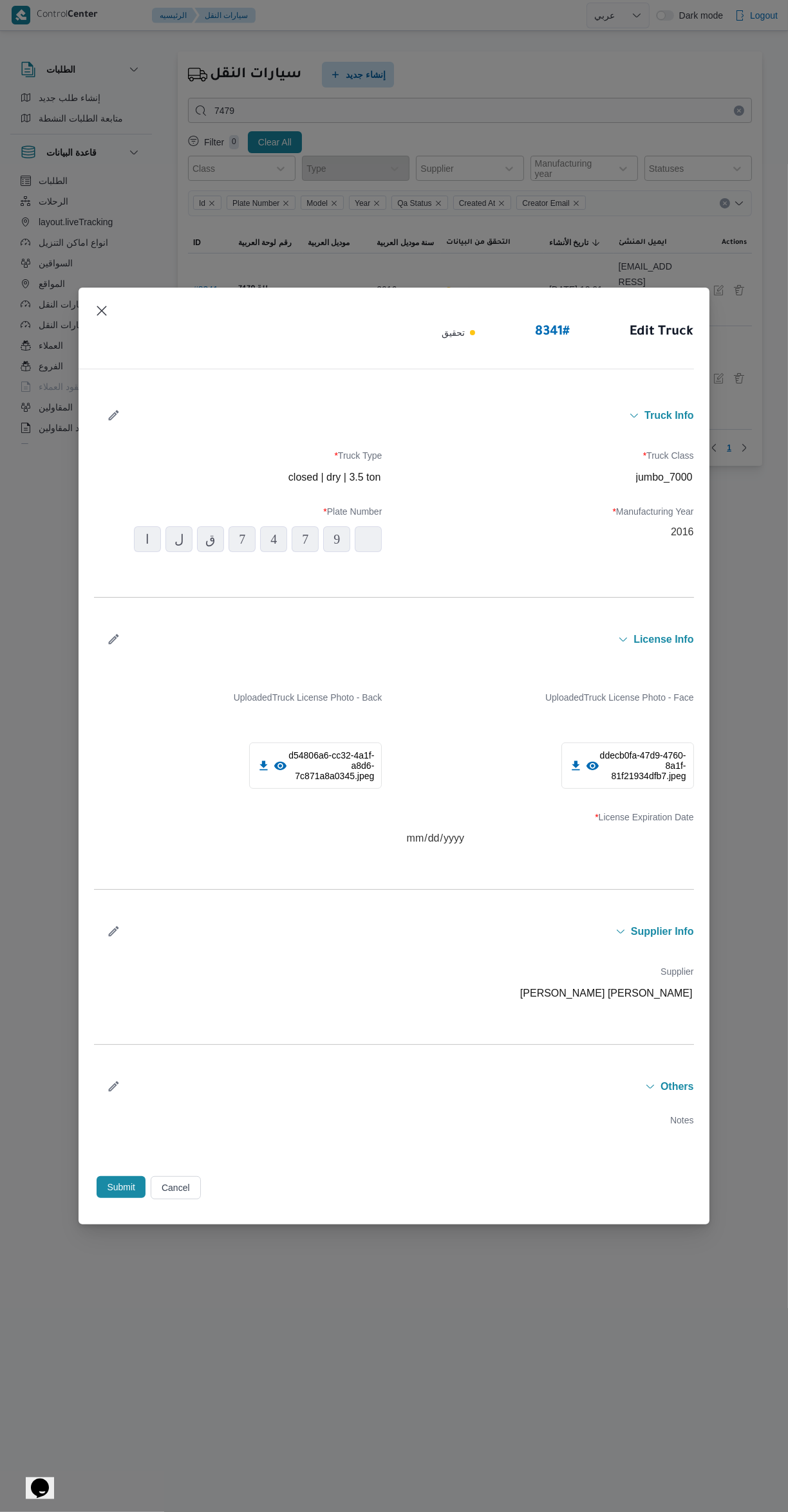
click at [113, 1192] on button "Submit" at bounding box center [121, 1187] width 49 height 22
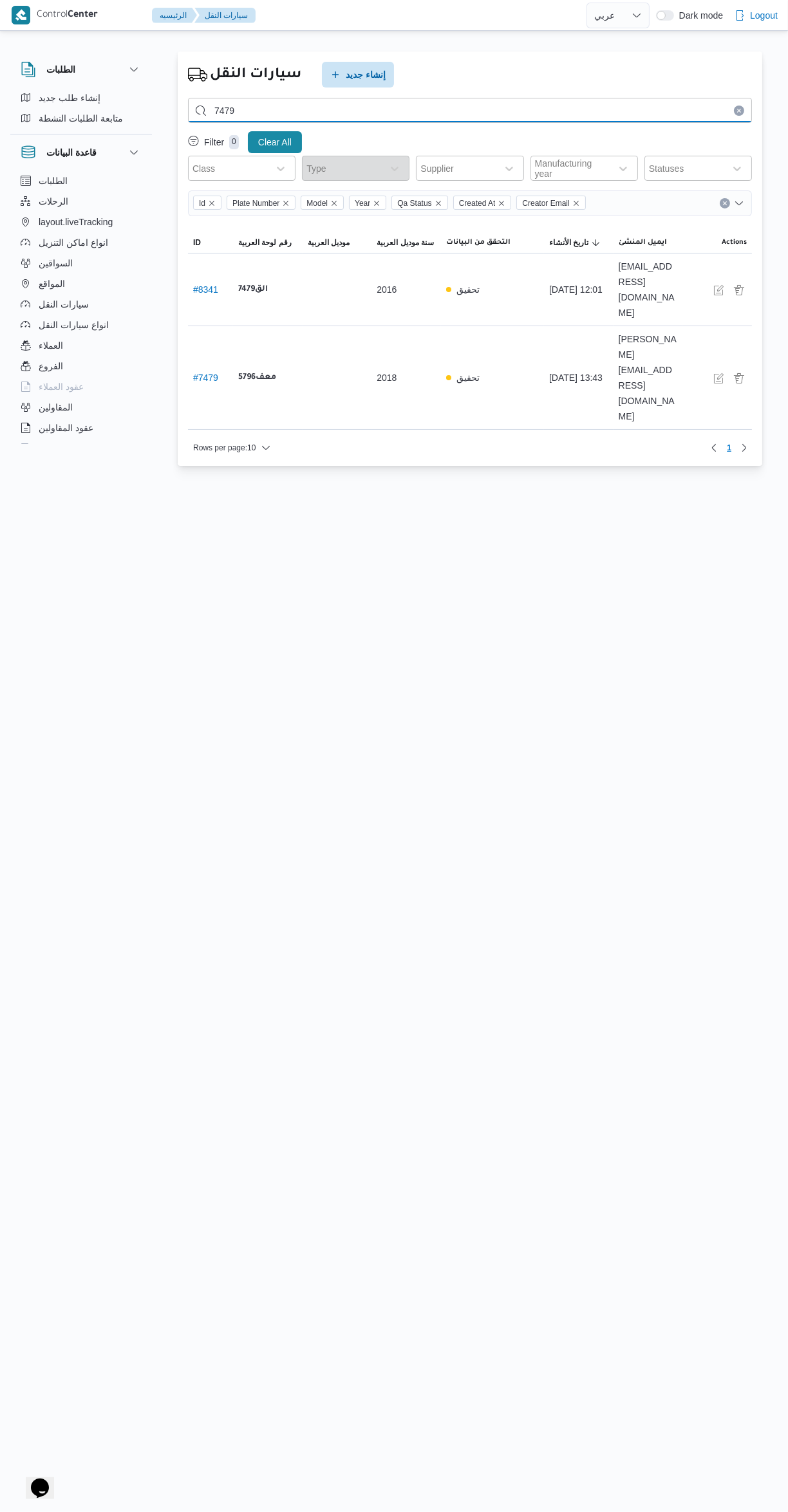
click at [397, 110] on input "7479" at bounding box center [470, 110] width 564 height 25
type input "7"
type input "9561"
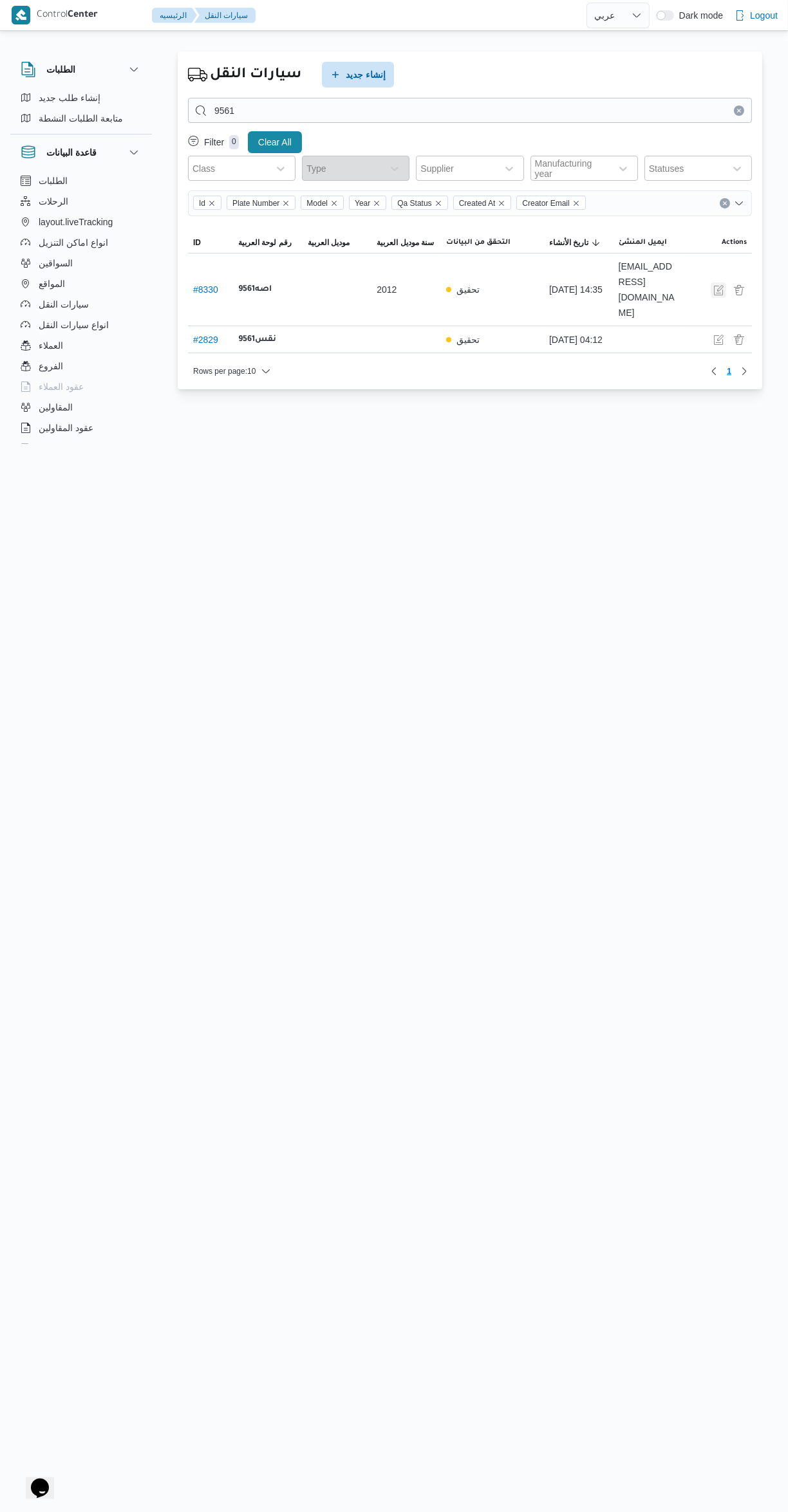
click at [711, 282] on button "button" at bounding box center [718, 290] width 16 height 16
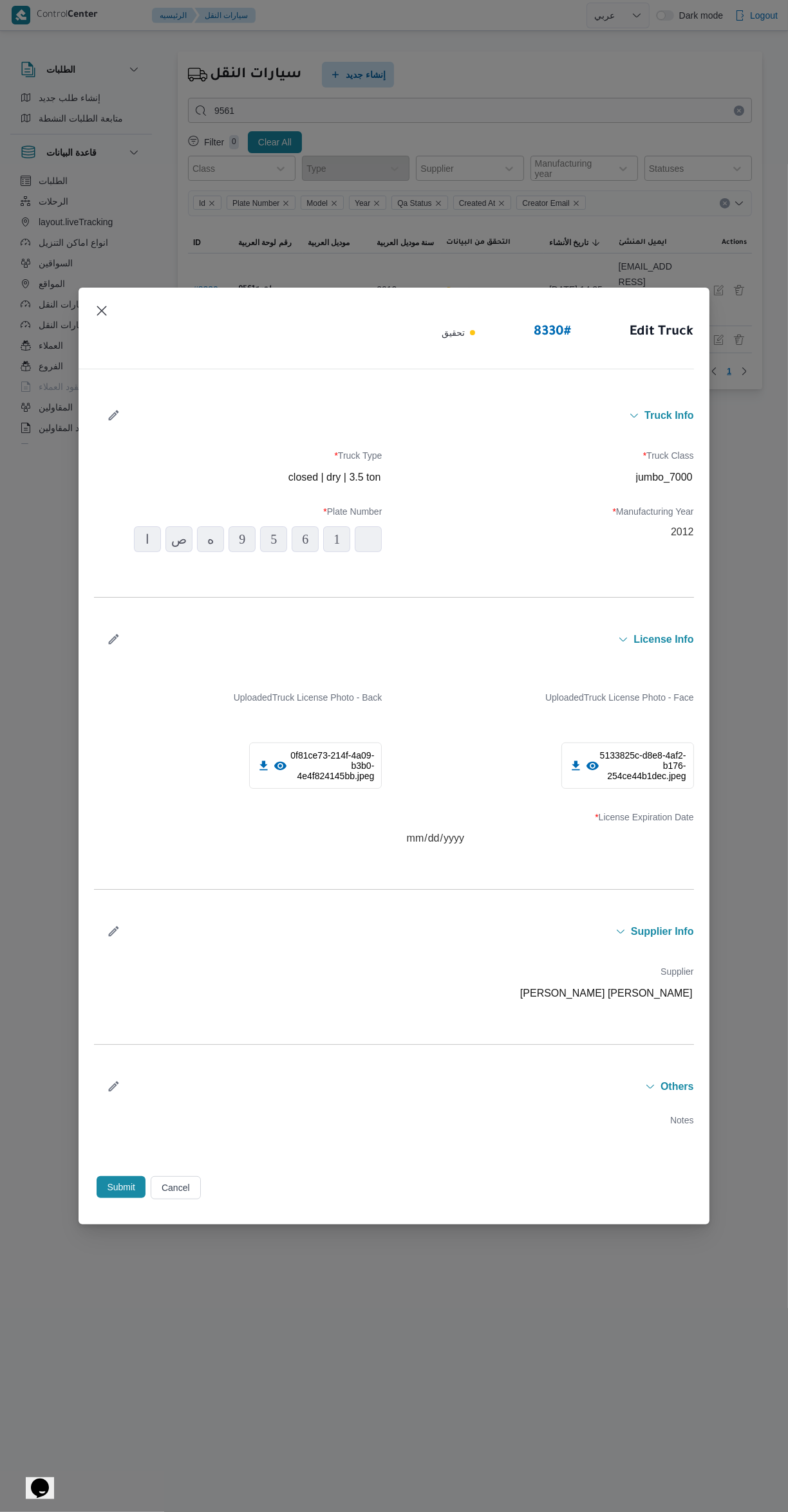
type input "2012"
type input "[DATE]"
click at [113, 927] on icon "button" at bounding box center [114, 931] width 14 height 14
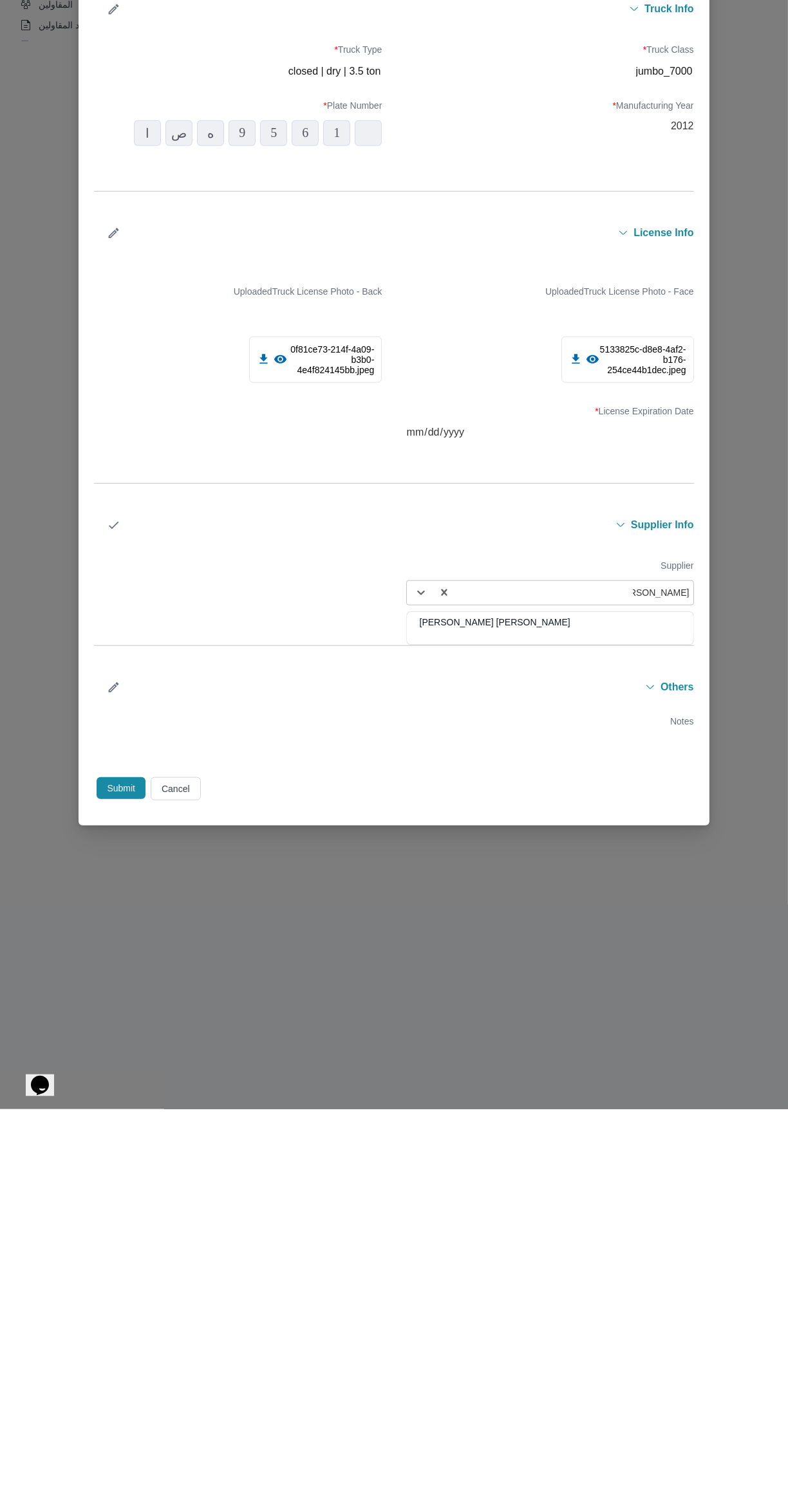
click at [591, 1036] on div "مصطفى ممدوح محمود عبدالهادى" at bounding box center [550, 1030] width 286 height 22
type input "مصطفى ممدو"
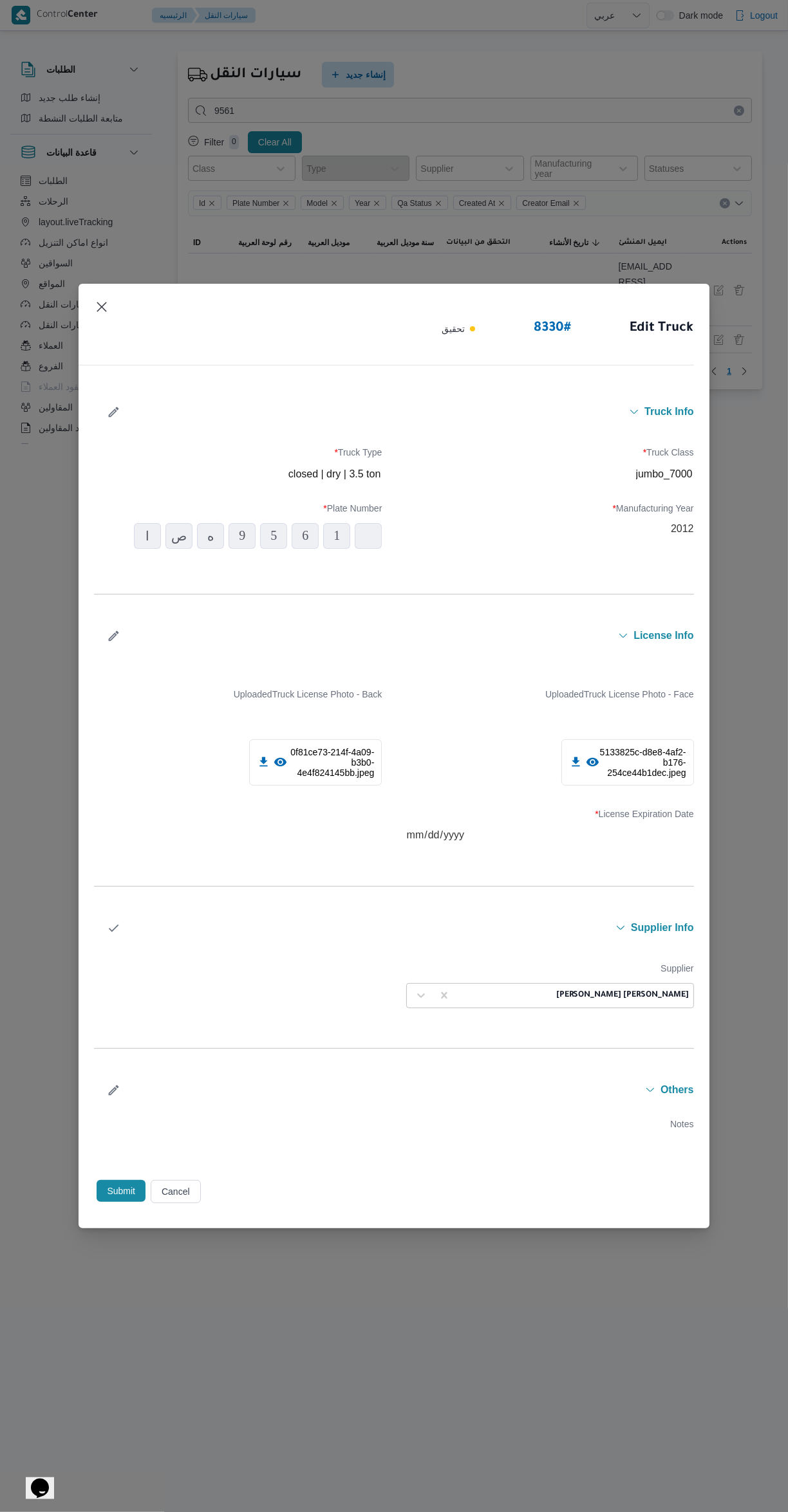
click at [120, 1200] on button "Submit" at bounding box center [121, 1191] width 49 height 22
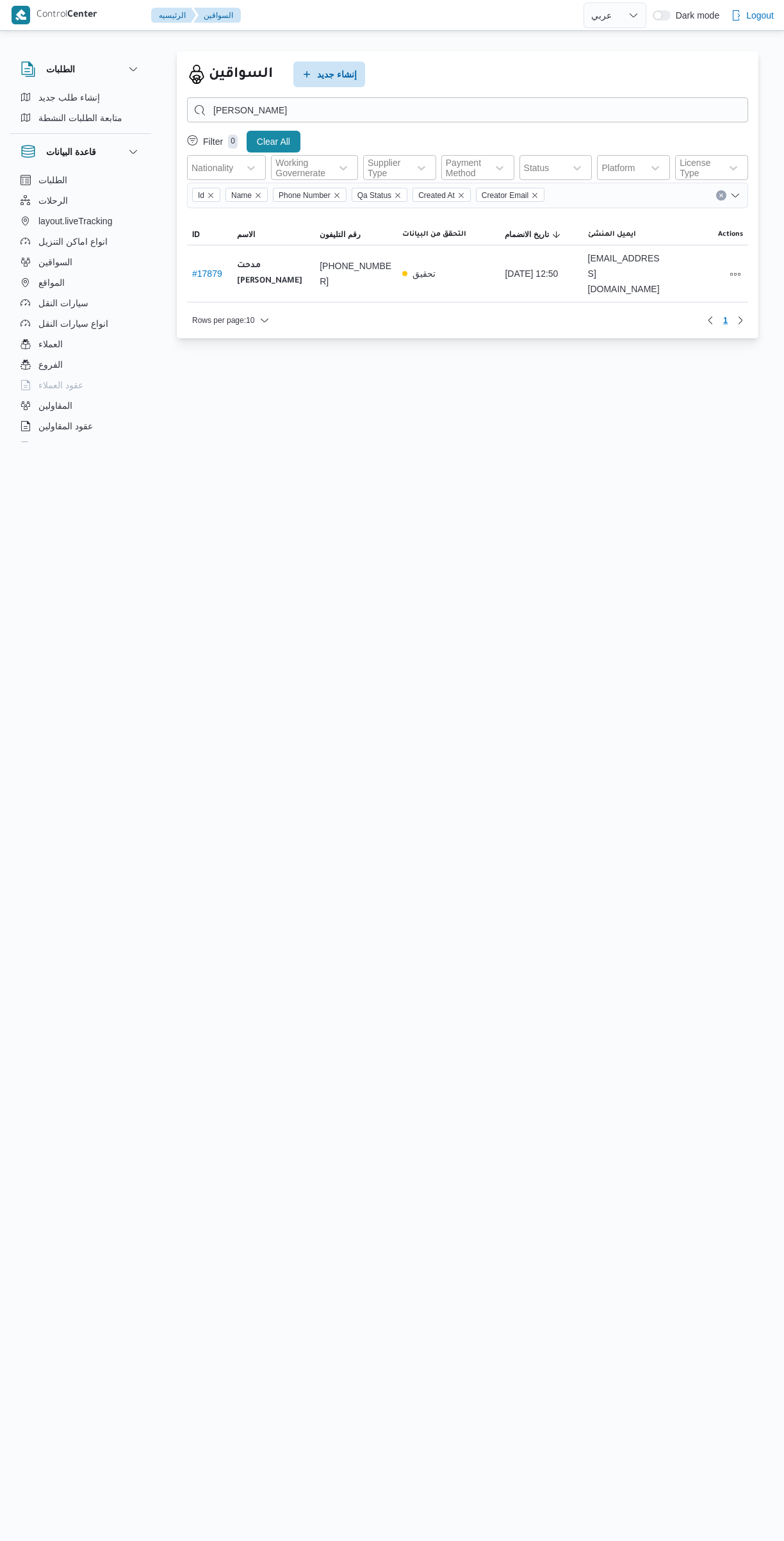
select select "ar"
